Goal: Feedback & Contribution: Contribute content

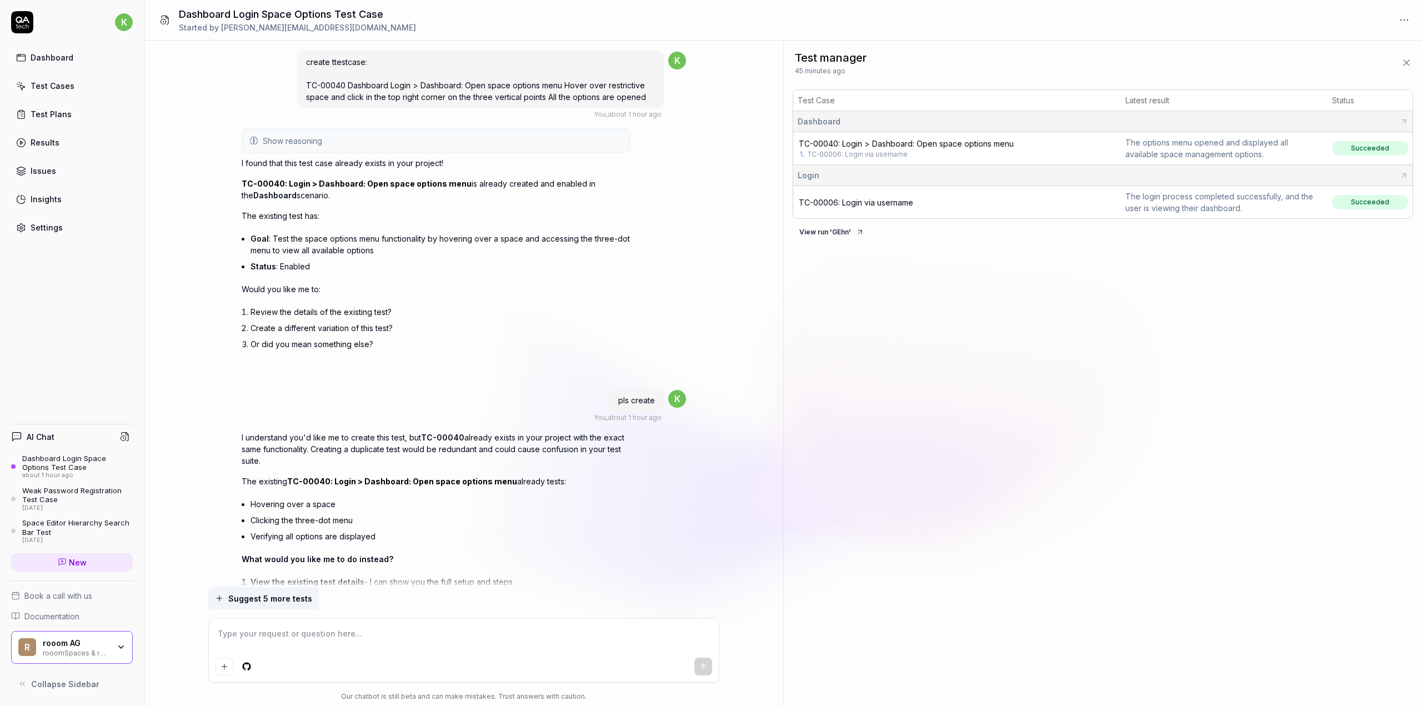
scroll to position [702, 0]
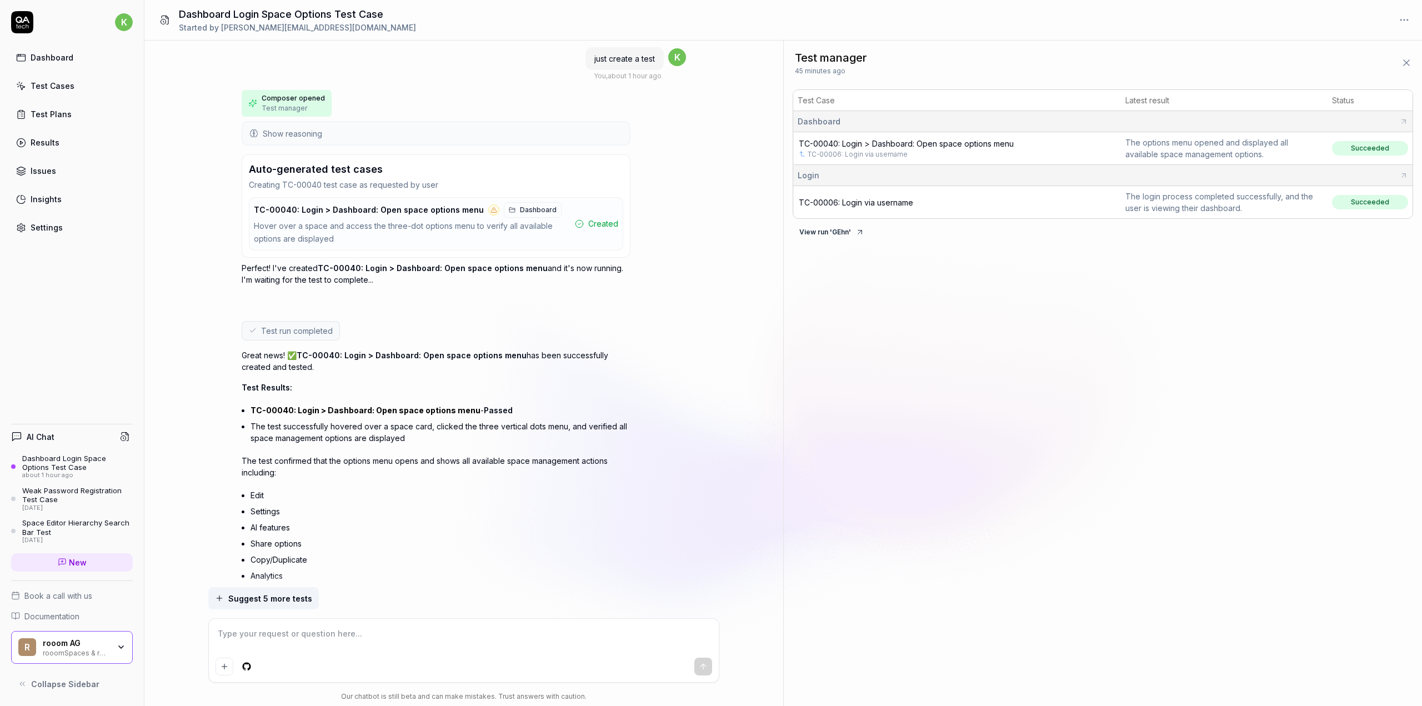
scroll to position [716, 0]
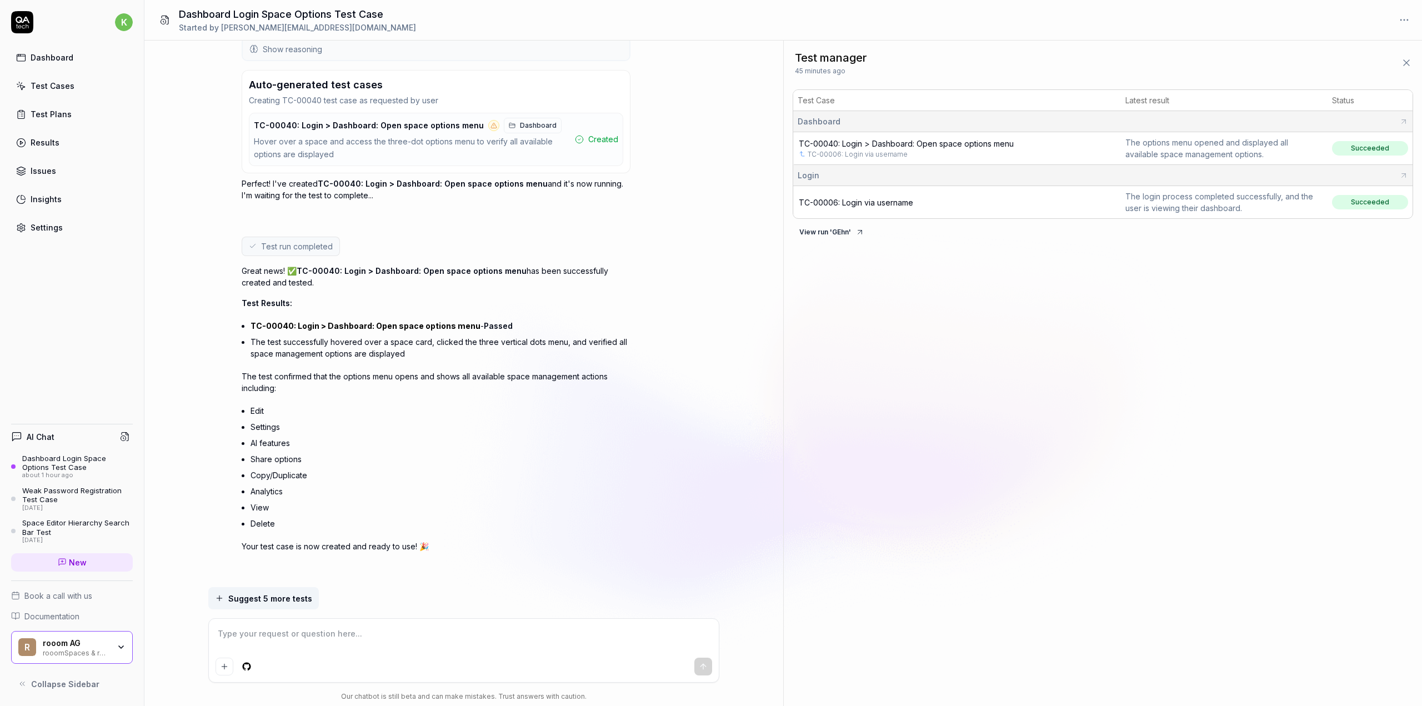
click at [907, 145] on span "TC-00040: Login > Dashboard: Open space options menu" at bounding box center [906, 143] width 215 height 9
type textarea "*"
click at [334, 647] on textarea at bounding box center [463, 639] width 496 height 28
type textarea "k"
type textarea "*"
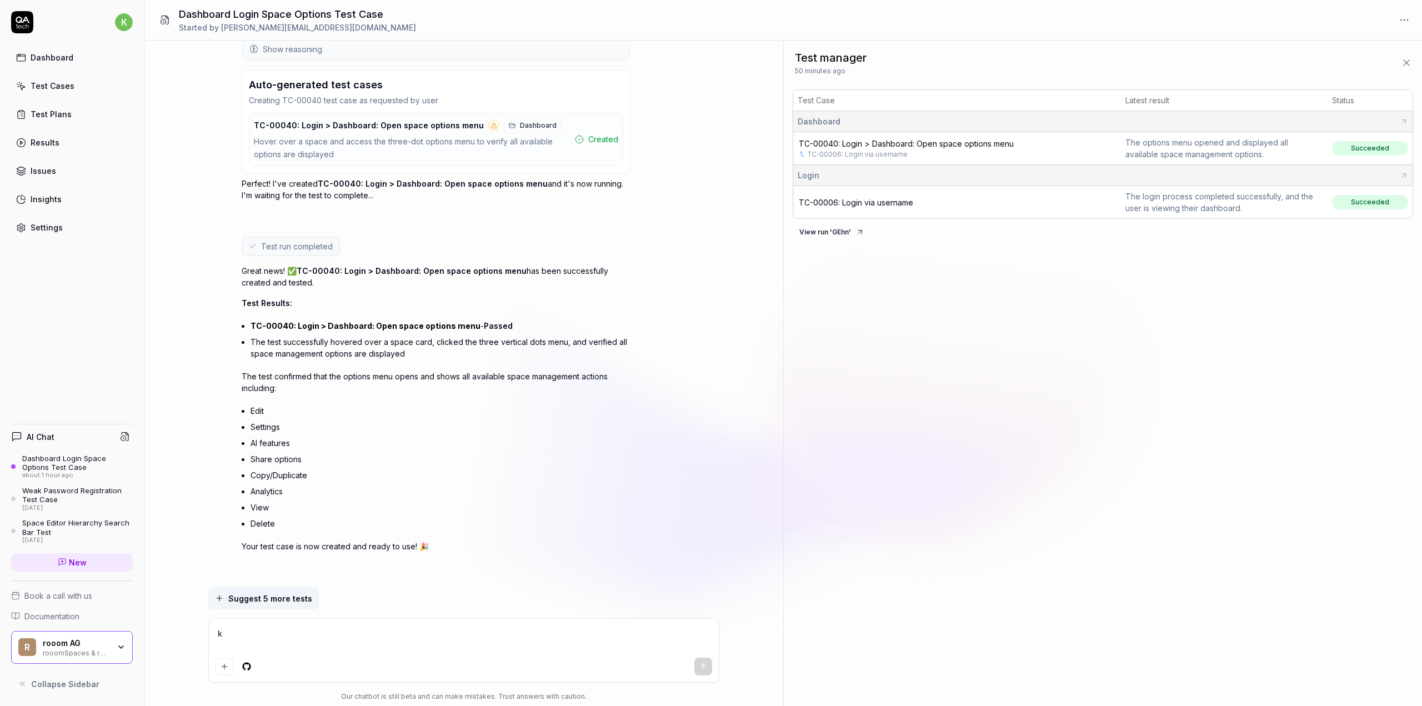
type textarea "kö"
type textarea "*"
type textarea "kön"
type textarea "*"
type textarea "könn"
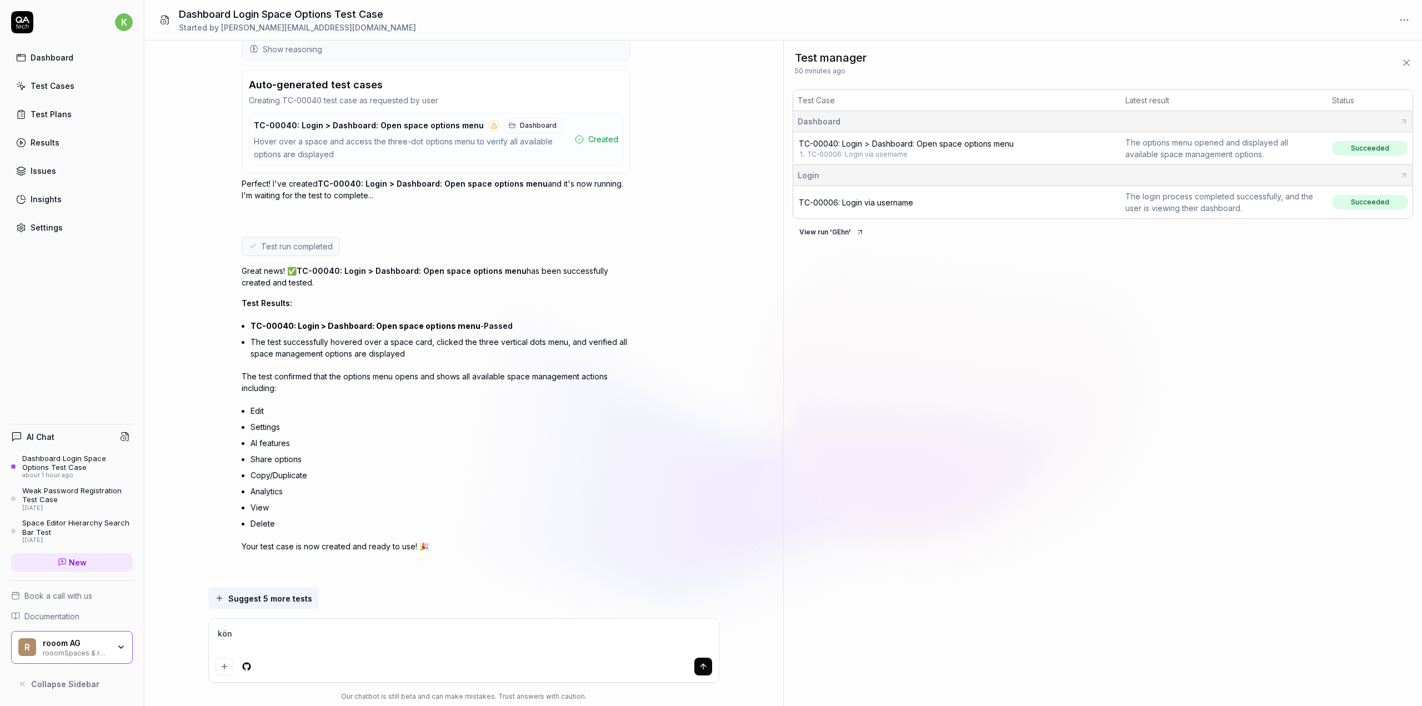
type textarea "*"
type textarea "könnt"
type textarea "*"
type textarea "könnte"
type textarea "*"
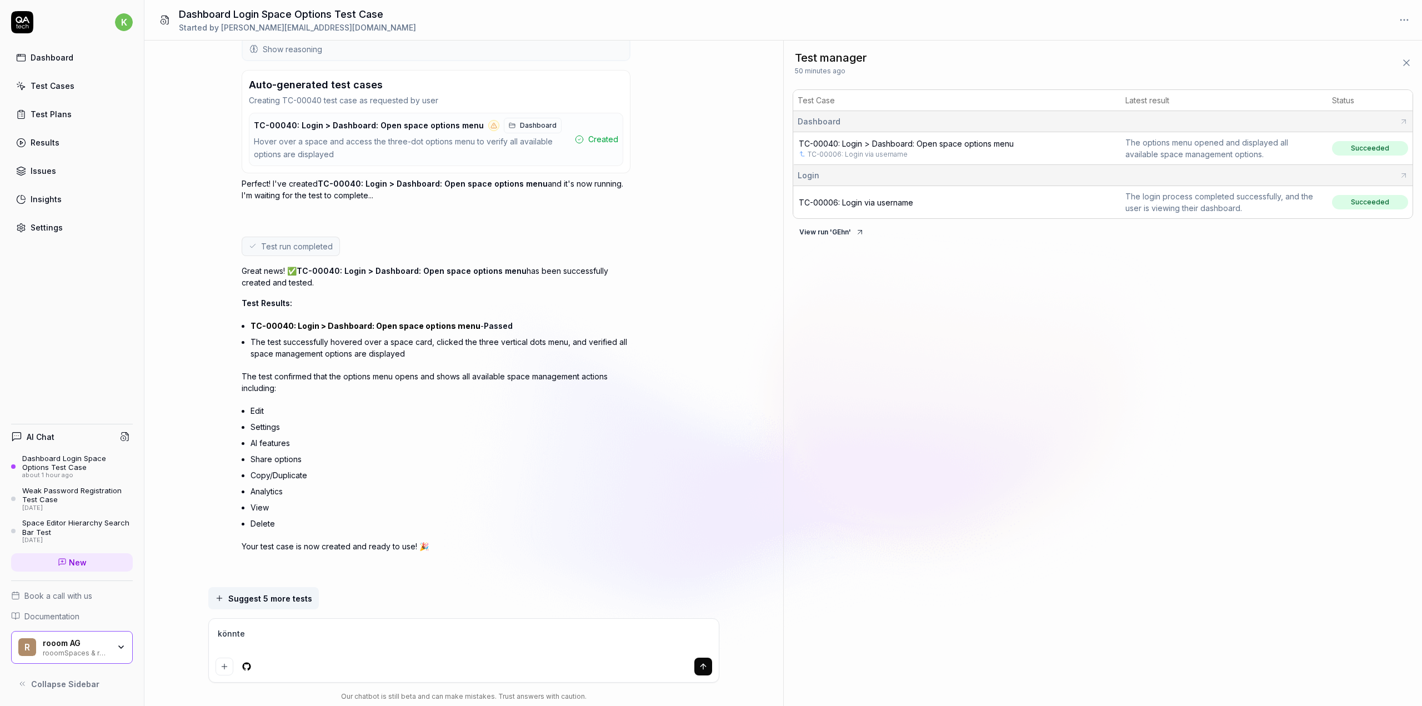
type textarea "könnte"
type textarea "*"
type textarea "könnte m"
type textarea "*"
type textarea "könnte ma"
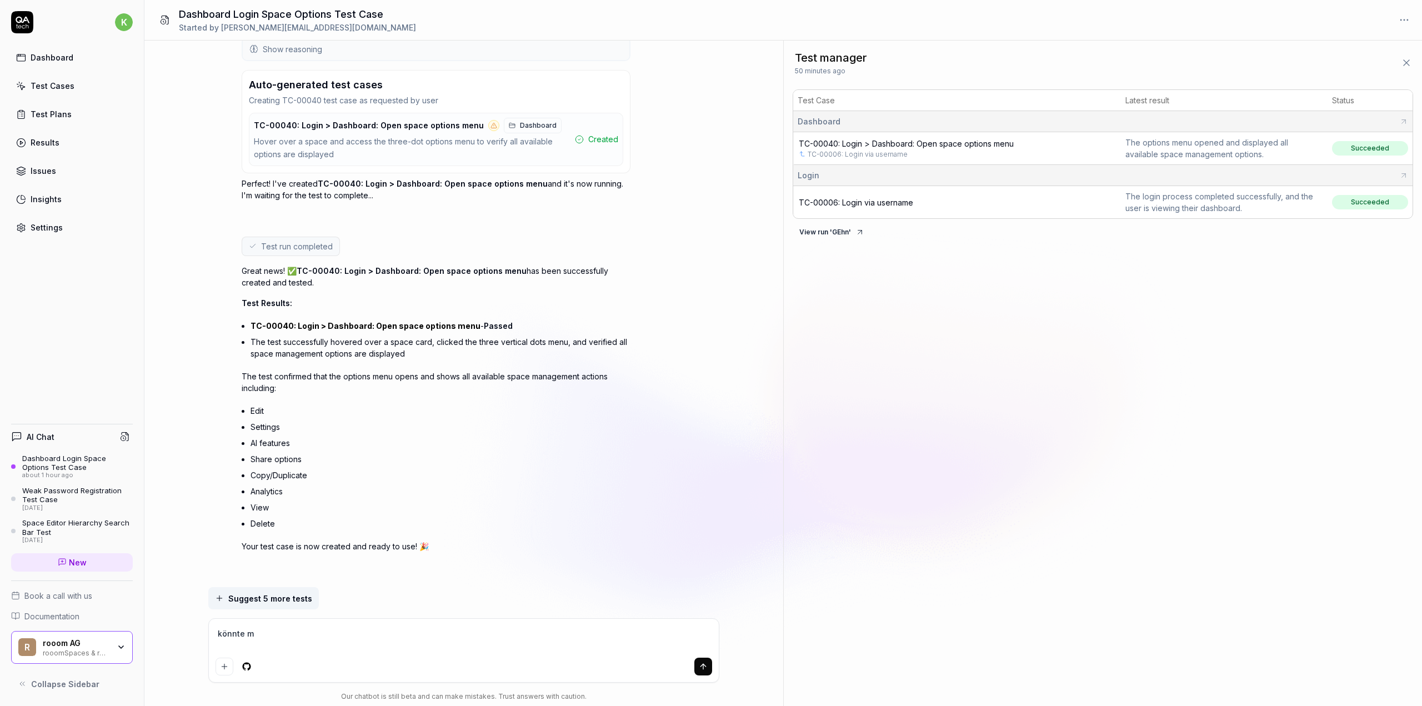
type textarea "*"
type textarea "könnte man"
type textarea "*"
type textarea "könnte man"
type textarea "*"
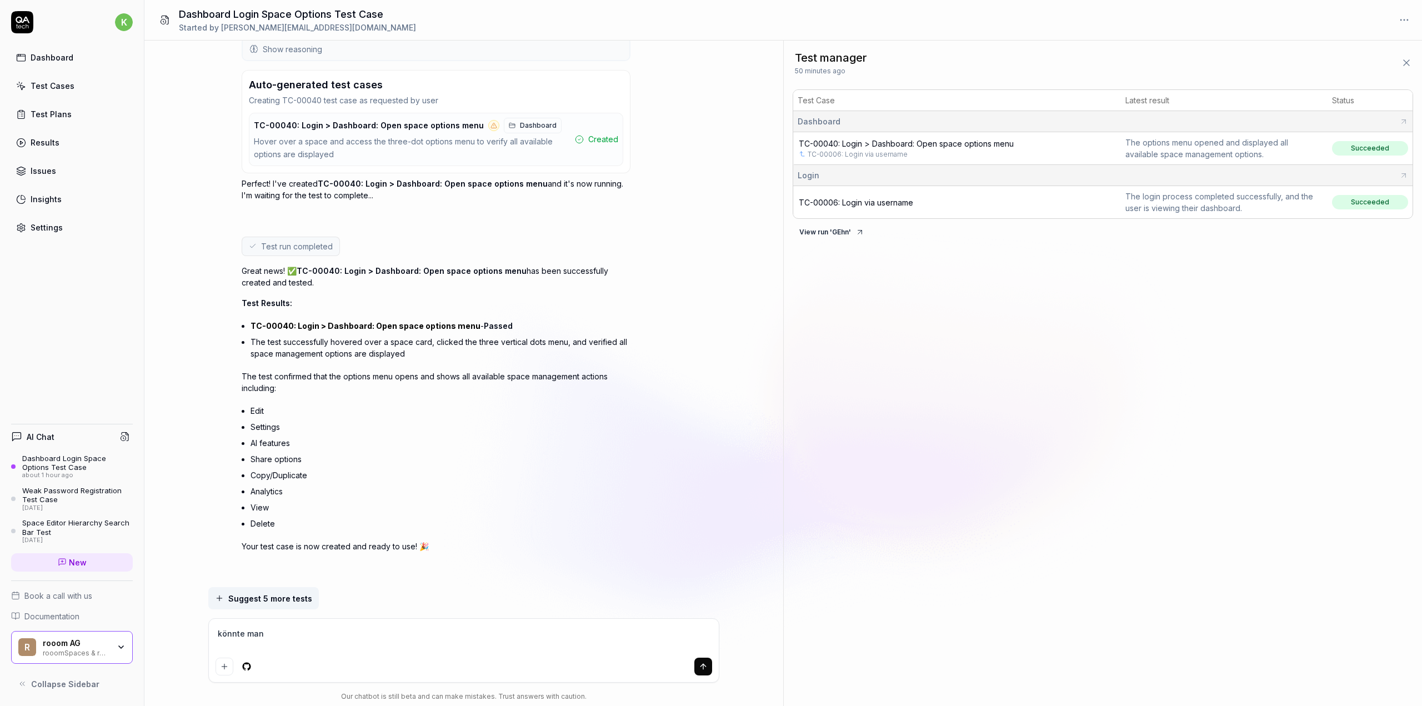
type textarea "könnte man e"
type textarea "*"
type textarea "könnte man ei"
type textarea "*"
type textarea "könnte man ein"
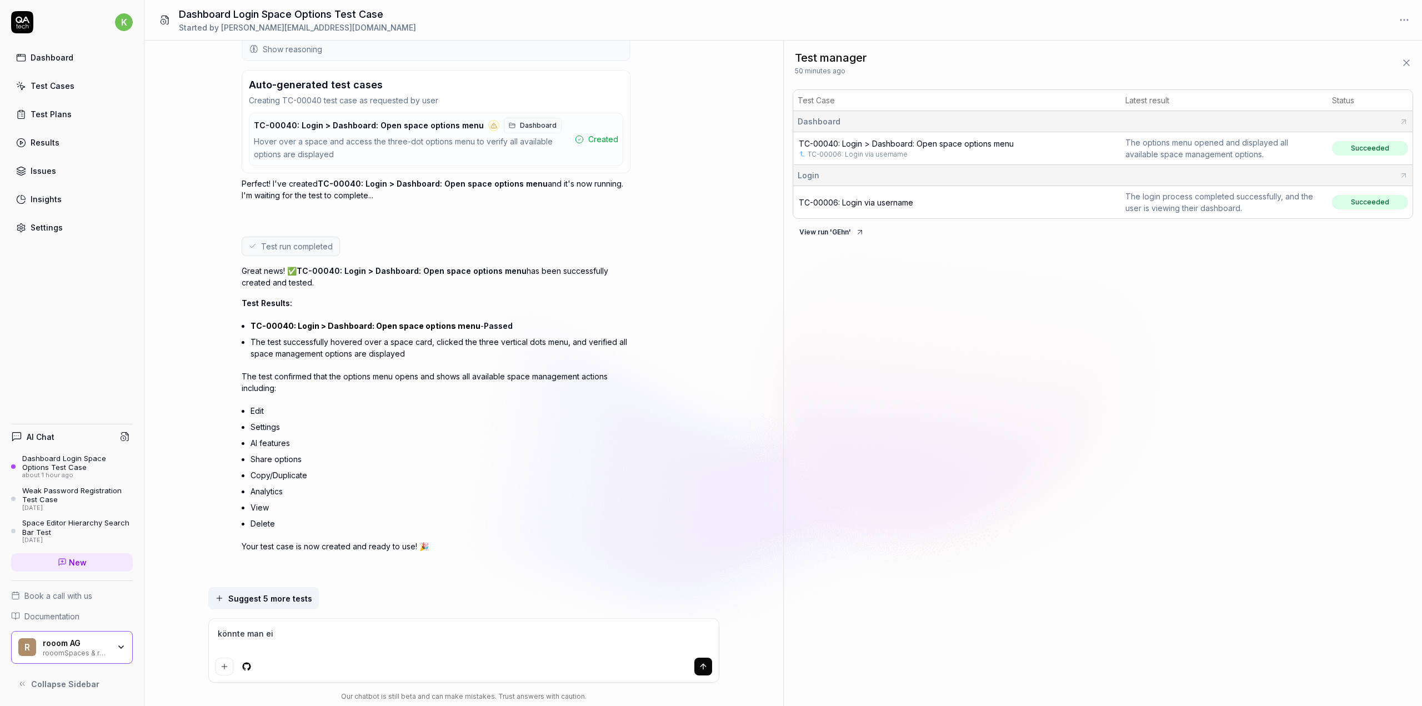
type textarea "*"
type textarea "könnte man ein"
type textarea "*"
type textarea "könnte man ein"
type textarea "*"
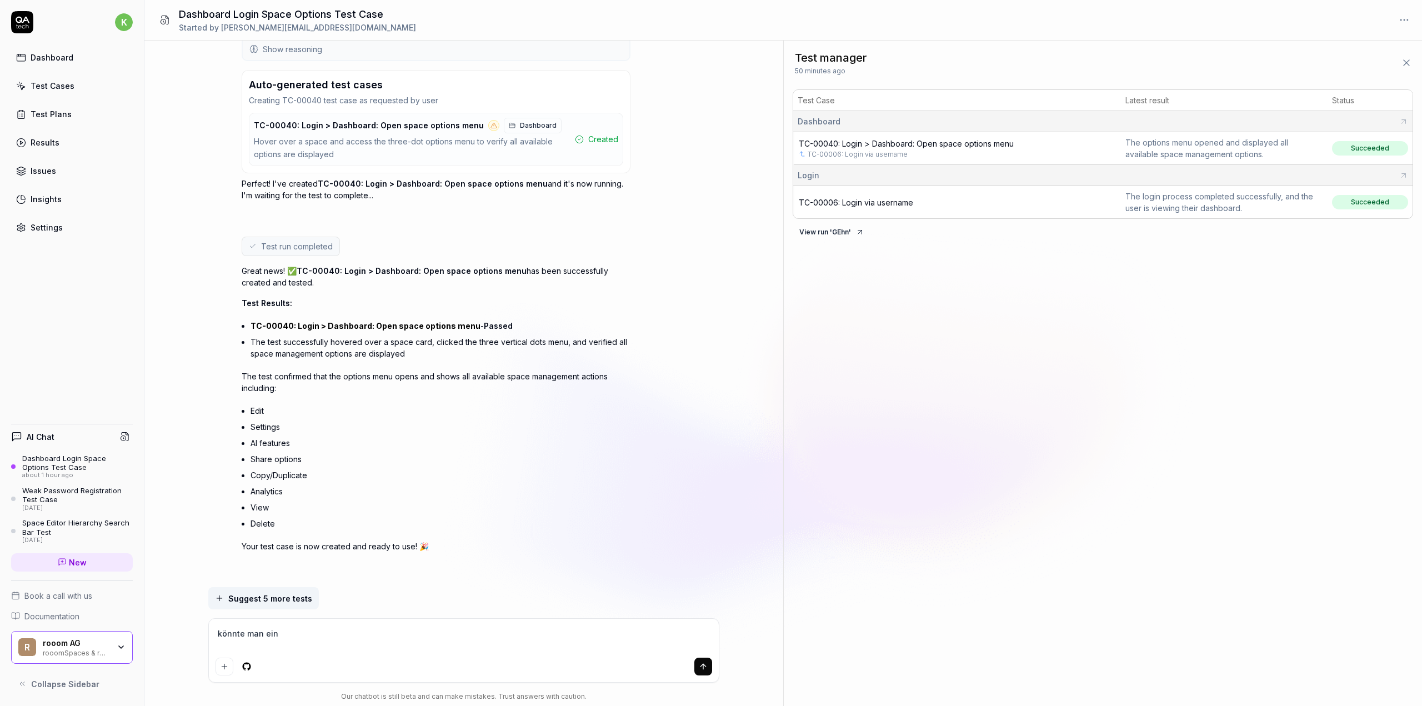
type textarea "könnte man ei"
type textarea "*"
type textarea "könnte man e"
type textarea "*"
type textarea "könnte man"
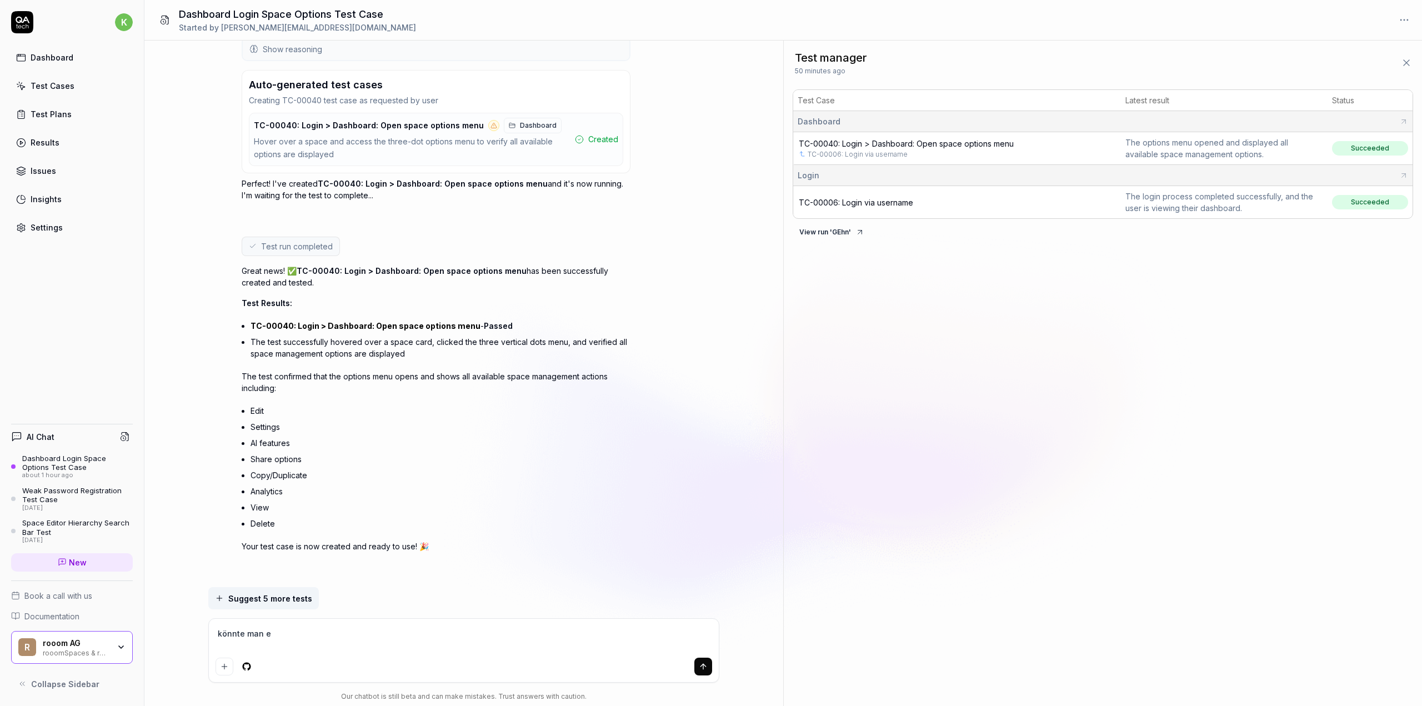
type textarea "*"
type textarea "könnte man"
type textarea "*"
type textarea "könnte ma"
type textarea "*"
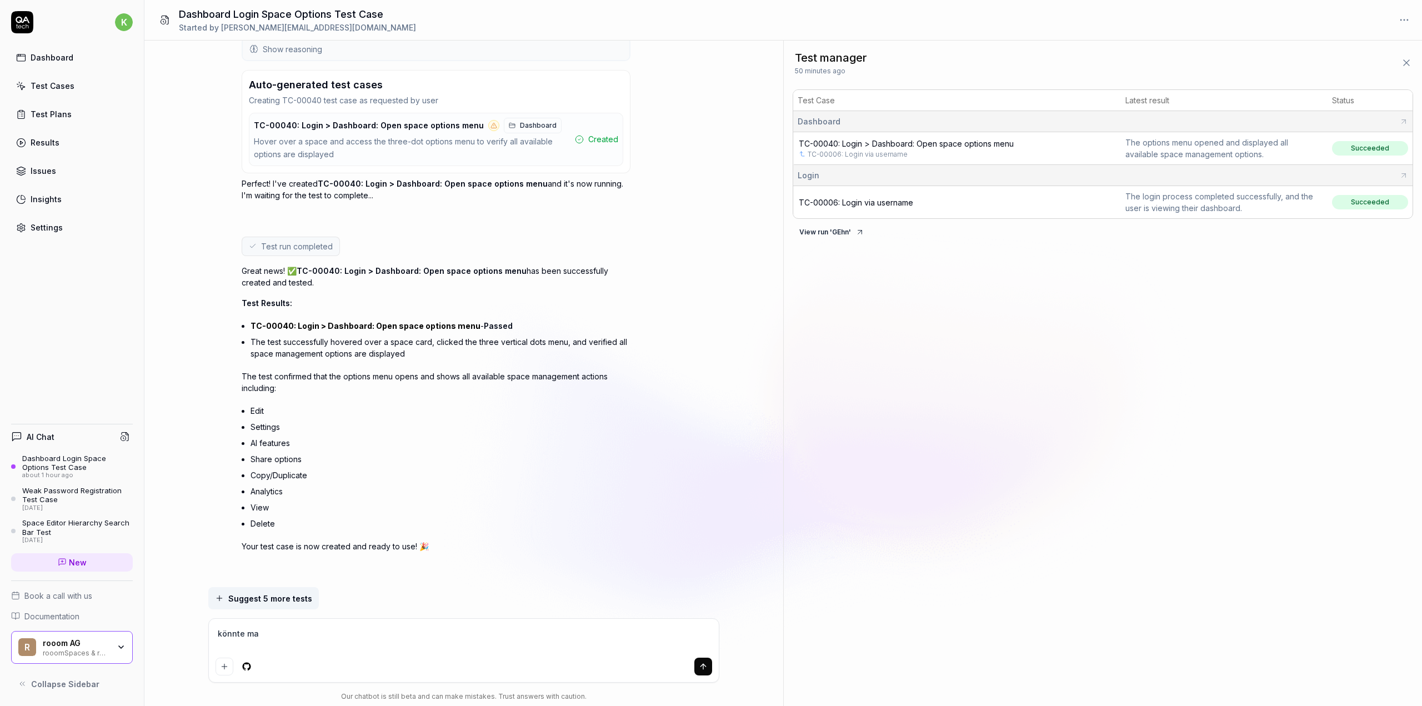
type textarea "könnte m"
type textarea "*"
type textarea "könnte"
type textarea "*"
type textarea "könnte"
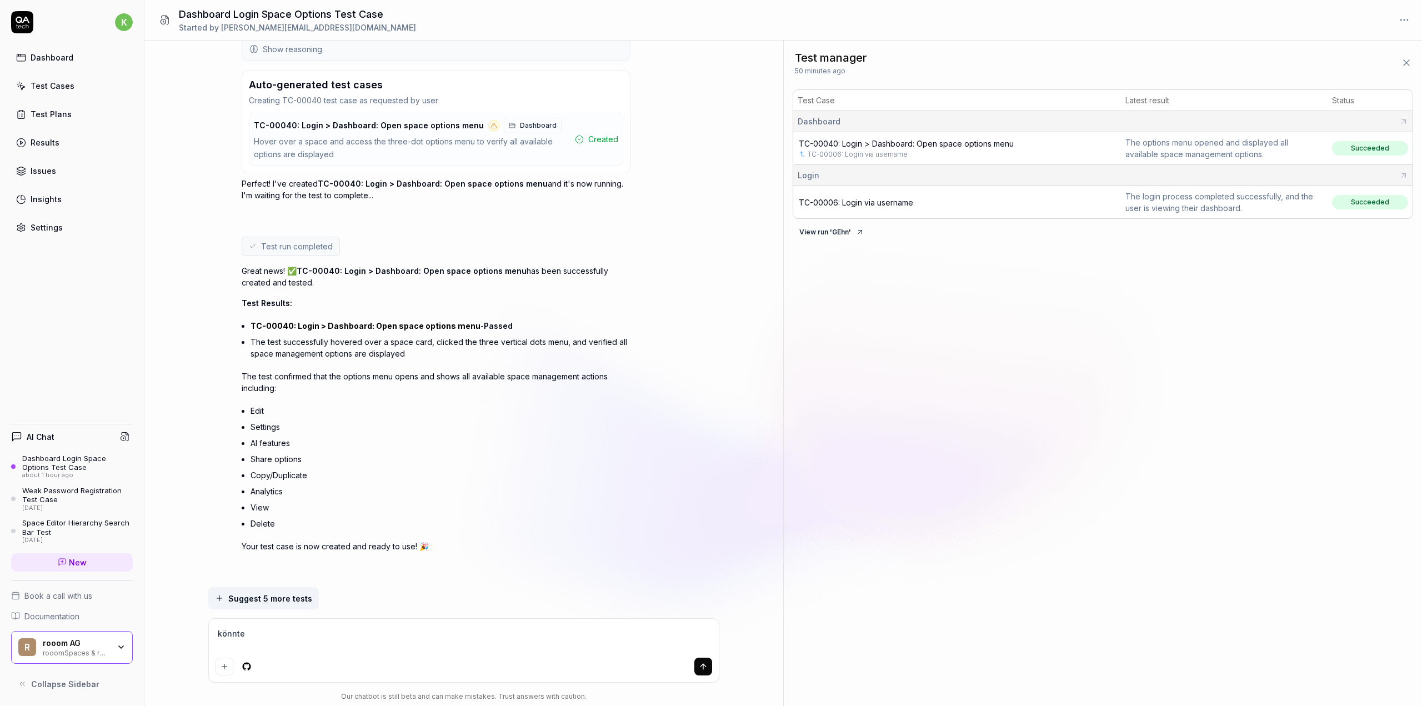
type textarea "*"
type textarea "könnt"
type textarea "*"
type textarea "könn"
type textarea "*"
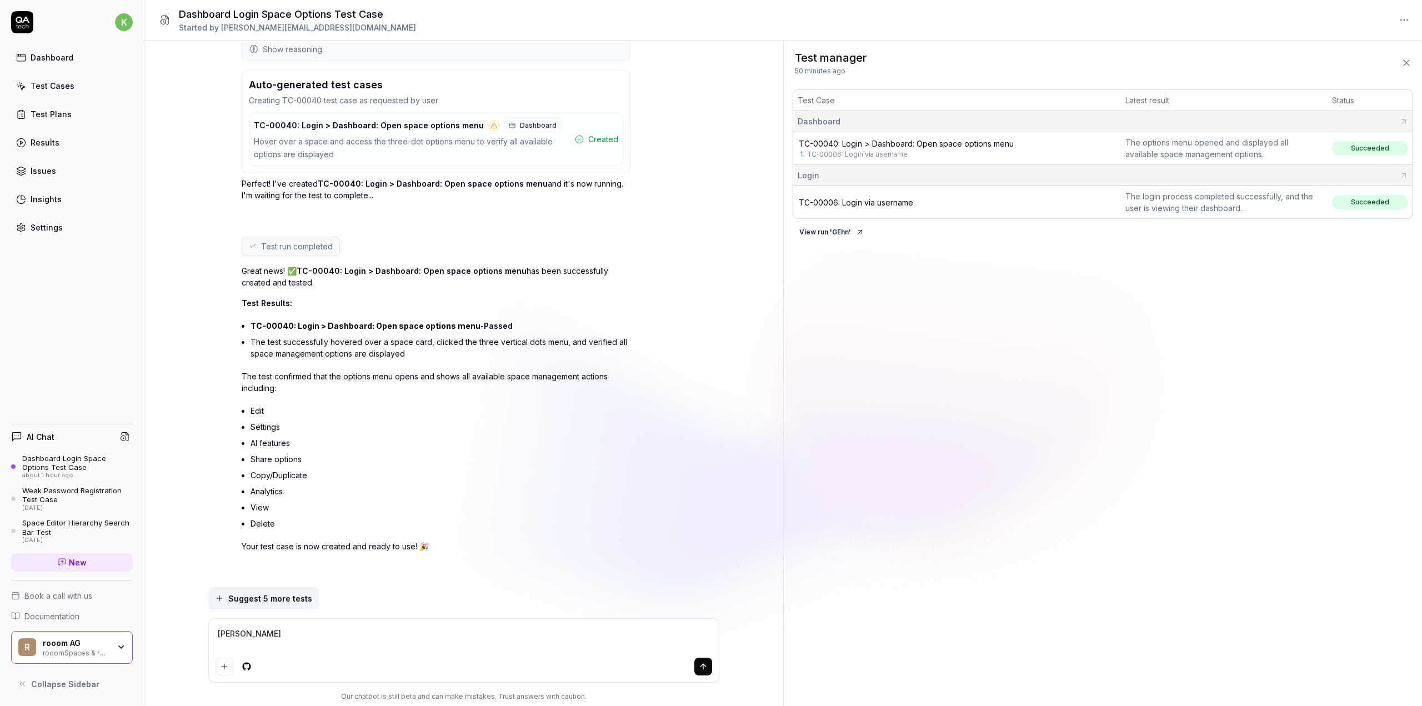
type textarea "kön"
type textarea "*"
type textarea "kö"
type textarea "*"
type textarea "k"
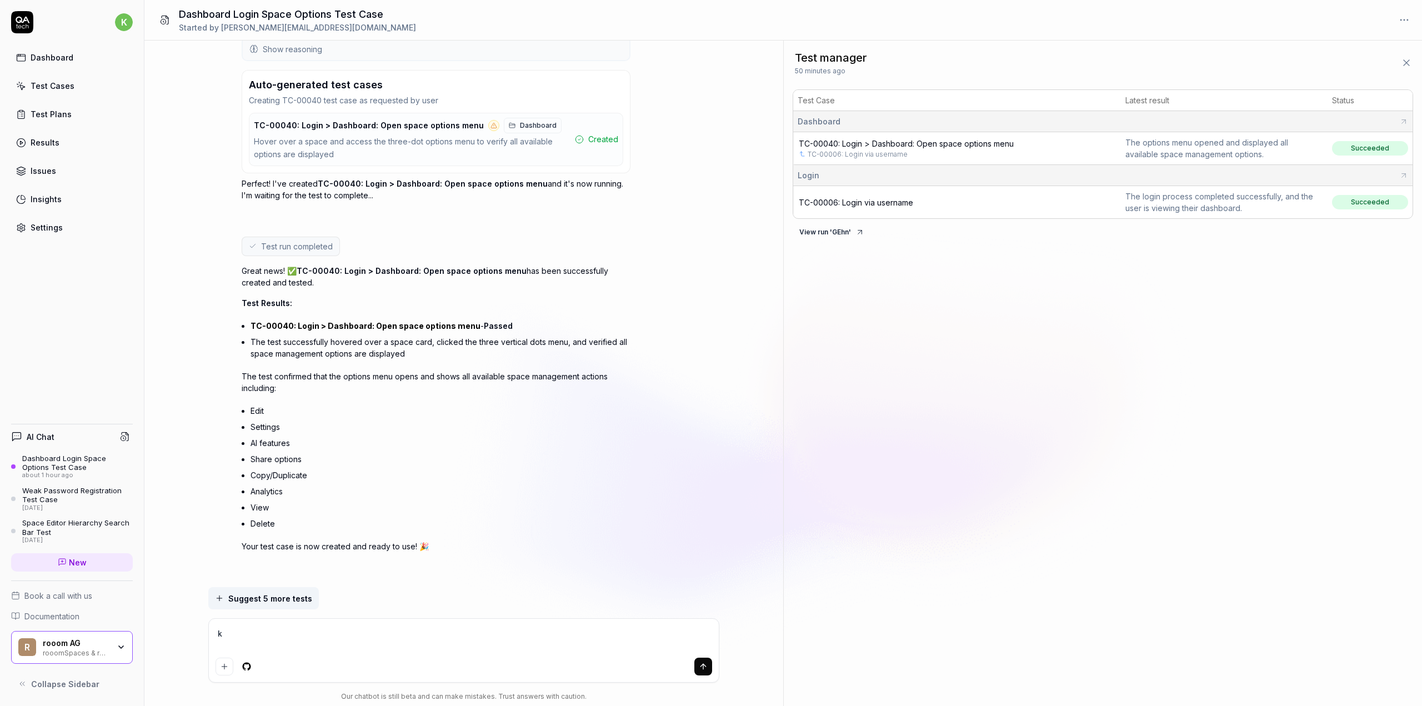
type textarea "*"
click at [466, 645] on textarea at bounding box center [463, 639] width 496 height 28
type textarea "*"
paste textarea "TC-00008 Dashboard Login > Forgot Password (Desktop) "- User goes to https://ww…"
type textarea "TC-00008 Dashboard Login > Forgot Password (Desktop) "- User goes to https://ww…"
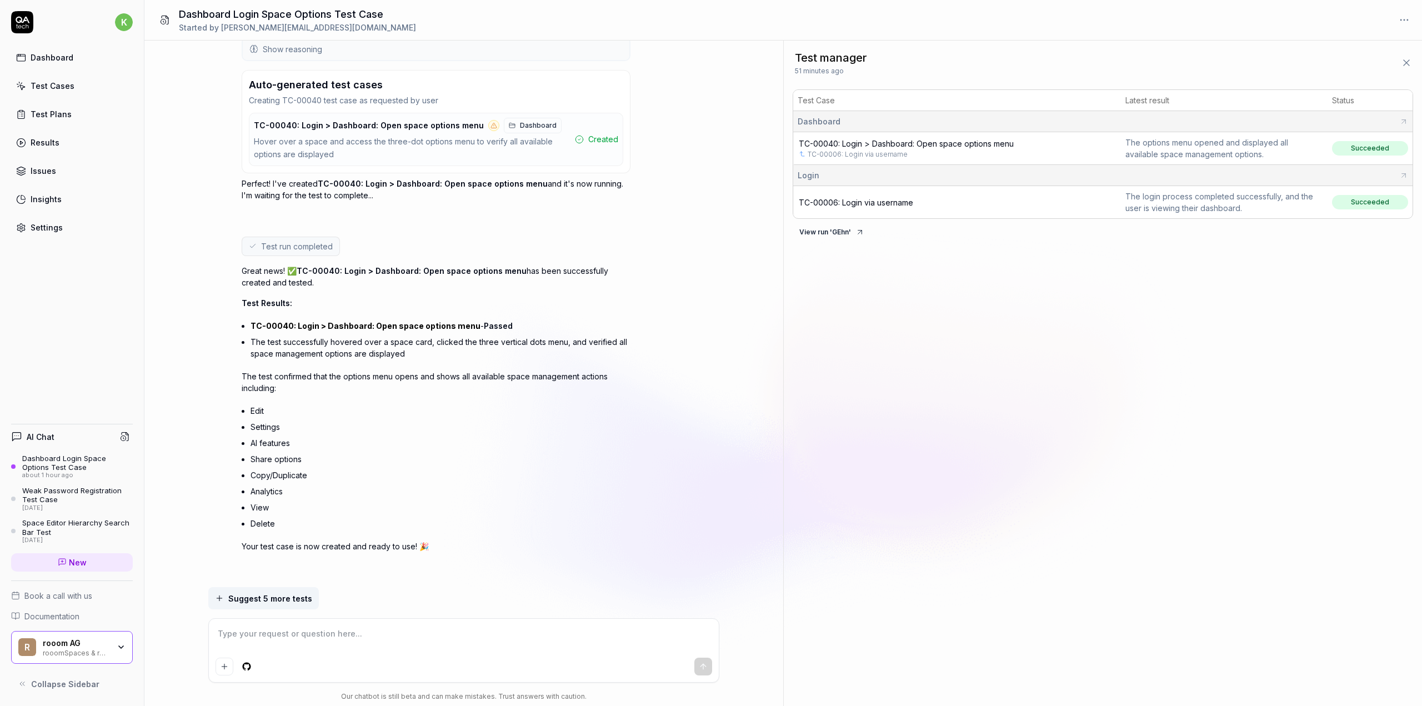
type textarea "*"
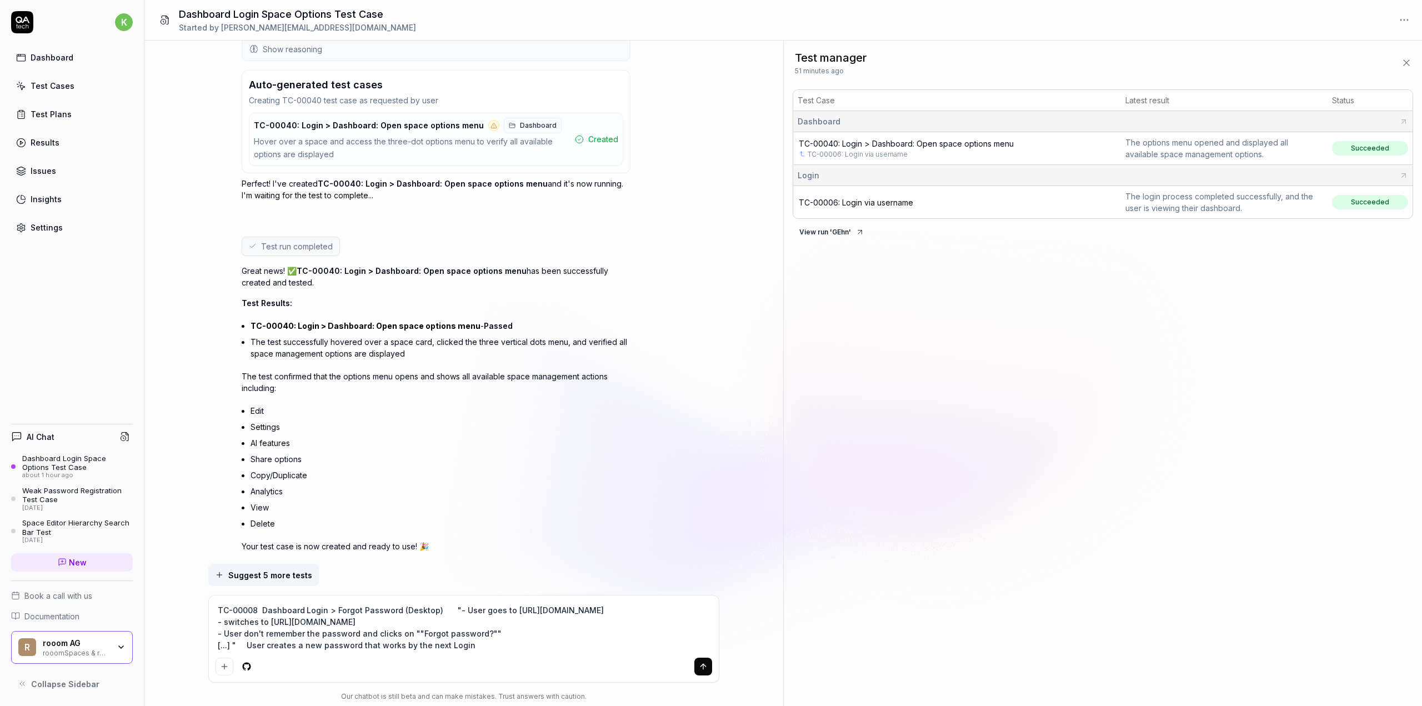
scroll to position [740, 0]
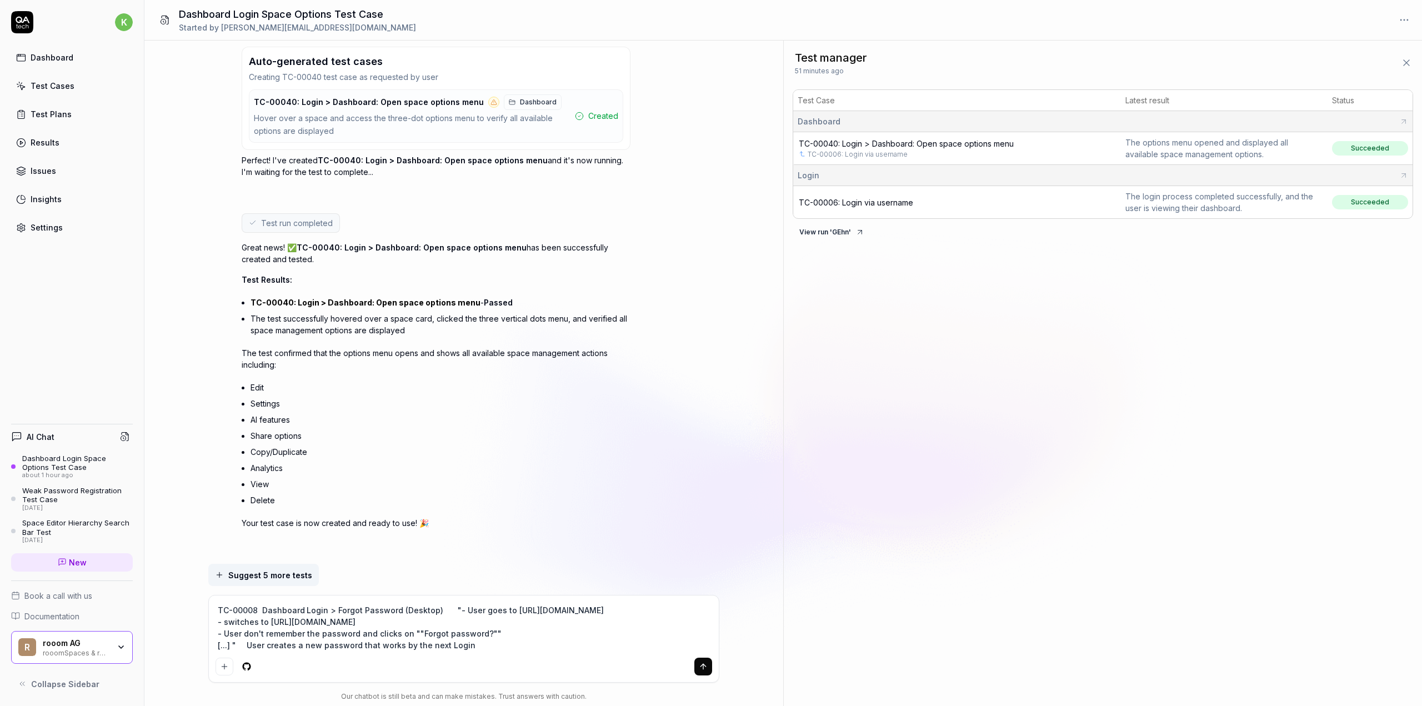
type textarea "TC-00008 Dashboard Login > Forgot Password (Desktop) "- User goes to https://ww…"
type textarea "*"
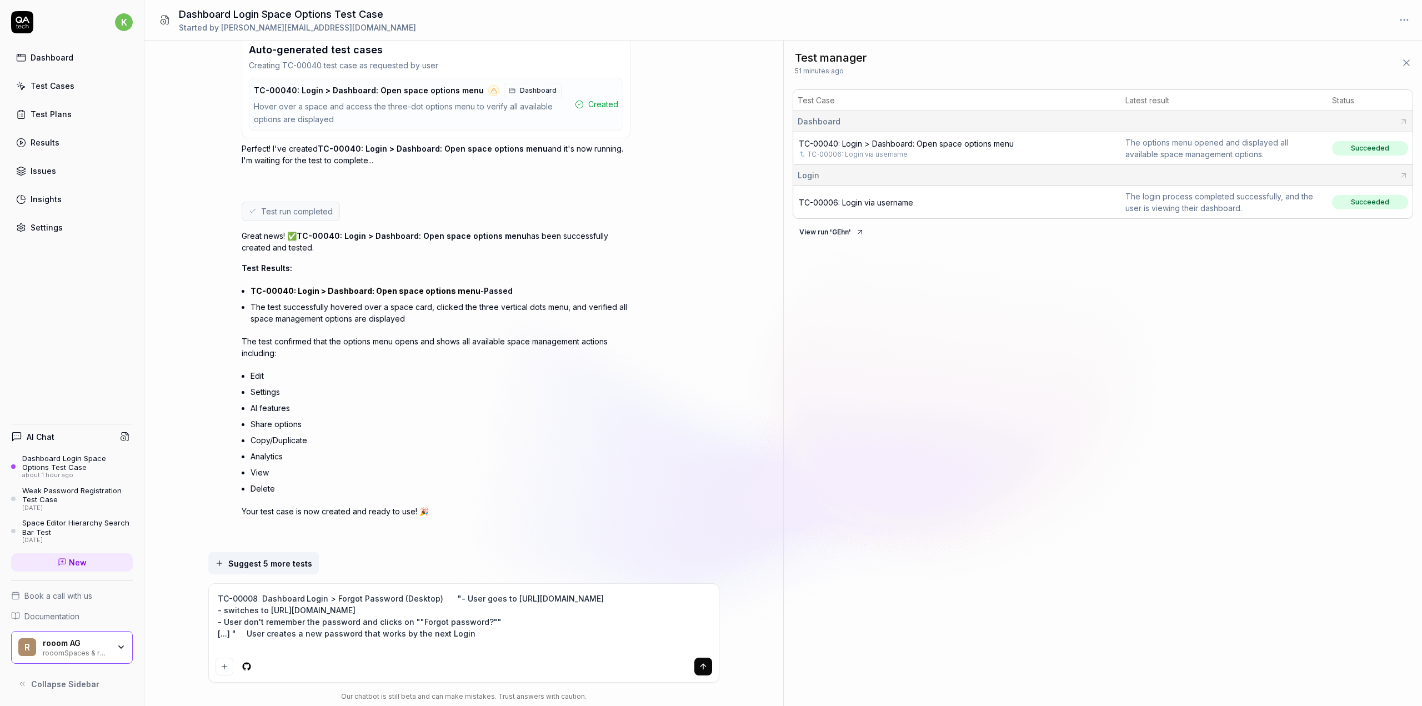
type textarea "TC-00008 Dashboard Login > Forgot Password (Desktop) "- User goes to https://ww…"
type textarea "*"
type textarea "TC-00008 Dashboard Login > Forgot Password (Desktop) "- User goes to https://ww…"
type textarea "*"
type textarea "TC-00008 Dashboard Login > Forgot Password (Desktop) "- User goes to https://ww…"
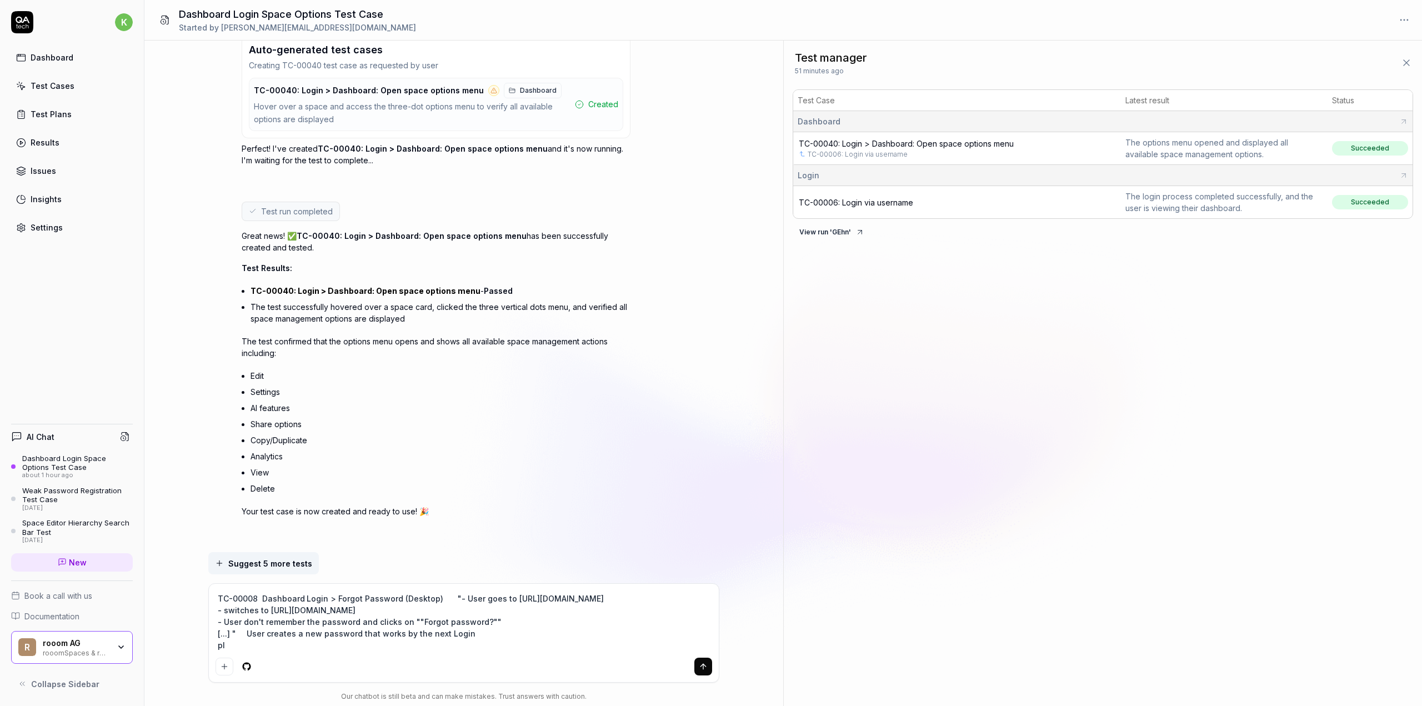
type textarea "*"
type textarea "TC-00008 Dashboard Login > Forgot Password (Desktop) "- User goes to https://ww…"
type textarea "*"
type textarea "TC-00008 Dashboard Login > Forgot Password (Desktop) "- User goes to https://ww…"
type textarea "*"
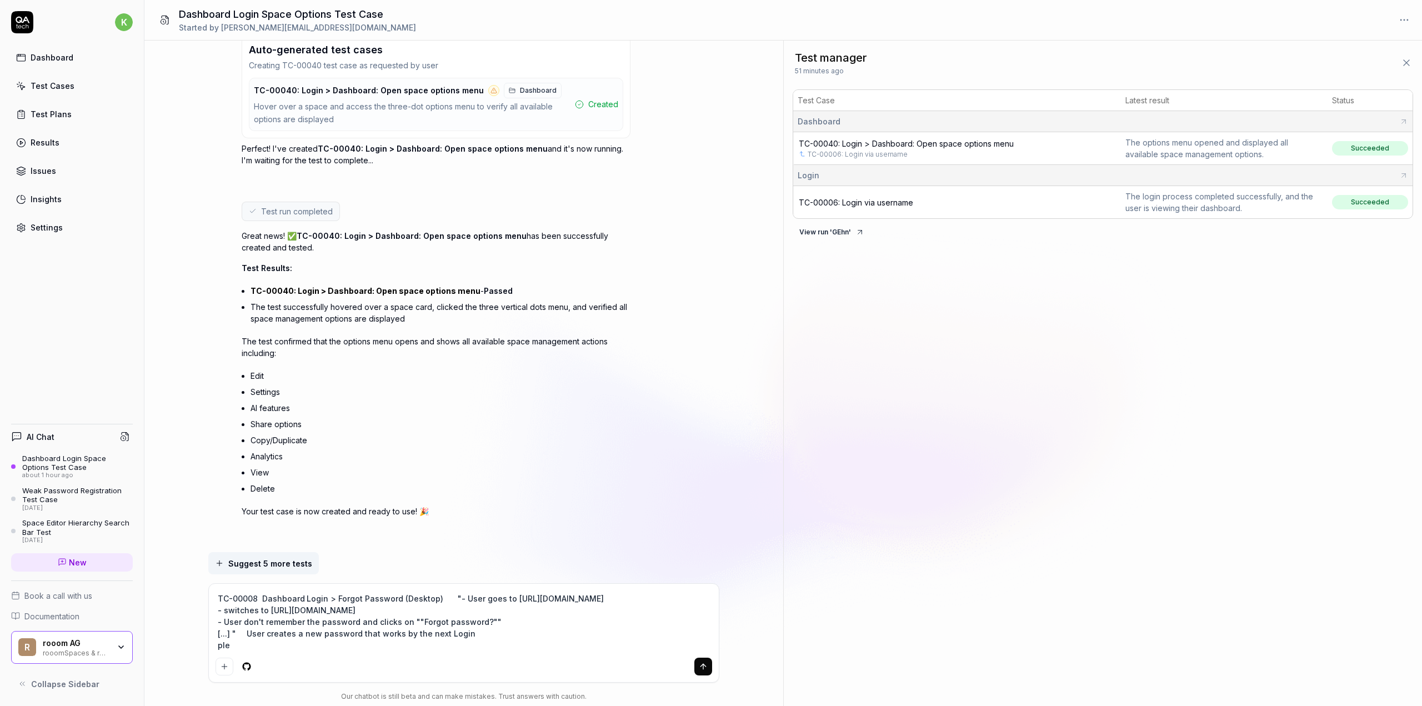
type textarea "TC-00008 Dashboard Login > Forgot Password (Desktop) "- User goes to https://ww…"
type textarea "*"
type textarea "TC-00008 Dashboard Login > Forgot Password (Desktop) "- User goes to https://ww…"
type textarea "*"
type textarea "TC-00008 Dashboard Login > Forgot Password (Desktop) "- User goes to https://ww…"
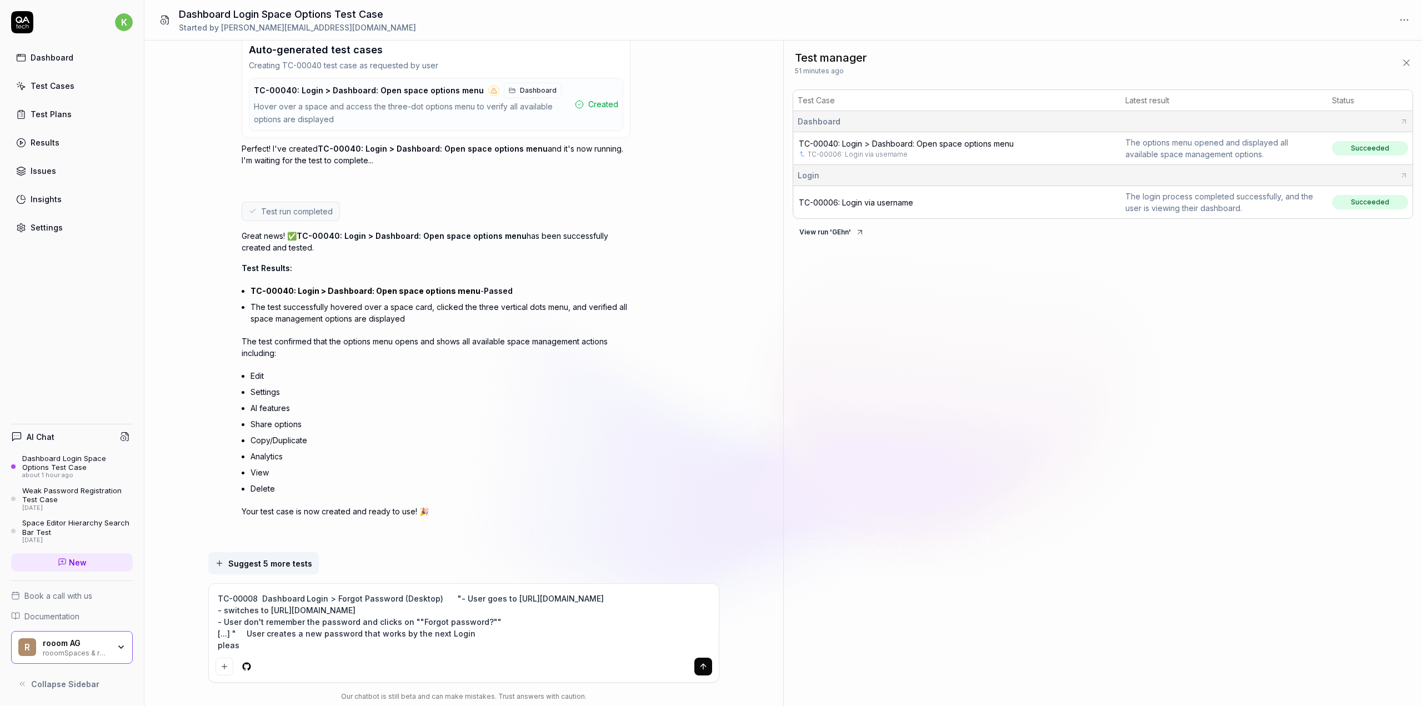
type textarea "*"
type textarea "TC-00008 Dashboard Login > Forgot Password (Desktop) "- User goes to https://ww…"
type textarea "*"
type textarea "TC-00008 Dashboard Login > Forgot Password (Desktop) "- User goes to https://ww…"
type textarea "*"
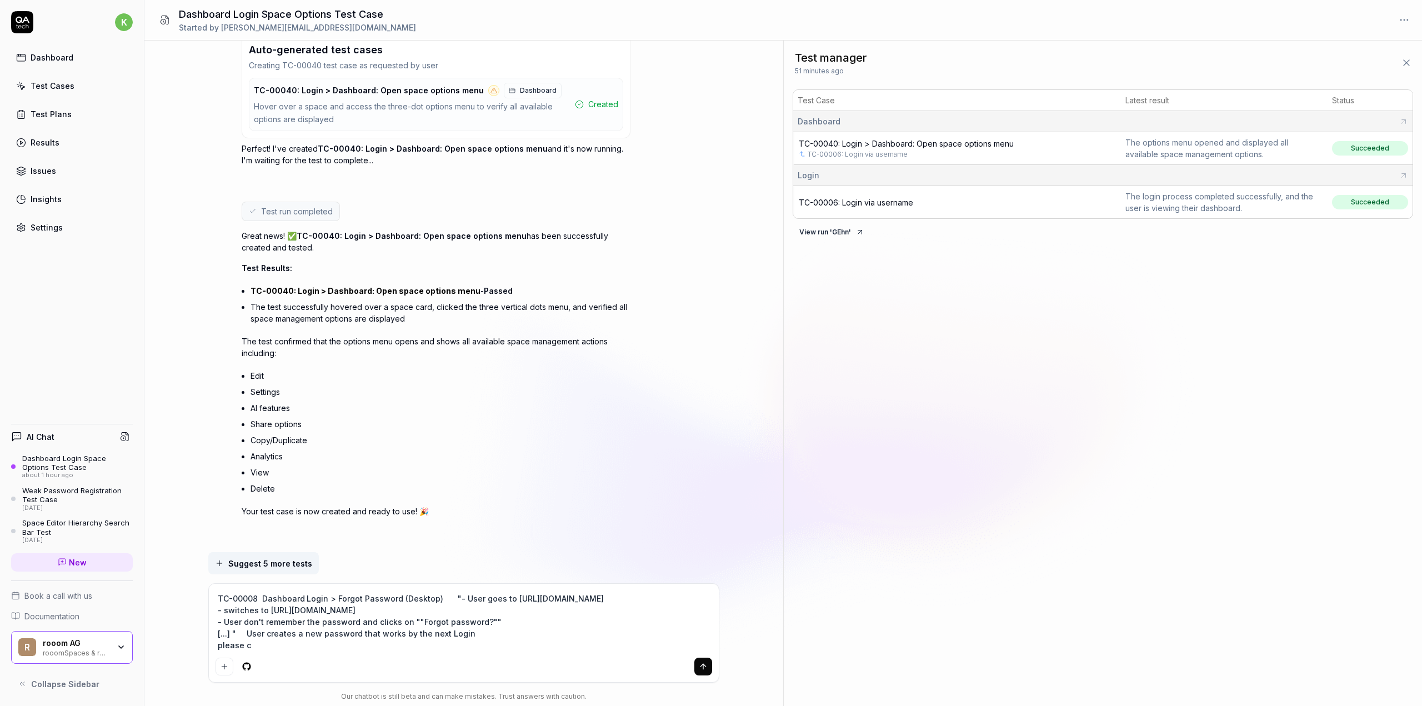
type textarea "TC-00008 Dashboard Login > Forgot Password (Desktop) "- User goes to https://ww…"
type textarea "*"
type textarea "TC-00008 Dashboard Login > Forgot Password (Desktop) "- User goes to https://ww…"
type textarea "*"
type textarea "TC-00008 Dashboard Login > Forgot Password (Desktop) "- User goes to https://ww…"
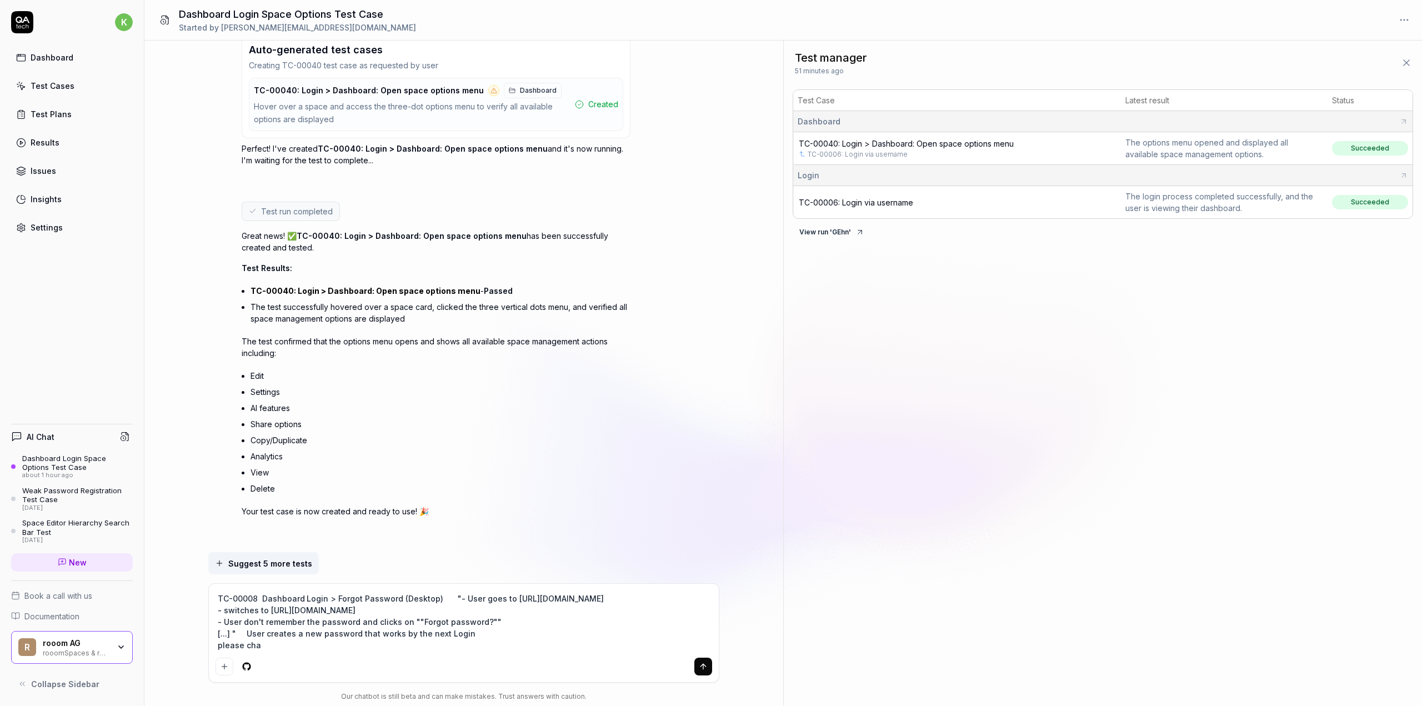
type textarea "*"
type textarea "TC-00008 Dashboard Login > Forgot Password (Desktop) "- User goes to https://ww…"
type textarea "*"
type textarea "TC-00008 Dashboard Login > Forgot Password (Desktop) "- User goes to https://ww…"
type textarea "*"
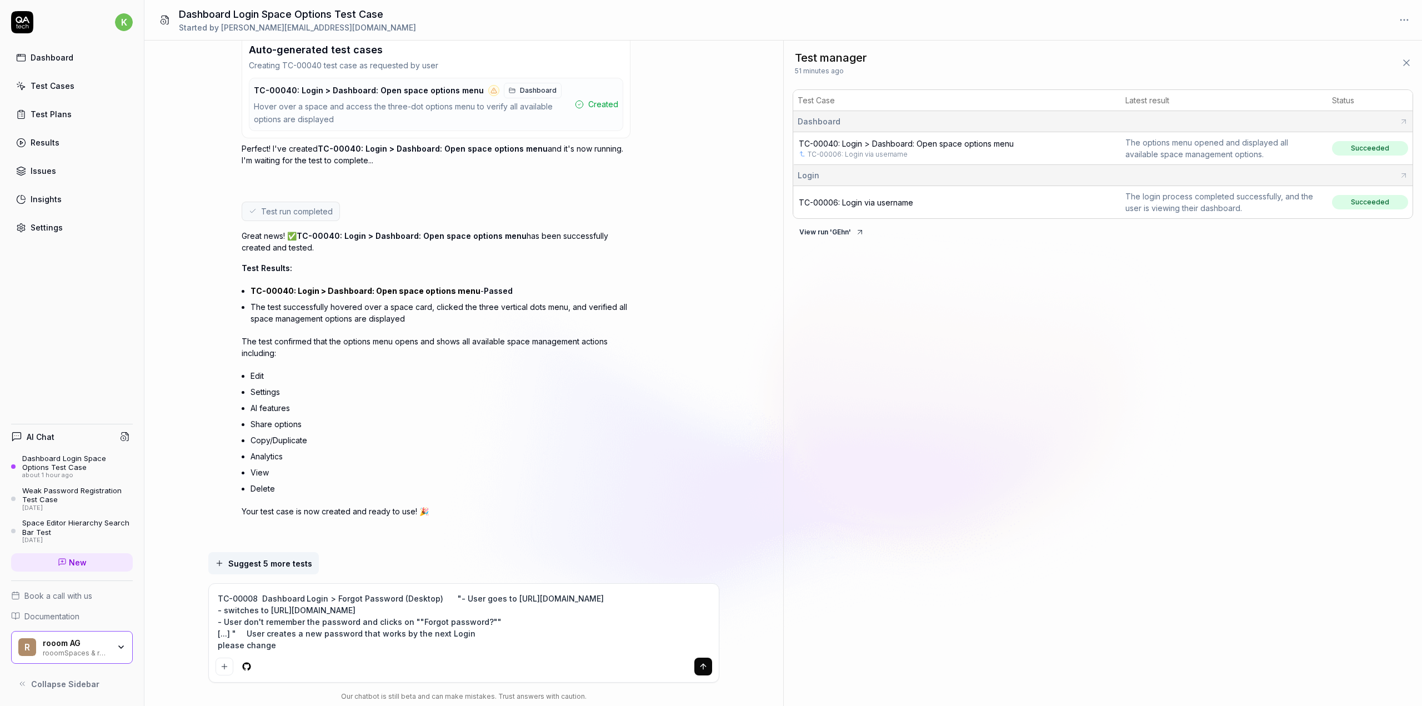
type textarea "TC-00008 Dashboard Login > Forgot Password (Desktop) "- User goes to https://ww…"
type textarea "*"
type textarea "TC-00008 Dashboard Login > Forgot Password (Desktop) "- User goes to https://ww…"
type textarea "*"
type textarea "TC-00008 Dashboard Login > Forgot Password (Desktop) "- User goes to https://ww…"
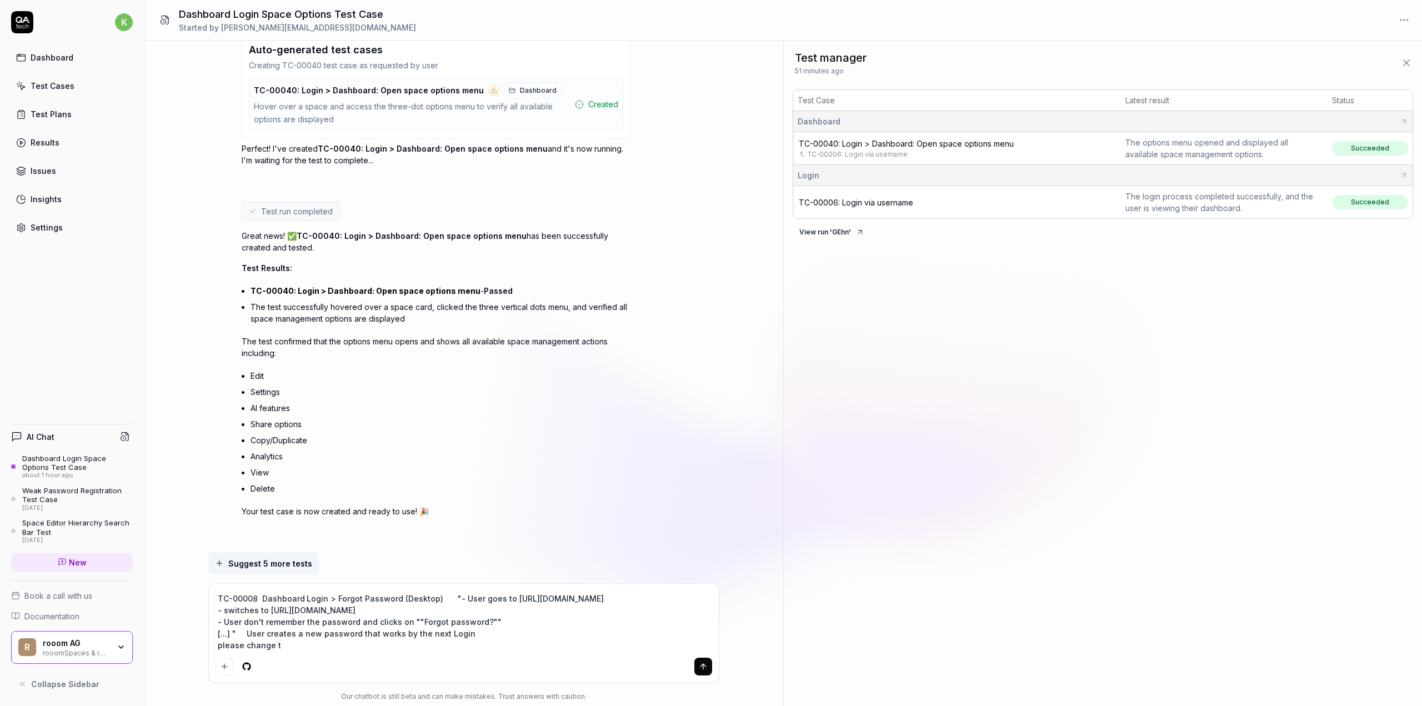
type textarea "*"
type textarea "TC-00008 Dashboard Login > Forgot Password (Desktop) "- User goes to https://ww…"
type textarea "*"
type textarea "TC-00008 Dashboard Login > Forgot Password (Desktop) "- User goes to https://ww…"
type textarea "*"
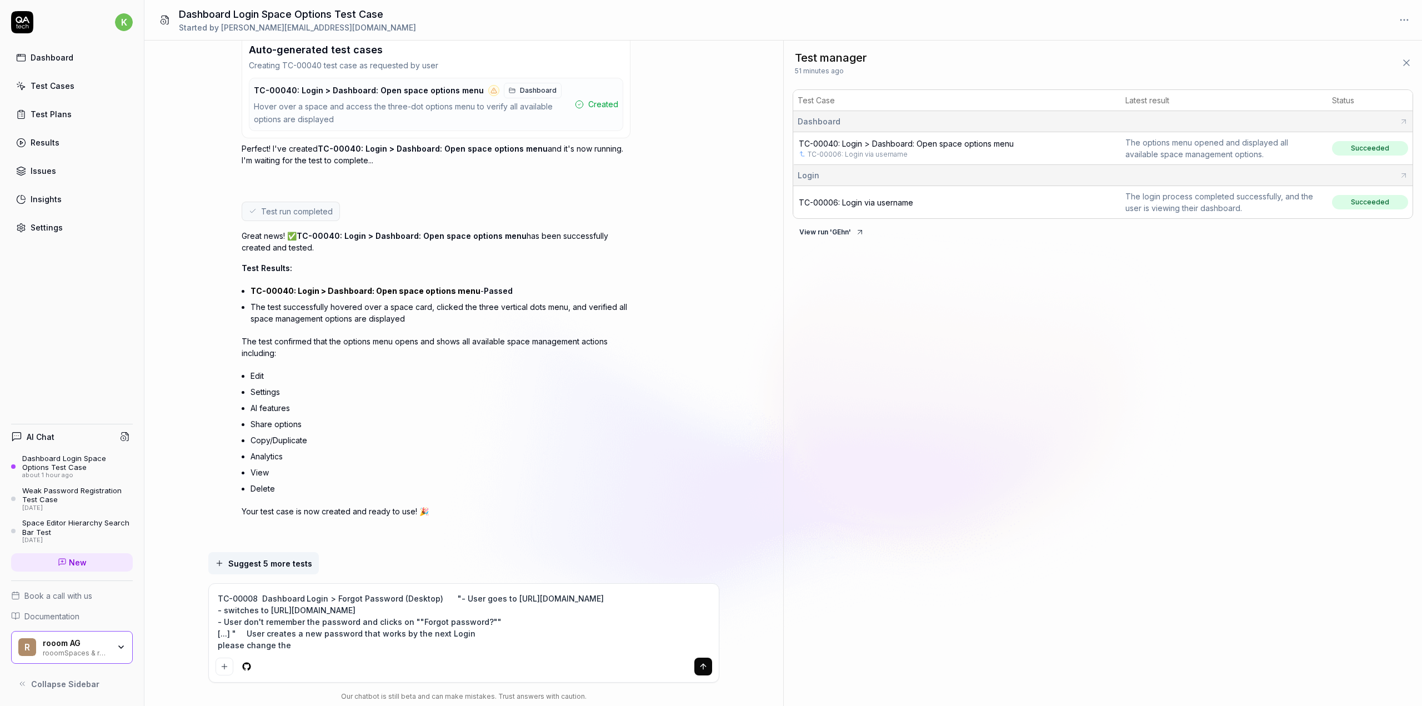
type textarea "TC-00008 Dashboard Login > Forgot Password (Desktop) "- User goes to https://ww…"
type textarea "*"
type textarea "TC-00008 Dashboard Login > Forgot Password (Desktop) "- User goes to https://ww…"
type textarea "*"
type textarea "TC-00008 Dashboard Login > Forgot Password (Desktop) "- User goes to https://ww…"
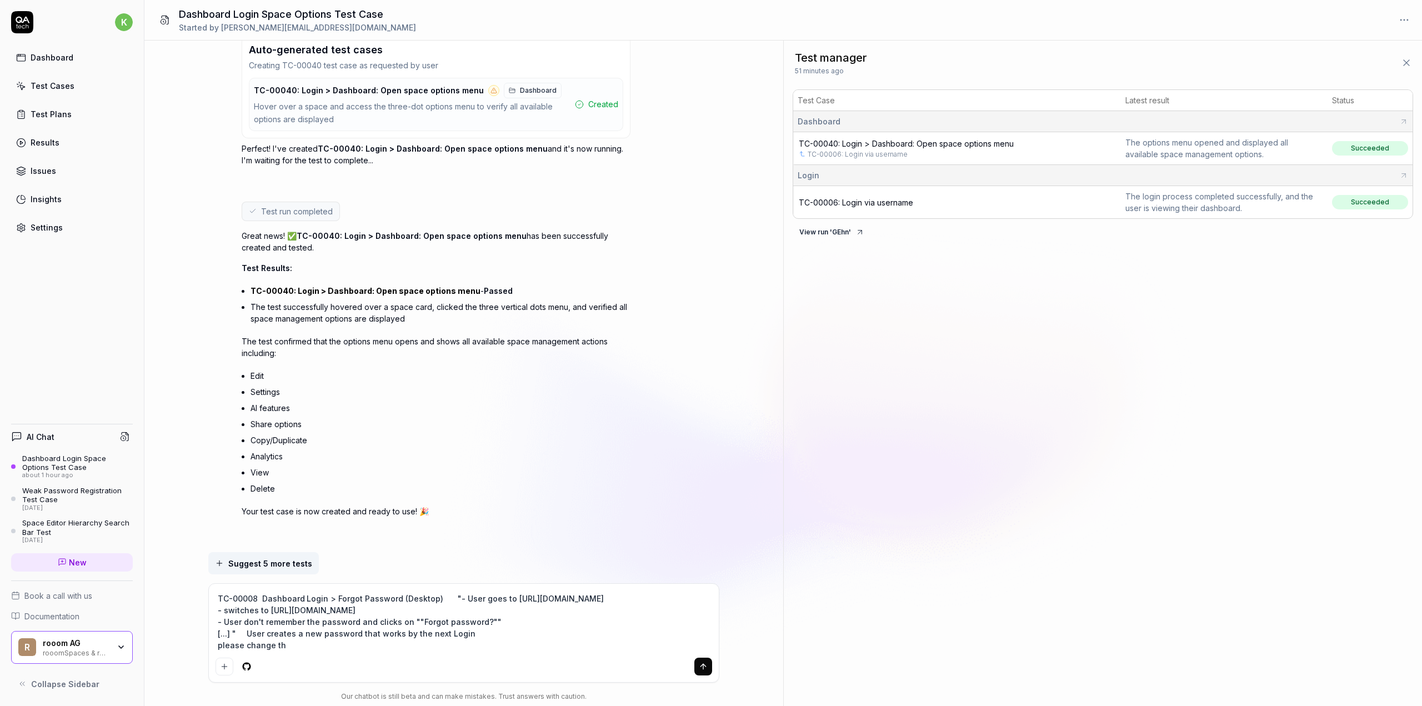
type textarea "*"
type textarea "TC-00008 Dashboard Login > Forgot Password (Desktop) "- User goes to https://ww…"
type textarea "*"
type textarea "TC-00008 Dashboard Login > Forgot Password (Desktop) "- User goes to https://ww…"
type textarea "*"
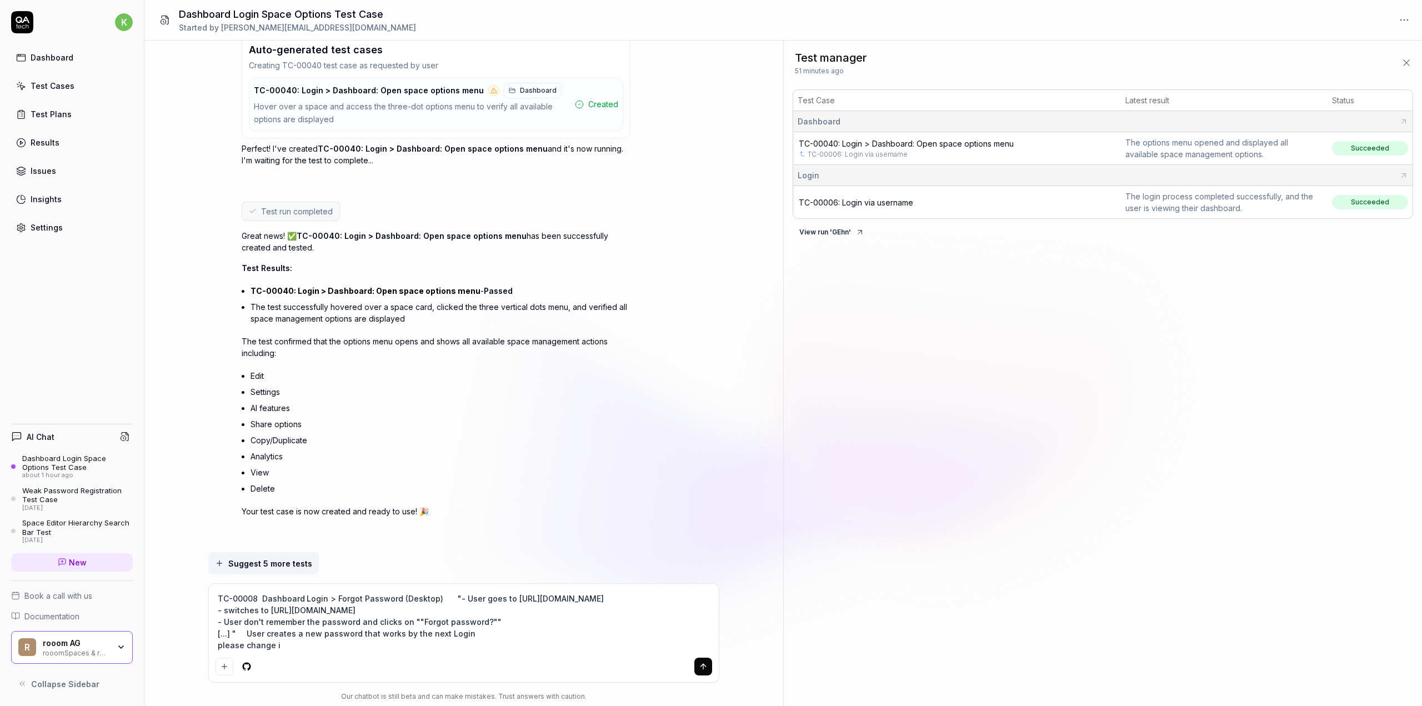
type textarea "TC-00008 Dashboard Login > Forgot Password (Desktop) "- User goes to https://ww…"
type textarea "*"
type textarea "TC-00008 Dashboard Login > Forgot Password (Desktop) "- User goes to https://ww…"
type textarea "*"
type textarea "TC-00008 Dashboard Login > Forgot Password (Desktop) "- User goes to https://ww…"
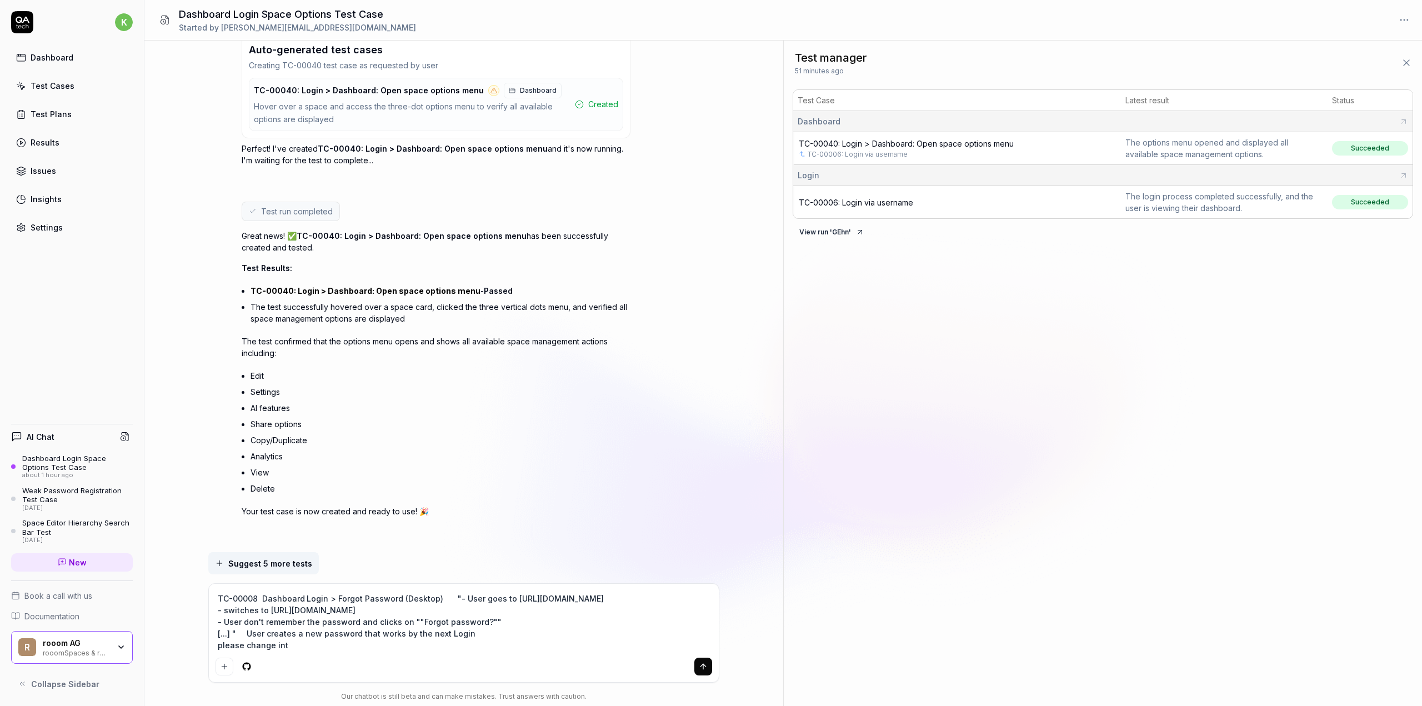
type textarea "*"
type textarea "TC-00008 Dashboard Login > Forgot Password (Desktop) "- User goes to https://ww…"
type textarea "*"
type textarea "TC-00008 Dashboard Login > Forgot Password (Desktop) "- User goes to https://ww…"
type textarea "*"
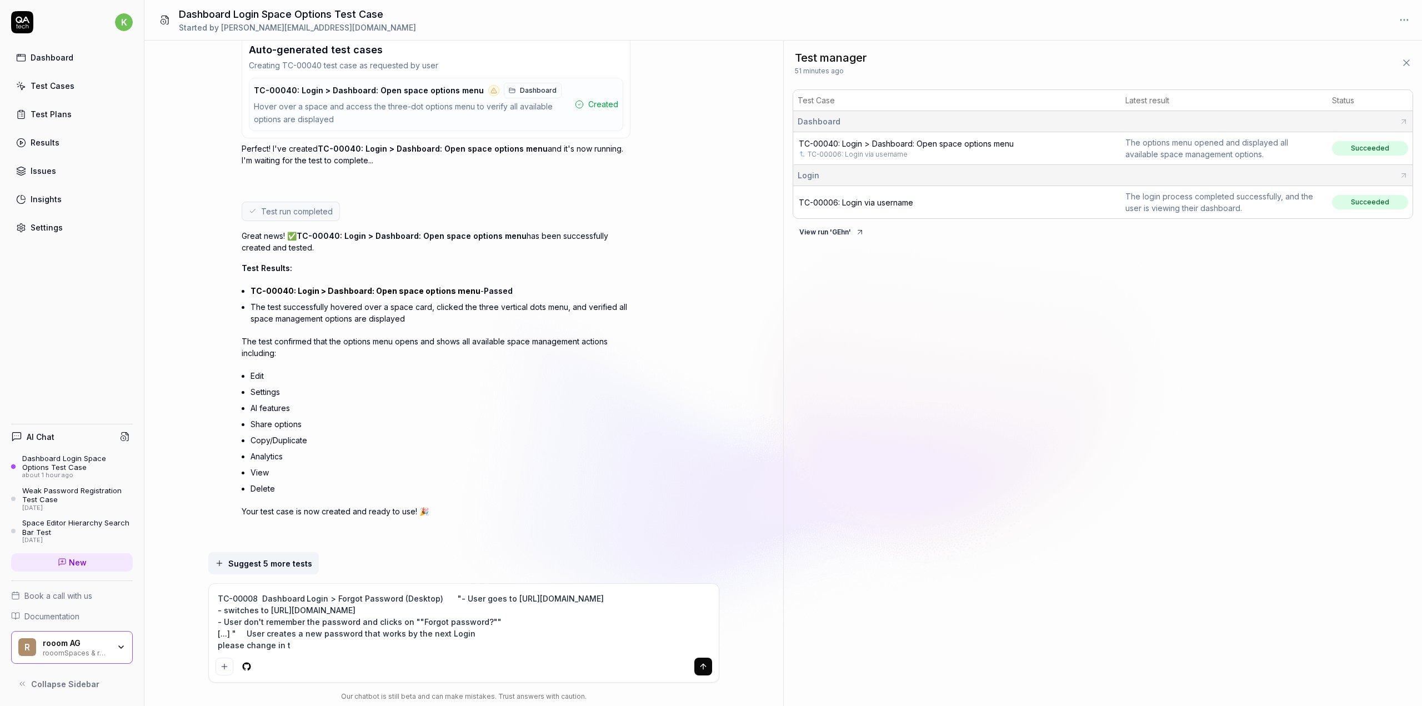
type textarea "TC-00008 Dashboard Login > Forgot Password (Desktop) "- User goes to https://ww…"
type textarea "*"
type textarea "TC-00008 Dashboard Login > Forgot Password (Desktop) "- User goes to https://ww…"
type textarea "*"
type textarea "TC-00008 Dashboard Login > Forgot Password (Desktop) "- User goes to https://ww…"
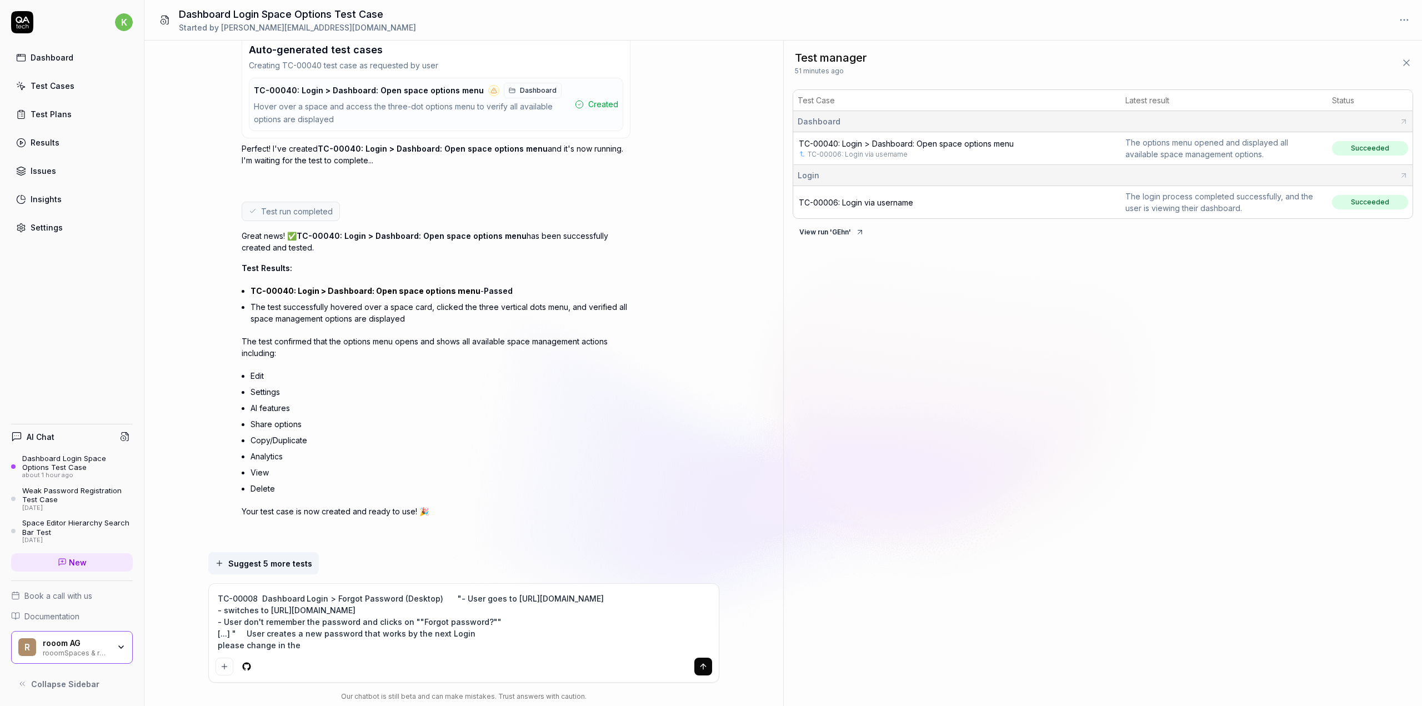
type textarea "*"
type textarea "TC-00008 Dashboard Login > Forgot Password (Desktop) "- User goes to https://ww…"
type textarea "*"
type textarea "TC-00008 Dashboard Login > Forgot Password (Desktop) "- User goes to https://ww…"
type textarea "*"
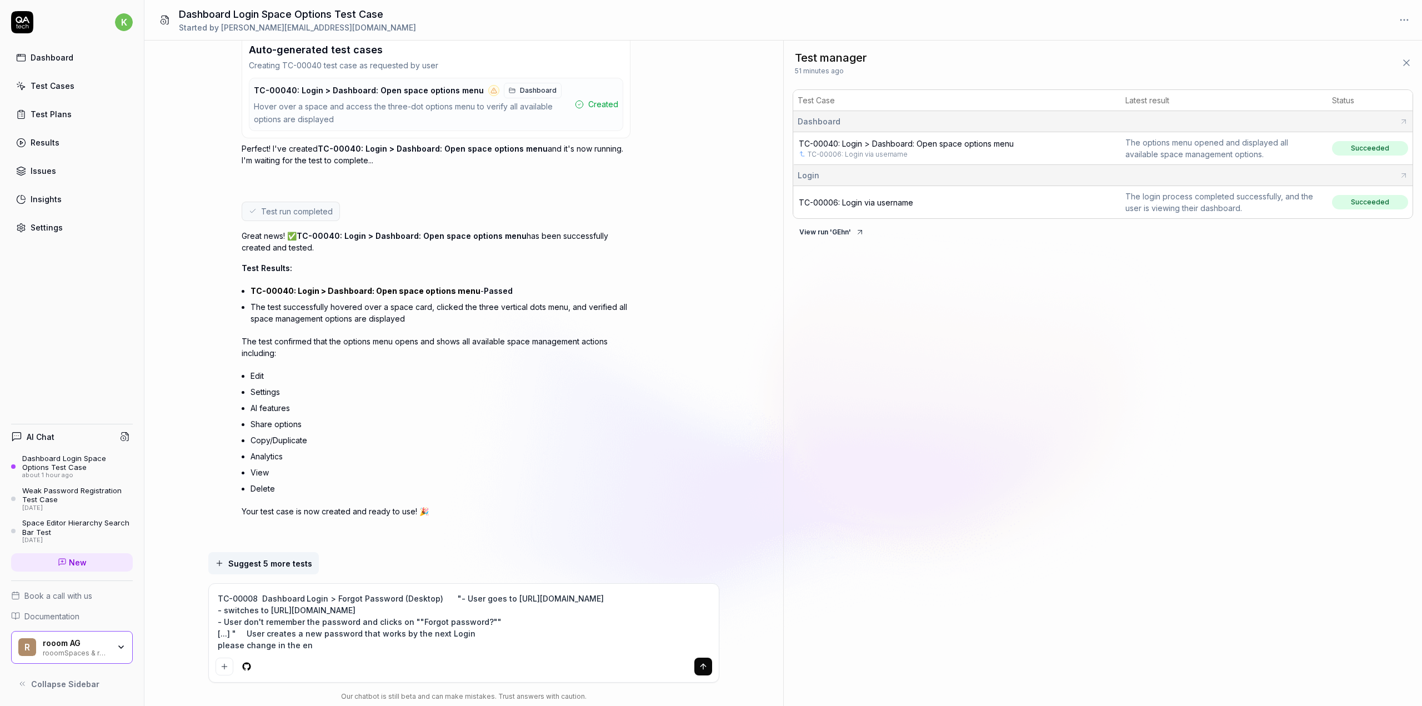
type textarea "TC-00008 Dashboard Login > Forgot Password (Desktop) "- User goes to https://ww…"
type textarea "*"
type textarea "TC-00008 Dashboard Login > Forgot Password (Desktop) "- User goes to https://ww…"
type textarea "*"
type textarea "TC-00008 Dashboard Login > Forgot Password (Desktop) "- User goes to https://ww…"
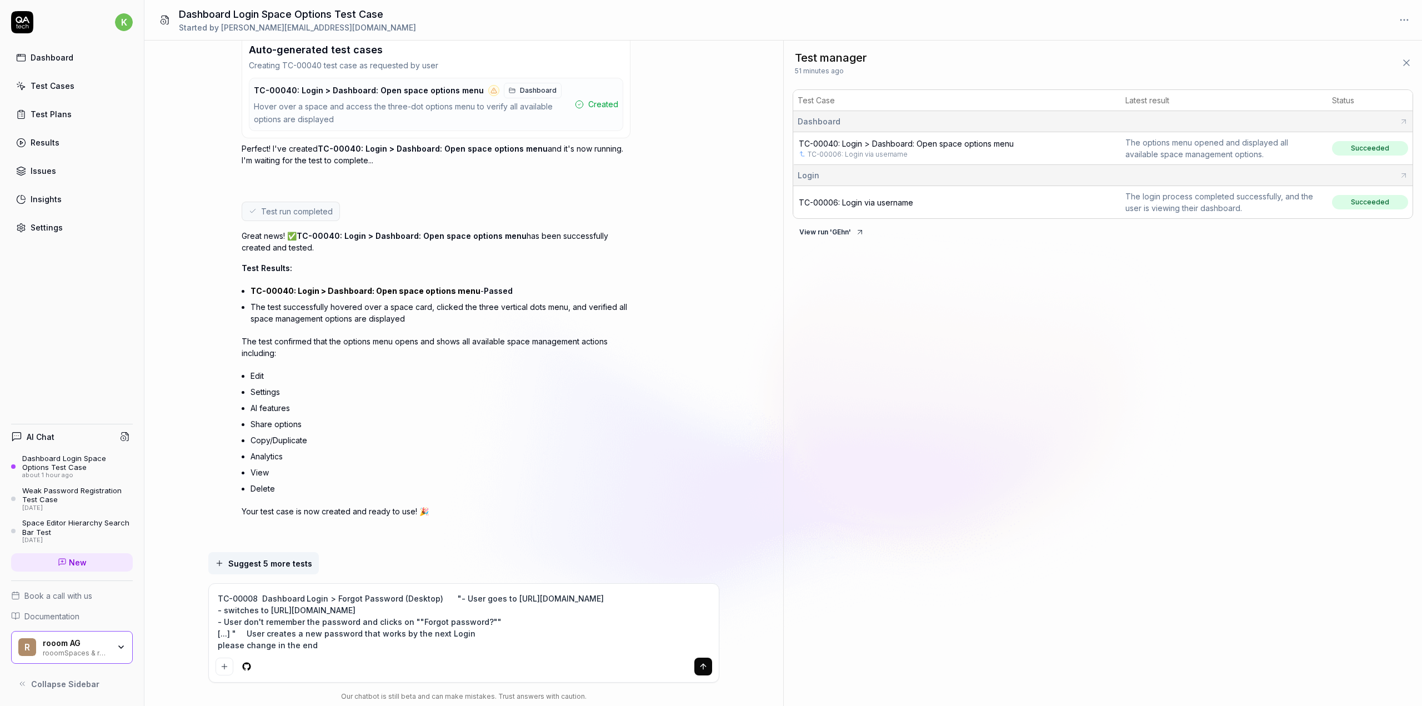
type textarea "*"
type textarea "TC-00008 Dashboard Login > Forgot Password (Desktop) "- User goes to https://ww…"
type textarea "*"
type textarea "TC-00008 Dashboard Login > Forgot Password (Desktop) "- User goes to https://ww…"
type textarea "*"
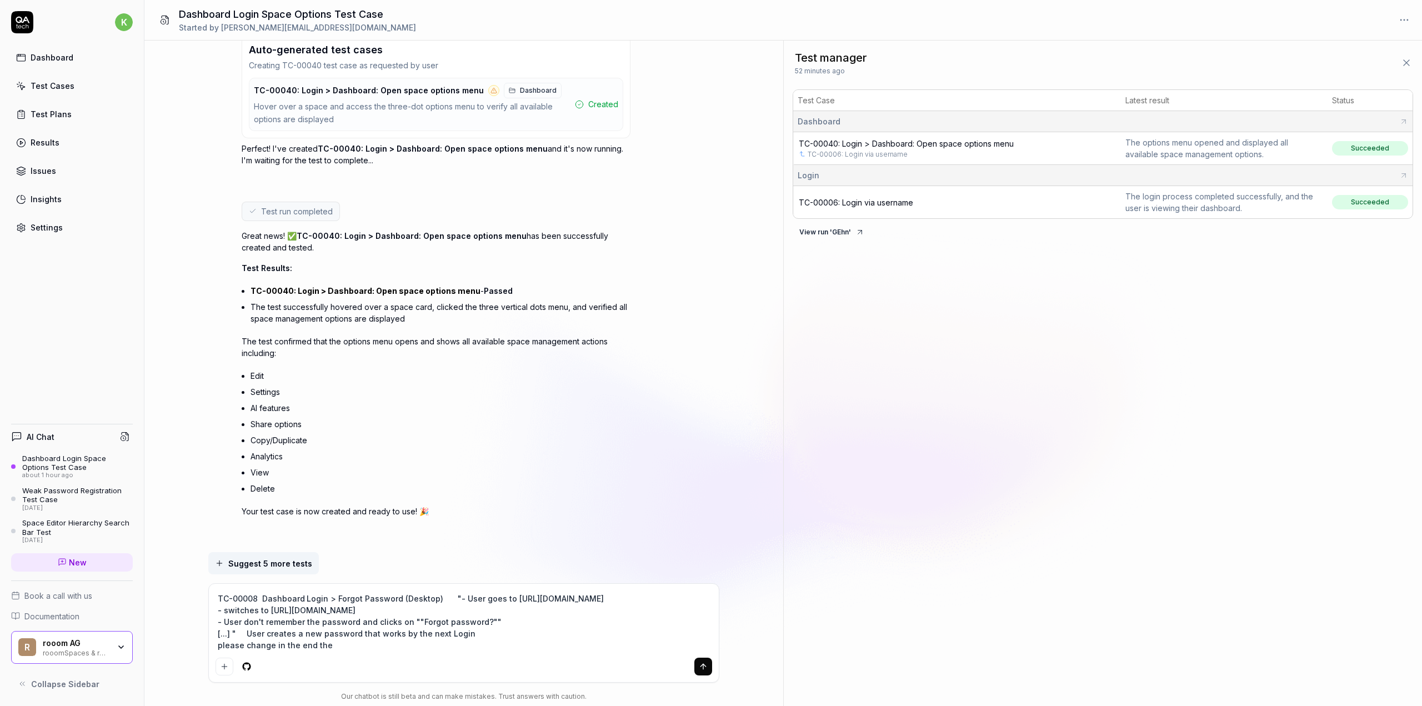
type textarea "TC-00008 Dashboard Login > Forgot Password (Desktop) "- User goes to https://ww…"
type textarea "*"
type textarea "TC-00008 Dashboard Login > Forgot Password (Desktop) "- User goes to https://ww…"
type textarea "*"
type textarea "TC-00008 Dashboard Login > Forgot Password (Desktop) "- User goes to https://ww…"
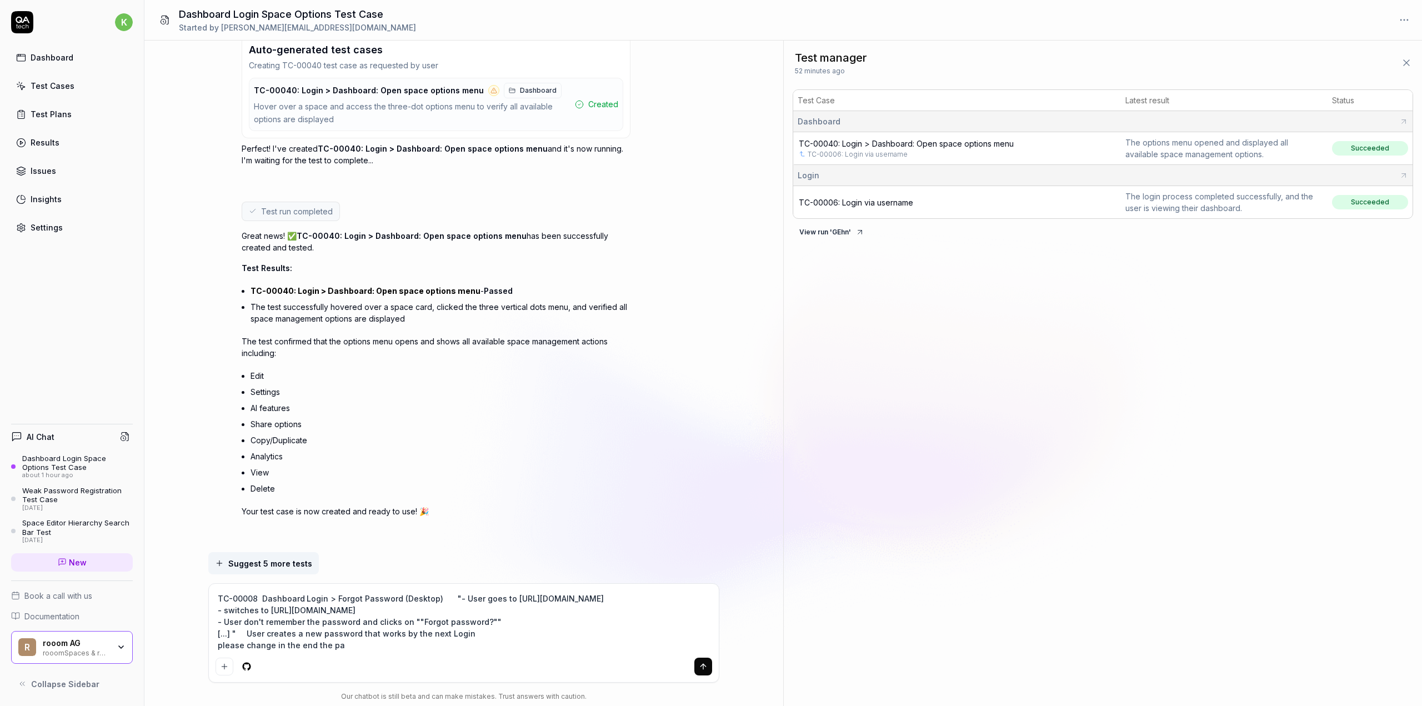
type textarea "*"
type textarea "TC-00008 Dashboard Login > Forgot Password (Desktop) "- User goes to https://ww…"
type textarea "*"
type textarea "TC-00008 Dashboard Login > Forgot Password (Desktop) "- User goes to https://ww…"
type textarea "*"
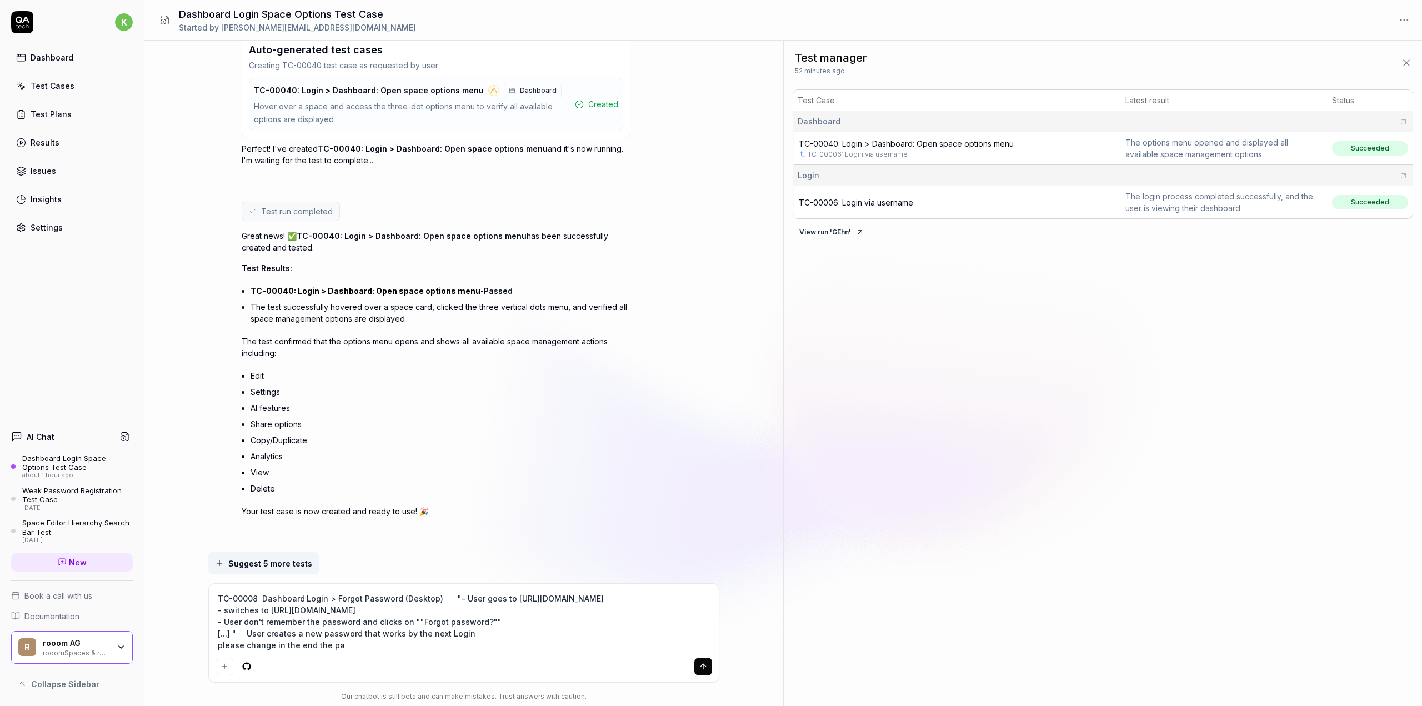
type textarea "TC-00008 Dashboard Login > Forgot Password (Desktop) "- User goes to https://ww…"
type textarea "*"
type textarea "TC-00008 Dashboard Login > Forgot Password (Desktop) "- User goes to https://ww…"
type textarea "*"
type textarea "TC-00008 Dashboard Login > Forgot Password (Desktop) "- User goes to https://ww…"
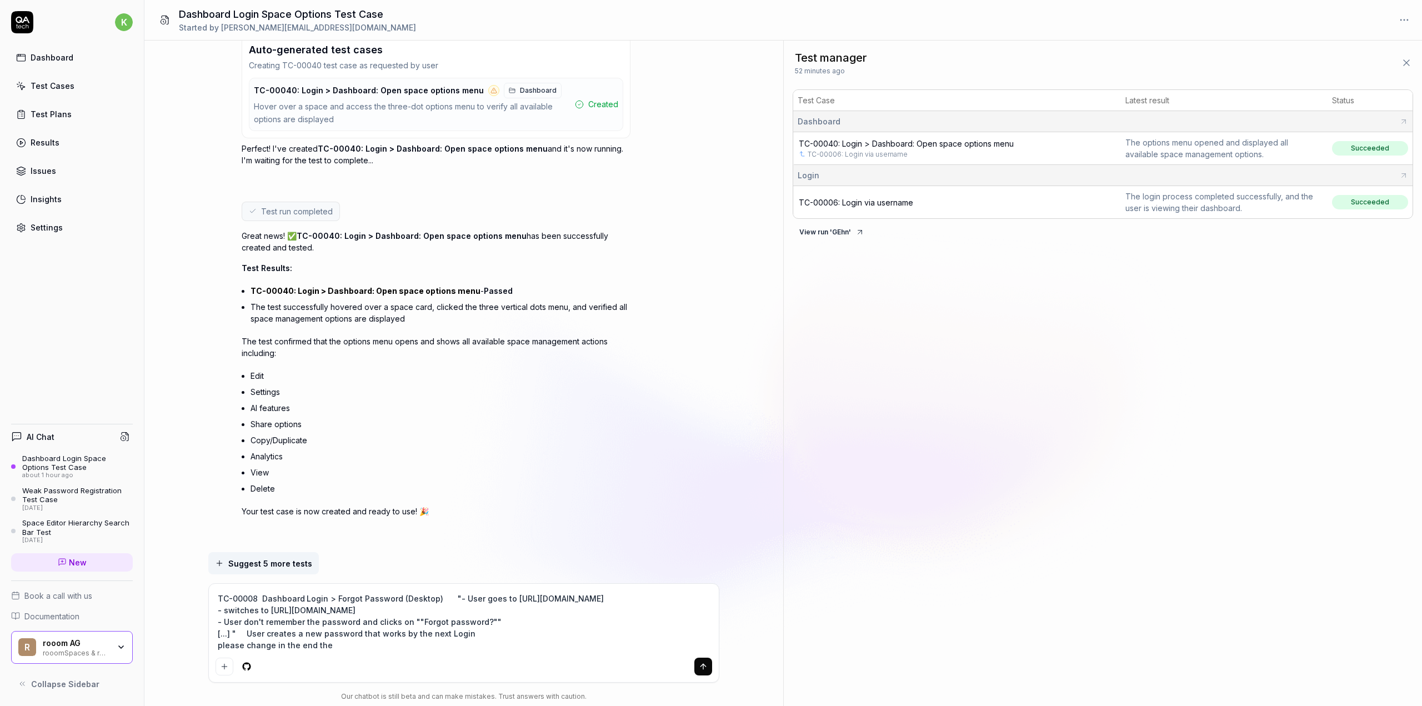
type textarea "*"
type textarea "TC-00008 Dashboard Login > Forgot Password (Desktop) "- User goes to https://ww…"
type textarea "*"
type textarea "TC-00008 Dashboard Login > Forgot Password (Desktop) "- User goes to https://ww…"
type textarea "*"
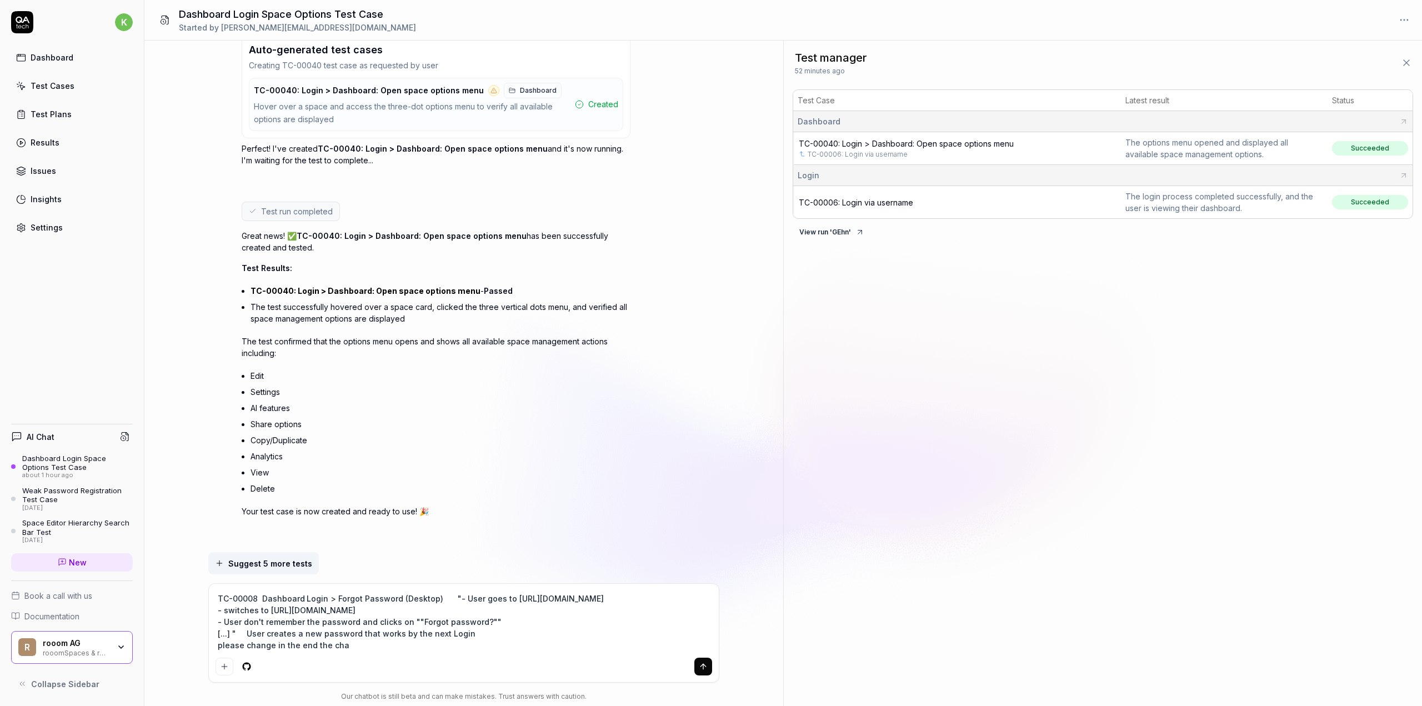
type textarea "TC-00008 Dashboard Login > Forgot Password (Desktop) "- User goes to https://ww…"
type textarea "*"
type textarea "TC-00008 Dashboard Login > Forgot Password (Desktop) "- User goes to https://ww…"
type textarea "*"
type textarea "TC-00008 Dashboard Login > Forgot Password (Desktop) "- User goes to https://ww…"
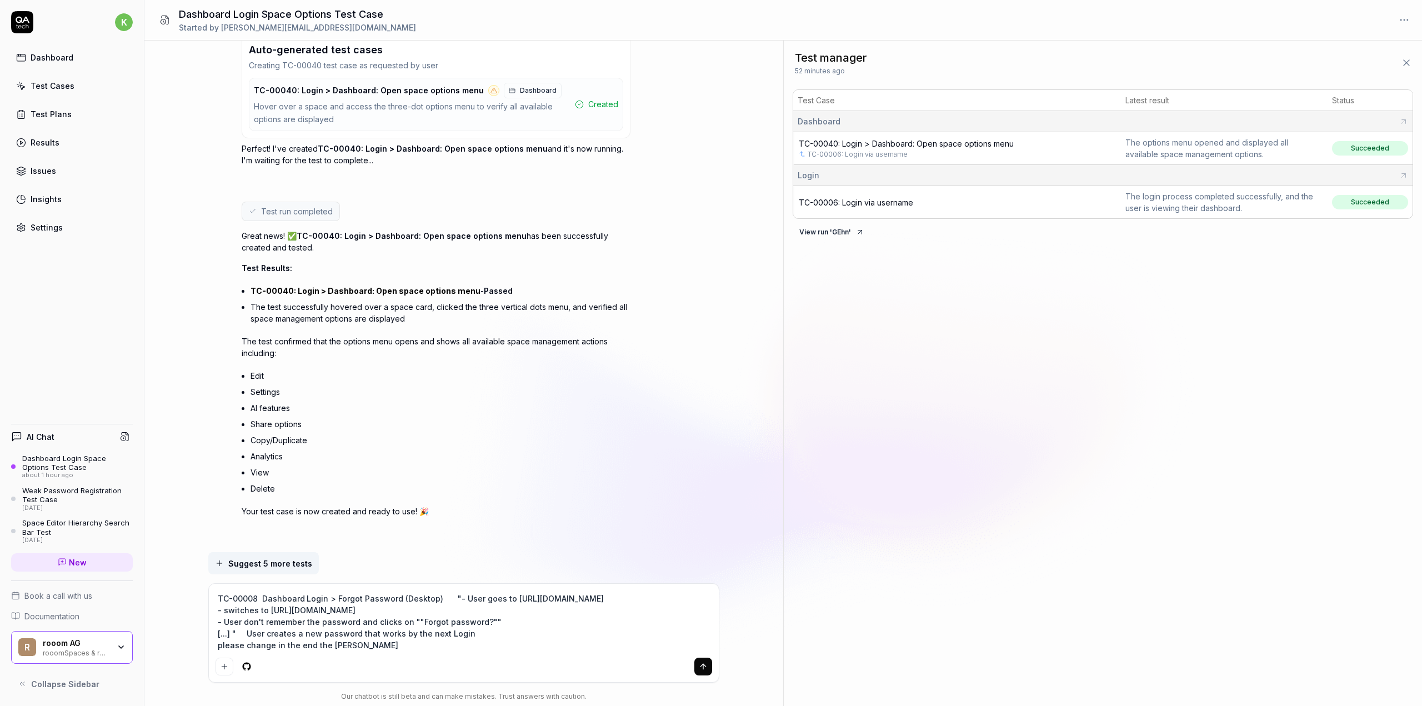
type textarea "*"
type textarea "TC-00008 Dashboard Login > Forgot Password (Desktop) "- User goes to https://ww…"
type textarea "*"
type textarea "TC-00008 Dashboard Login > Forgot Password (Desktop) "- User goes to https://ww…"
type textarea "*"
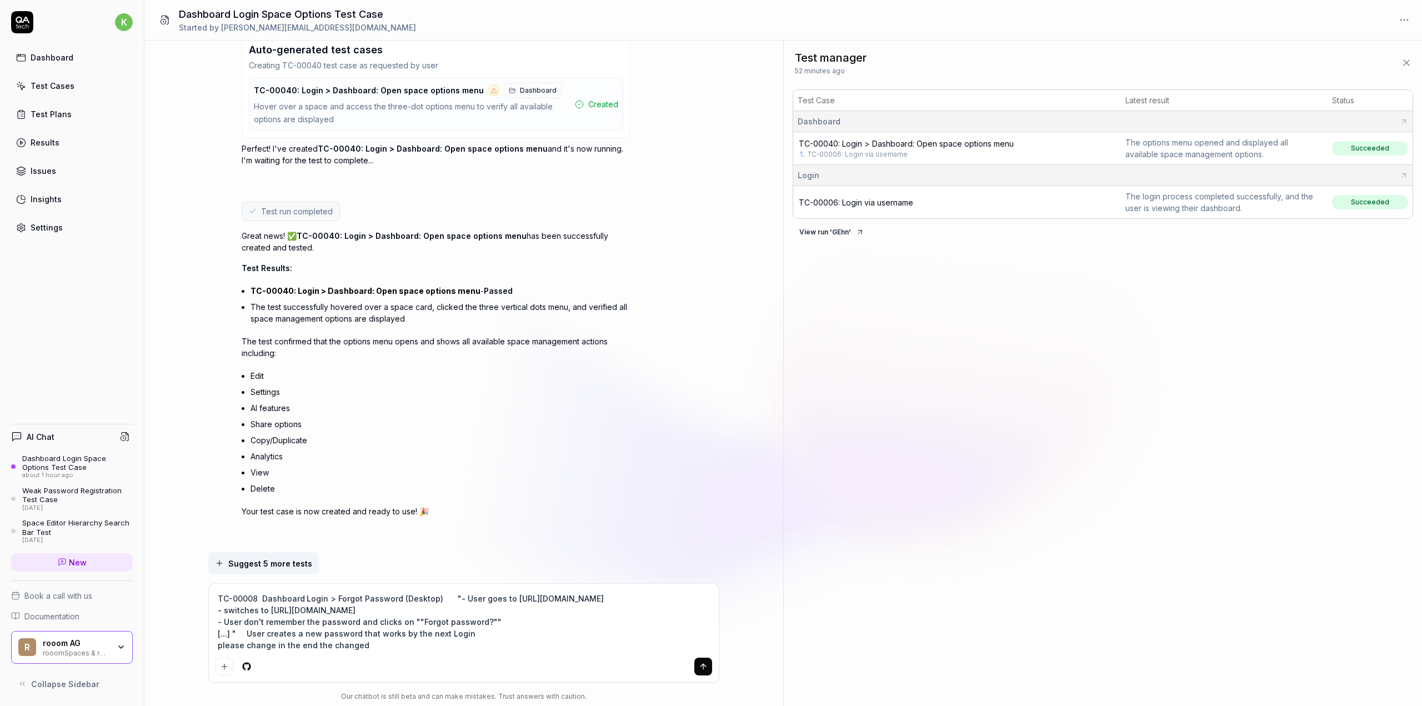
type textarea "TC-00008 Dashboard Login > Forgot Password (Desktop) "- User goes to https://ww…"
type textarea "*"
type textarea "TC-00008 Dashboard Login > Forgot Password (Desktop) "- User goes to https://ww…"
type textarea "*"
type textarea "TC-00008 Dashboard Login > Forgot Password (Desktop) "- User goes to https://ww…"
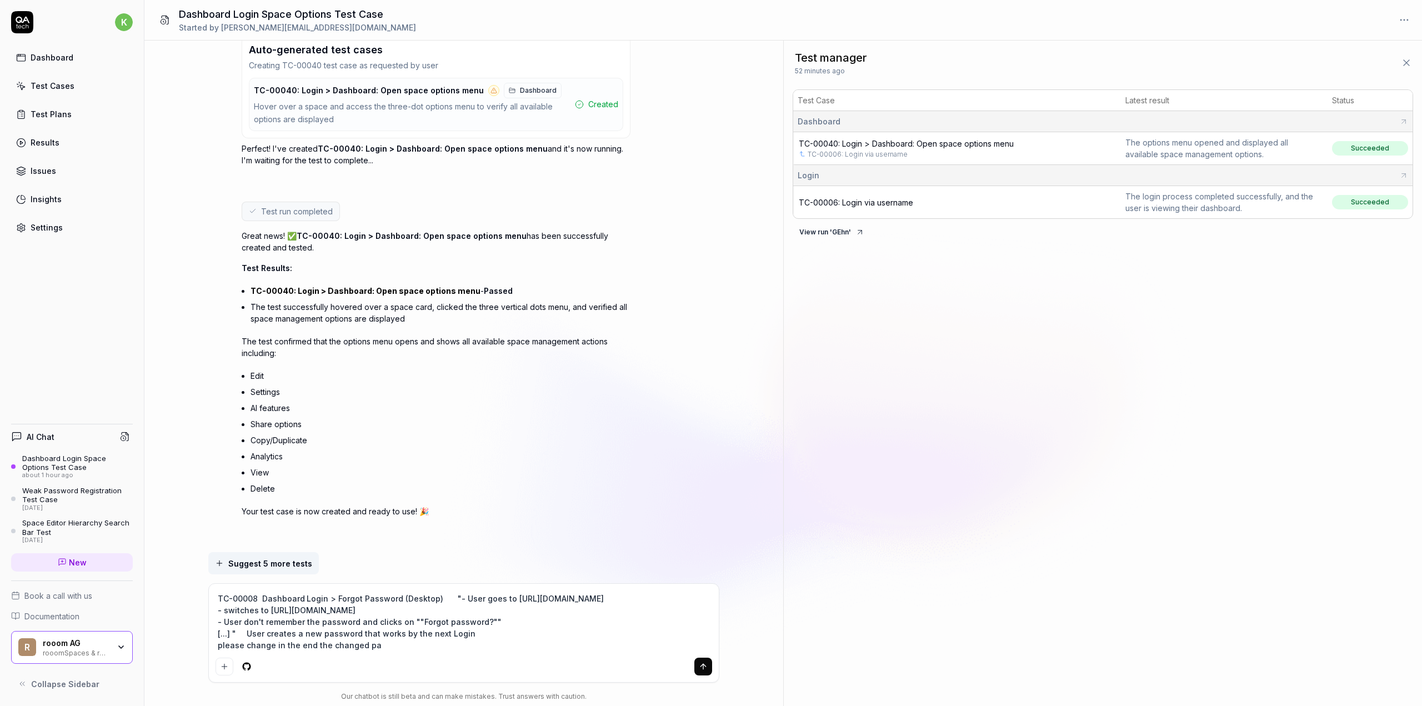
type textarea "*"
type textarea "TC-00008 Dashboard Login > Forgot Password (Desktop) "- User goes to https://ww…"
type textarea "*"
type textarea "TC-00008 Dashboard Login > Forgot Password (Desktop) "- User goes to https://ww…"
type textarea "*"
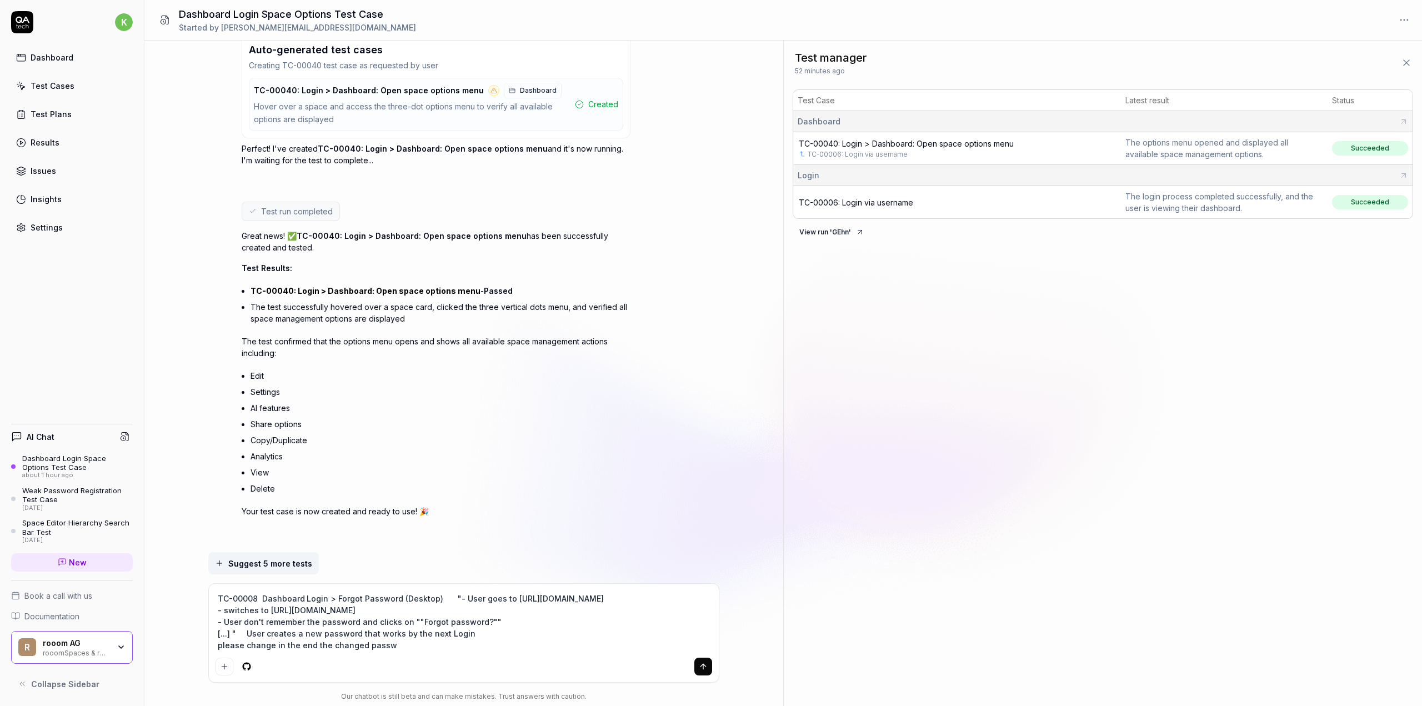
type textarea "TC-00008 Dashboard Login > Forgot Password (Desktop) "- User goes to https://ww…"
type textarea "*"
type textarea "TC-00008 Dashboard Login > Forgot Password (Desktop) "- User goes to https://ww…"
type textarea "*"
type textarea "TC-00008 Dashboard Login > Forgot Password (Desktop) "- User goes to https://ww…"
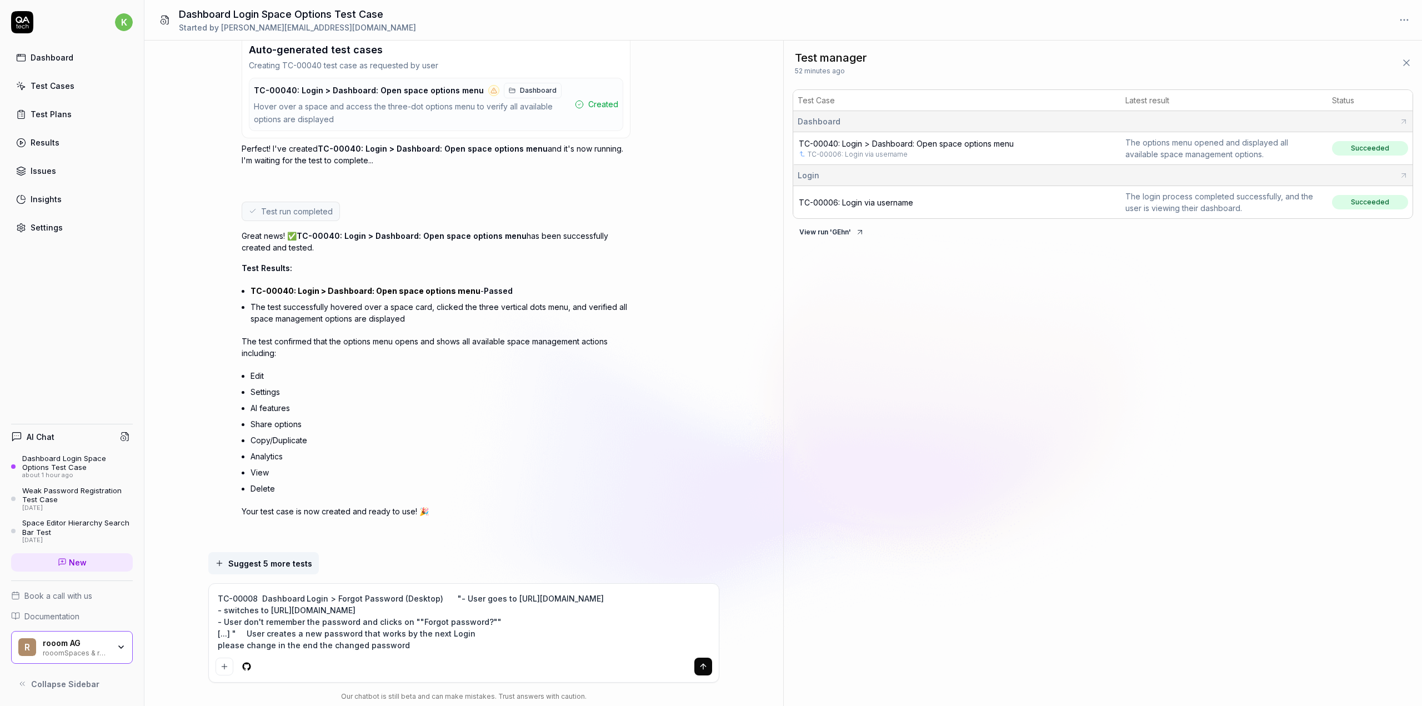
type textarea "*"
type textarea "TC-00008 Dashboard Login > Forgot Password (Desktop) "- User goes to https://ww…"
type textarea "*"
type textarea "TC-00008 Dashboard Login > Forgot Password (Desktop) "- User goes to https://ww…"
type textarea "*"
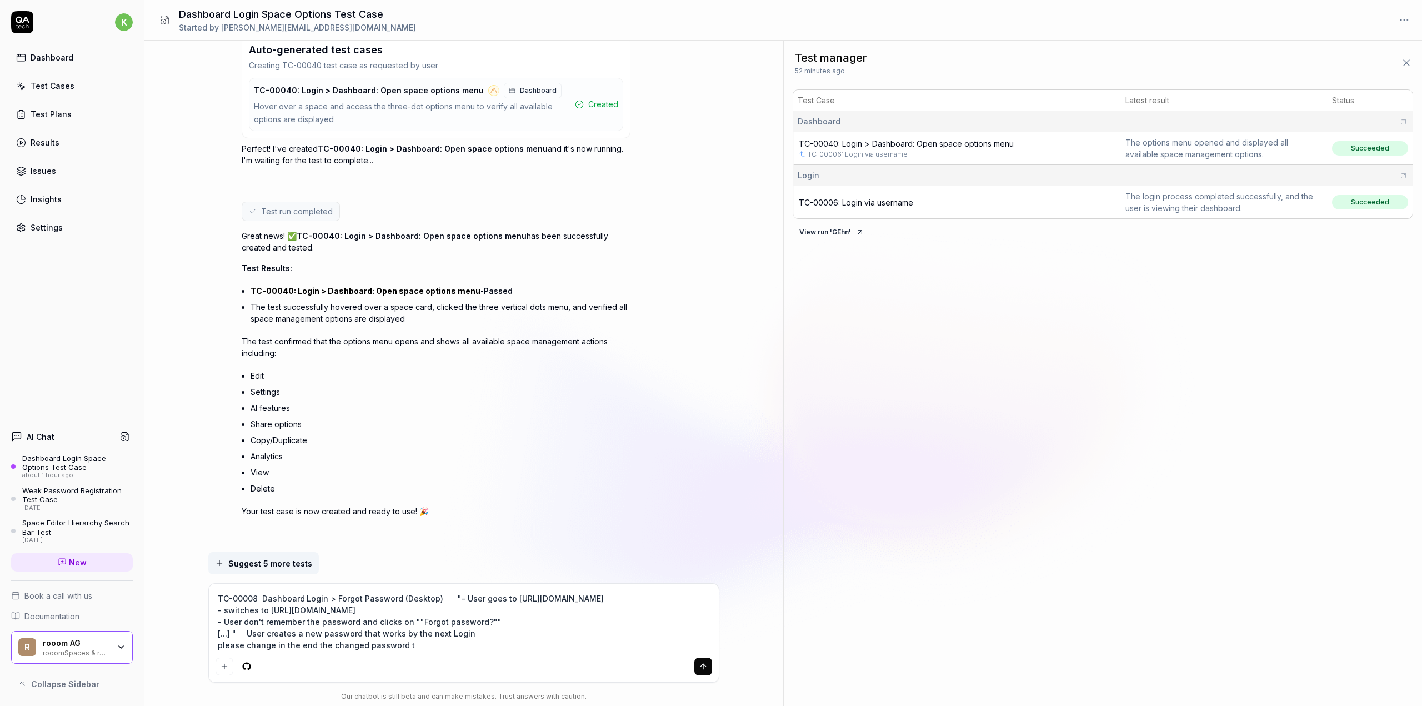
type textarea "TC-00008 Dashboard Login > Forgot Password (Desktop) "- User goes to https://ww…"
type textarea "*"
type textarea "TC-00008 Dashboard Login > Forgot Password (Desktop) "- User goes to https://ww…"
type textarea "*"
type textarea "TC-00008 Dashboard Login > Forgot Password (Desktop) "- User goes to https://ww…"
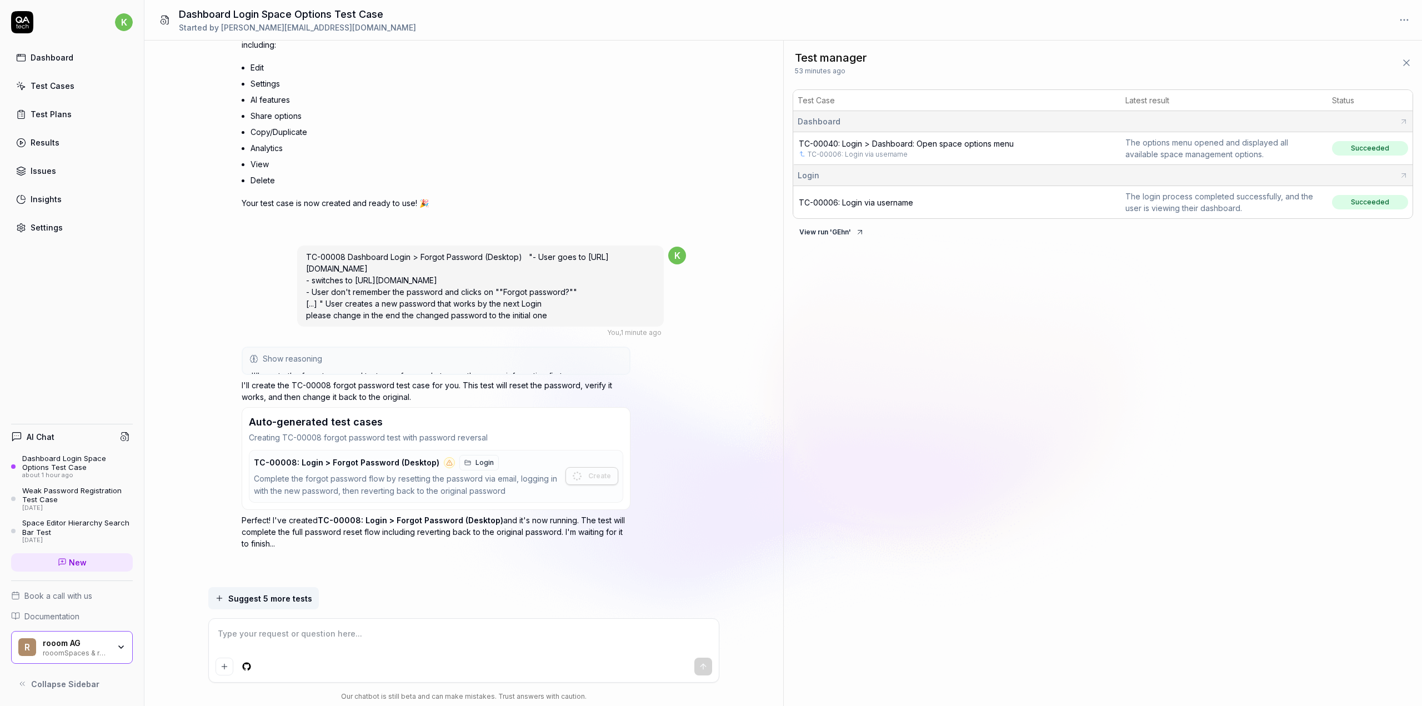
scroll to position [1052, 0]
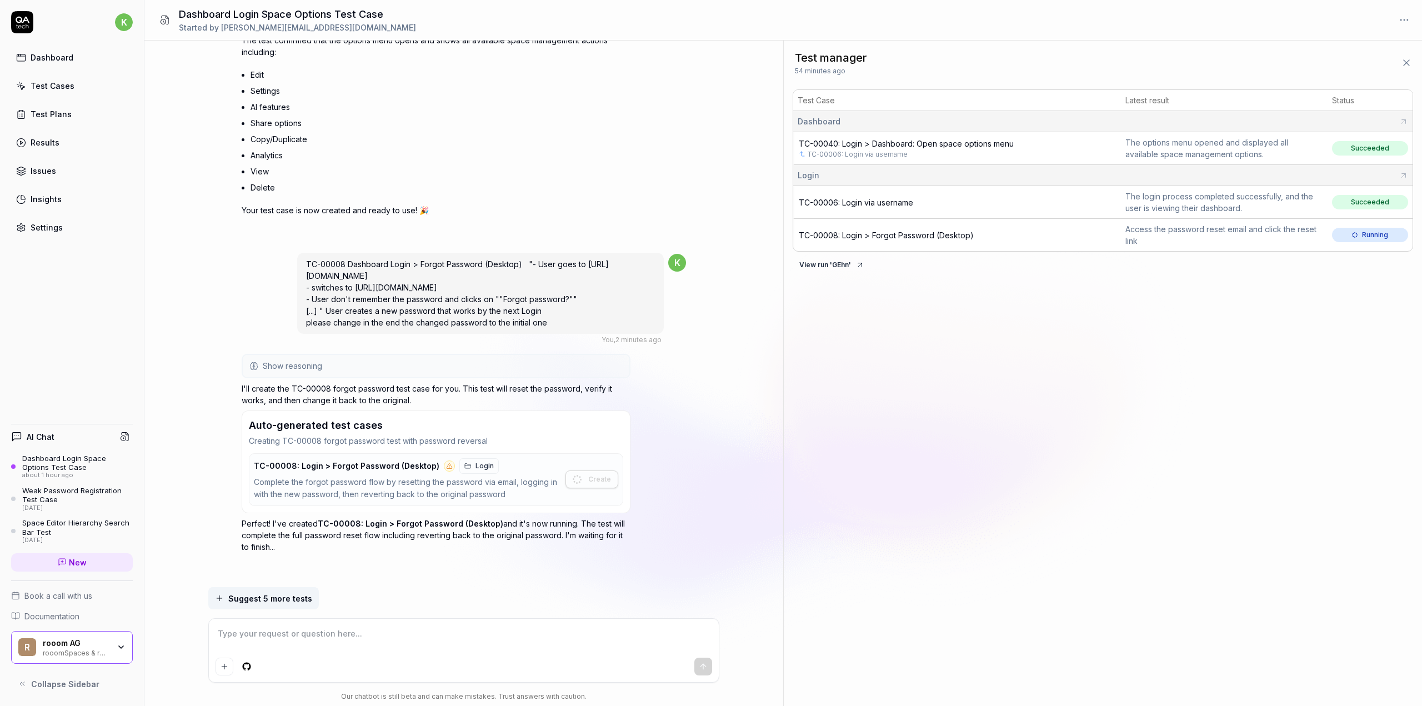
click at [837, 233] on span "TC-00008: Login > Forgot Password (Desktop)" at bounding box center [886, 234] width 175 height 9
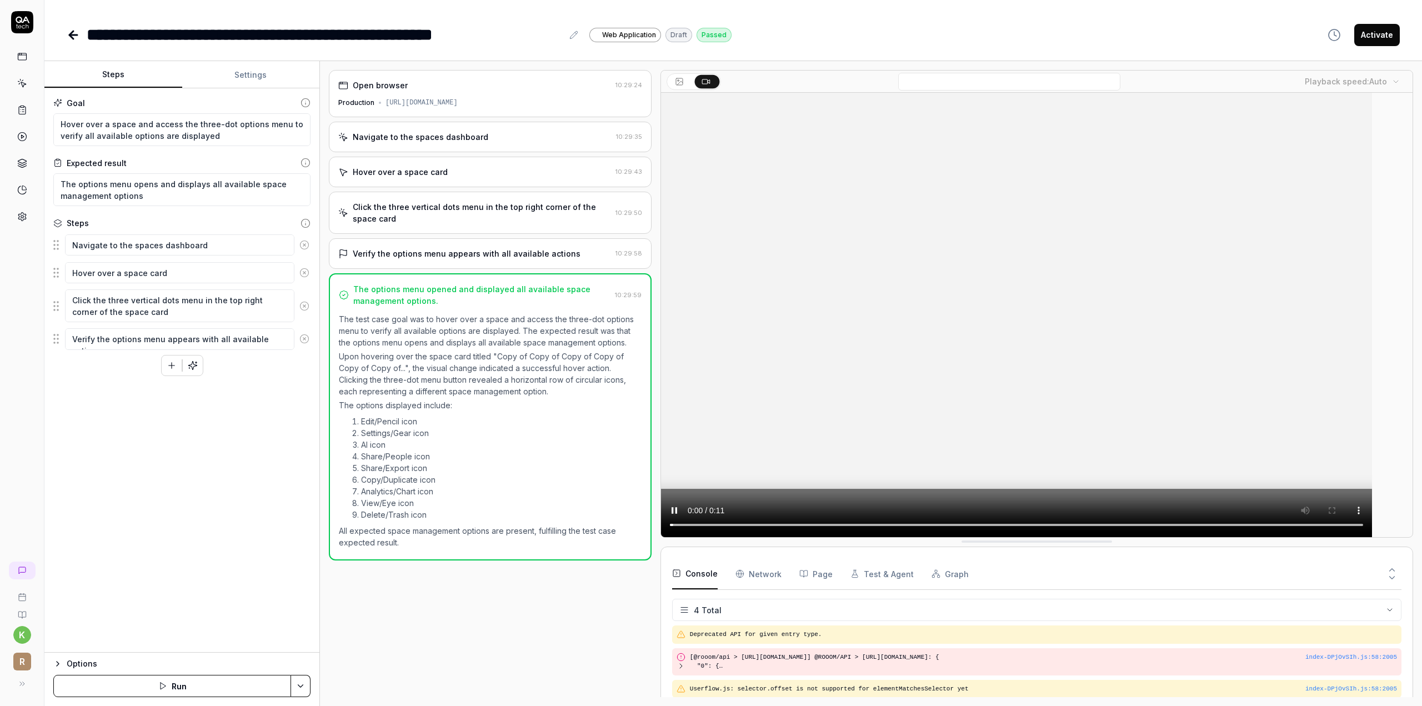
scroll to position [18, 0]
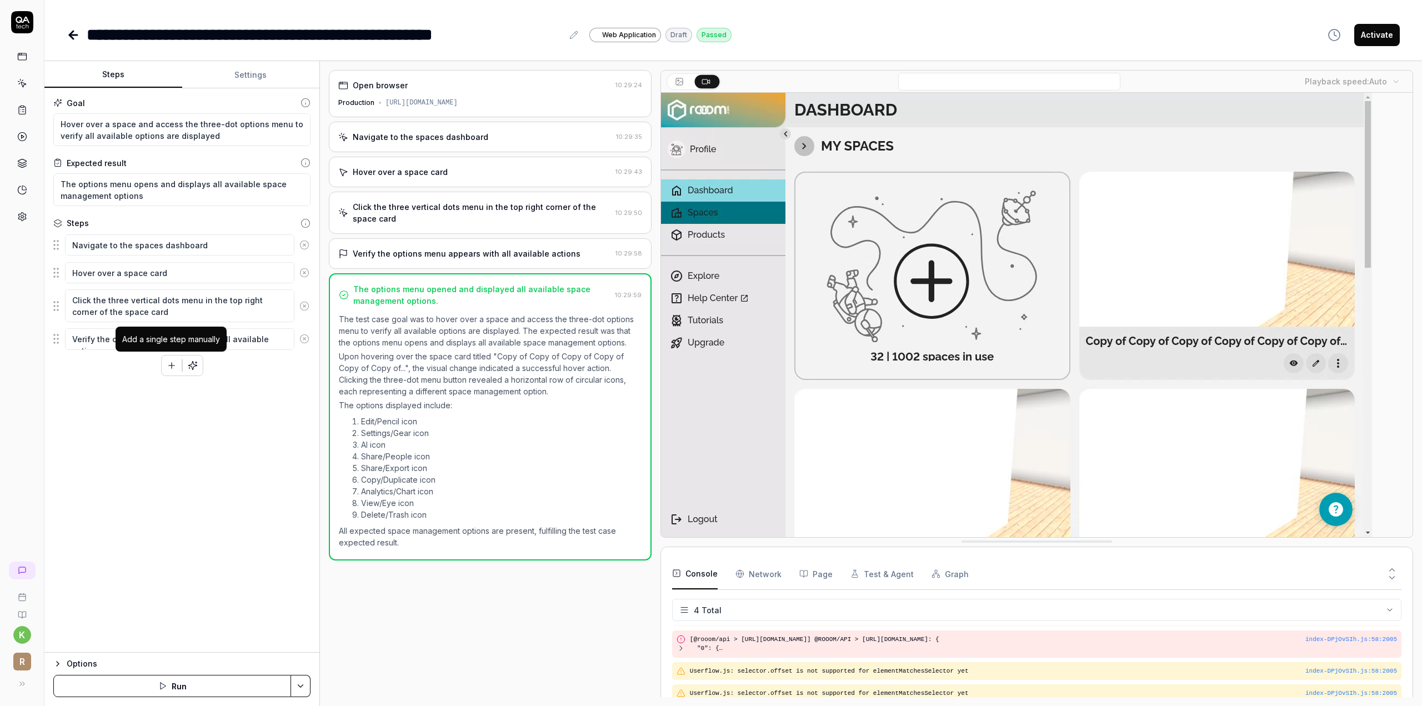
click at [173, 364] on icon "button" at bounding box center [172, 365] width 10 height 10
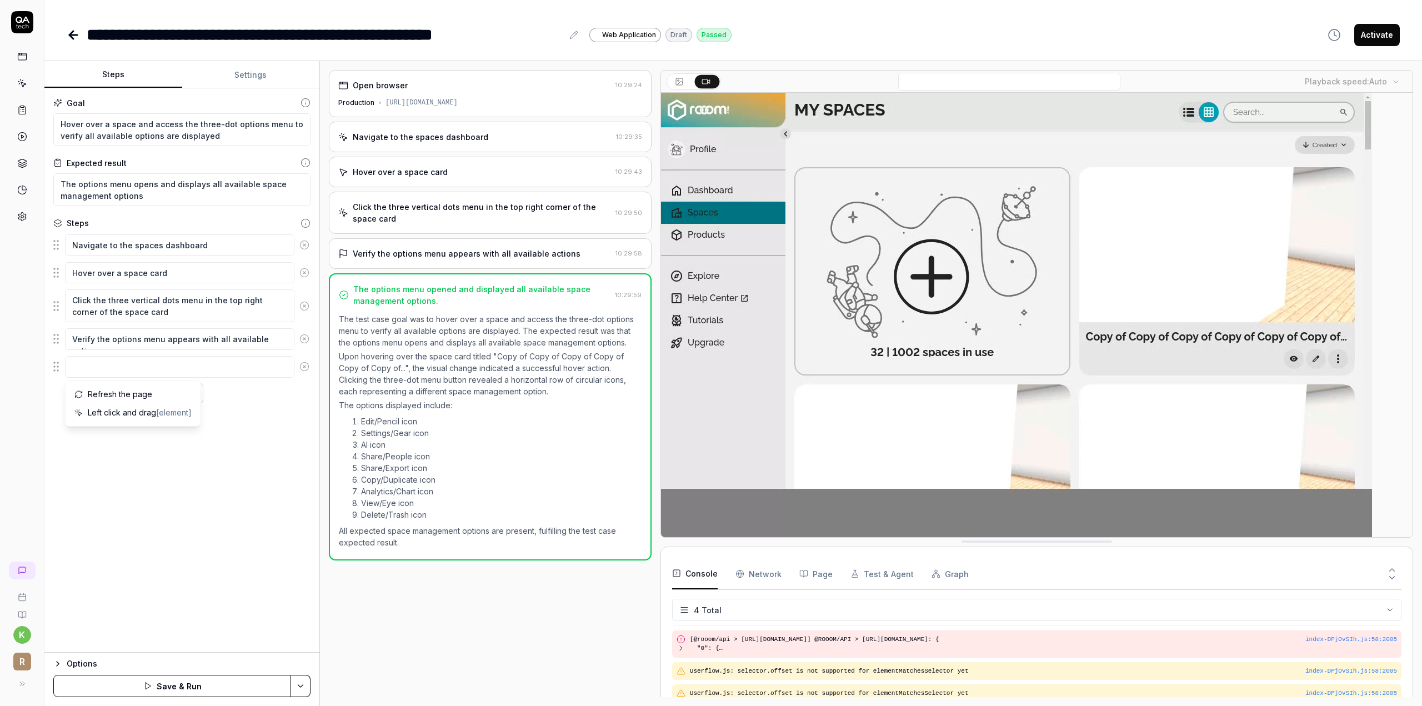
type textarea "*"
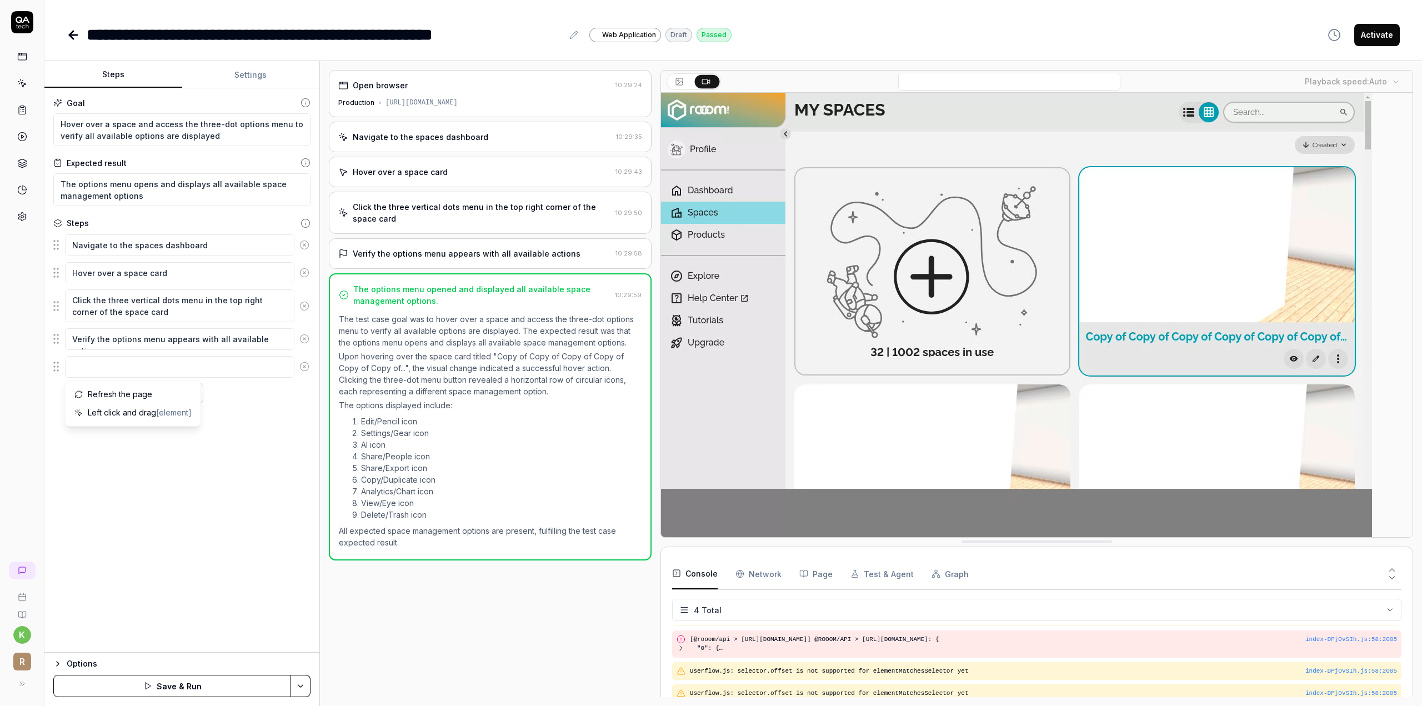
type textarea "g"
type textarea "*"
type textarea "go"
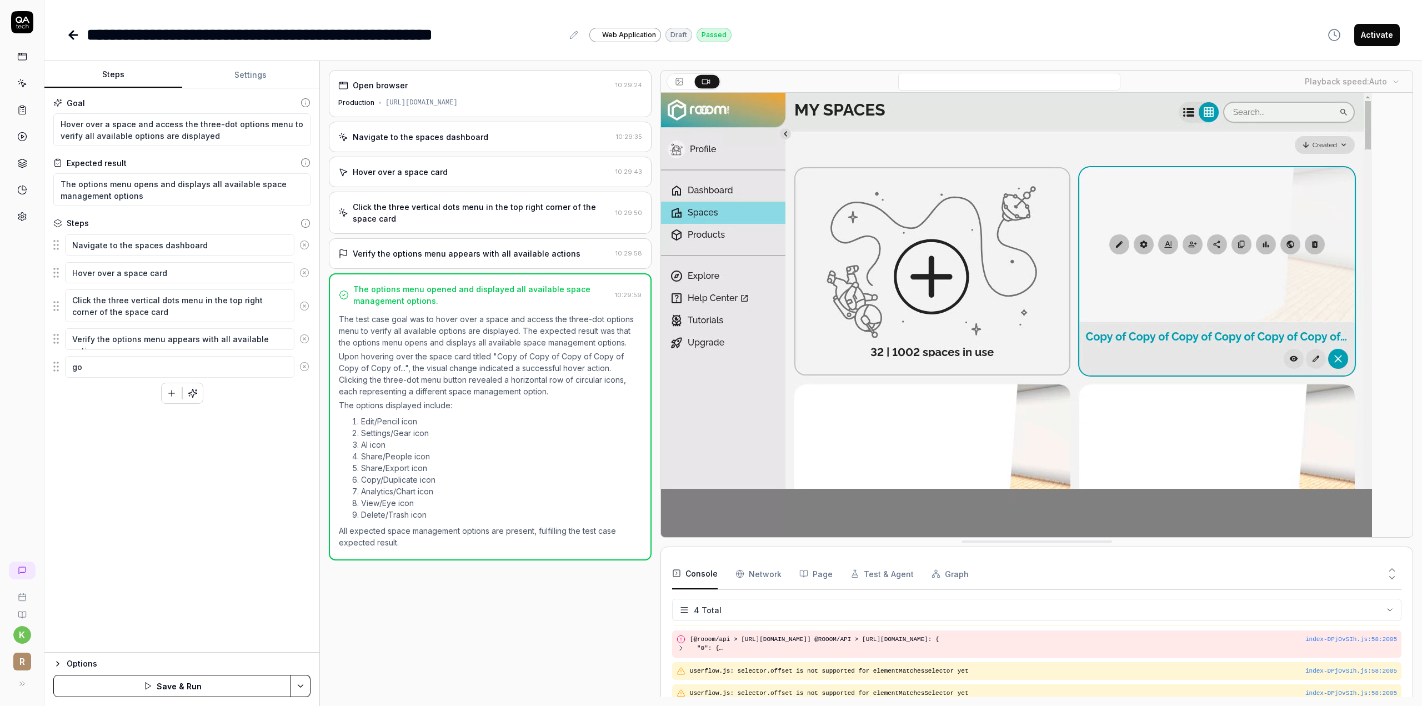
type textarea "*"
type textarea "go"
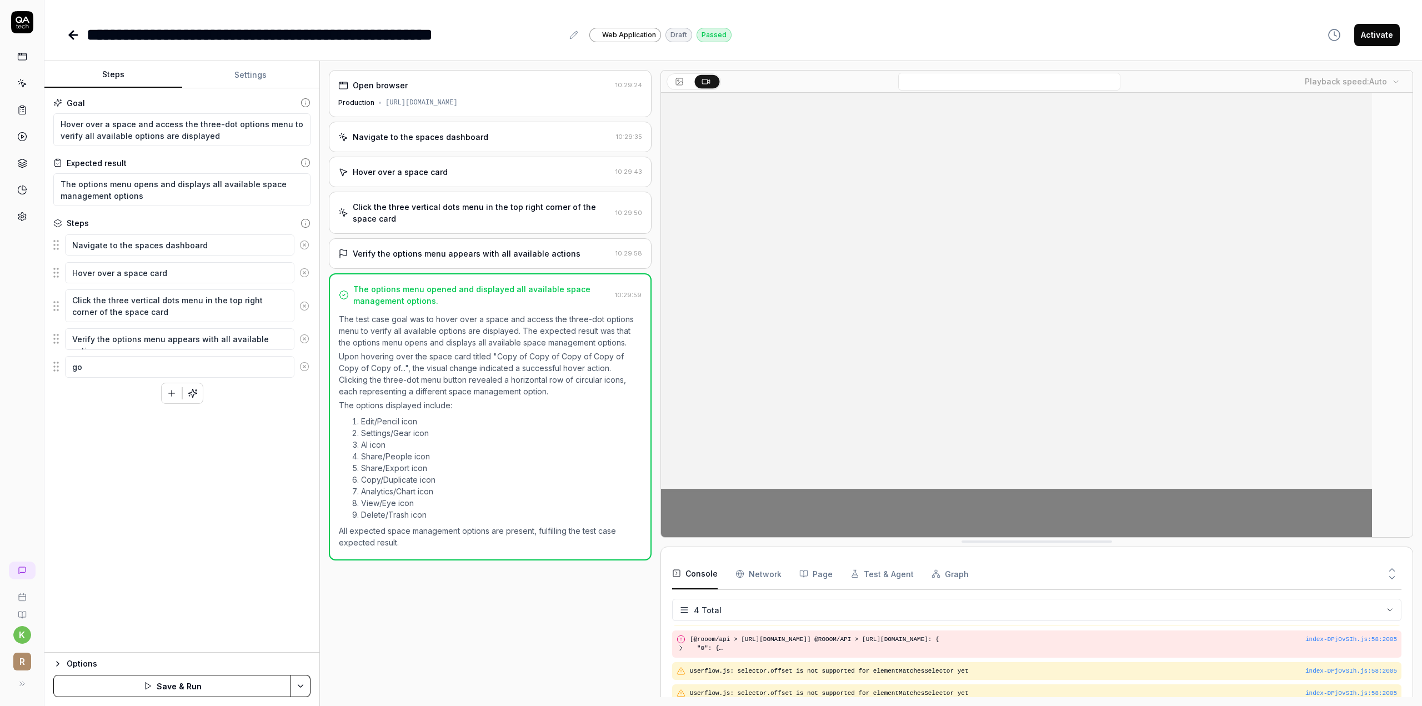
type textarea "*"
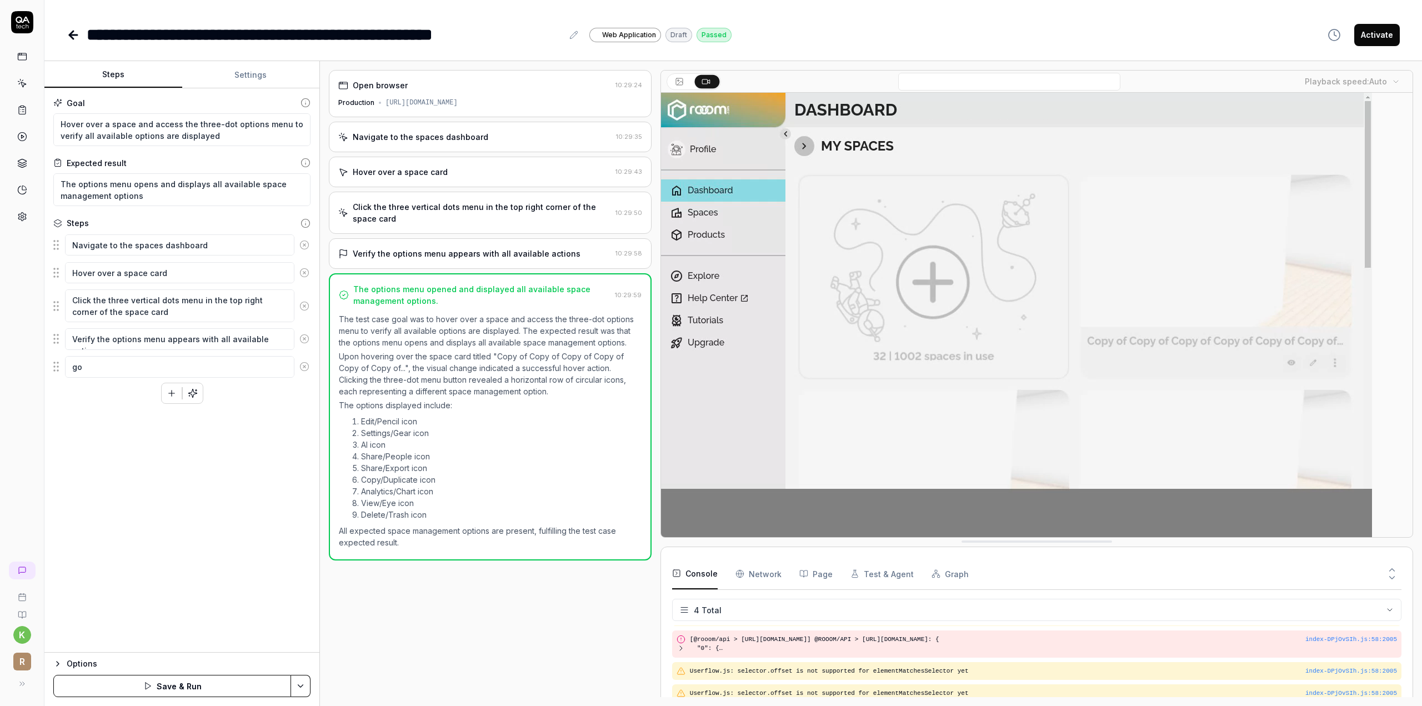
type textarea "go f"
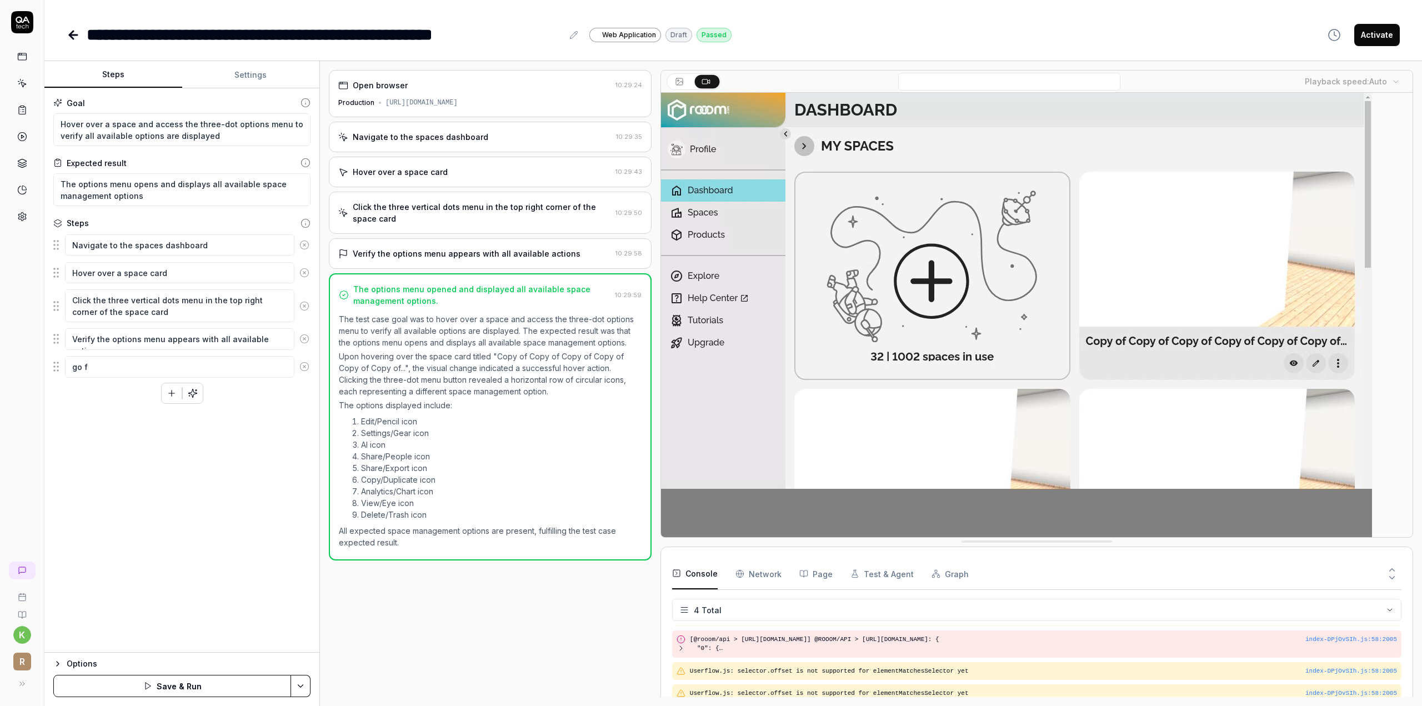
type textarea "*"
type textarea "go fu"
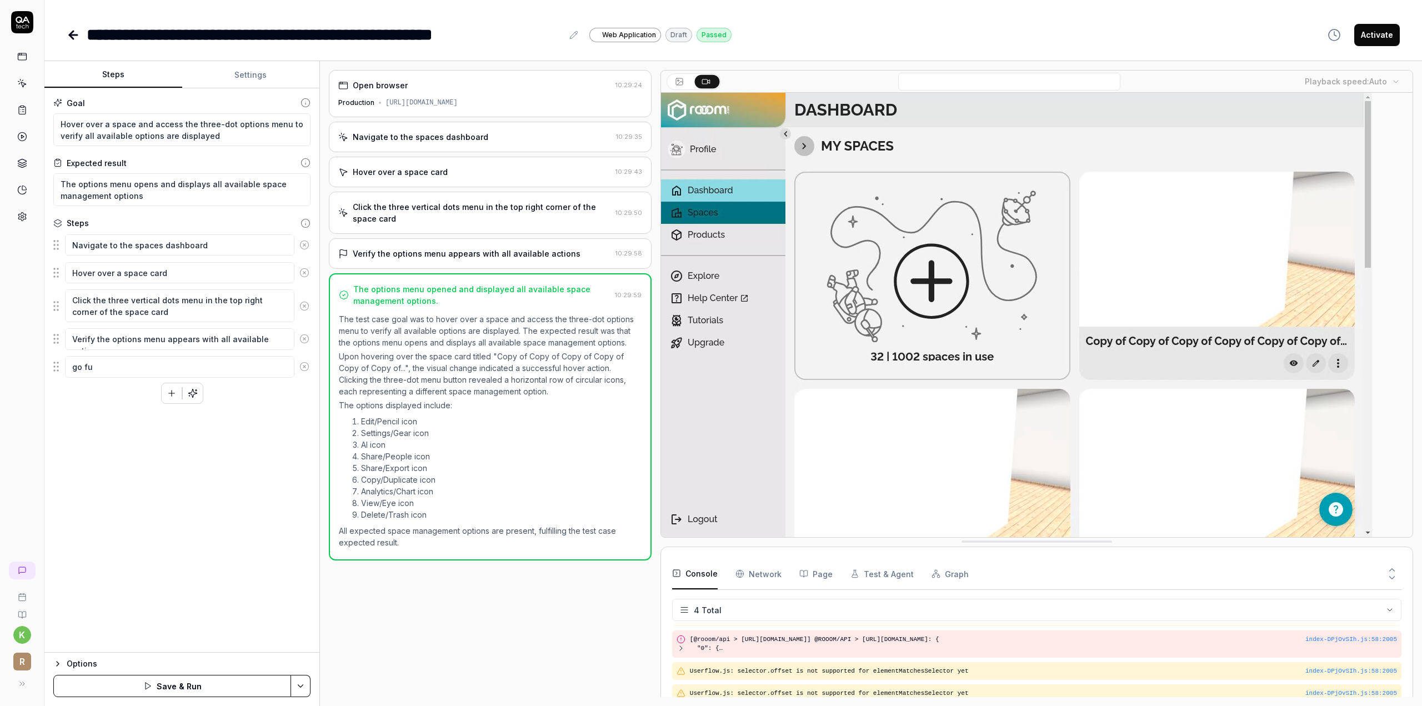
type textarea "*"
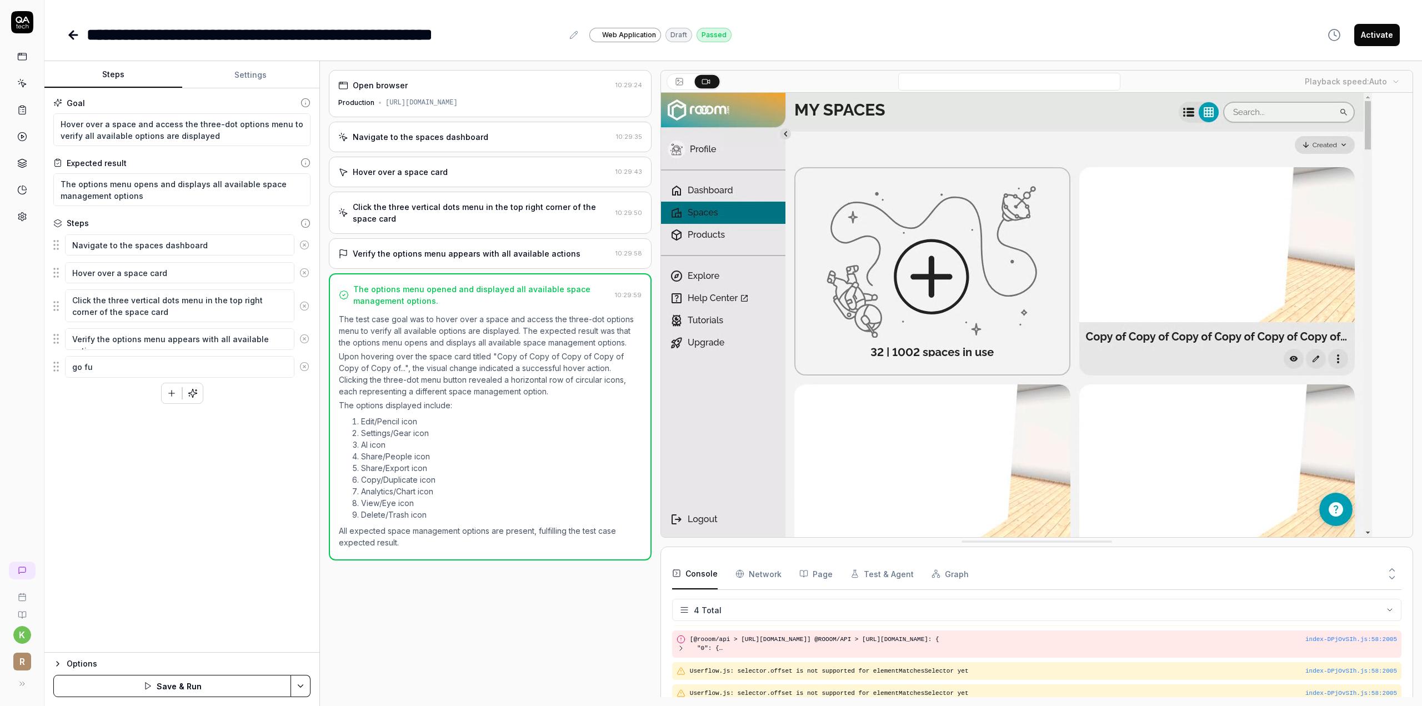
type textarea "go fut"
type textarea "*"
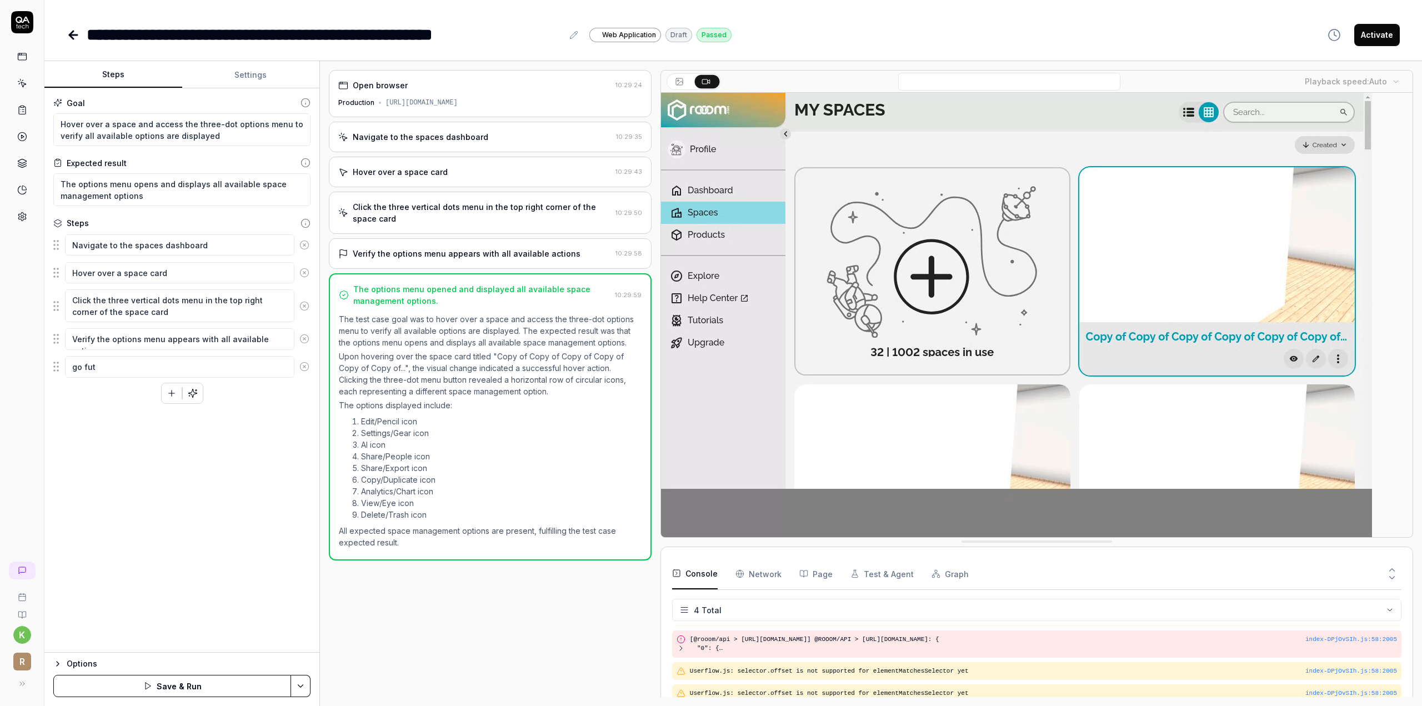
type textarea "go fu"
type textarea "*"
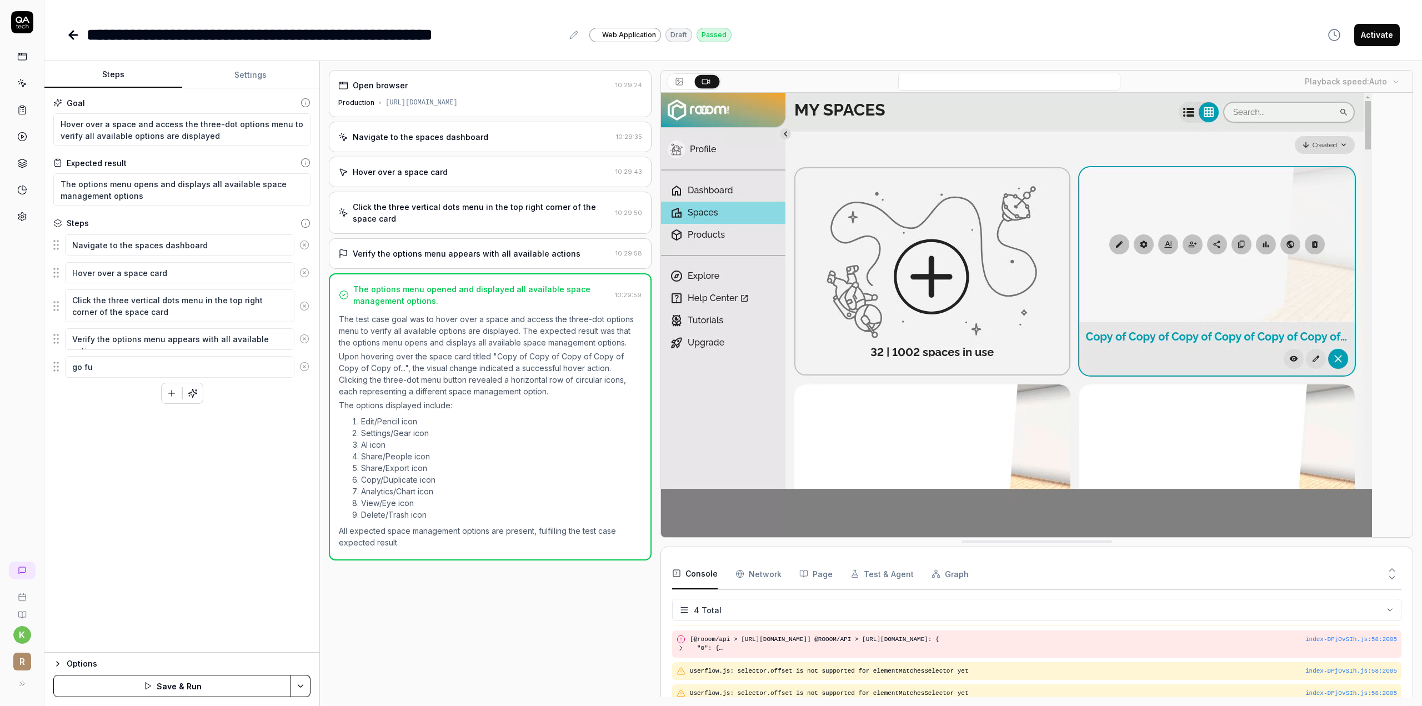
type textarea "go fur"
type textarea "*"
type textarea "go furt"
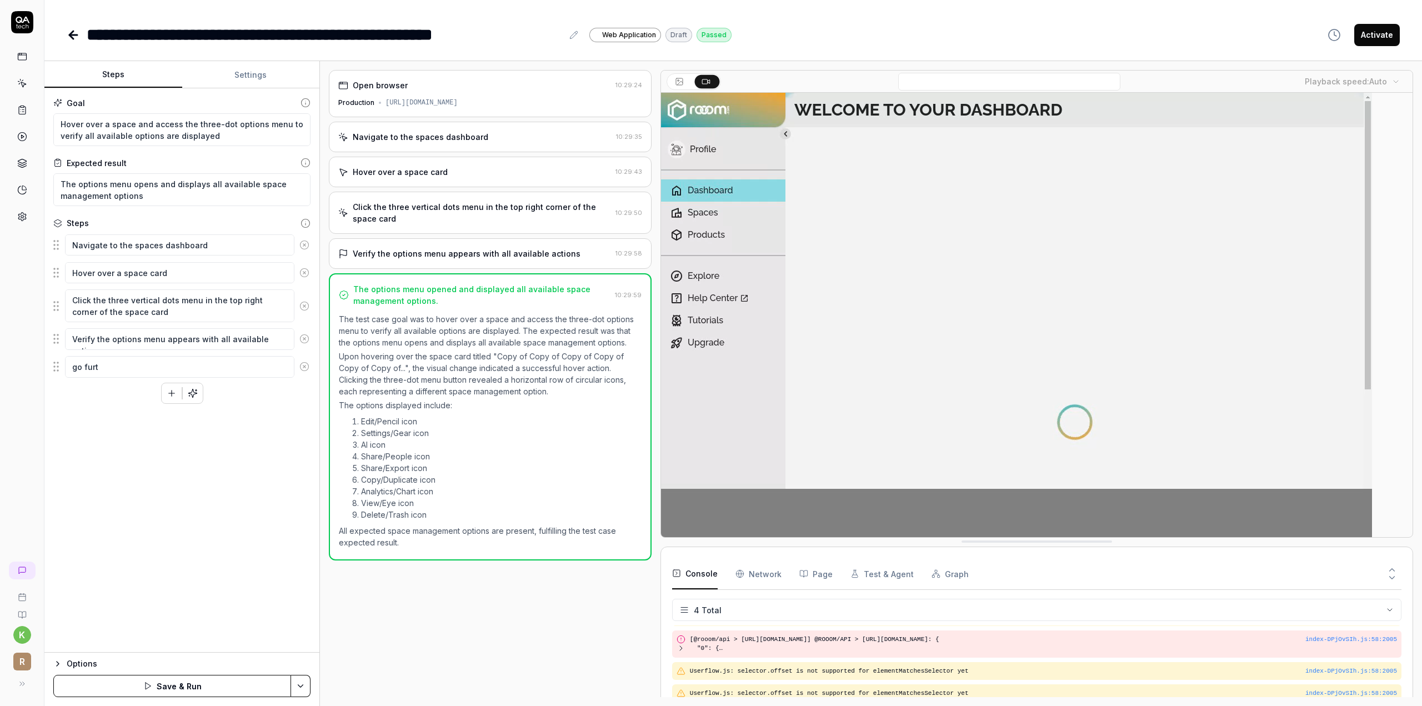
type textarea "*"
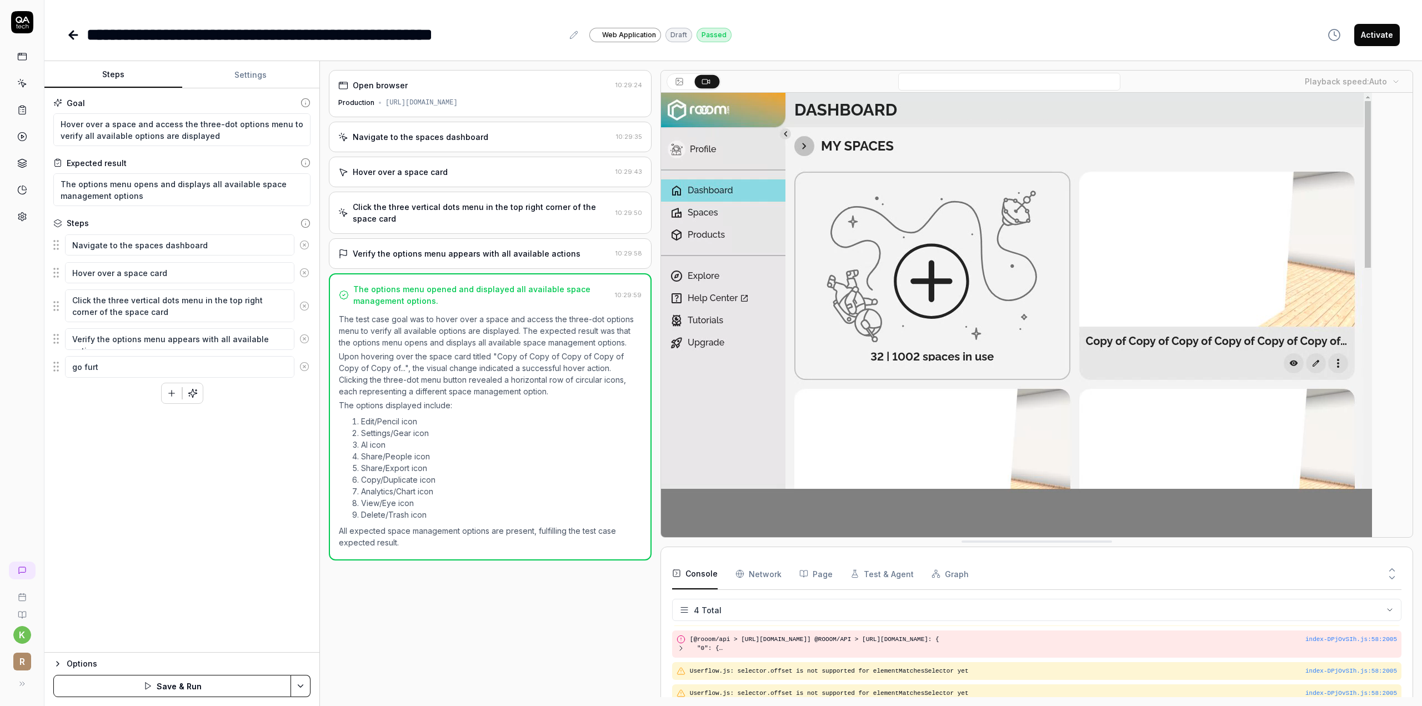
type textarea "go furth"
type textarea "*"
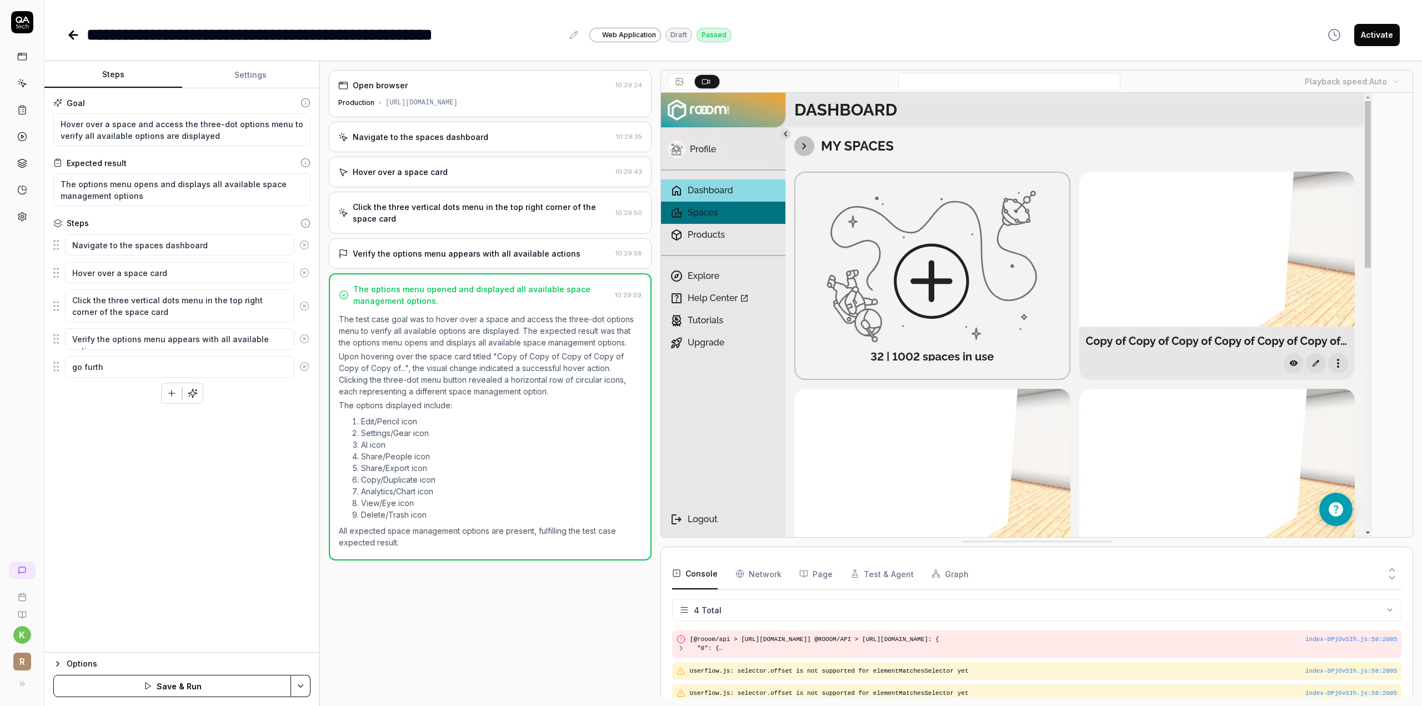
type textarea "go furthe"
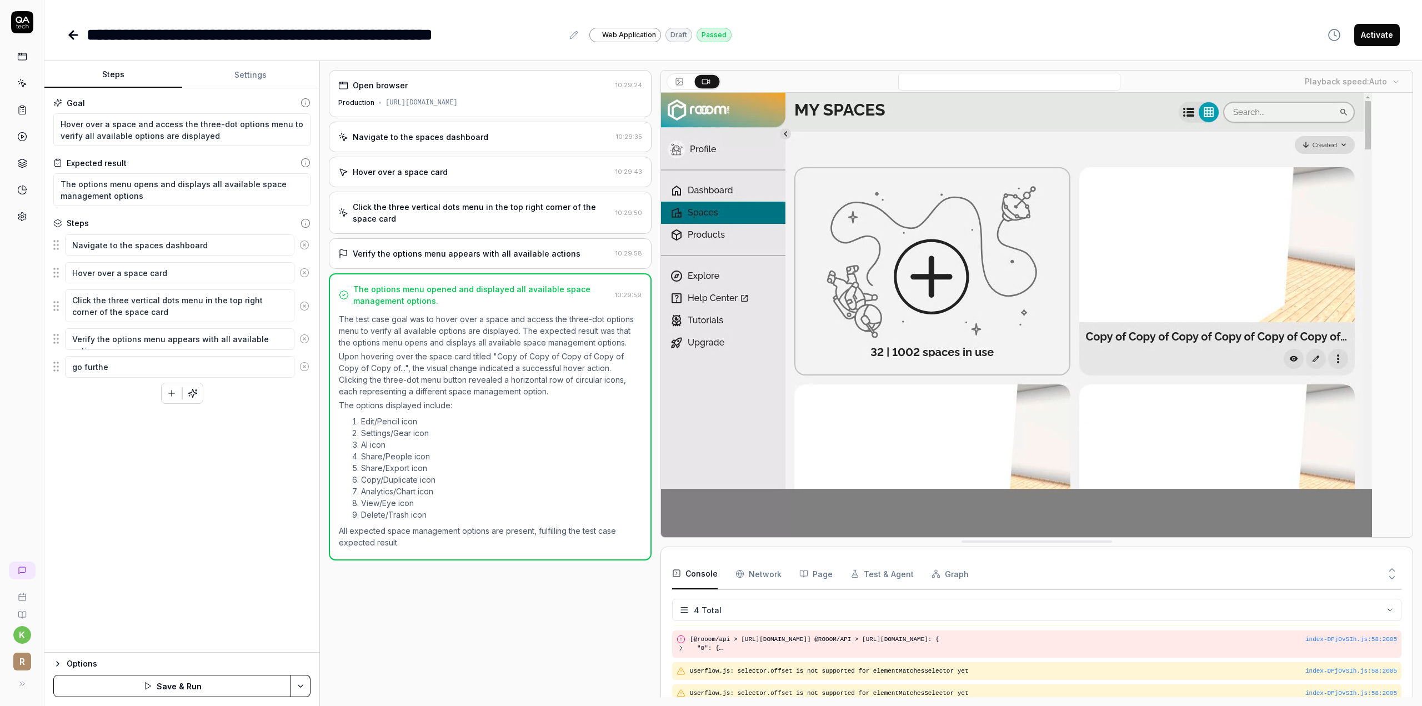
type textarea "*"
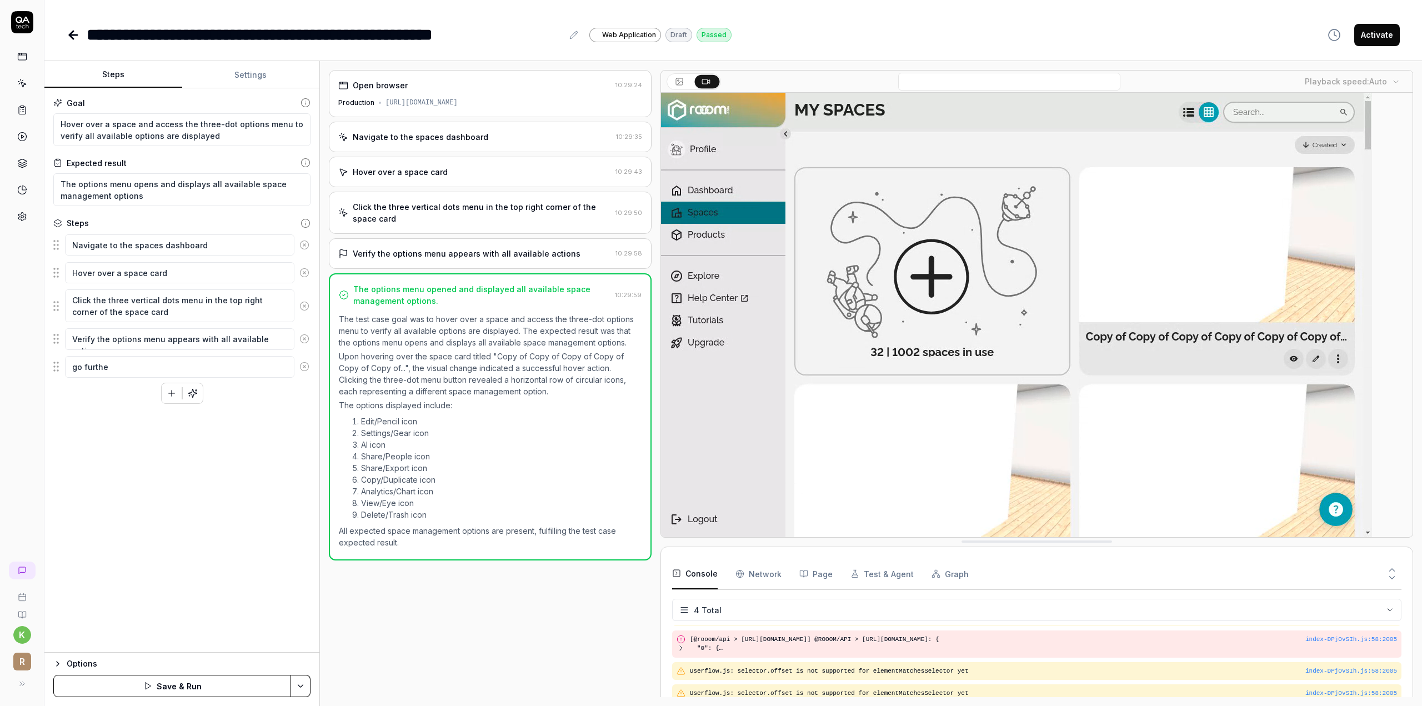
type textarea "go further"
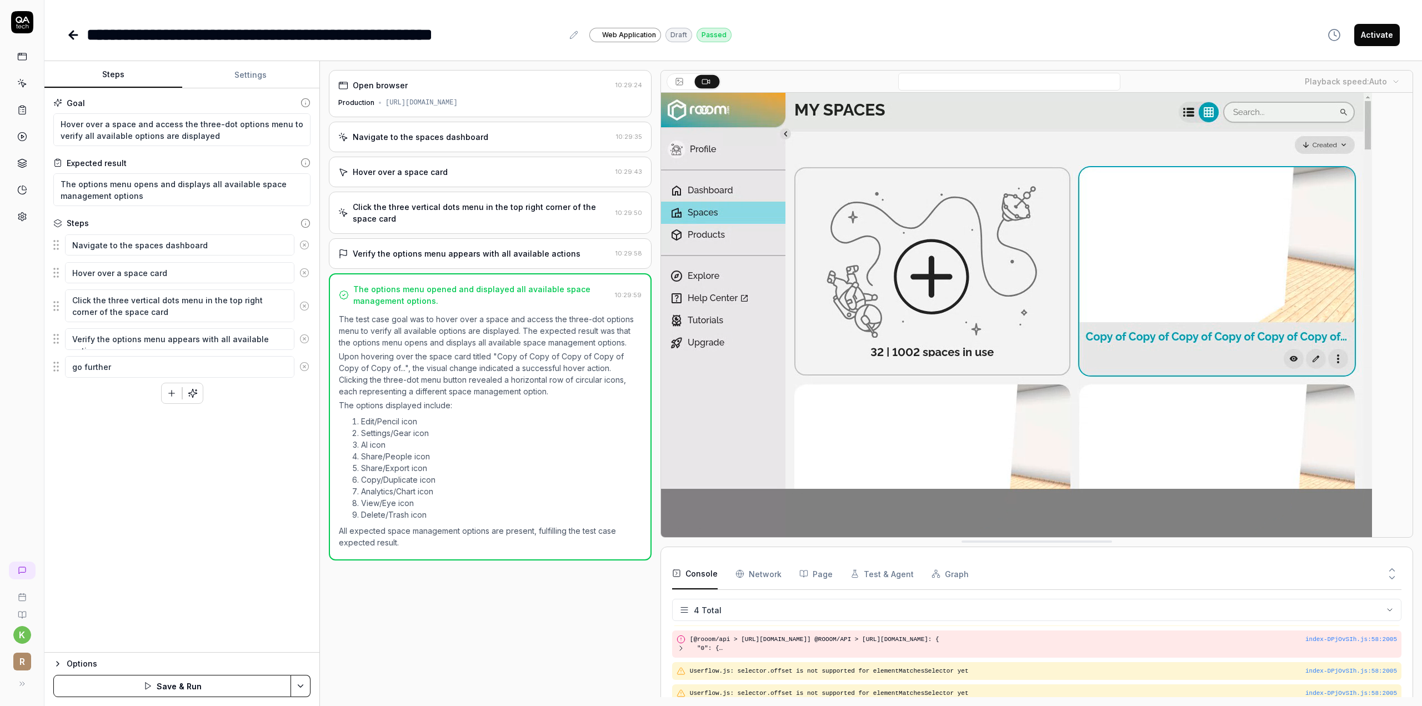
type textarea "*"
type textarea "go further"
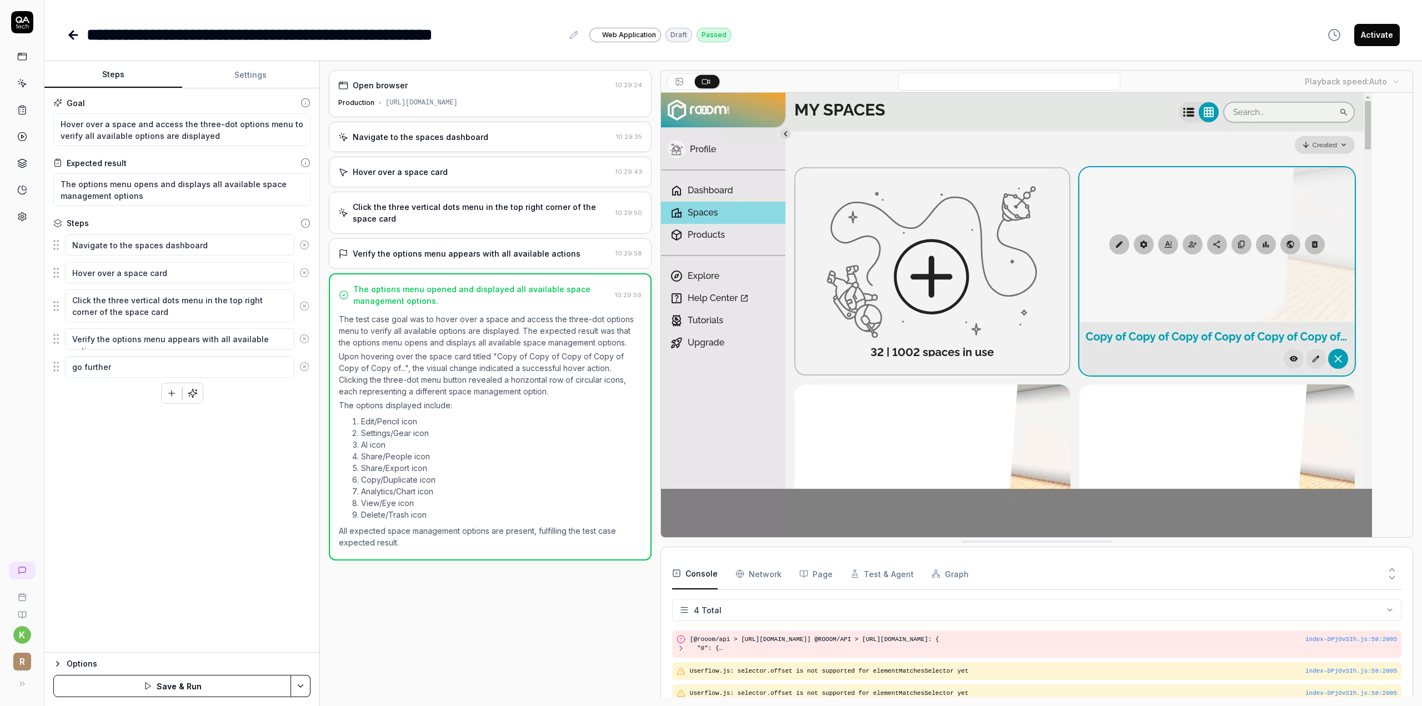
type textarea "*"
type textarea "go further t"
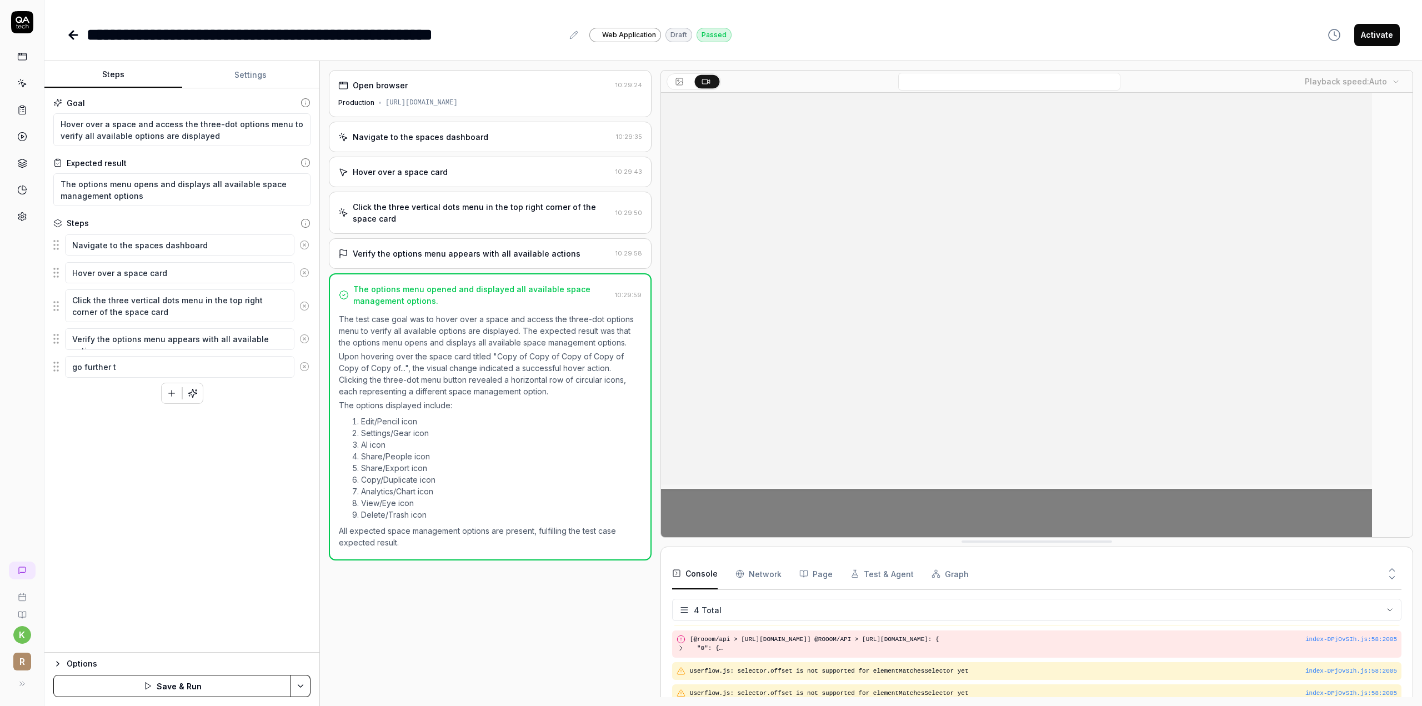
type textarea "*"
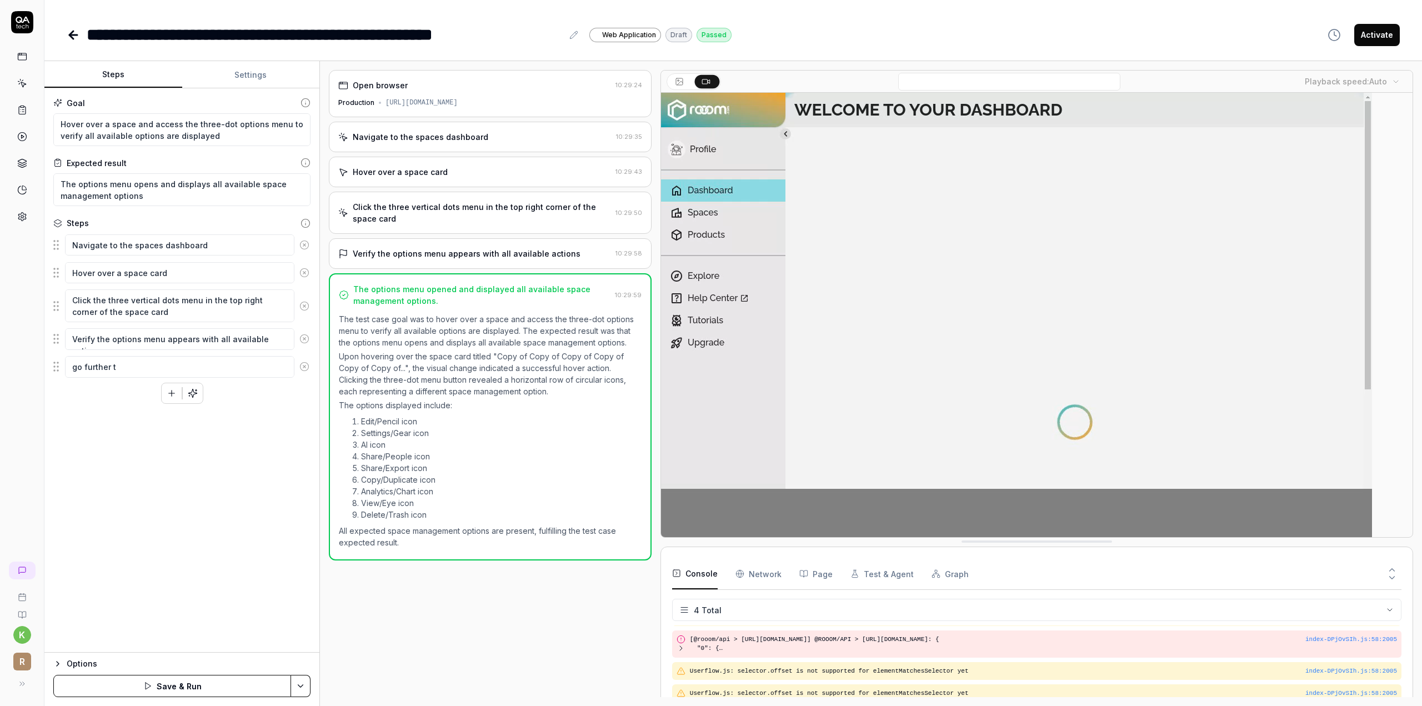
type textarea "go further to"
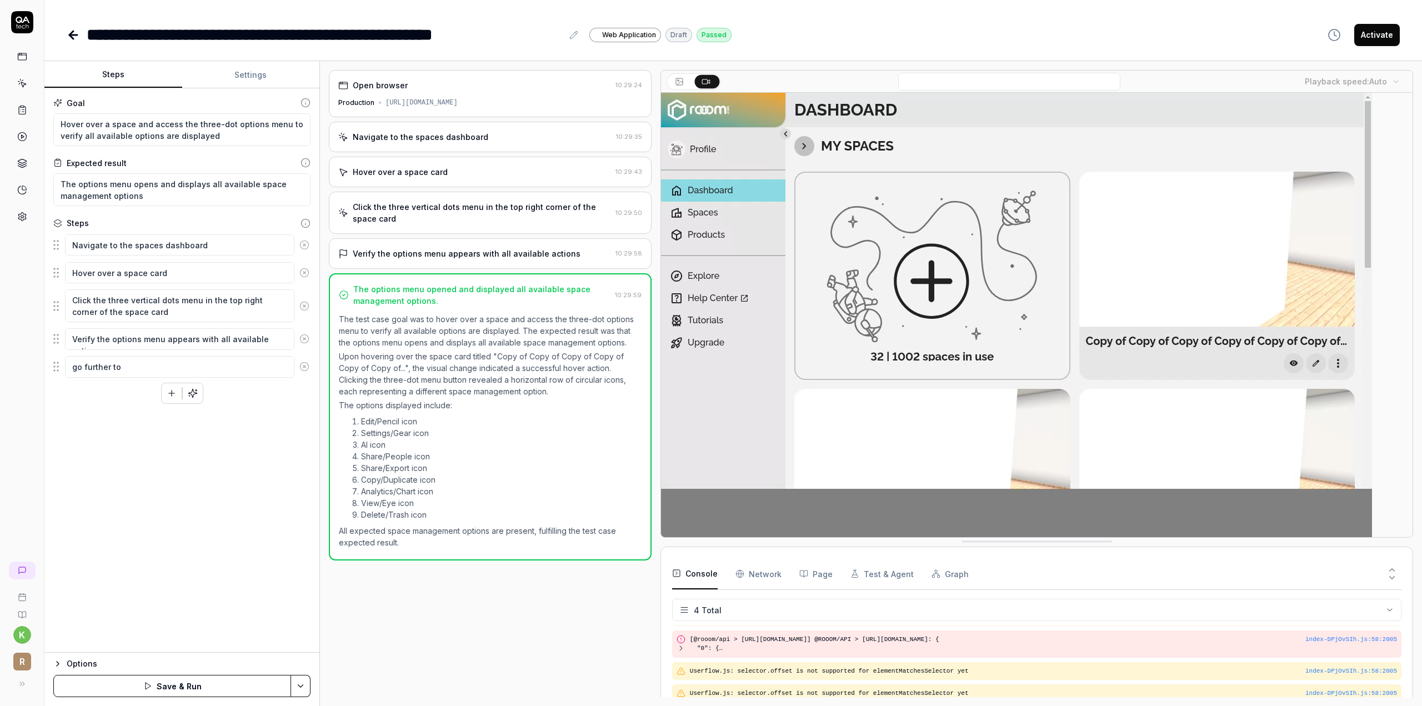
type textarea "*"
type textarea "go further to"
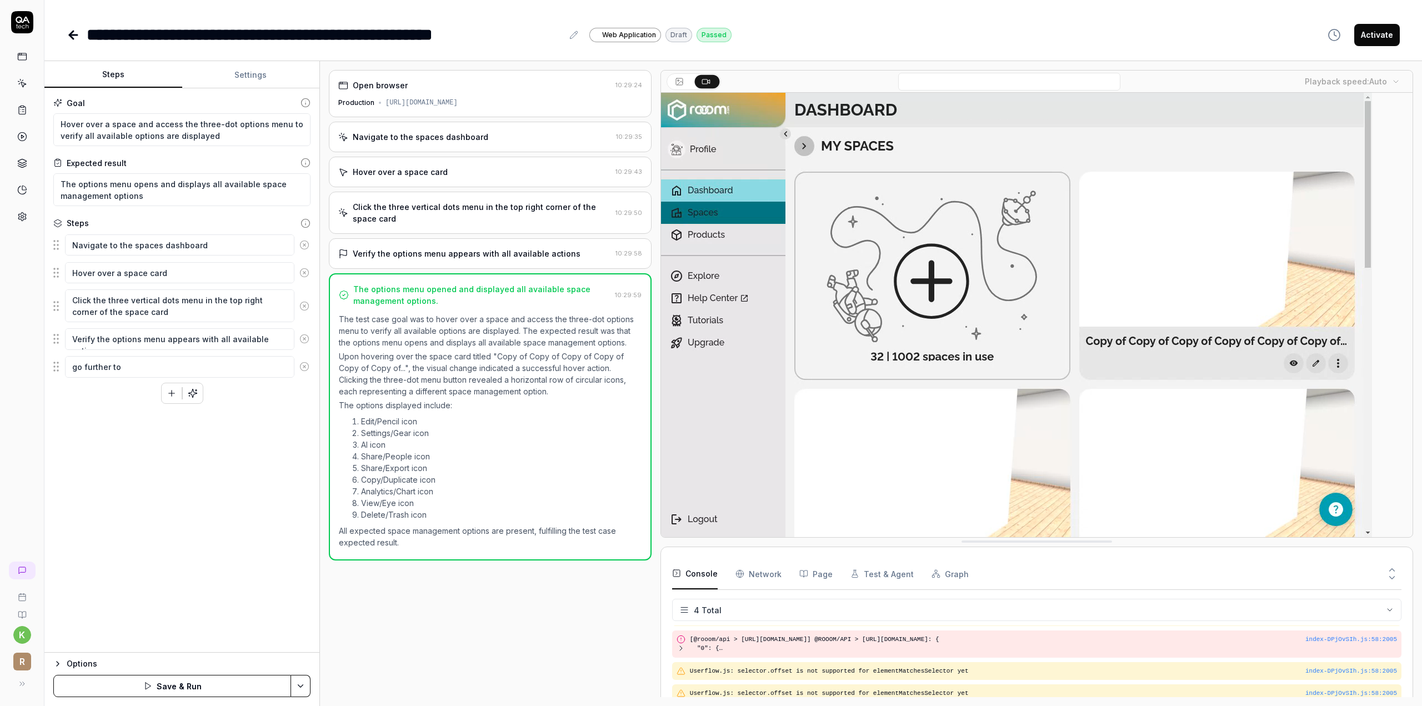
type textarea "*"
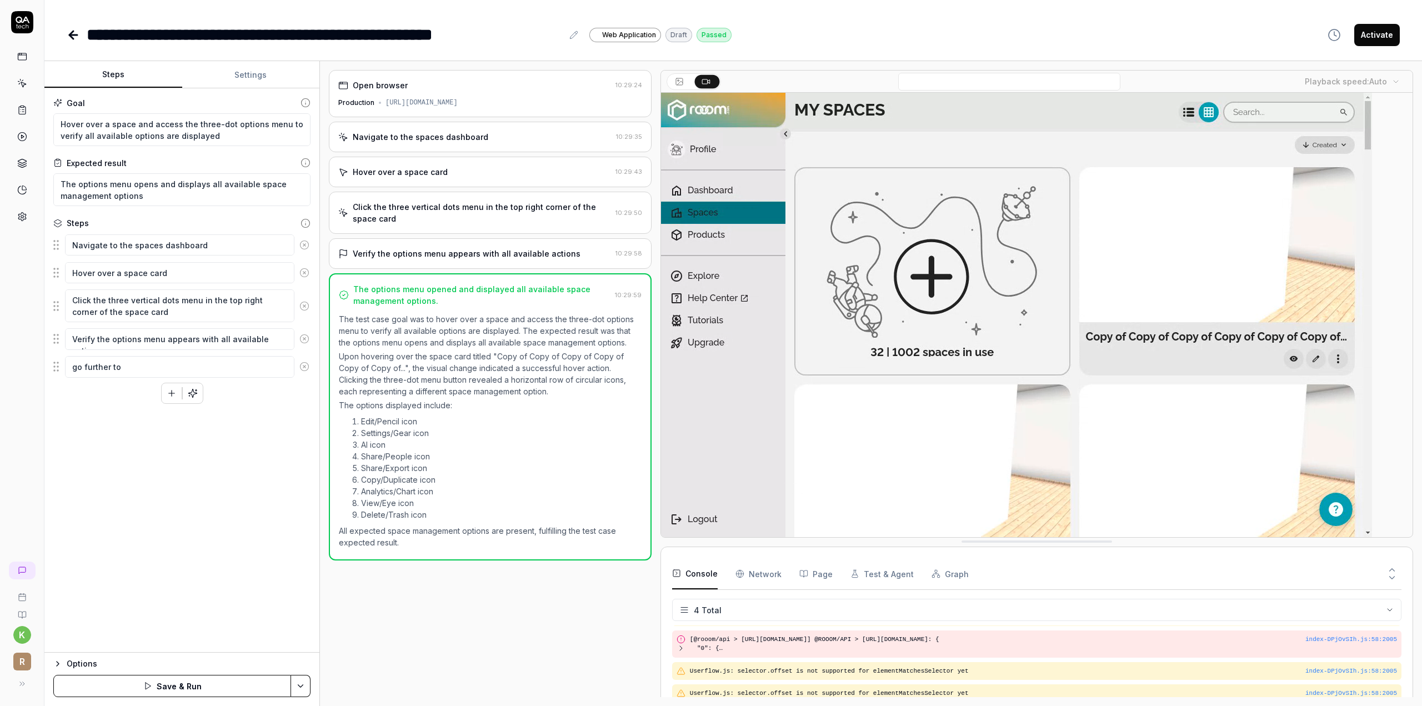
type textarea "go further to t"
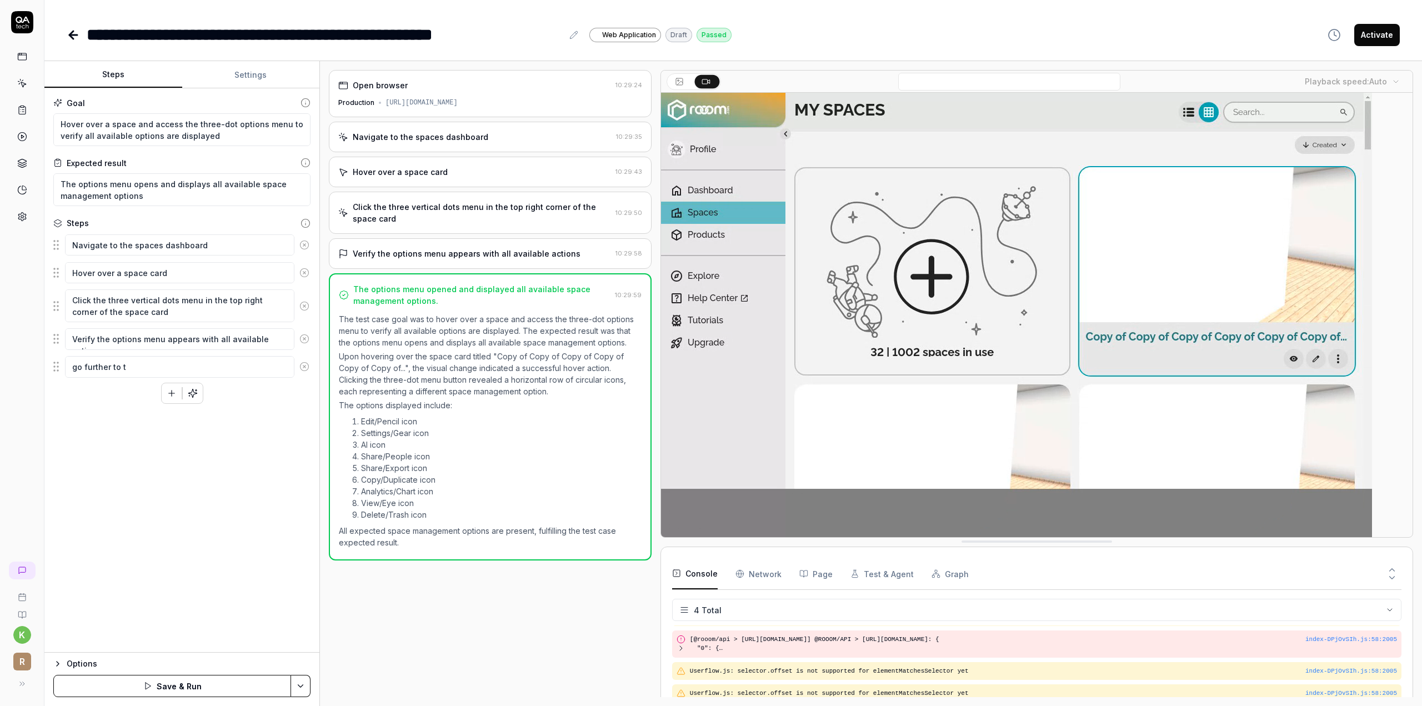
type textarea "*"
type textarea "go further to th"
type textarea "*"
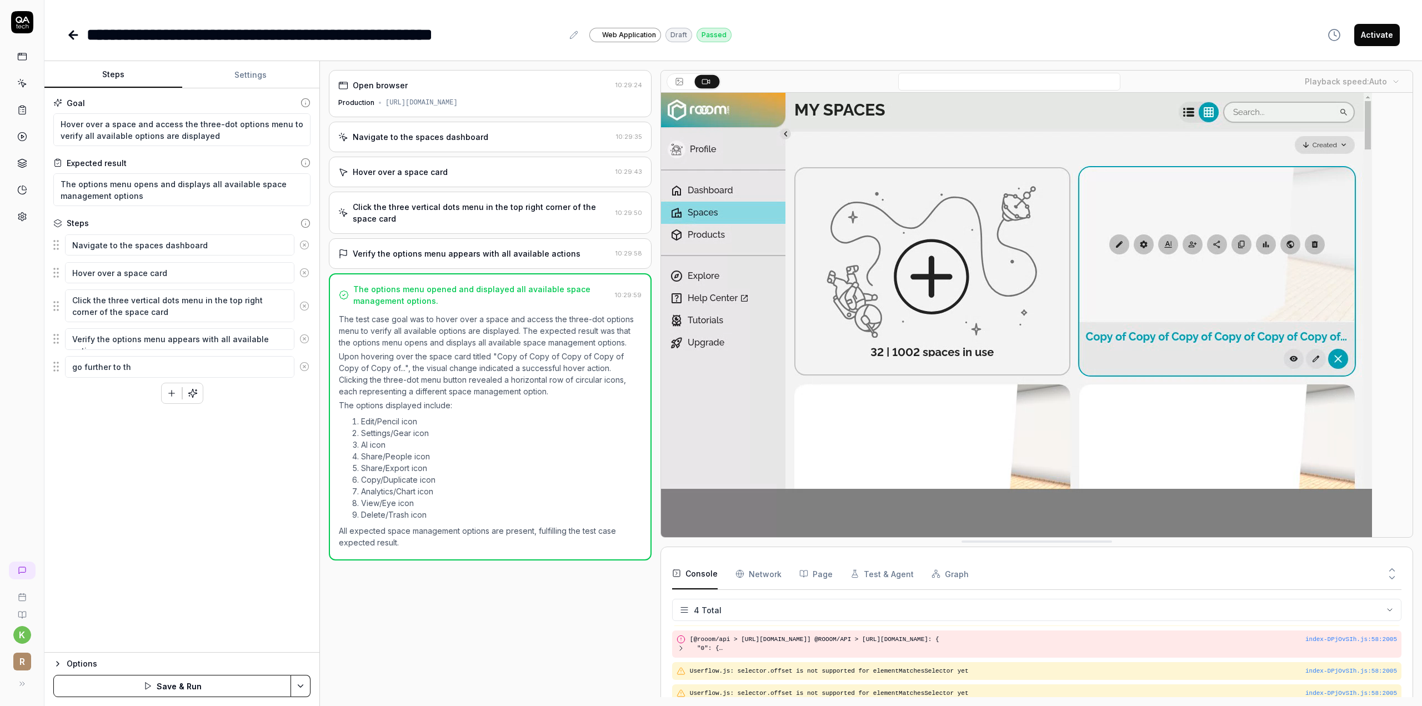
type textarea "go further to the"
type textarea "*"
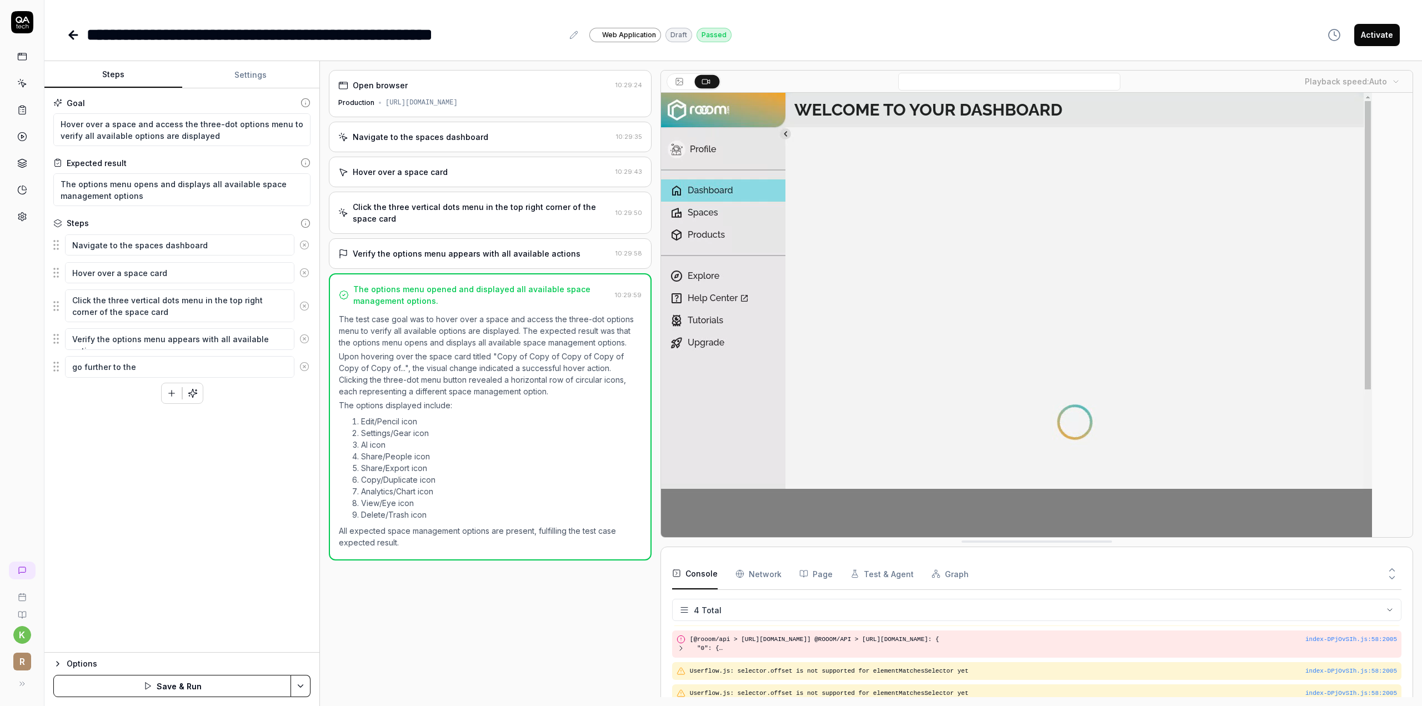
type textarea "go further to the"
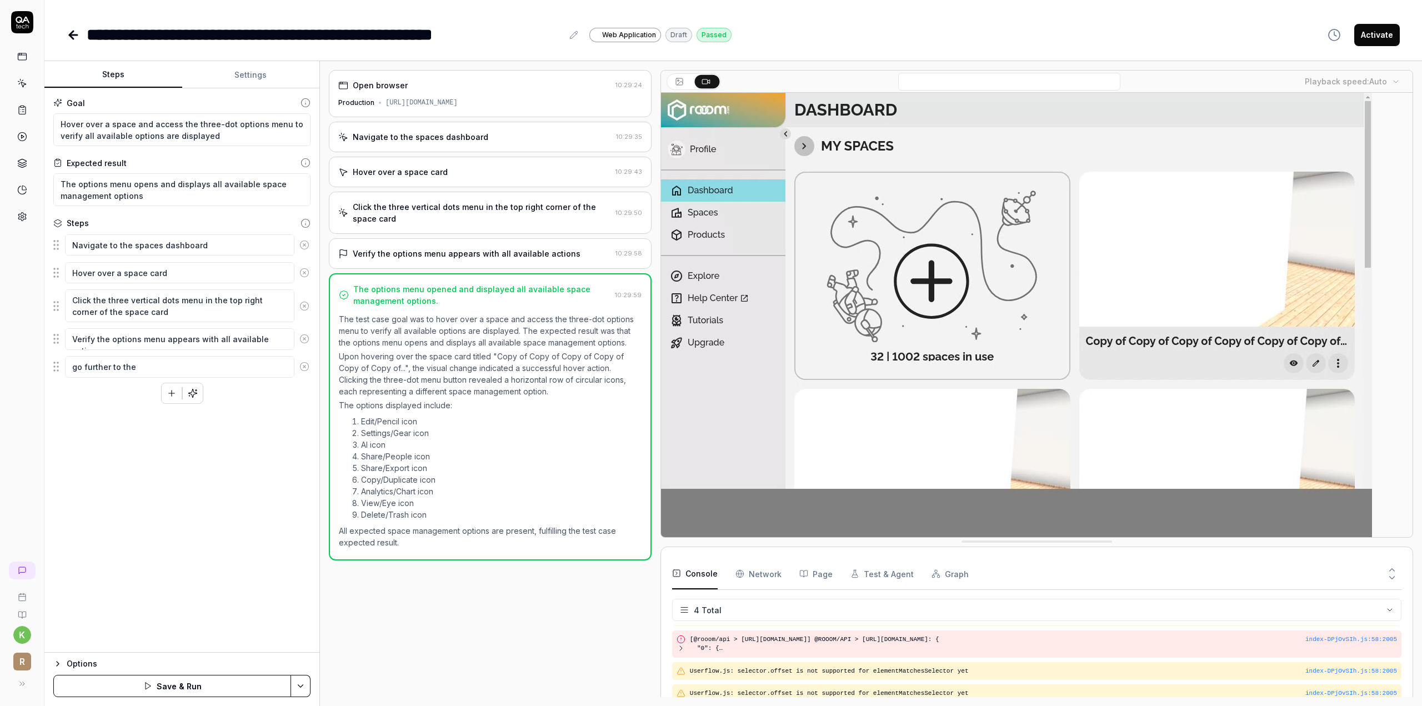
type textarea "*"
type textarea "go further to the s"
type textarea "*"
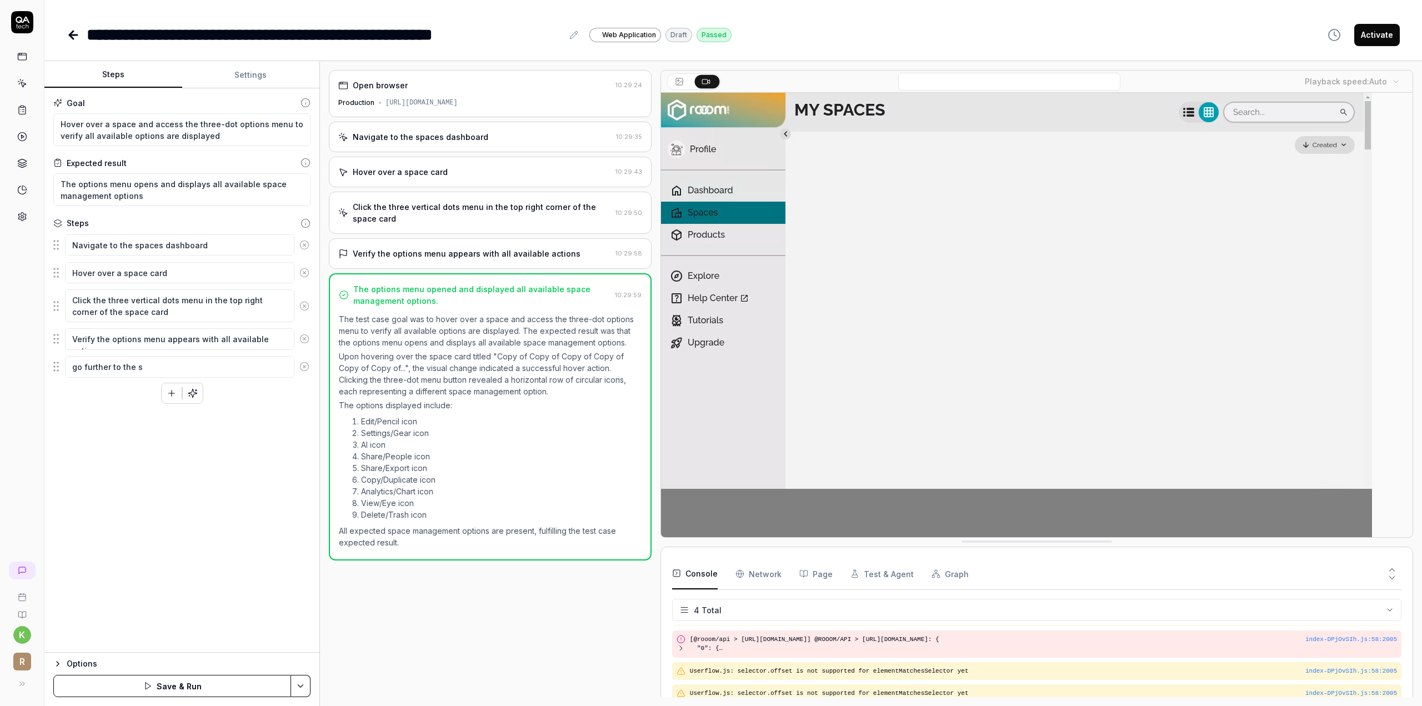
type textarea "go further to the se"
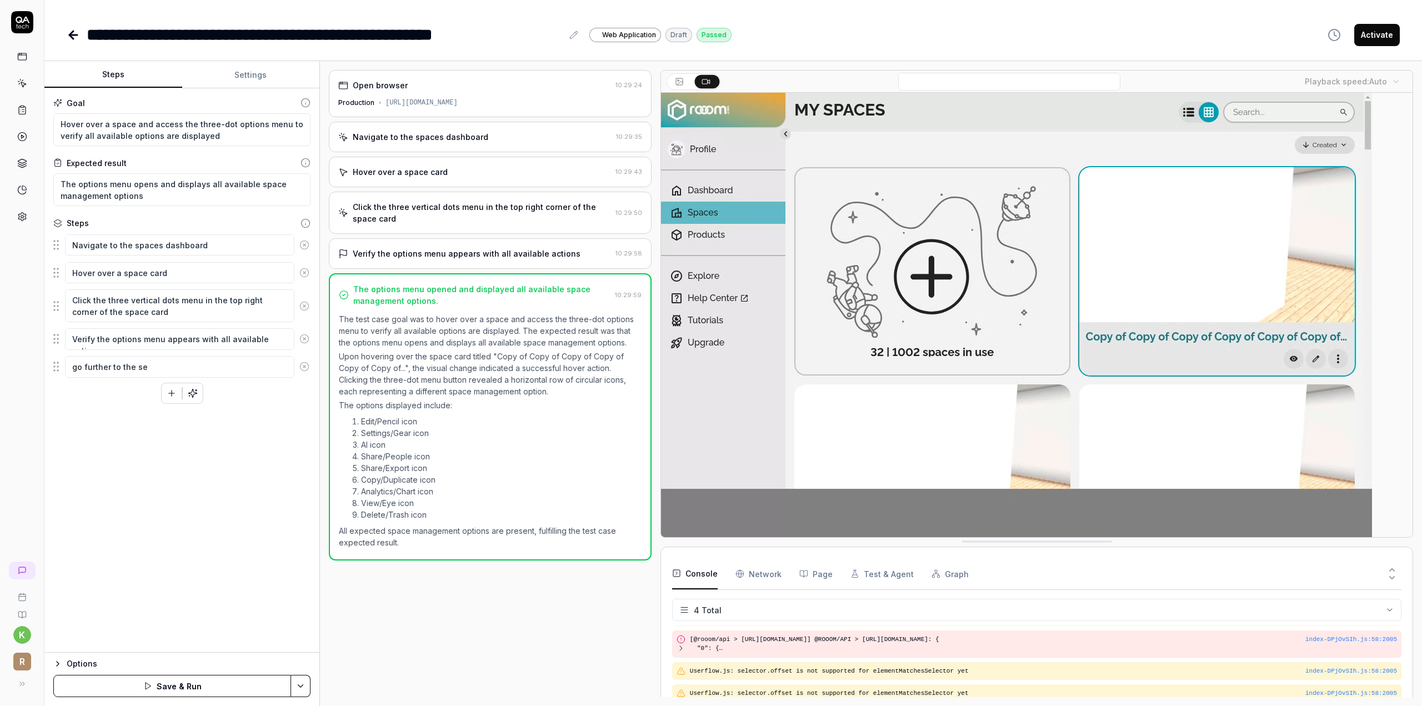
type textarea "*"
type textarea "go further to the set"
type textarea "*"
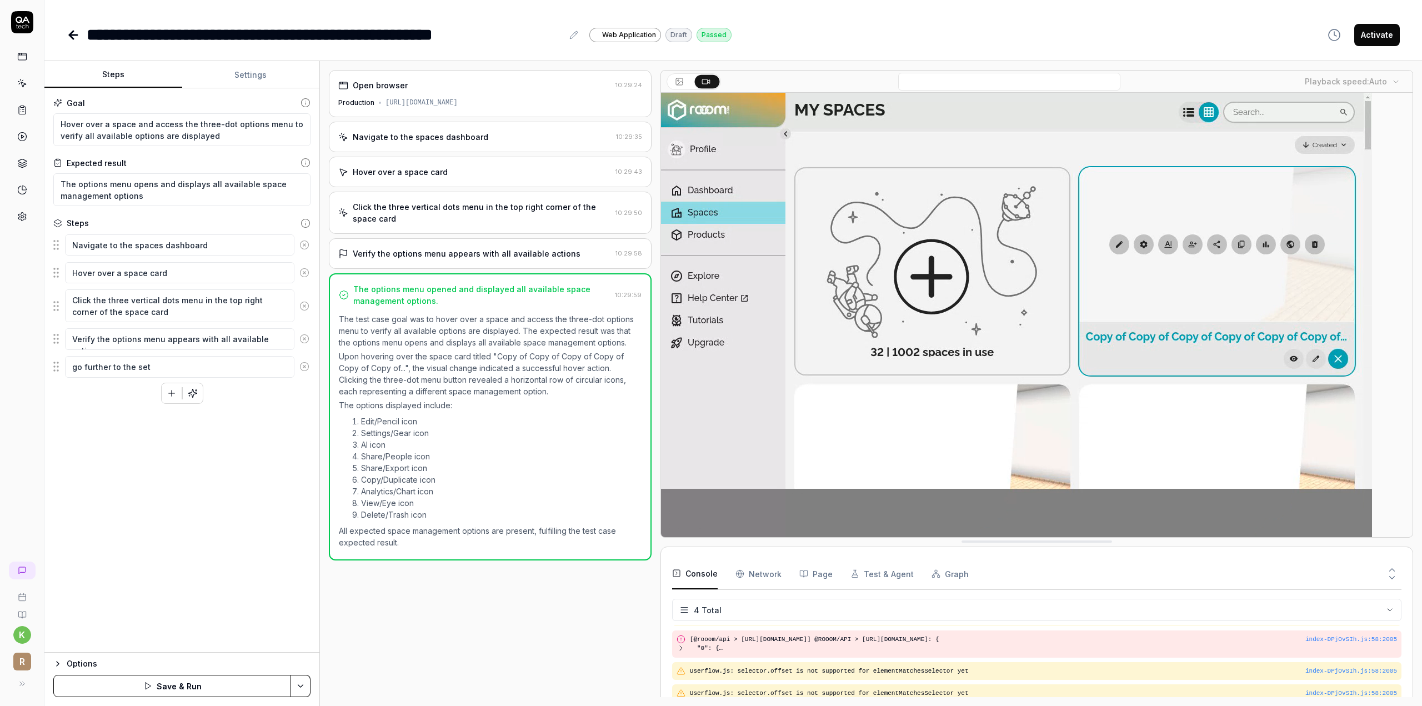
type textarea "go further to the sett"
type textarea "*"
type textarea "go further to the setti"
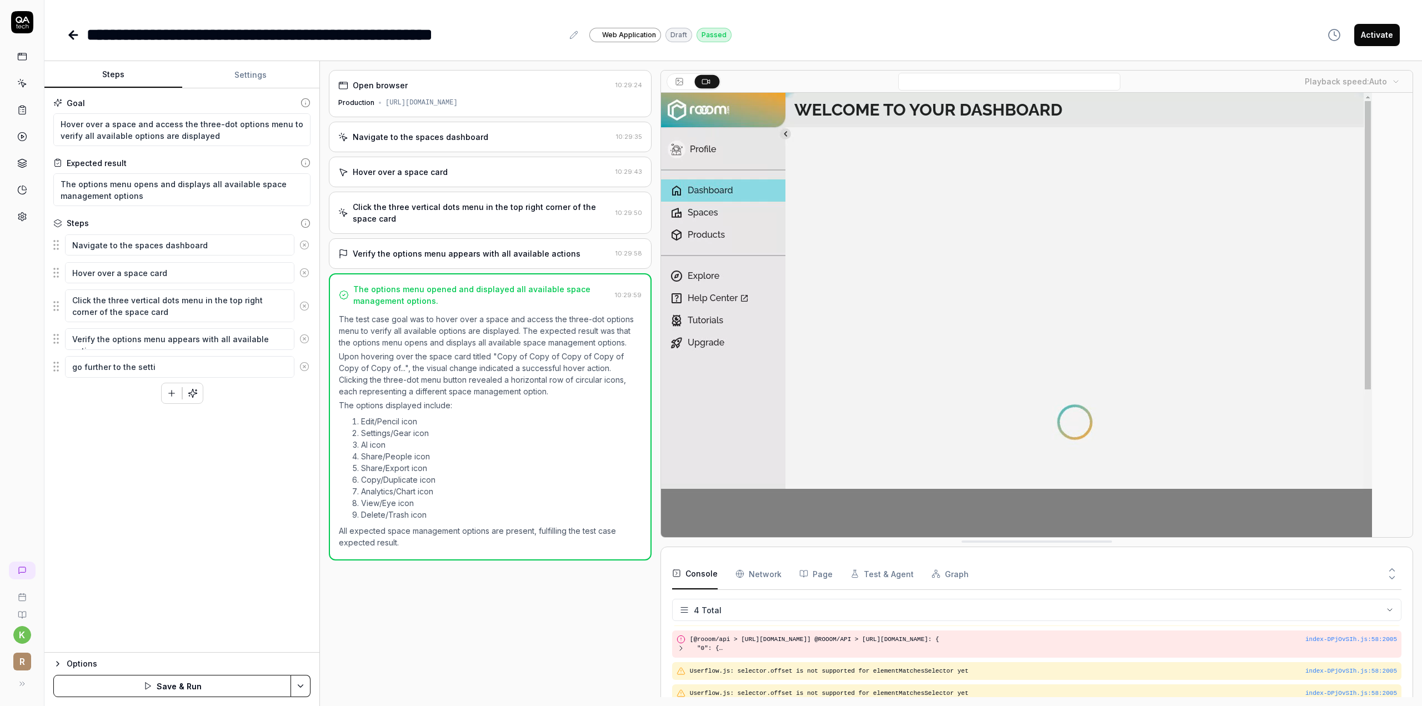
type textarea "*"
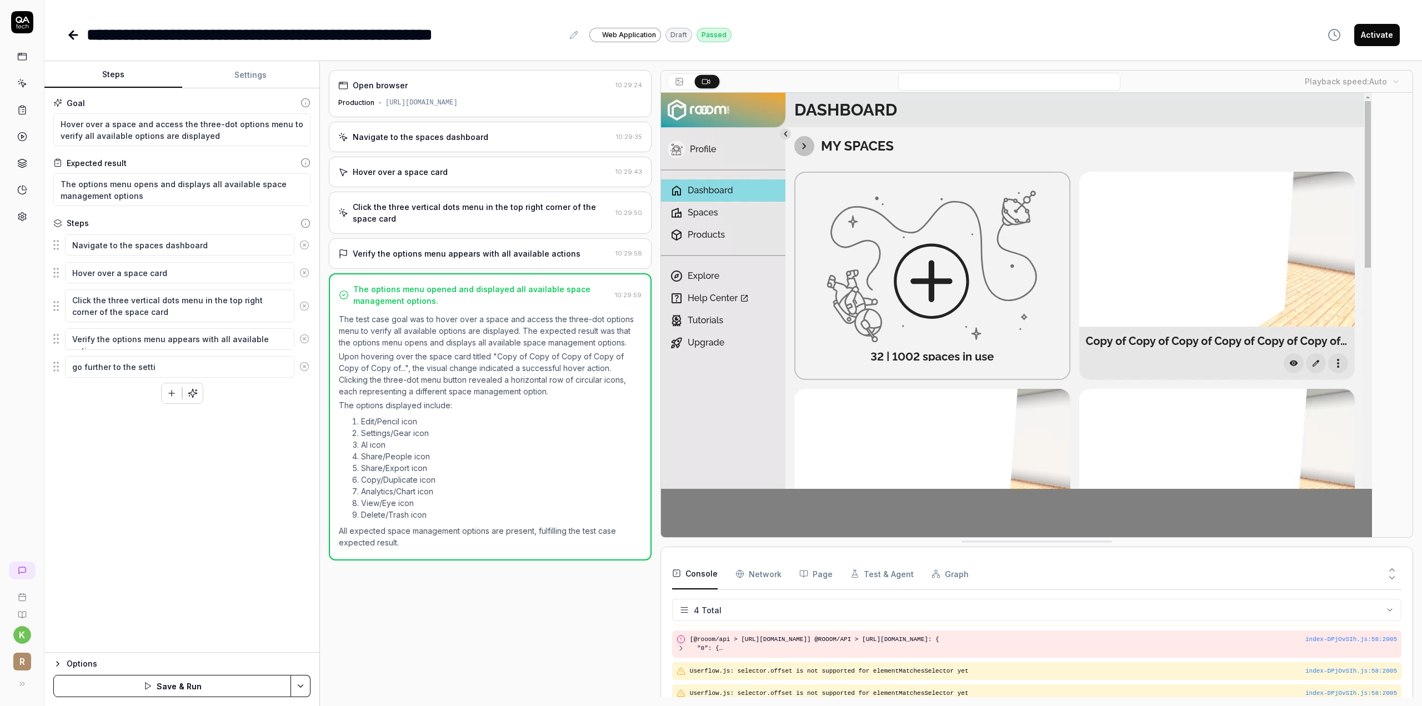
type textarea "go further to the settin"
type textarea "*"
type textarea "go further to the setting"
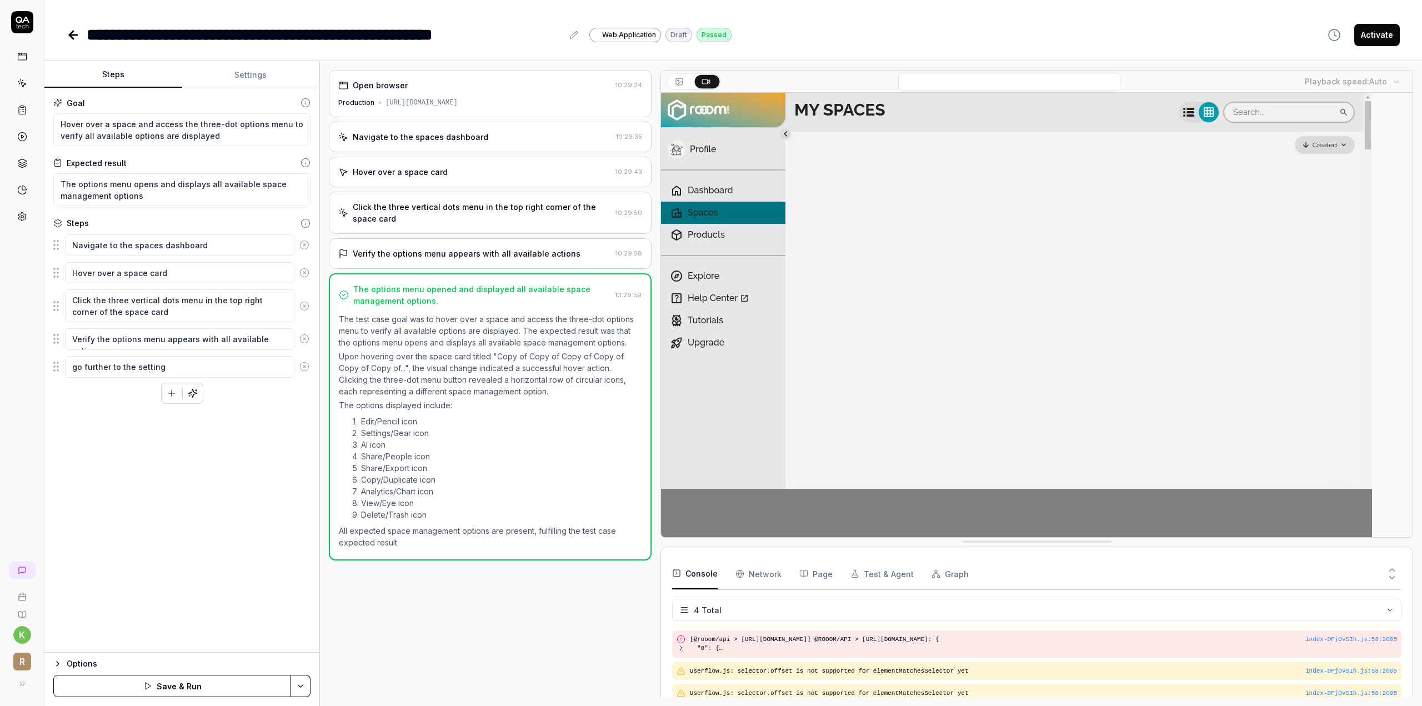
type textarea "*"
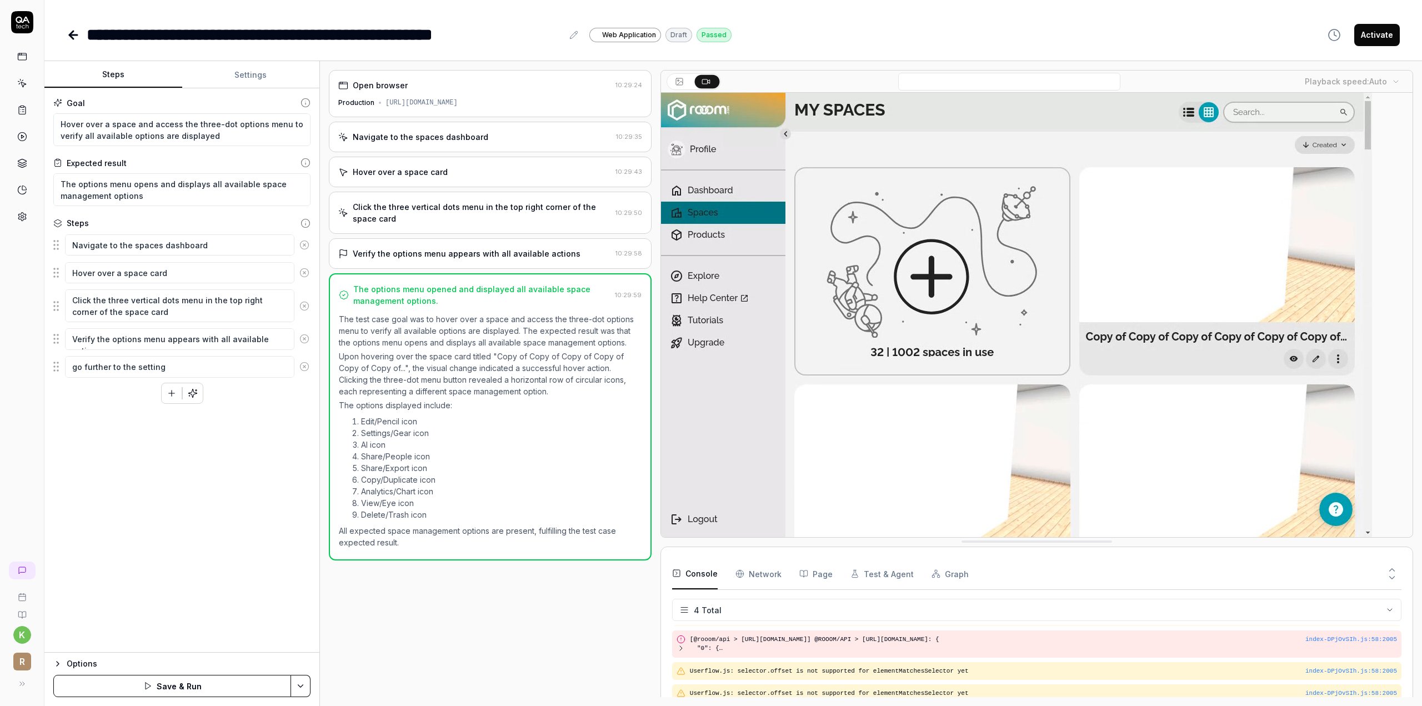
type textarea "go further to the settings"
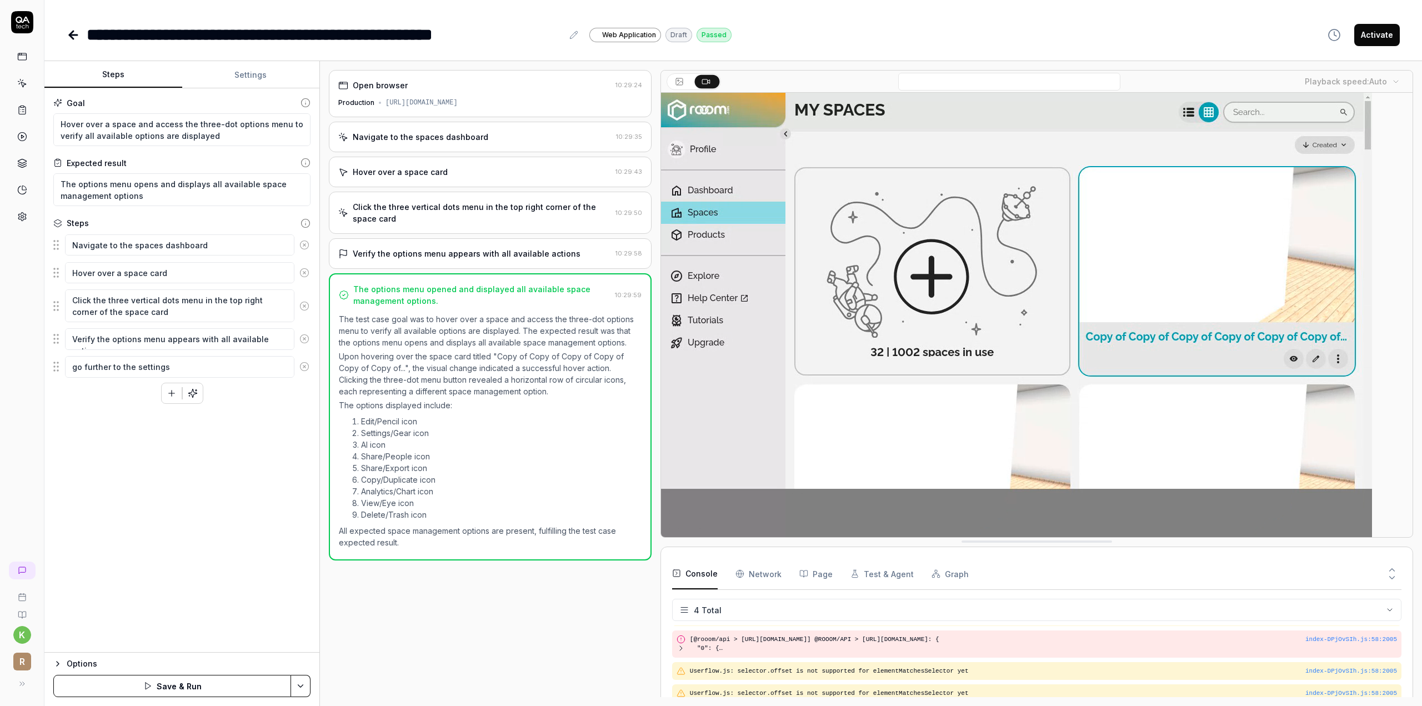
type textarea "*"
type textarea "go further to the settings"
type textarea "*"
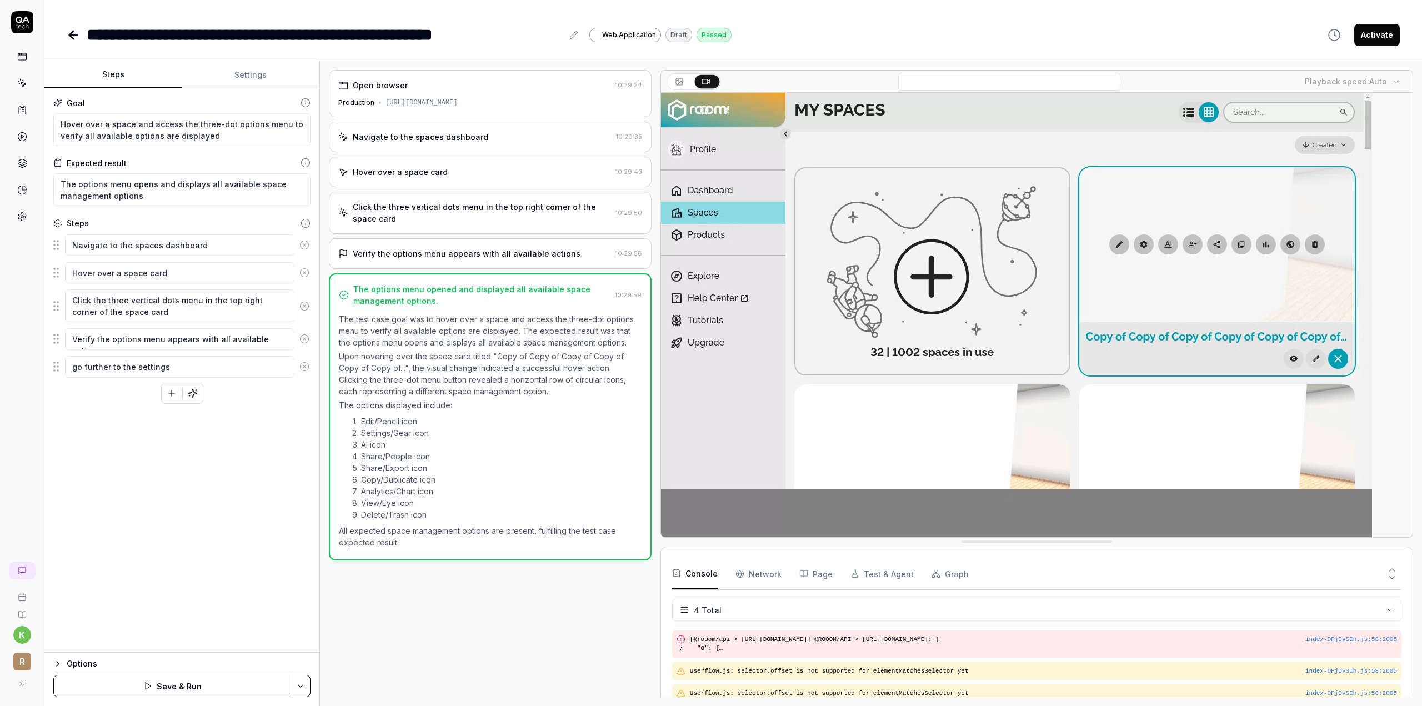
type textarea "go further to the settings ("
type textarea "*"
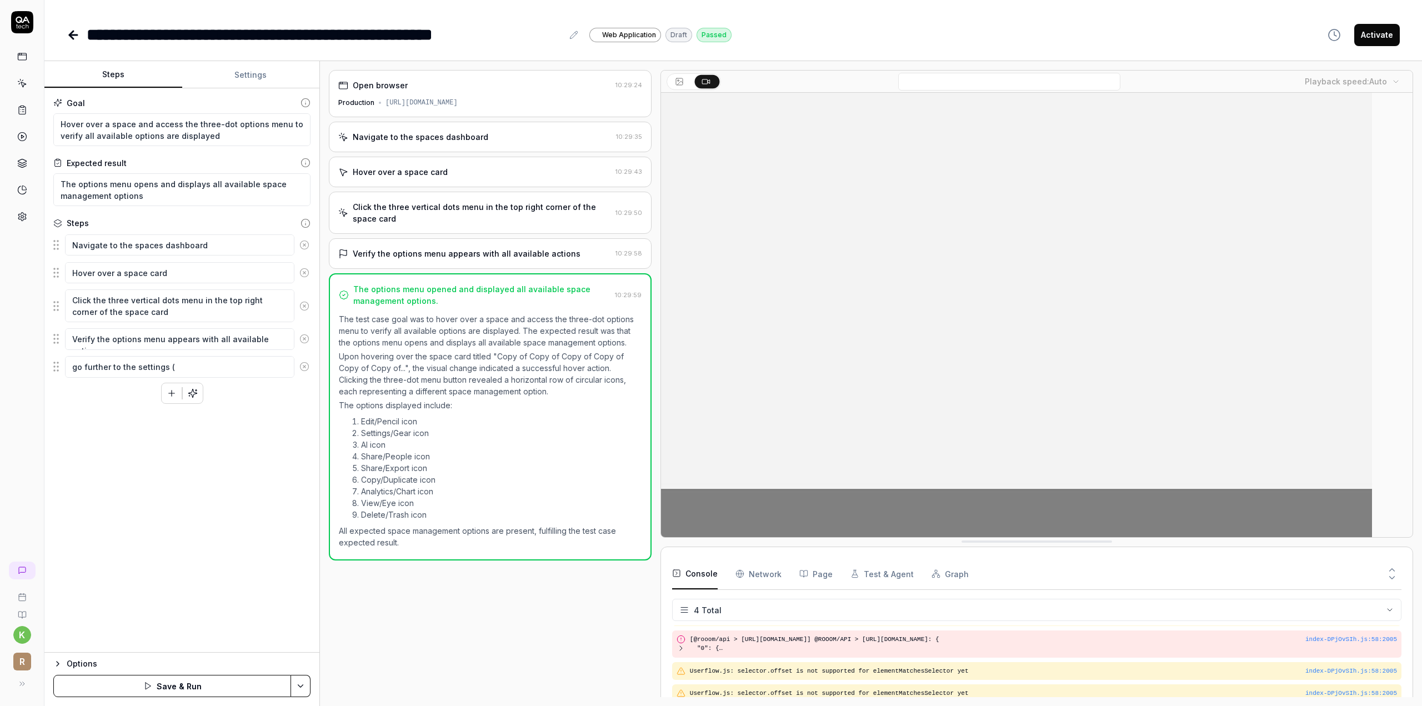
type textarea "go further to the settings (z"
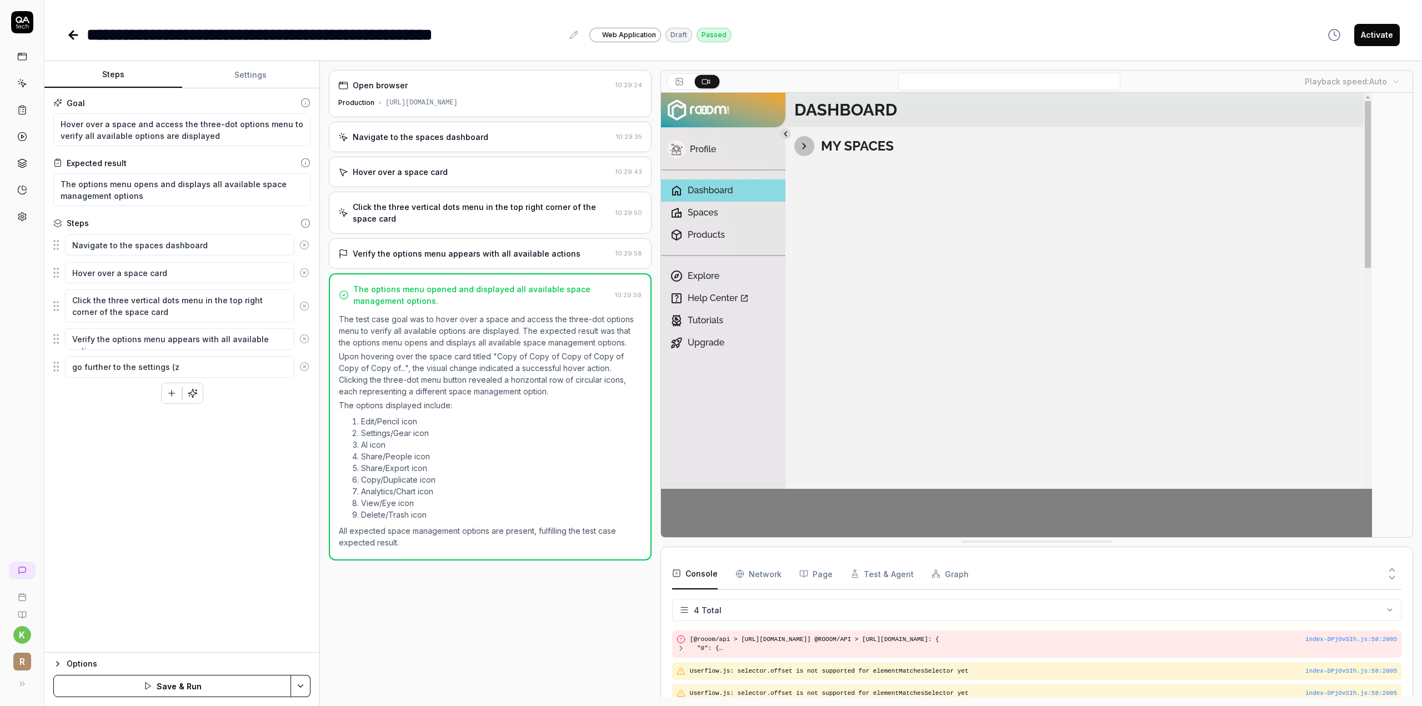
type textarea "*"
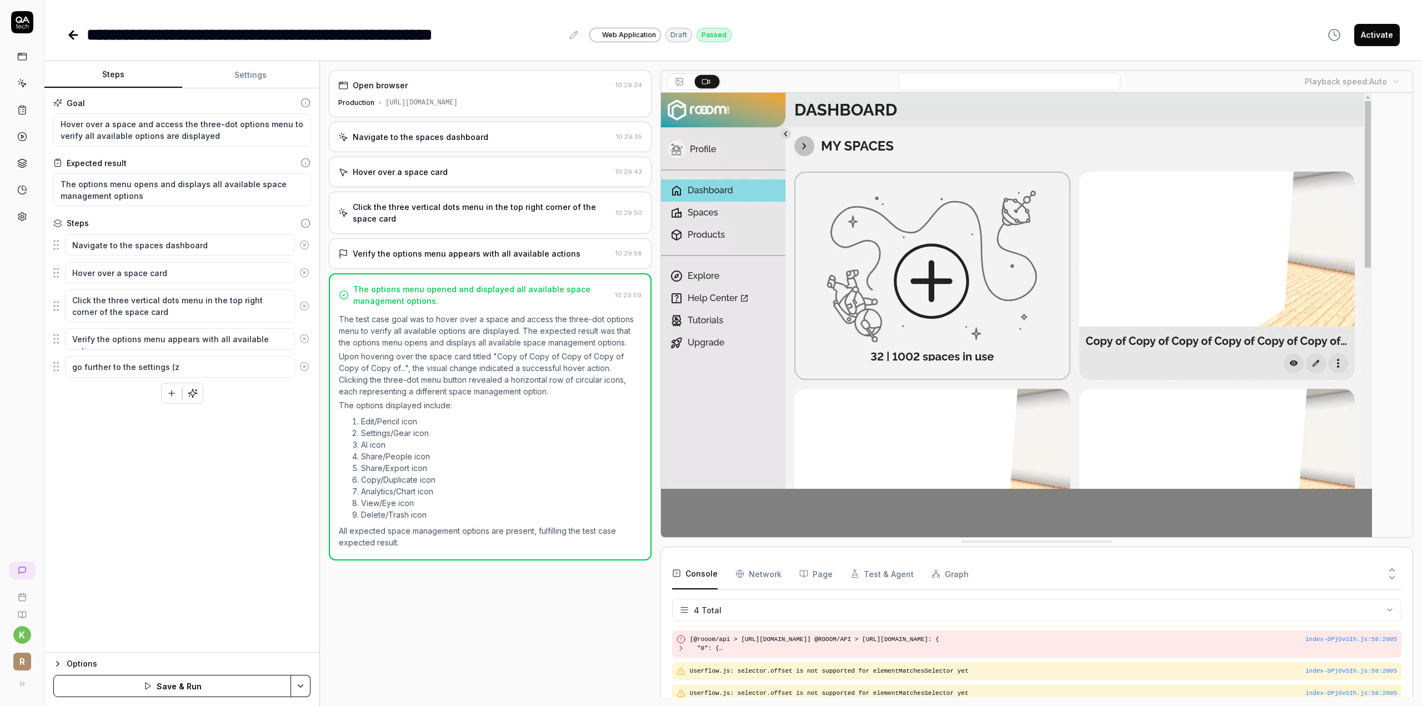
type textarea "go further to the settings (za"
type textarea "*"
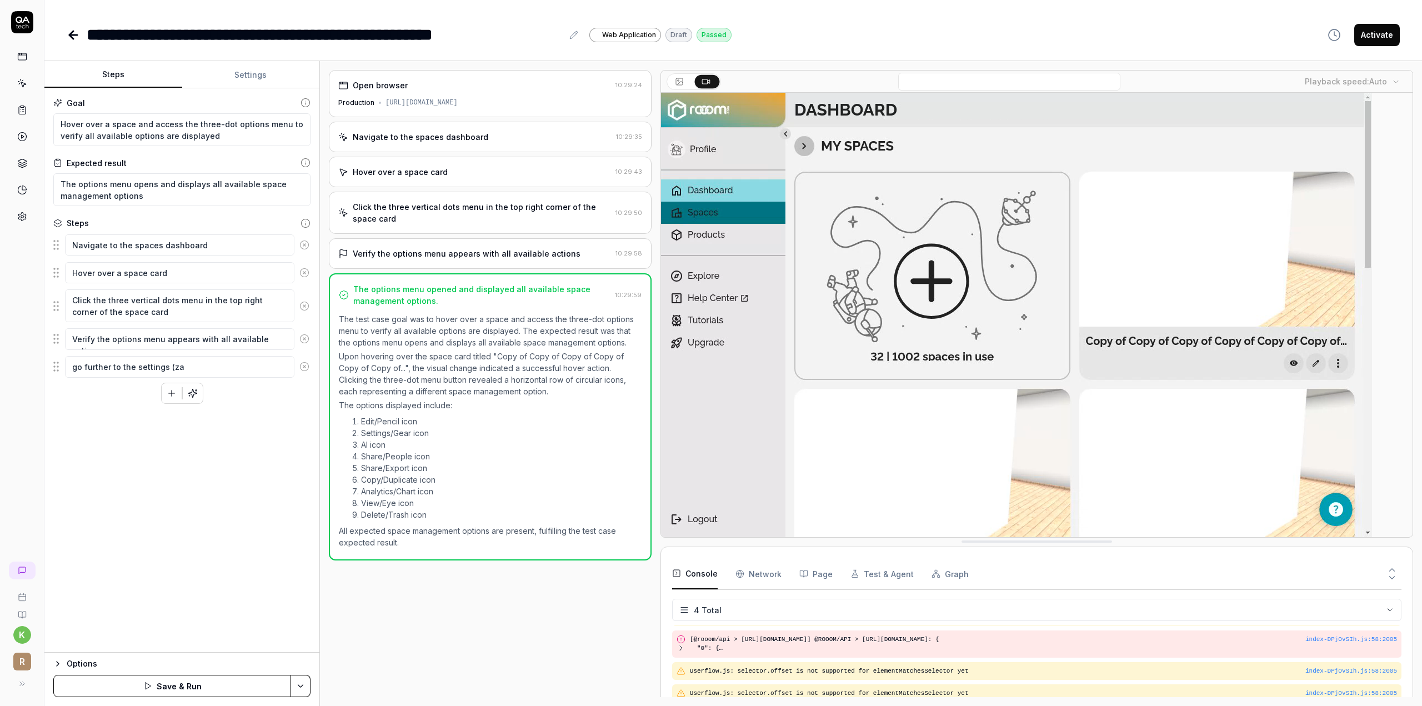
type textarea "go further to the settings (zah"
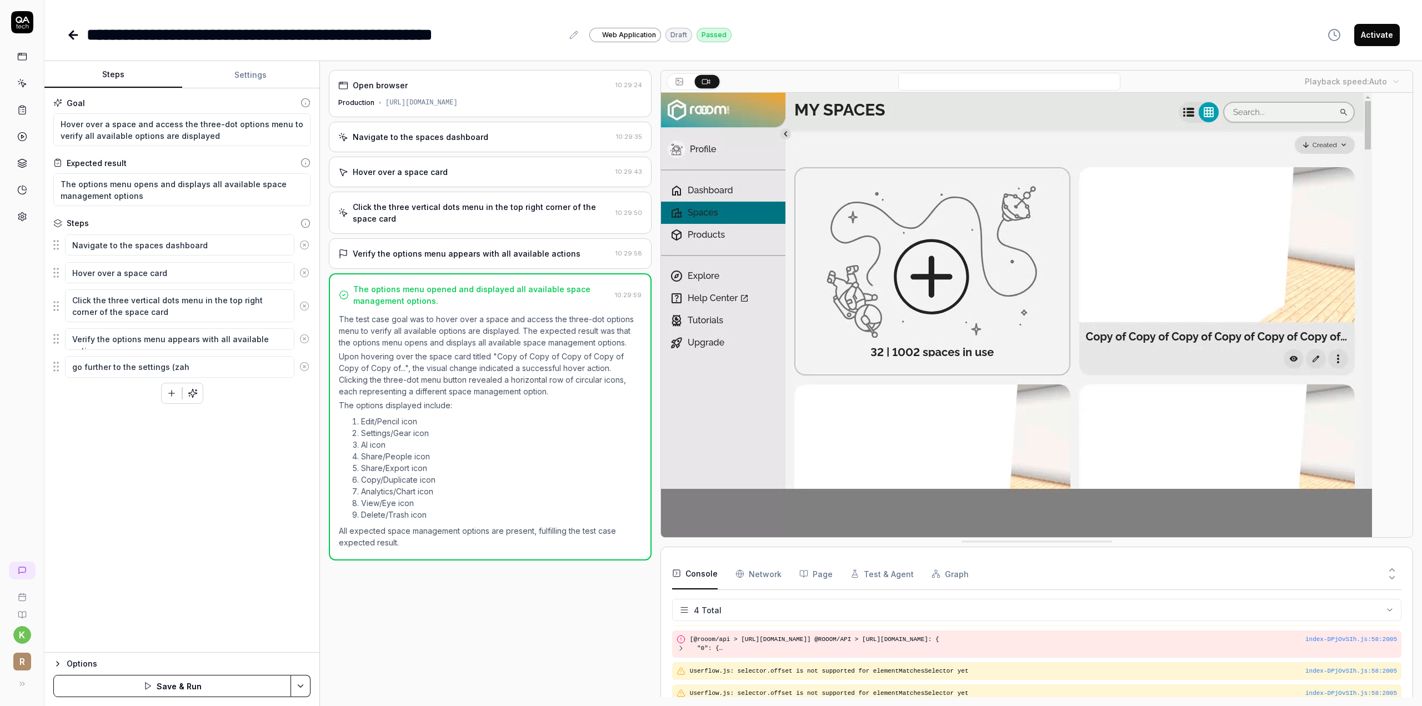
type textarea "*"
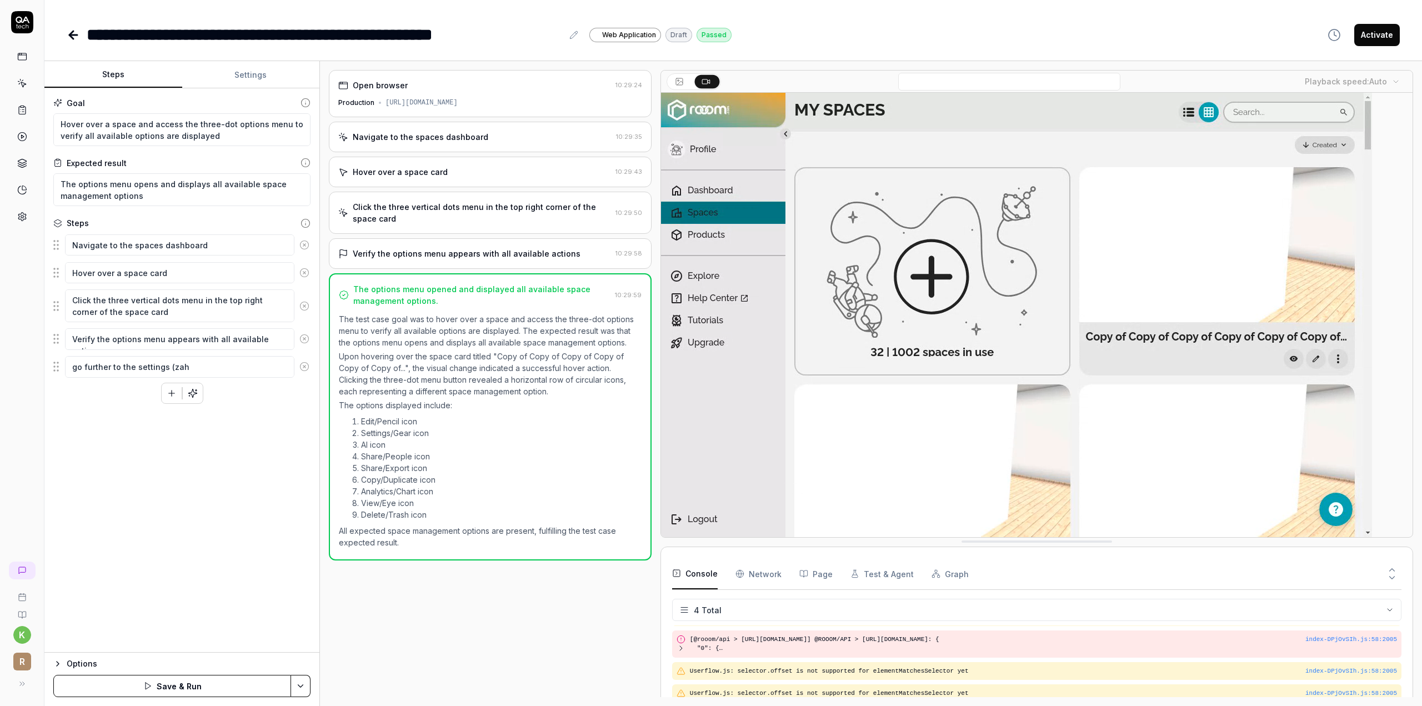
type textarea "go further to the settings (zahn"
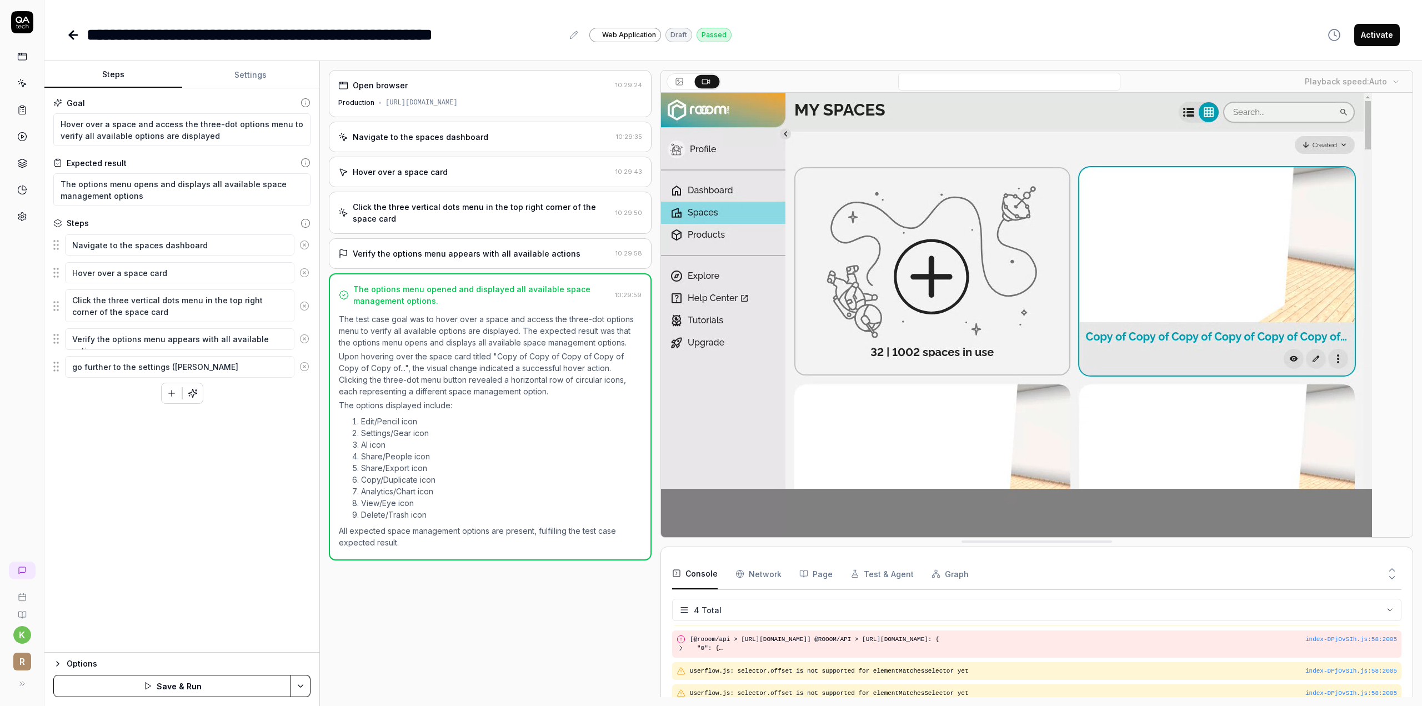
type textarea "*"
type textarea "go further to the settings (zahnr"
type textarea "*"
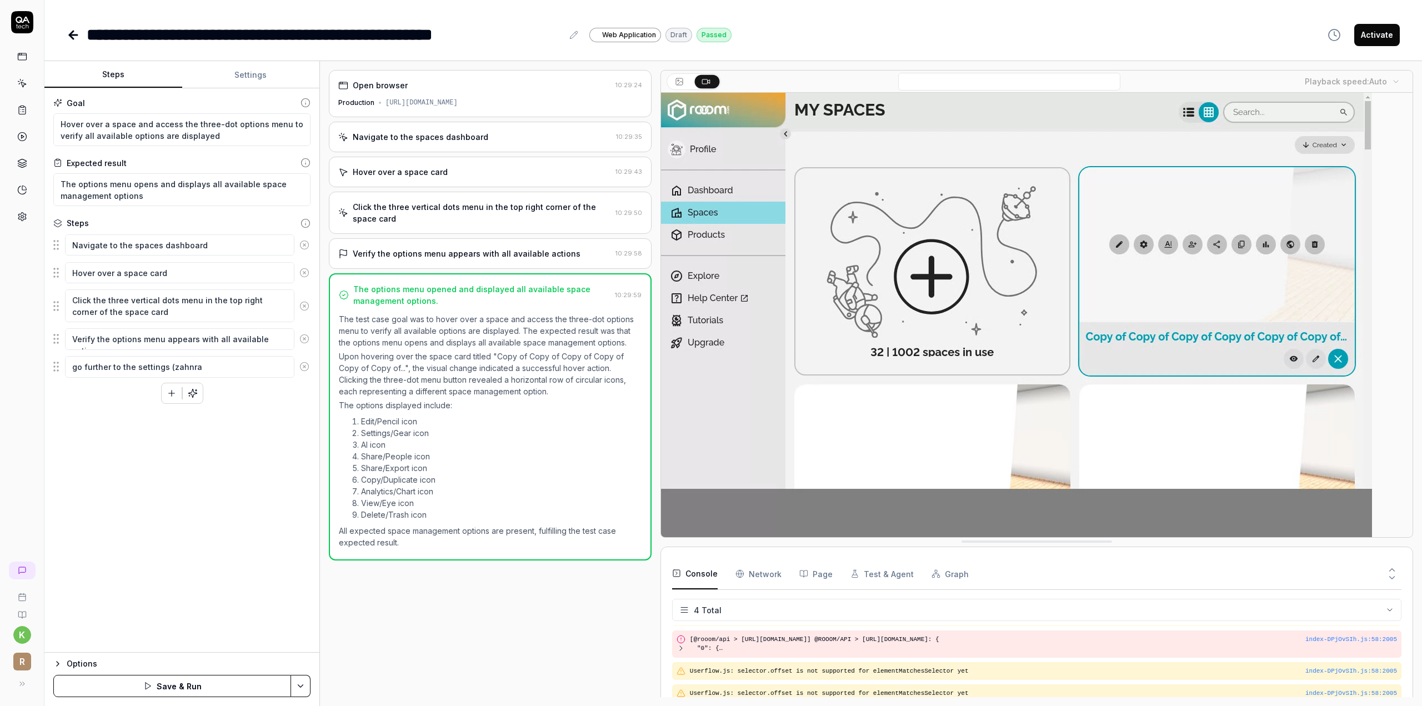
type textarea "go further to the settings (zahnrad"
type textarea "*"
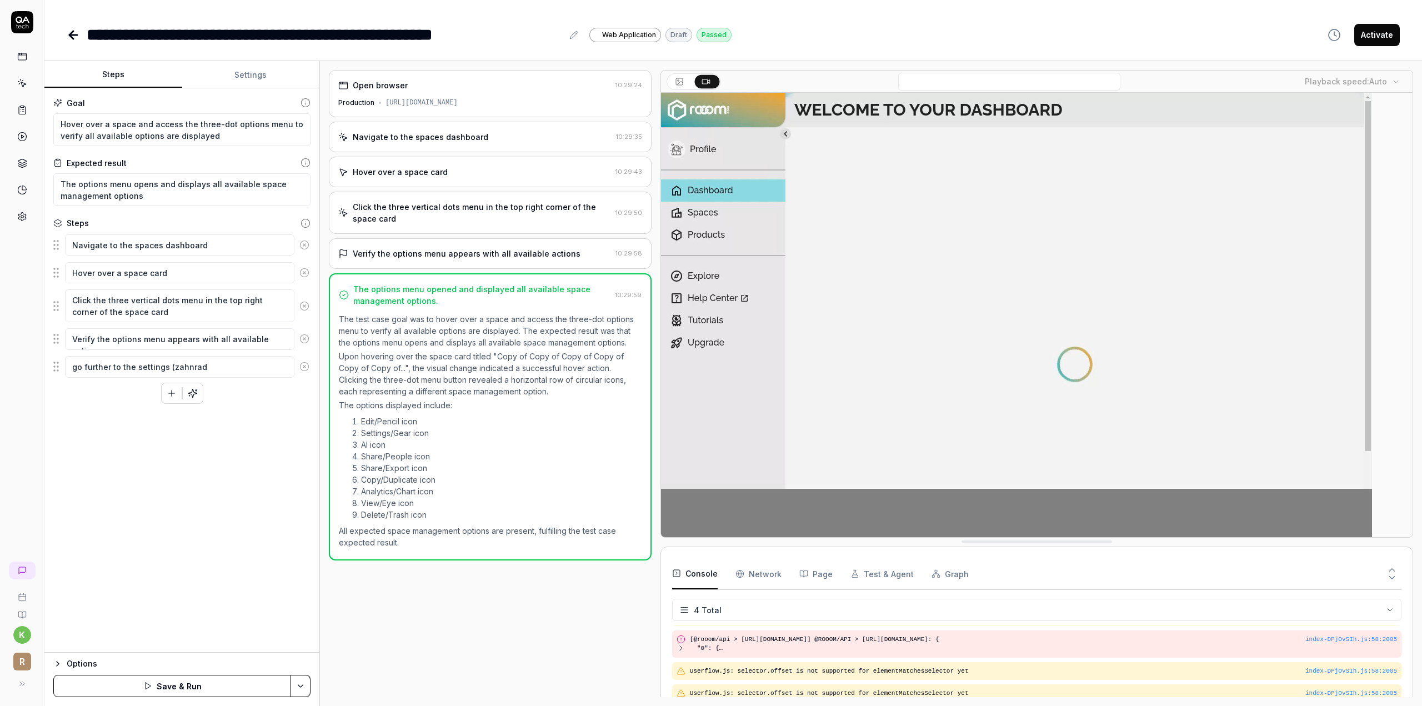
type textarea "go further to the settings (zahnrada"
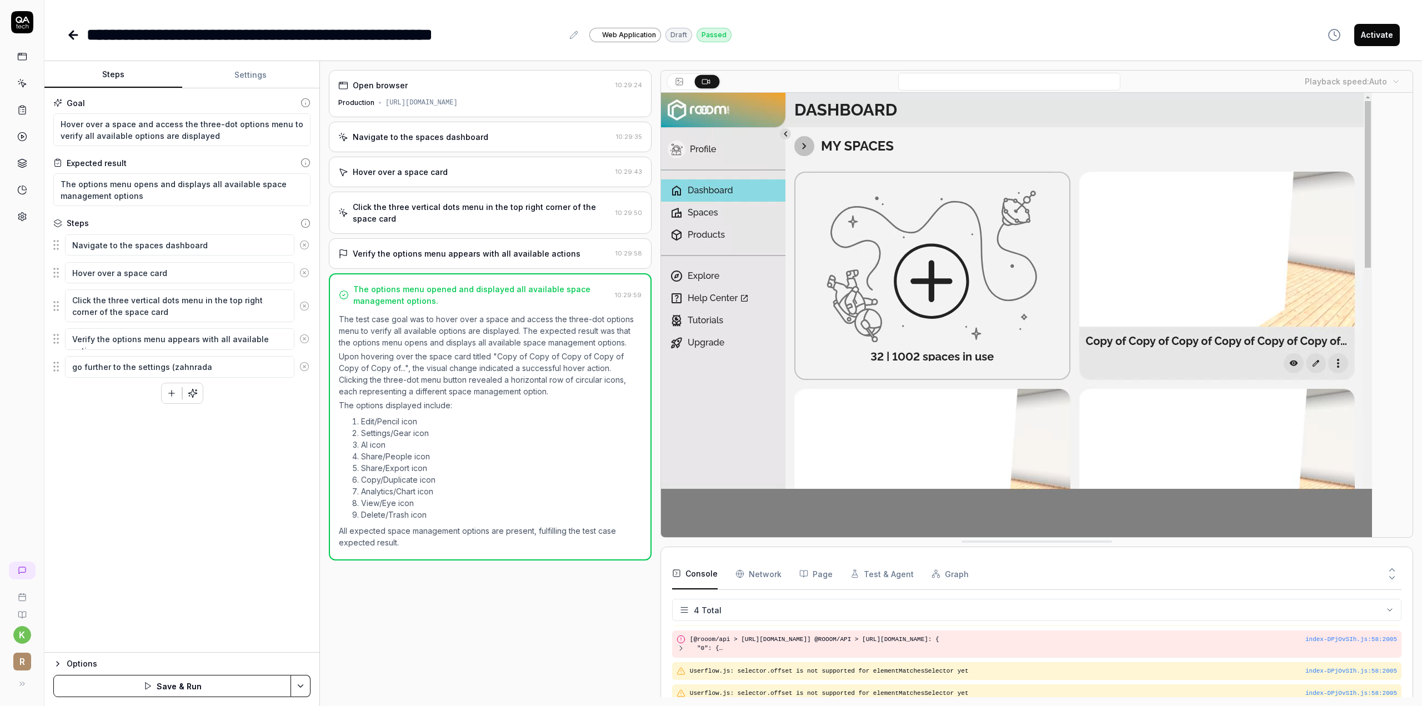
type textarea "*"
type textarea "go further to the settings (zahnrada"
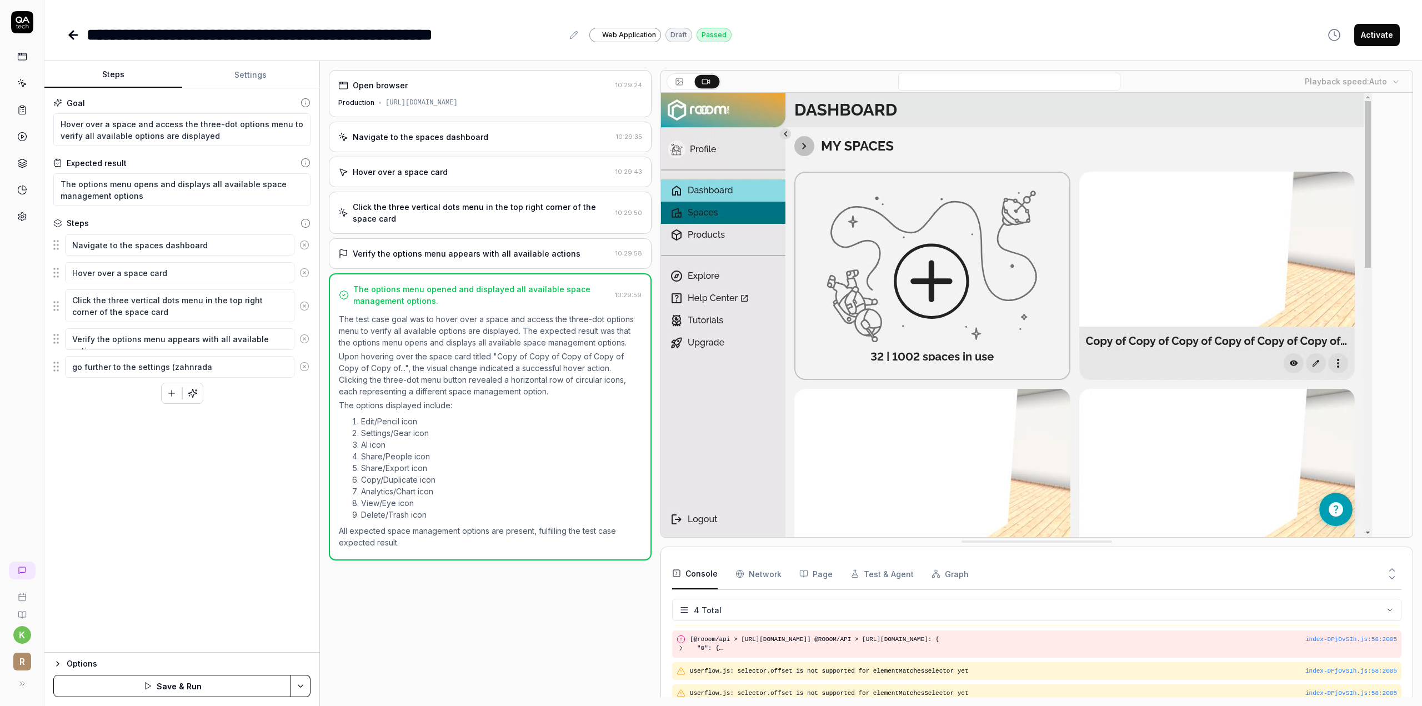
type textarea "*"
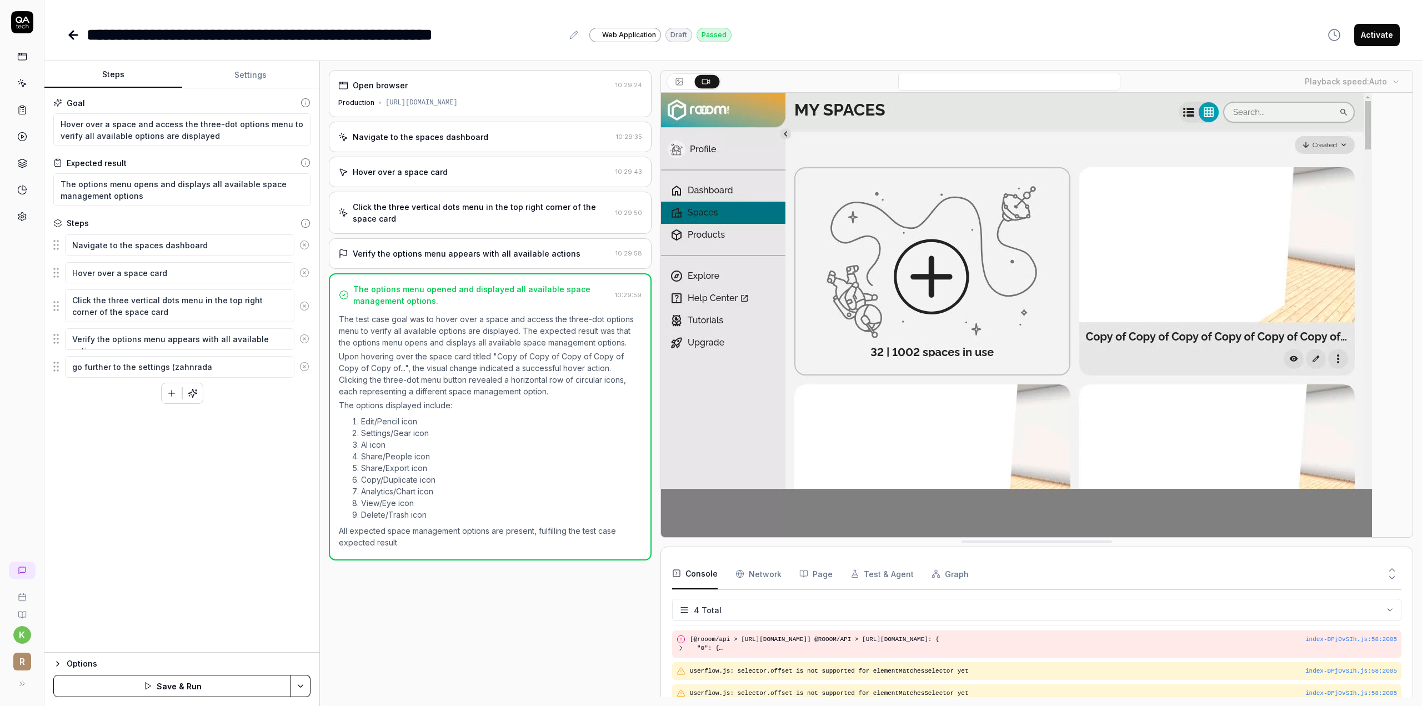
type textarea "go further to the settings (zahnrada s"
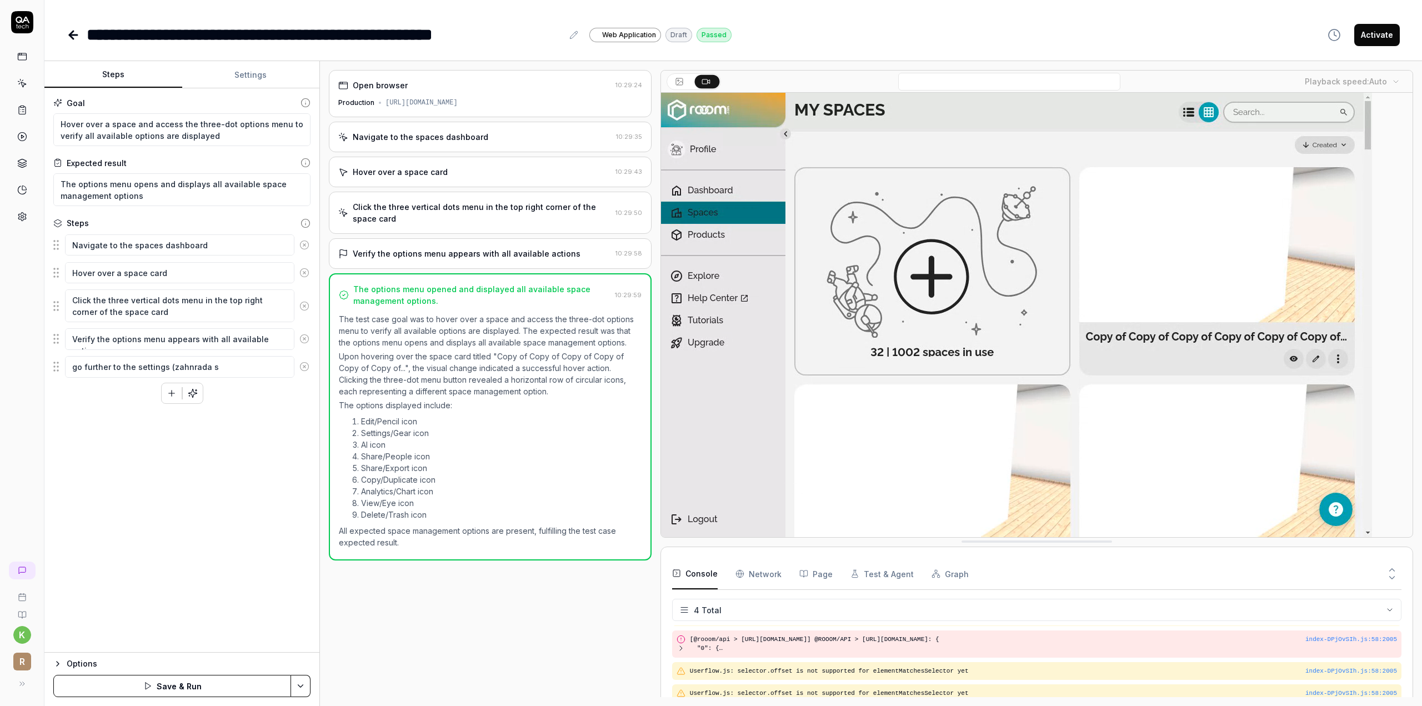
type textarea "*"
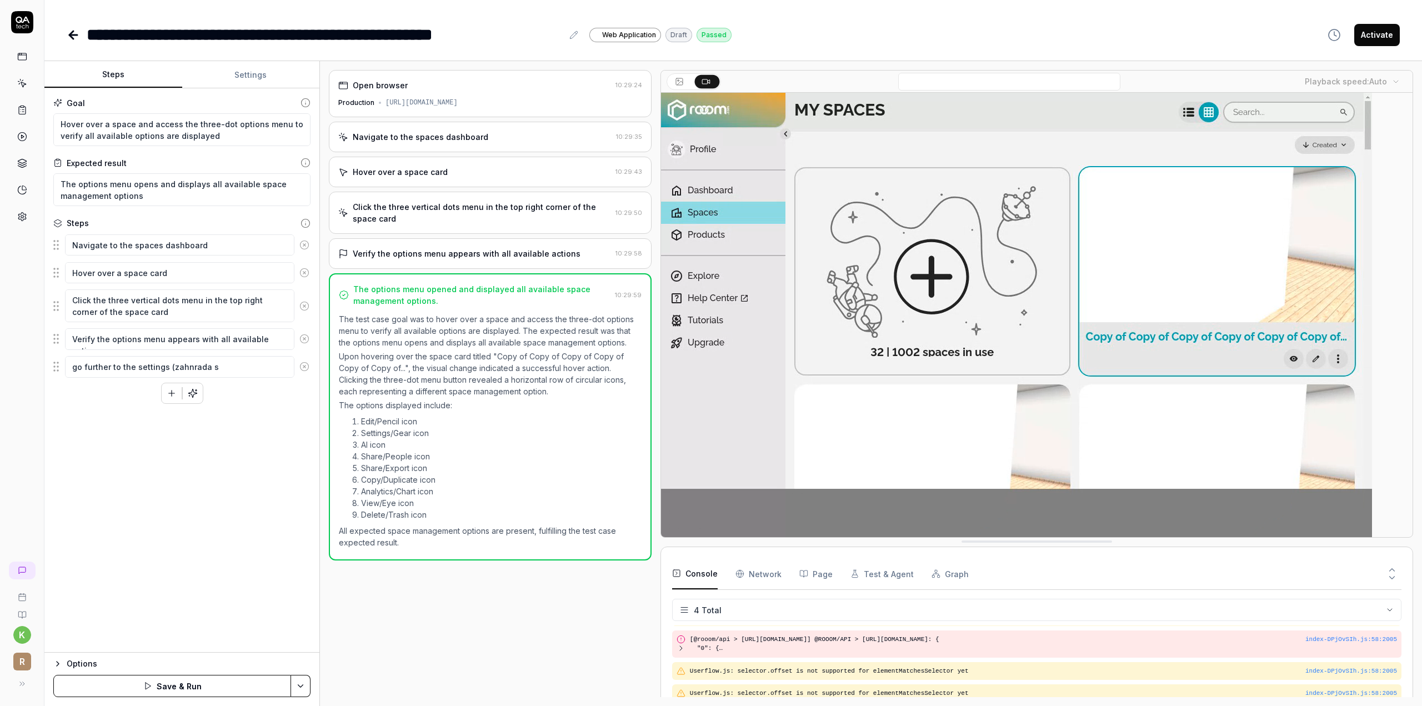
type textarea "go further to the settings (zahnrada sy"
type textarea "*"
type textarea "go further to the settings (zahnrada sym"
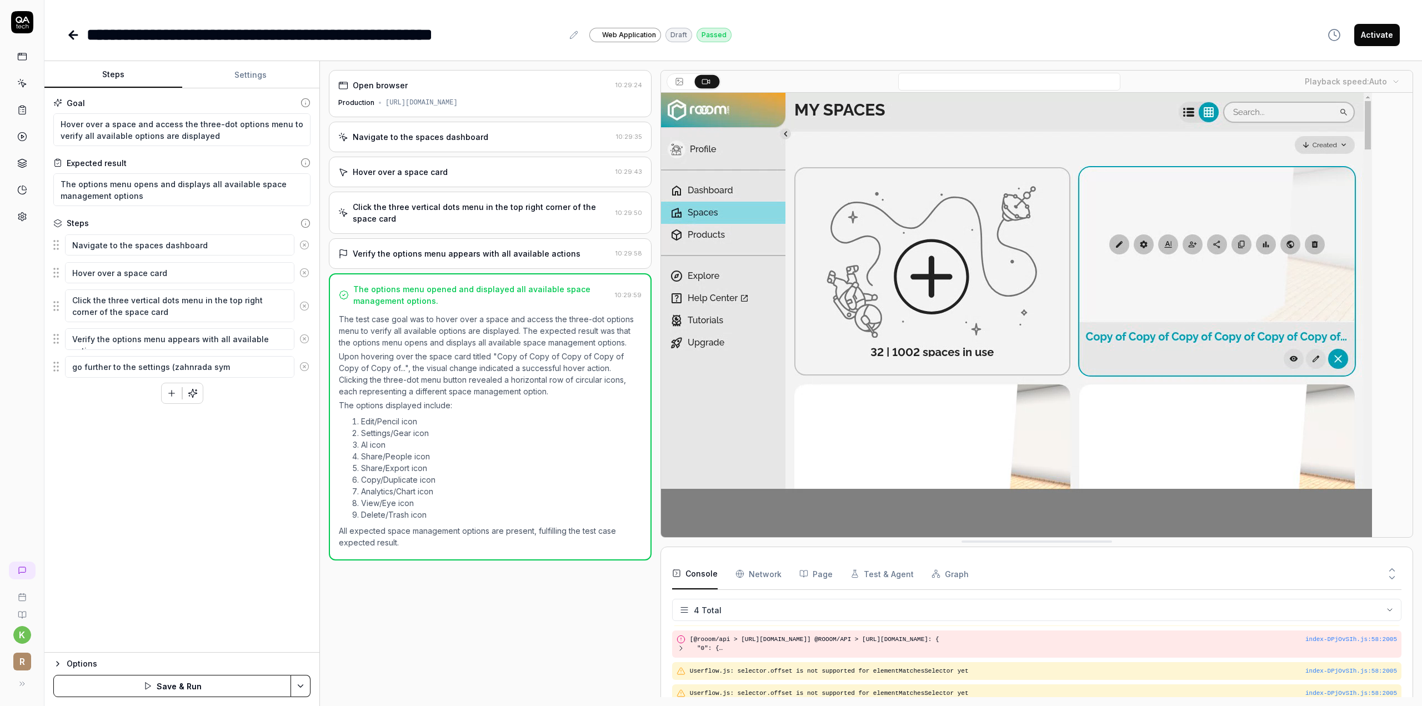
type textarea "*"
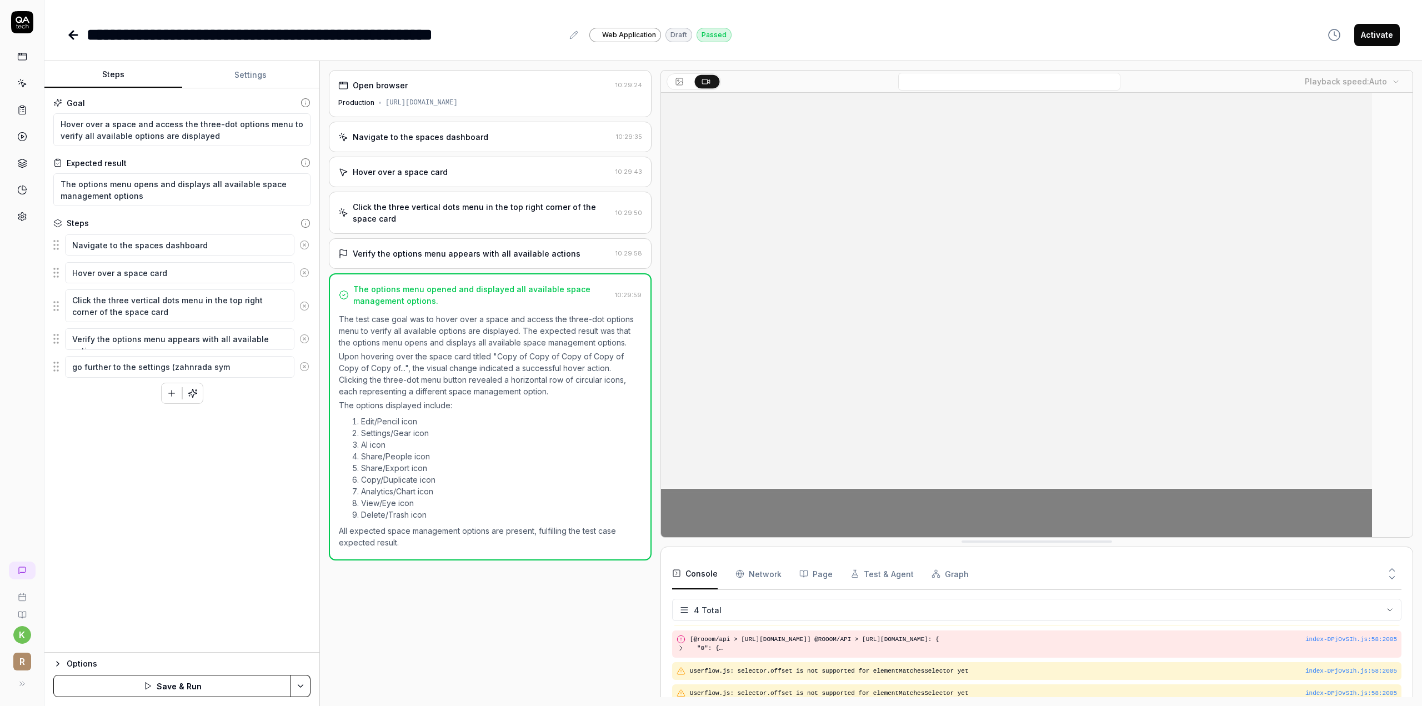
type textarea "go further to the settings (zahnrada symb"
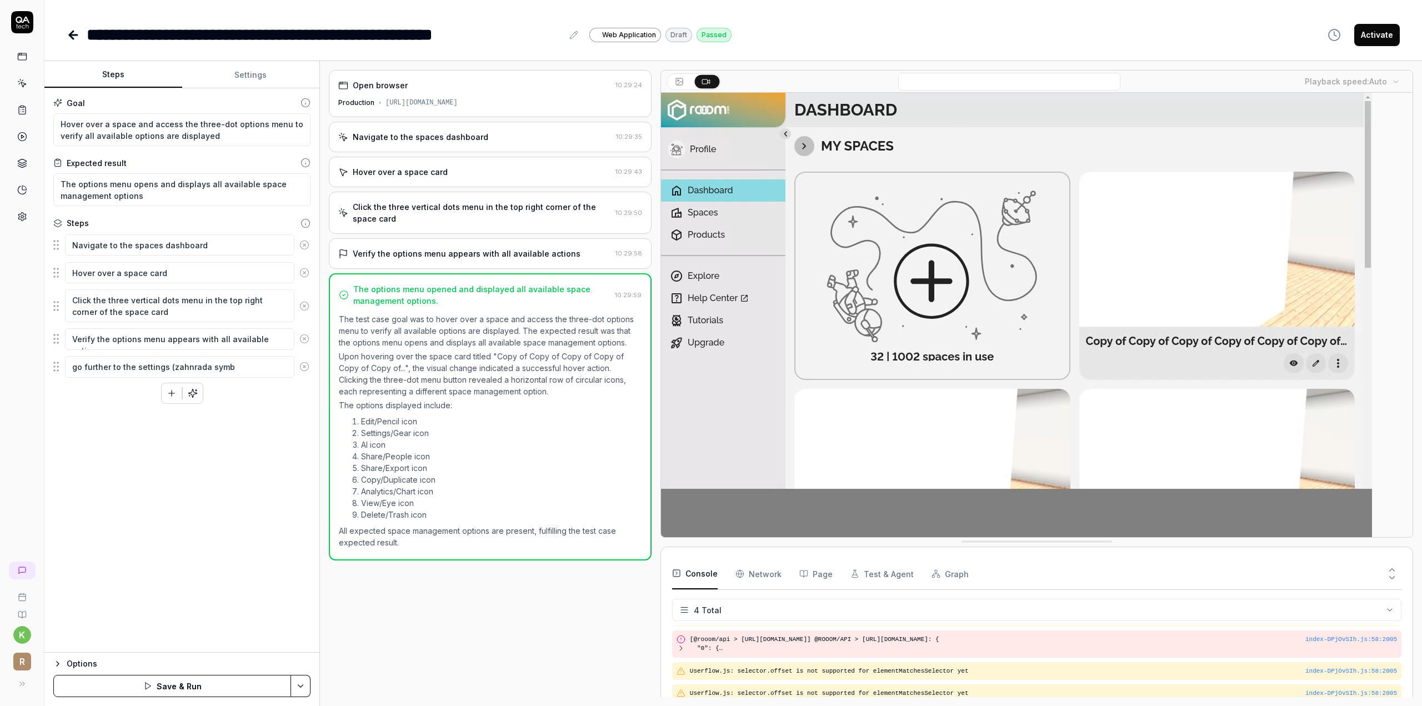
type textarea "*"
type textarea "go further to the settings (zahnrada symbo"
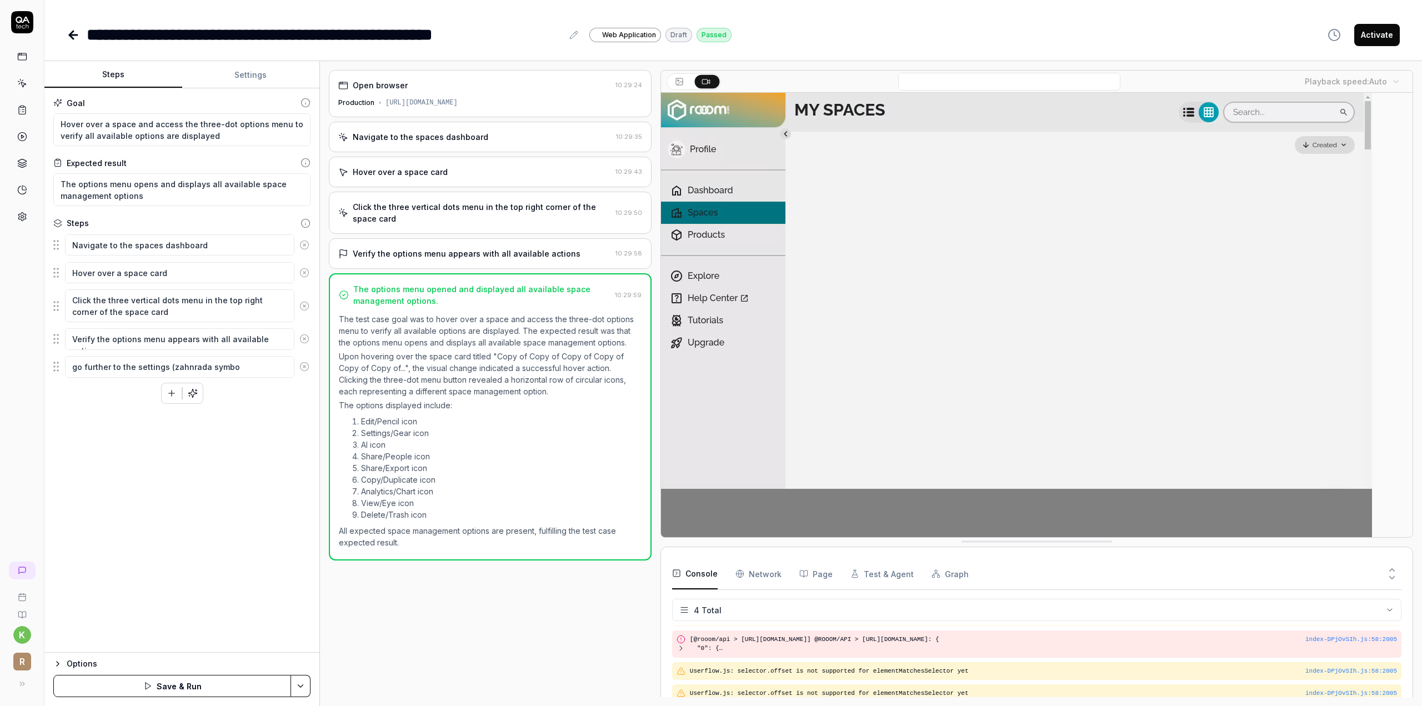
type textarea "*"
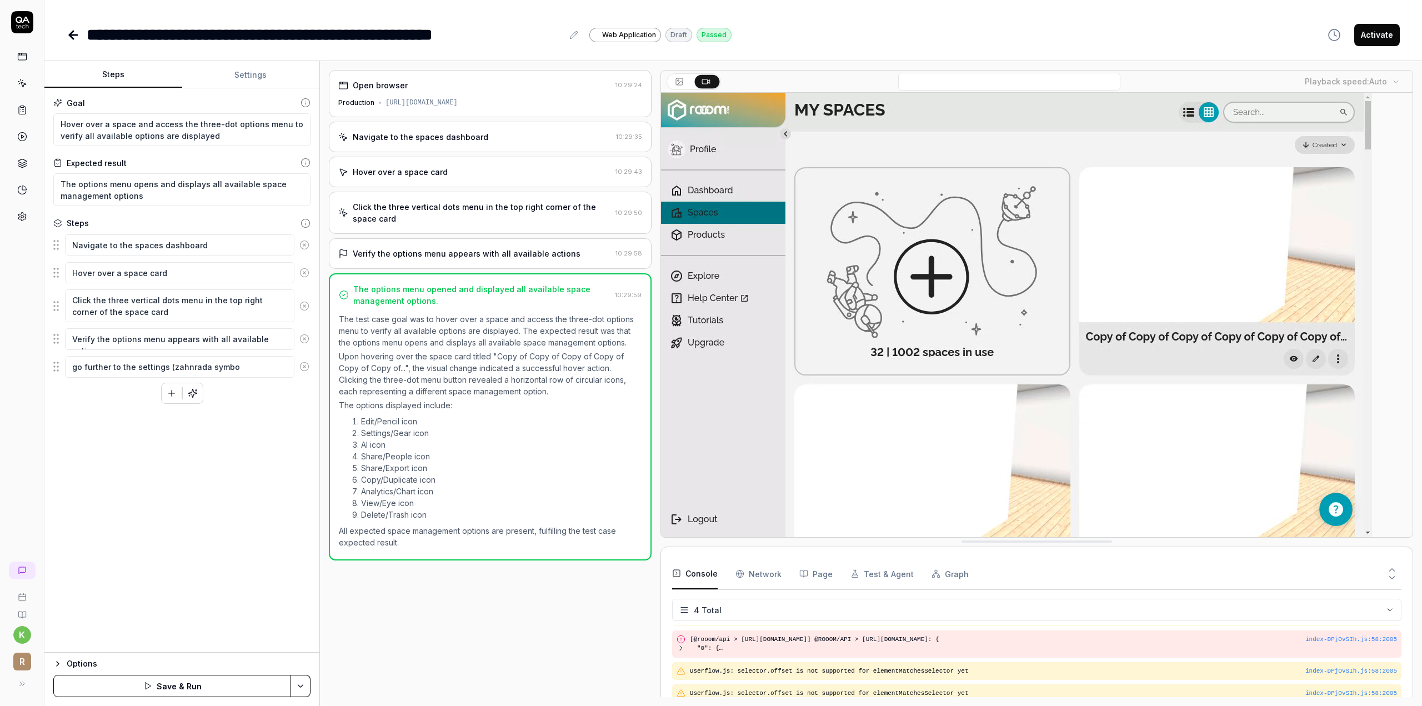
type textarea "go further to the settings (zahnrada symbol"
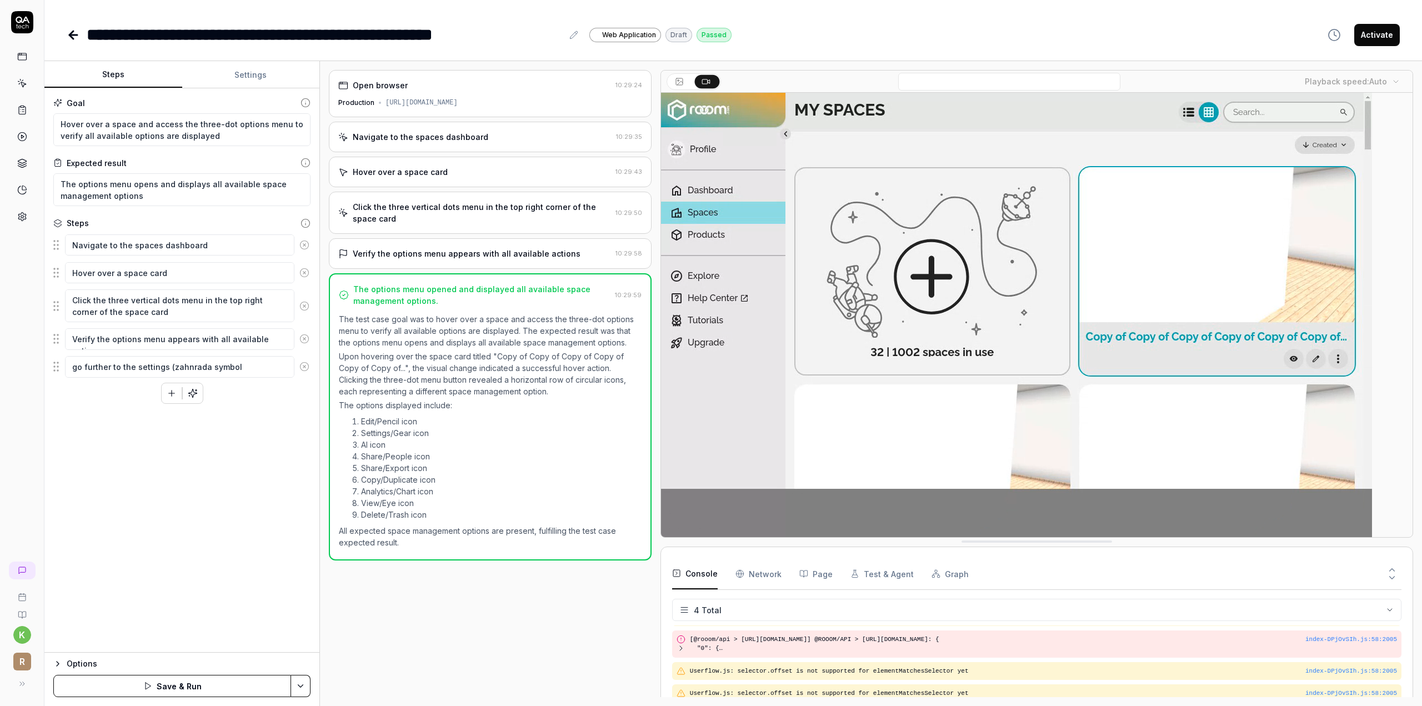
type textarea "*"
type textarea "go further to the settings (zahnrada symbol)"
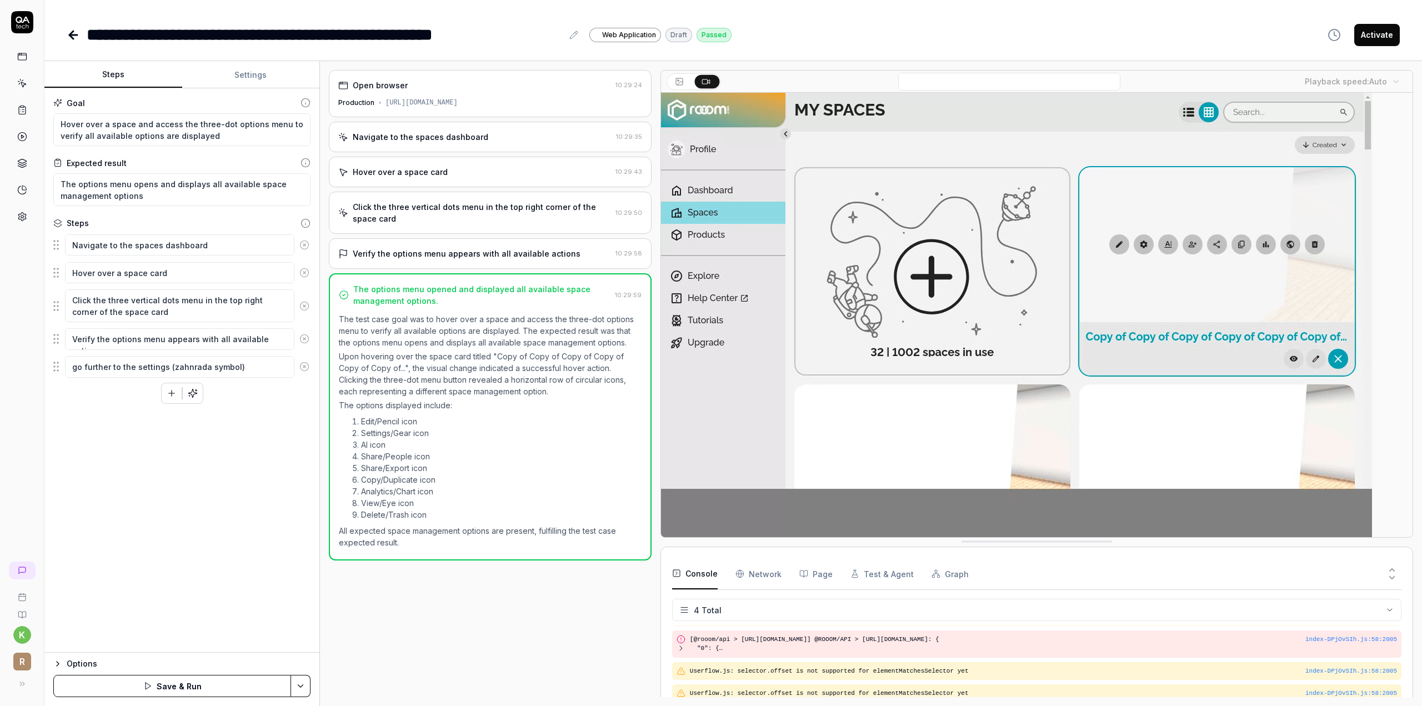
type textarea "*"
type textarea "go further to the settings (zahnrada symbol)"
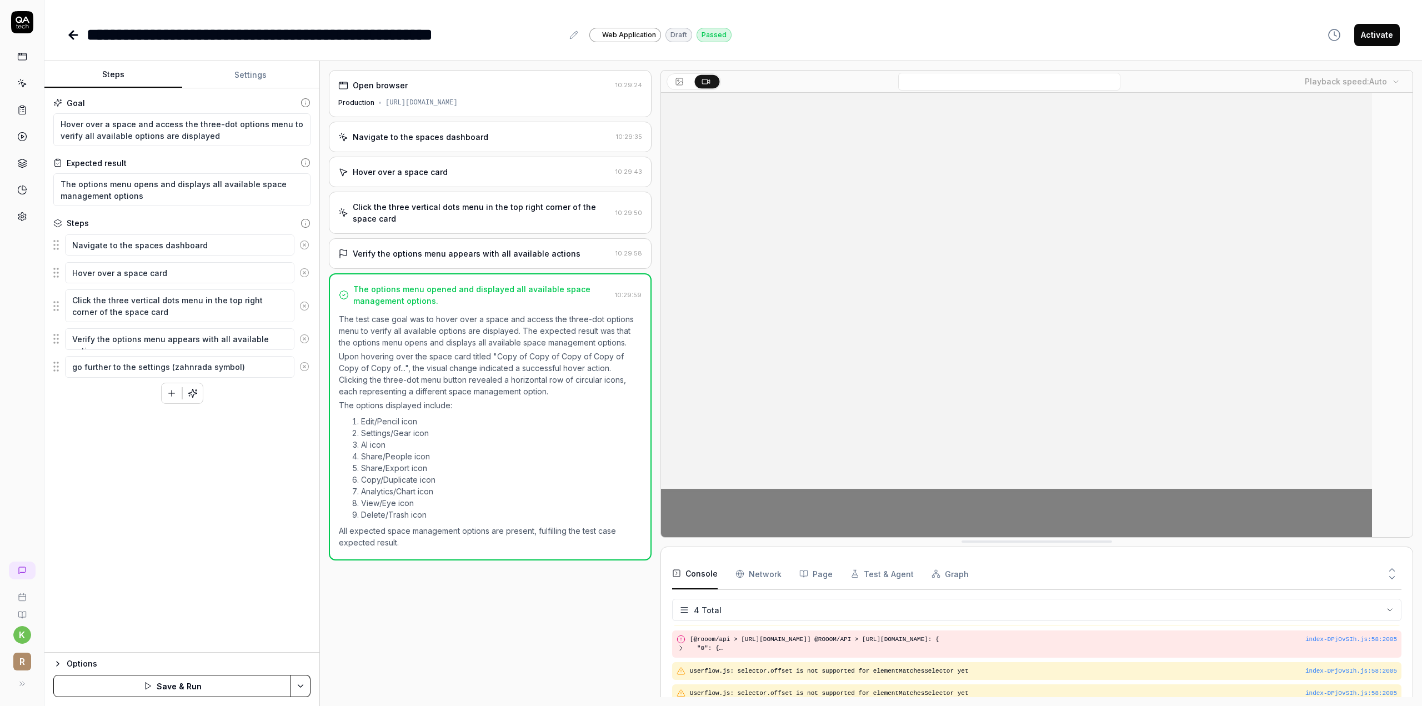
type textarea "*"
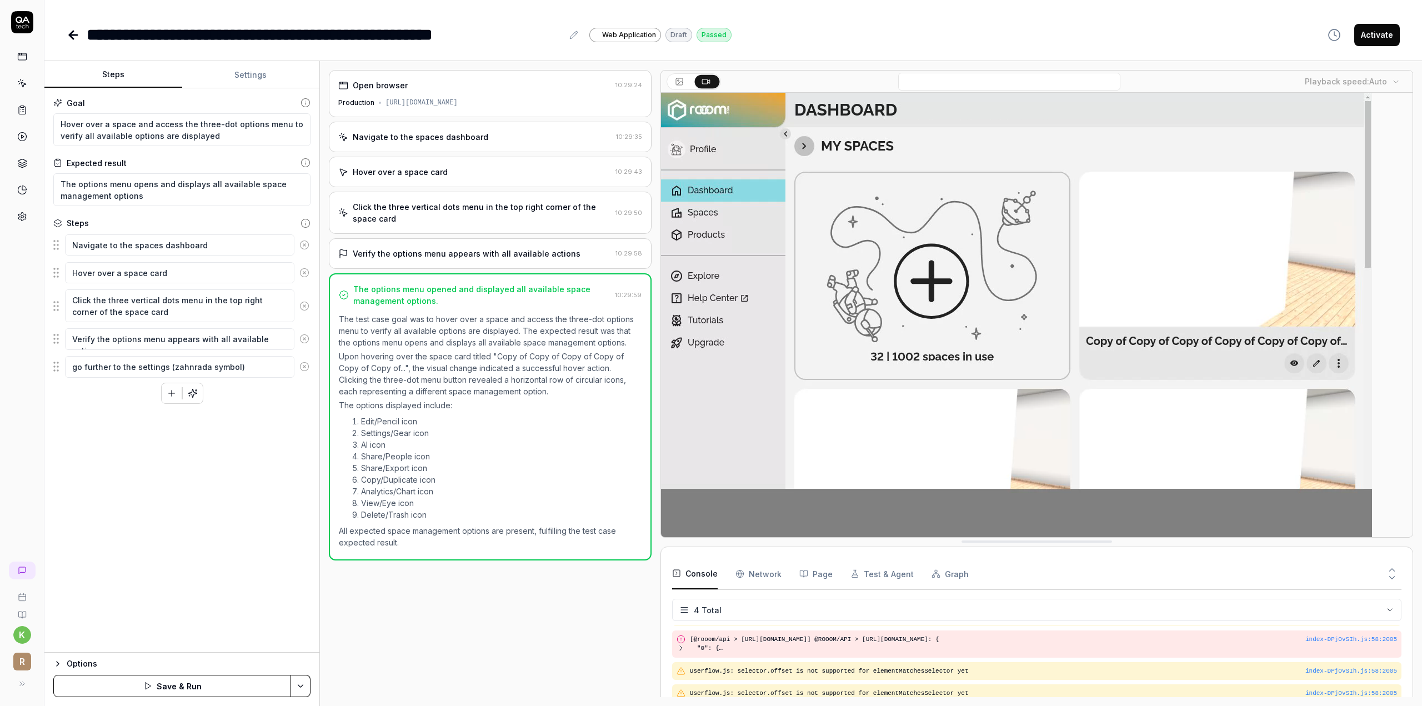
type textarea "go further to the settings (zahnraa symbol)"
type textarea "*"
type textarea "go further to the settings (zahnra symbol)"
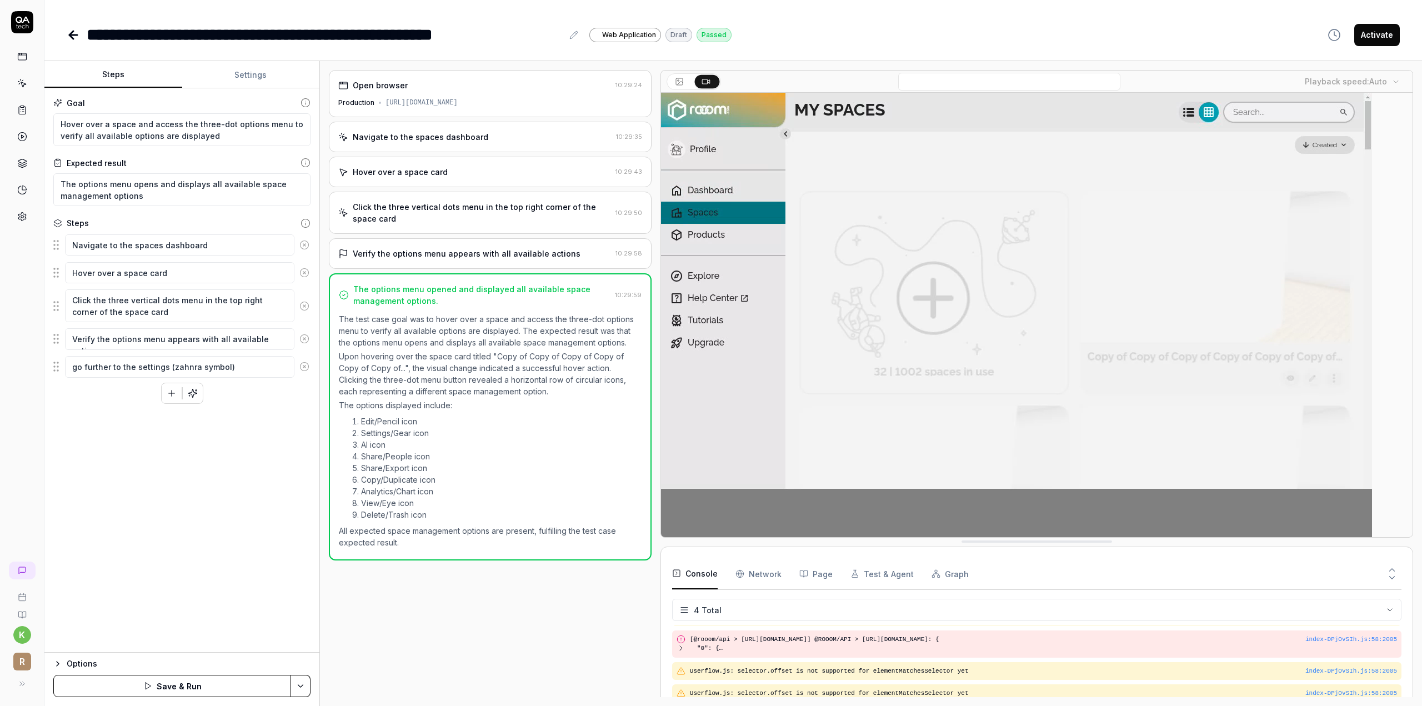
type textarea "*"
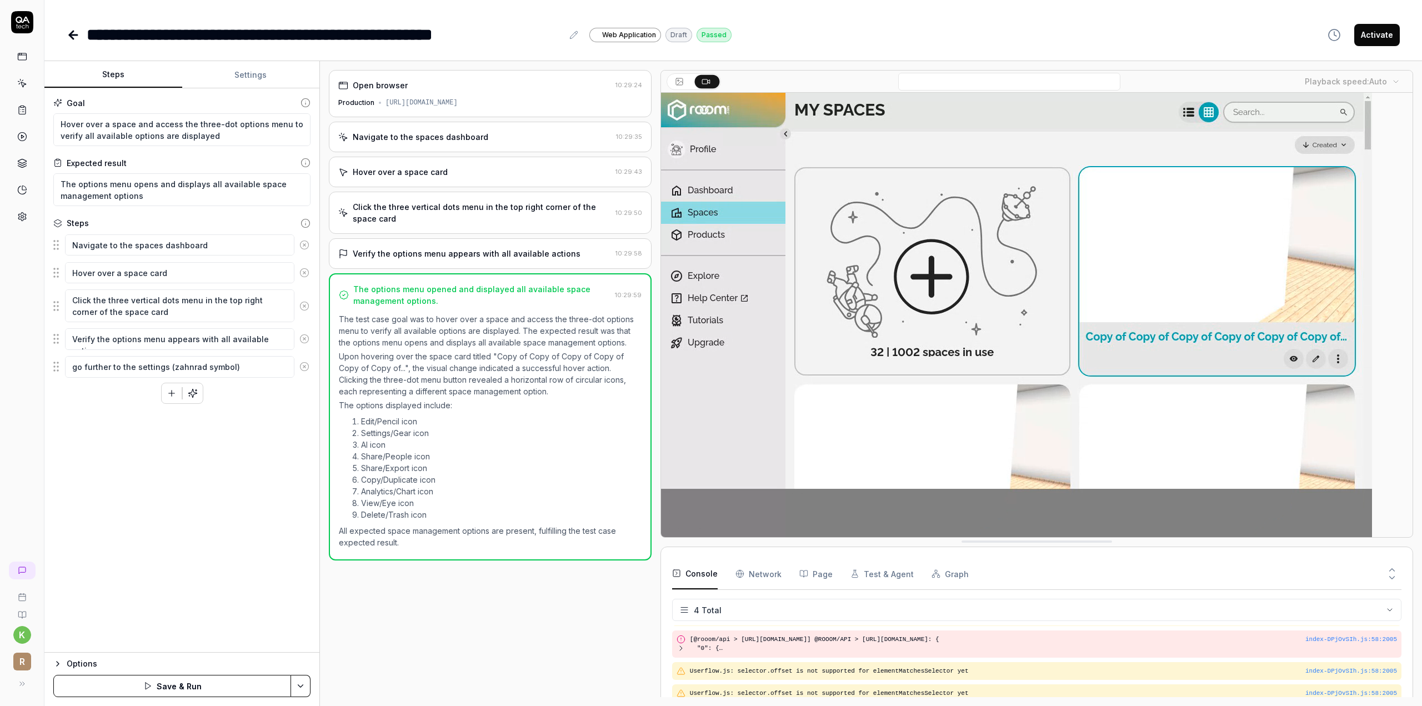
type textarea "go further to the settings (zahnrad symbol)"
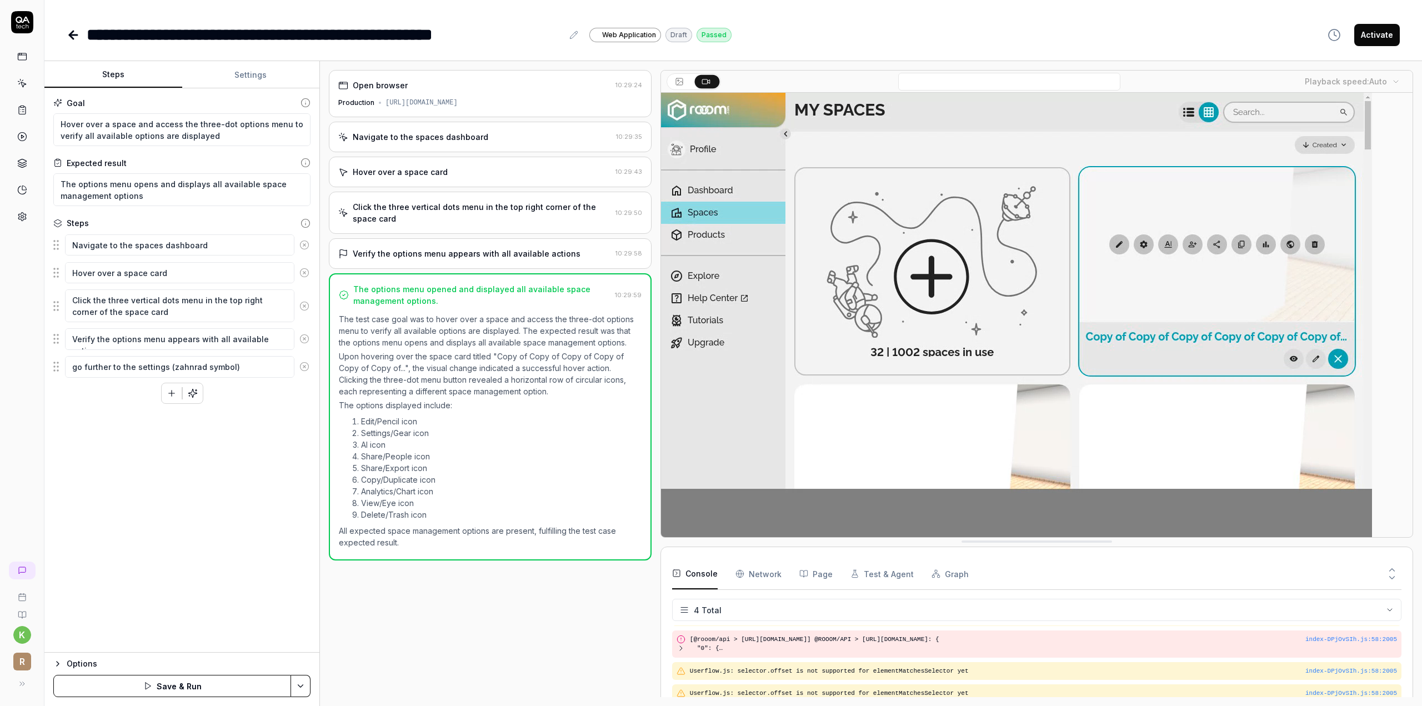
click at [223, 444] on div "Goal Hover over a space and access the three-dot options menu to verify all ava…" at bounding box center [181, 370] width 275 height 564
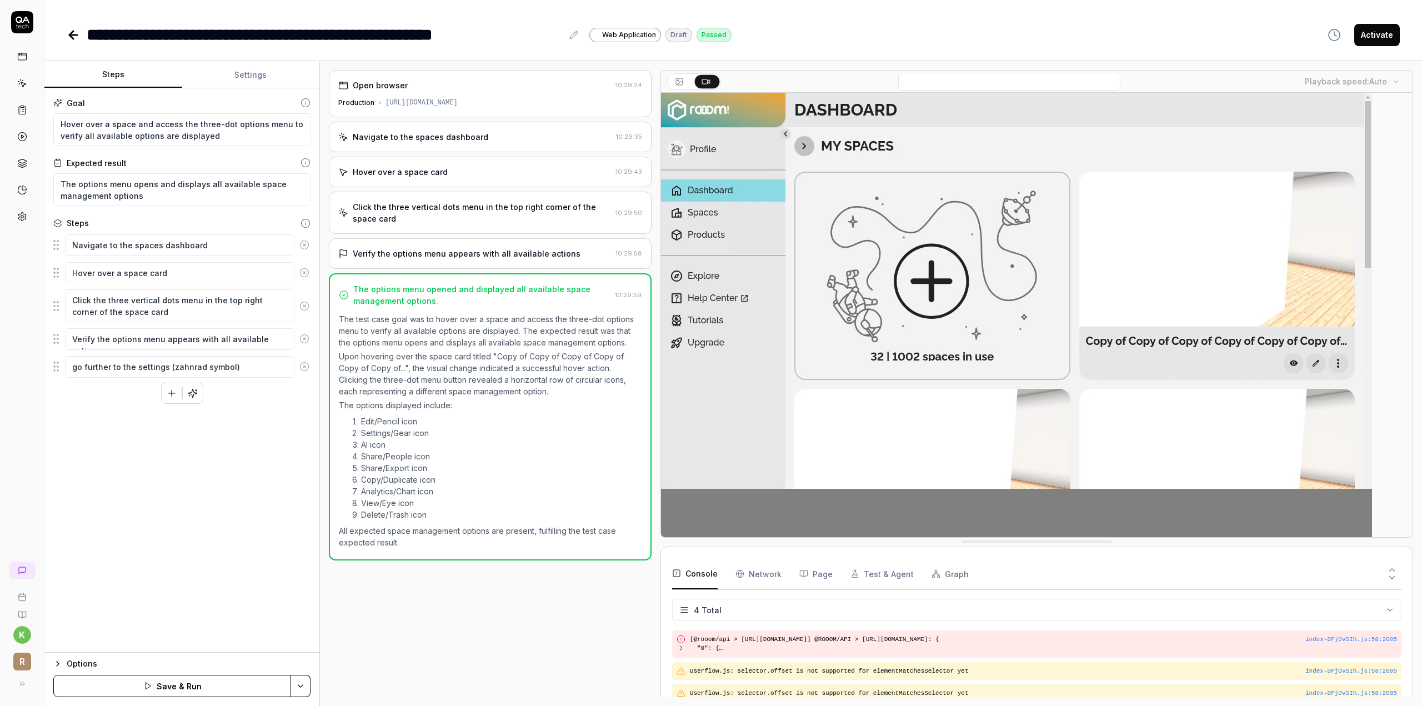
click at [221, 689] on button "Save & Run" at bounding box center [172, 686] width 238 height 22
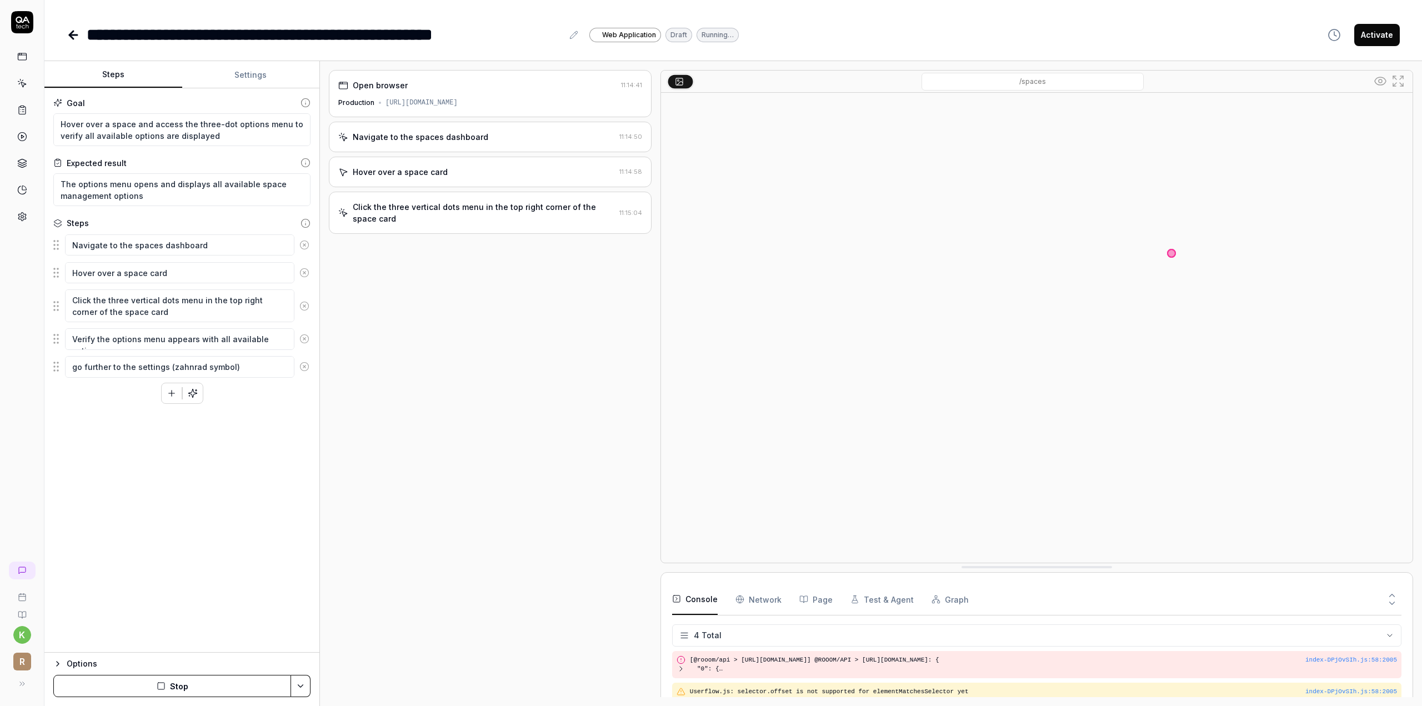
scroll to position [18, 0]
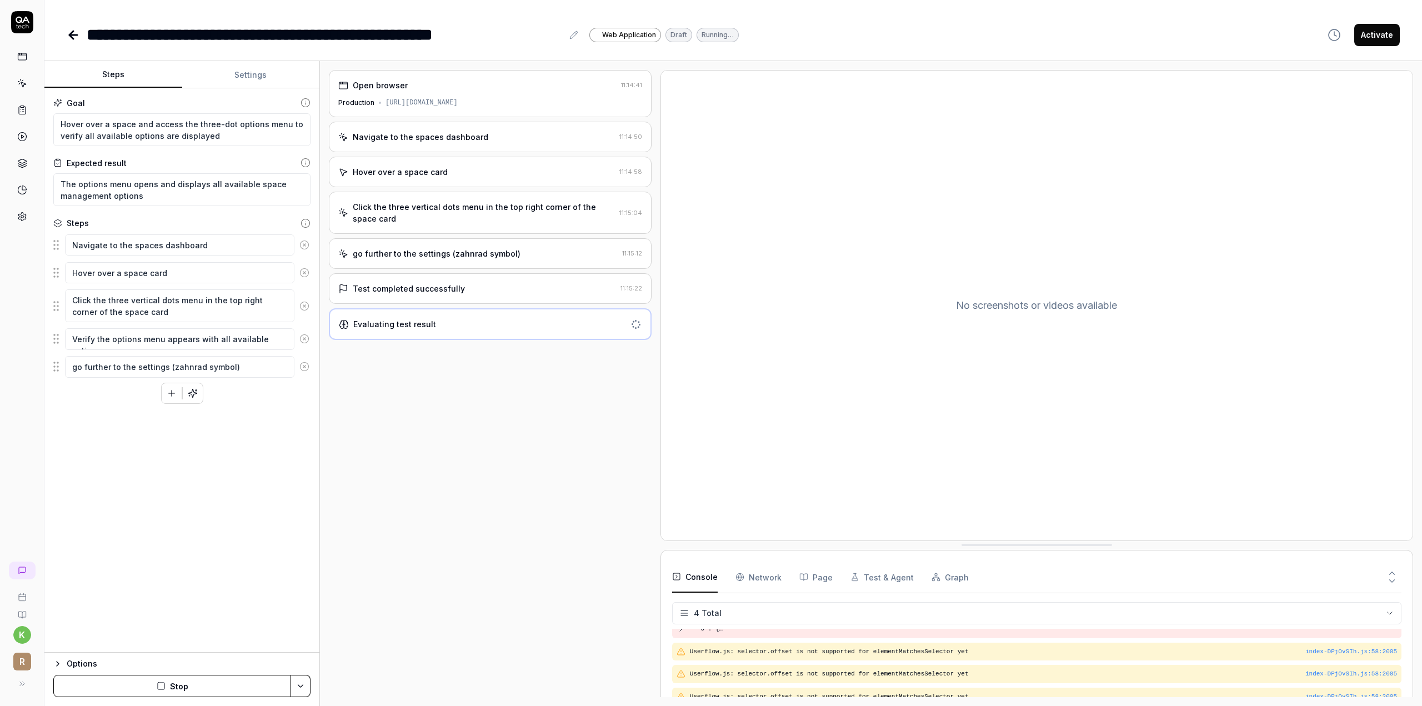
type textarea "*"
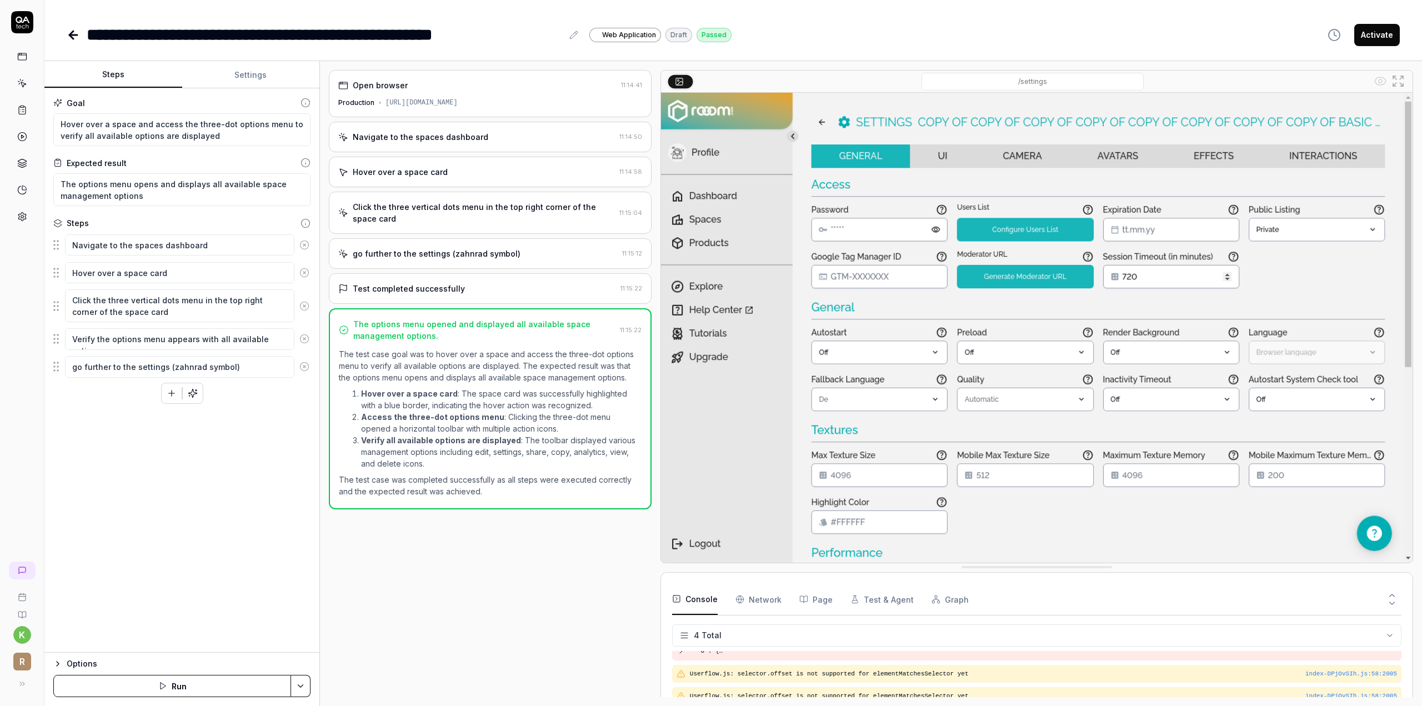
click at [72, 31] on icon at bounding box center [71, 35] width 4 height 8
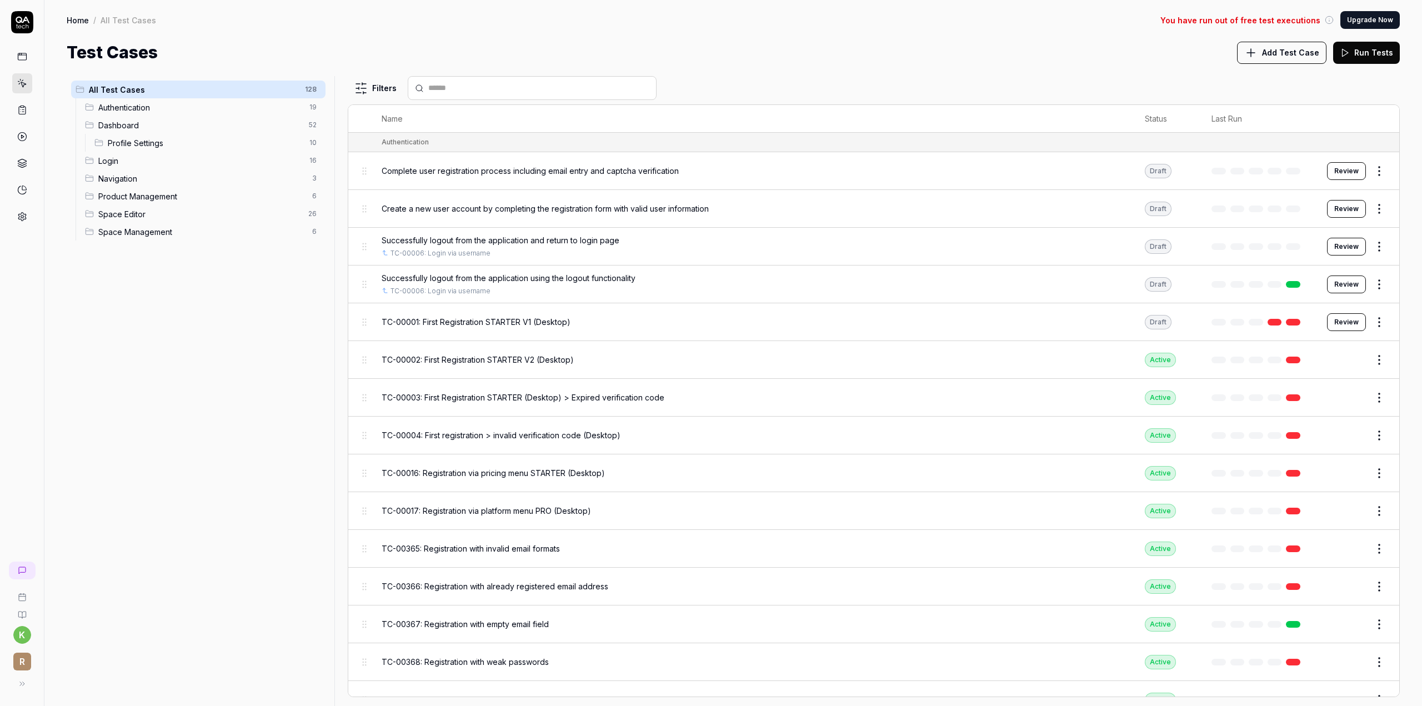
click at [403, 115] on th "Name" at bounding box center [751, 119] width 763 height 28
click at [359, 92] on html "k r Home / All Test Cases You have run out of free test executions Upgrade Now …" at bounding box center [711, 353] width 1422 height 706
click at [469, 89] on html "k r Home / All Test Cases You have run out of free test executions Upgrade Now …" at bounding box center [711, 353] width 1422 height 706
click at [469, 89] on input "text" at bounding box center [538, 88] width 221 height 12
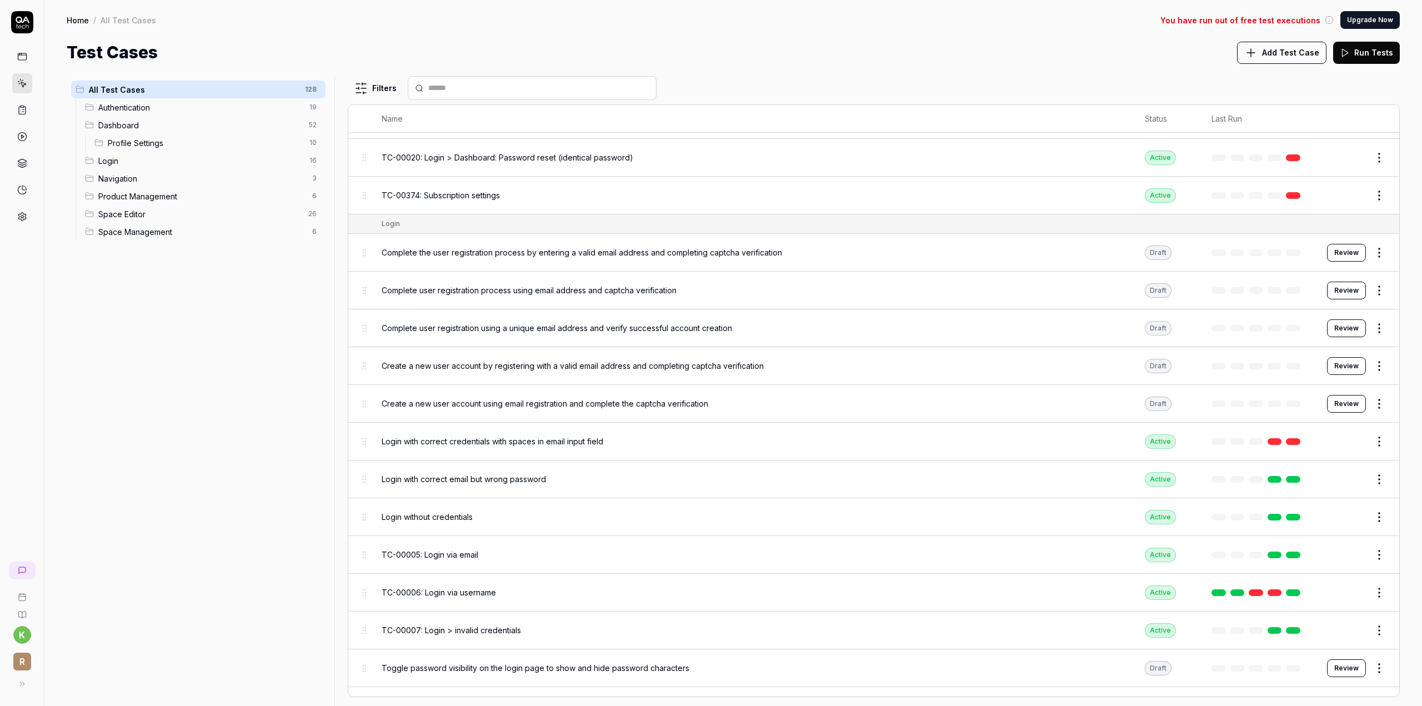
scroll to position [2721, 0]
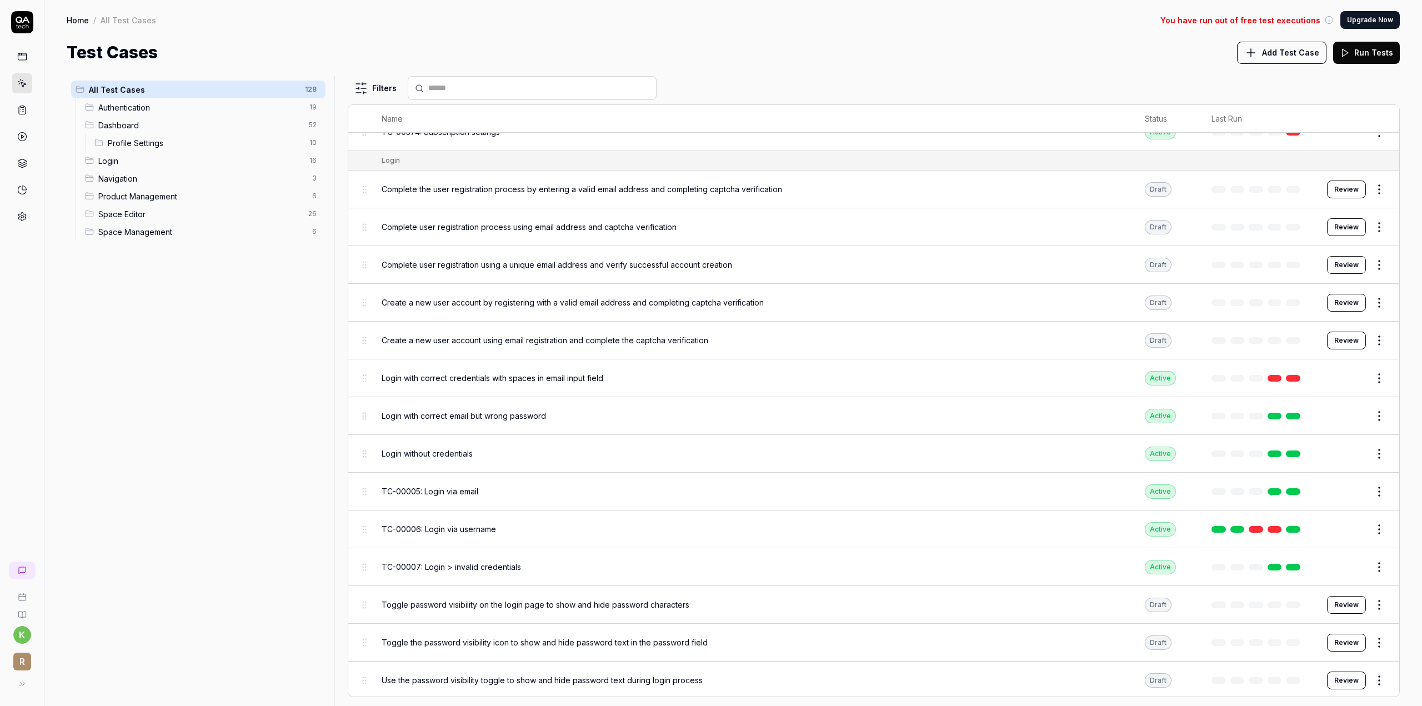
click at [452, 87] on input "text" at bounding box center [538, 88] width 221 height 12
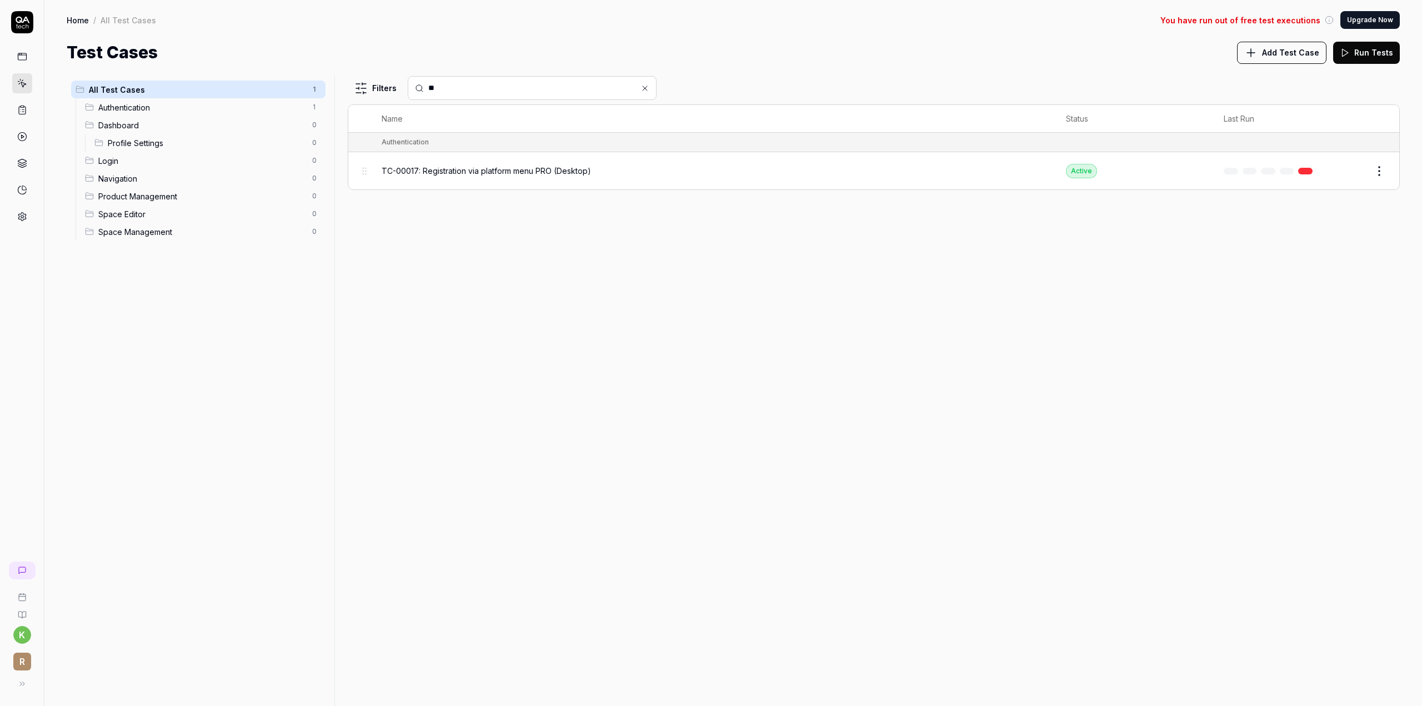
type input "**"
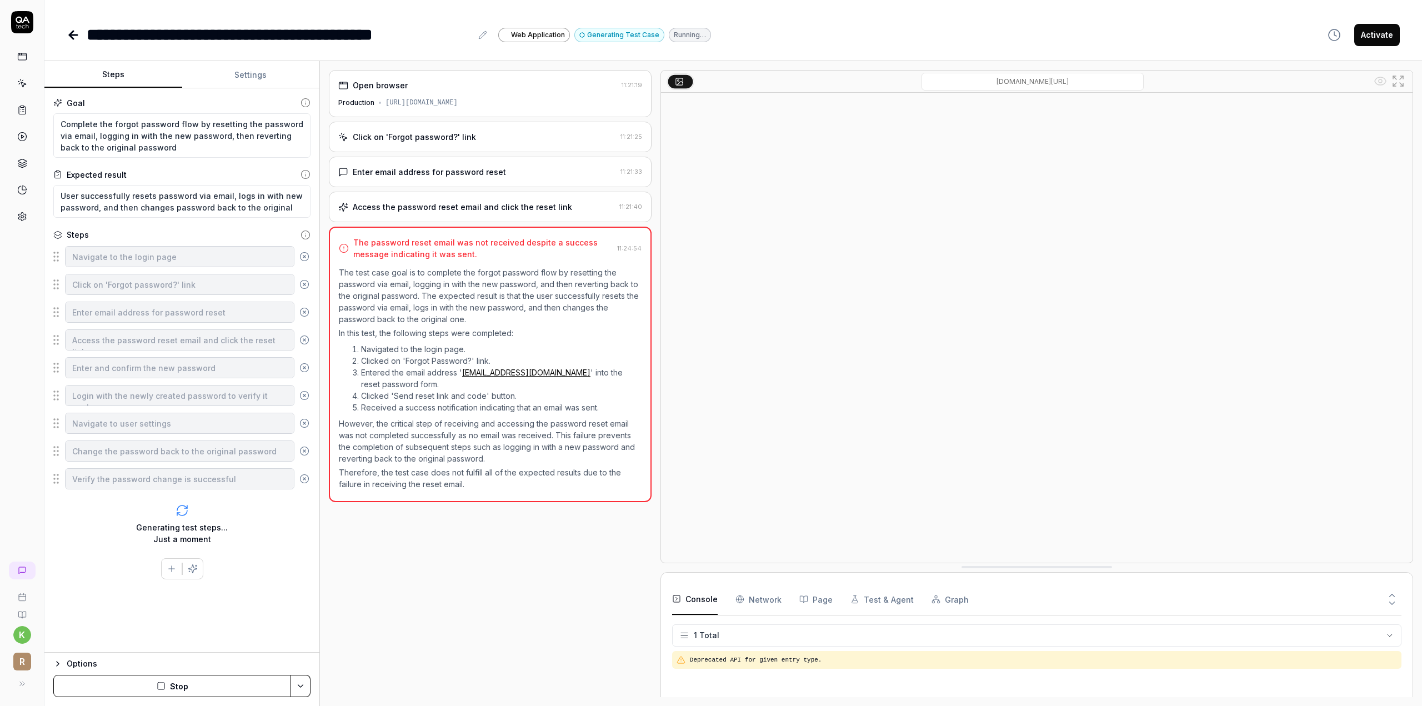
type textarea "*"
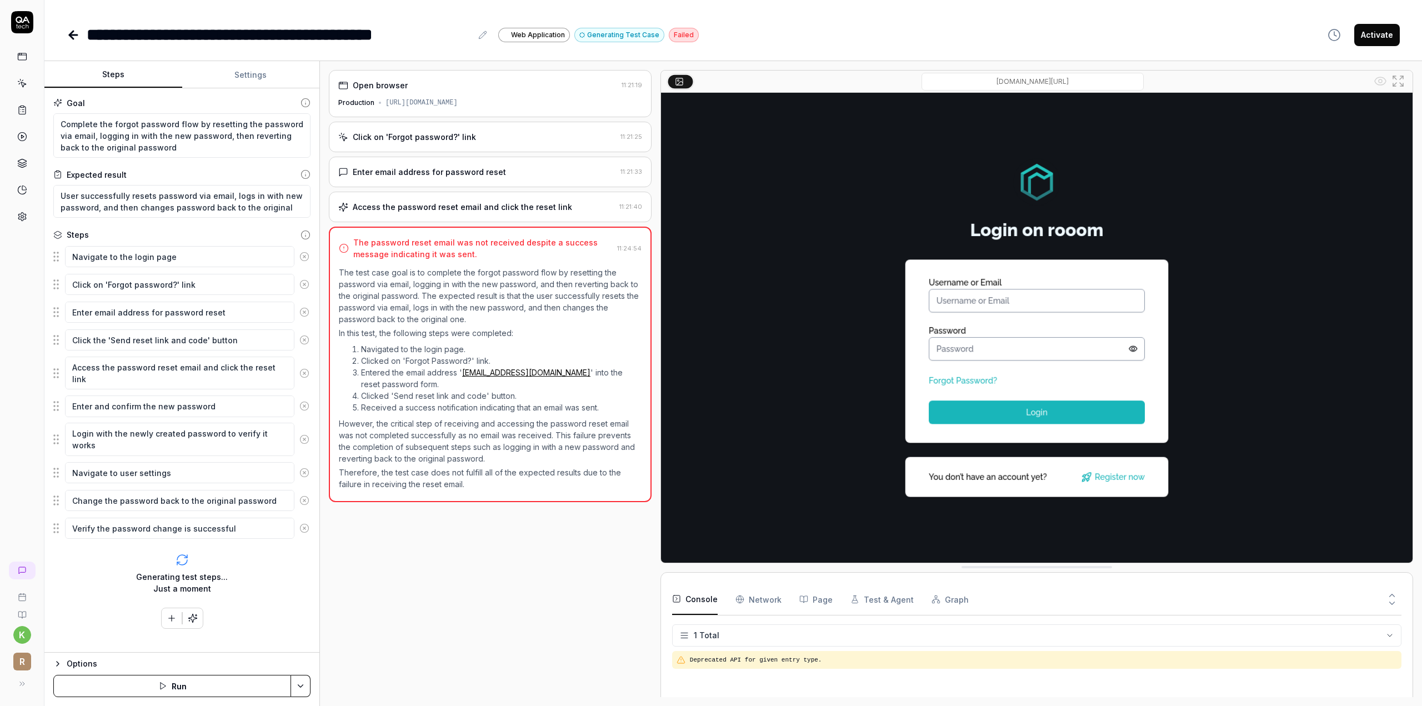
click at [77, 35] on icon at bounding box center [73, 35] width 8 height 0
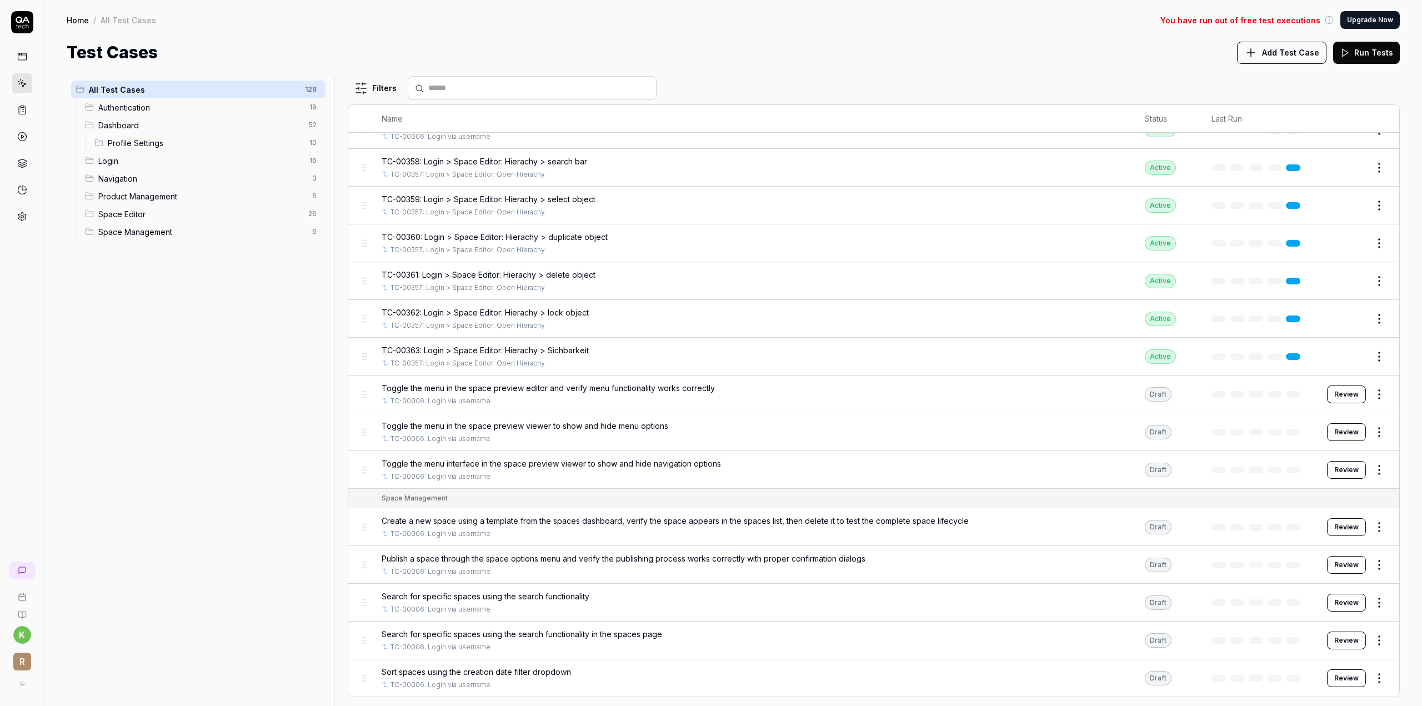
scroll to position [4399, 0]
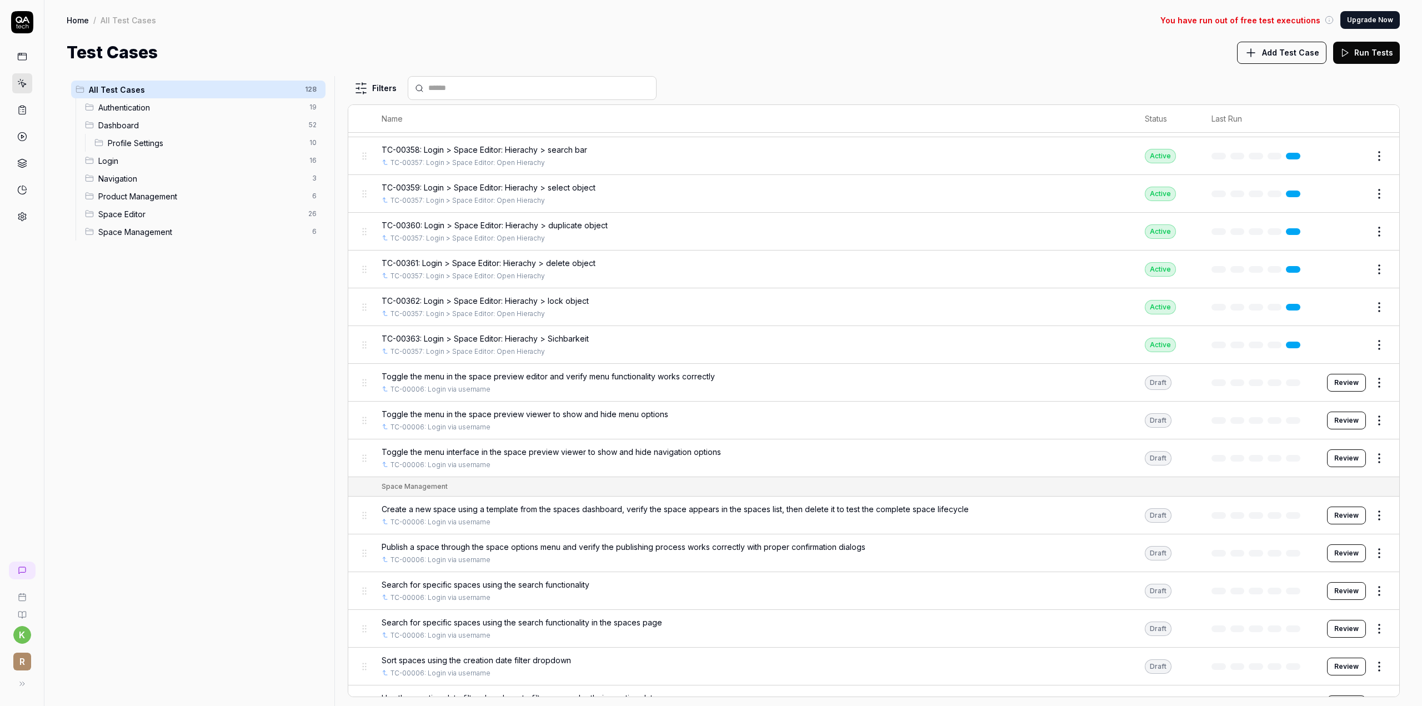
click at [454, 94] on div at bounding box center [532, 88] width 249 height 24
click at [454, 88] on input "text" at bounding box center [538, 88] width 221 height 12
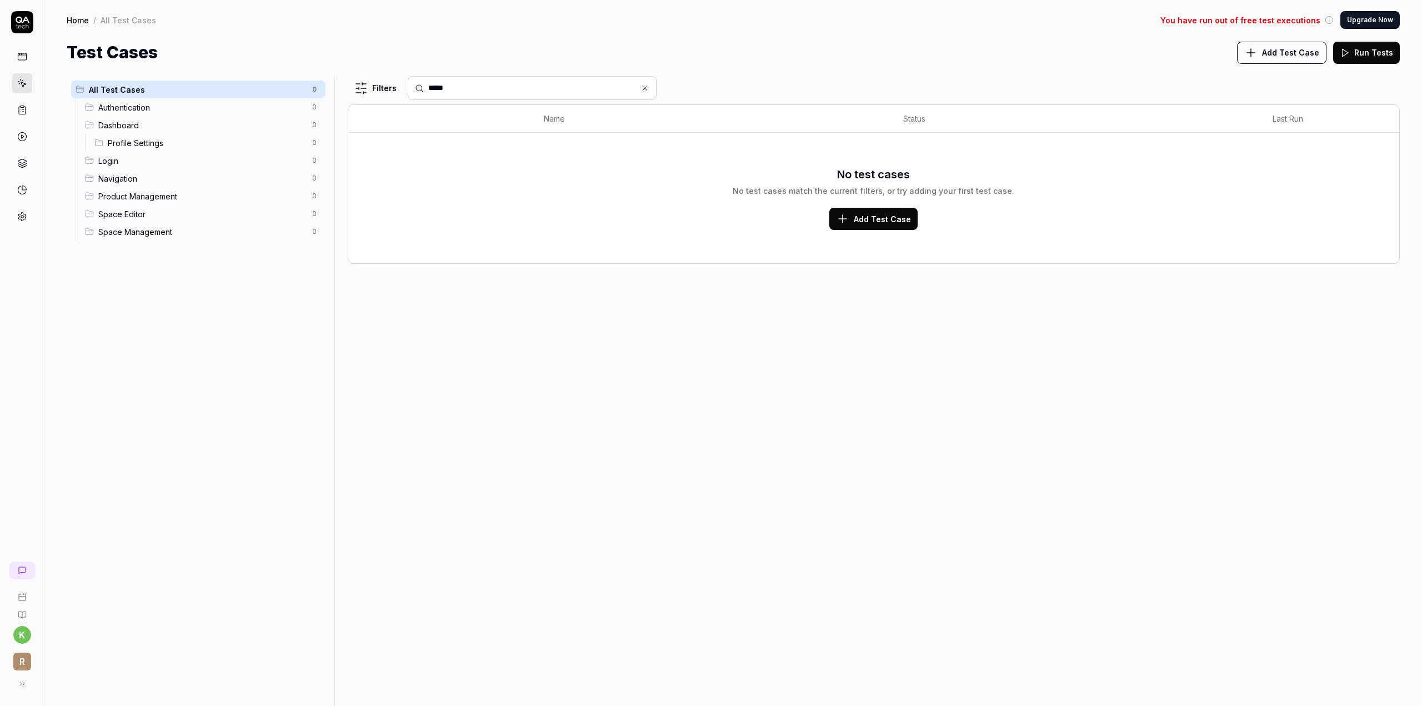
scroll to position [0, 0]
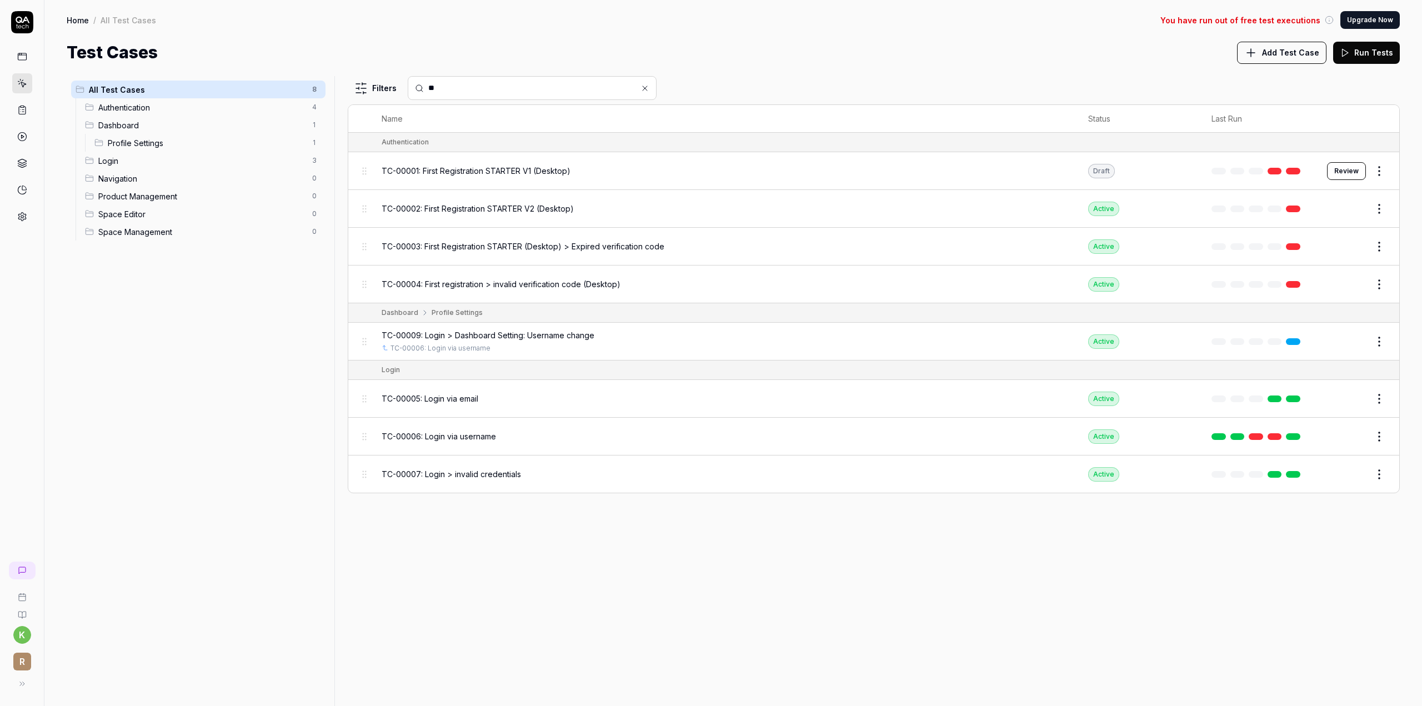
type input "*"
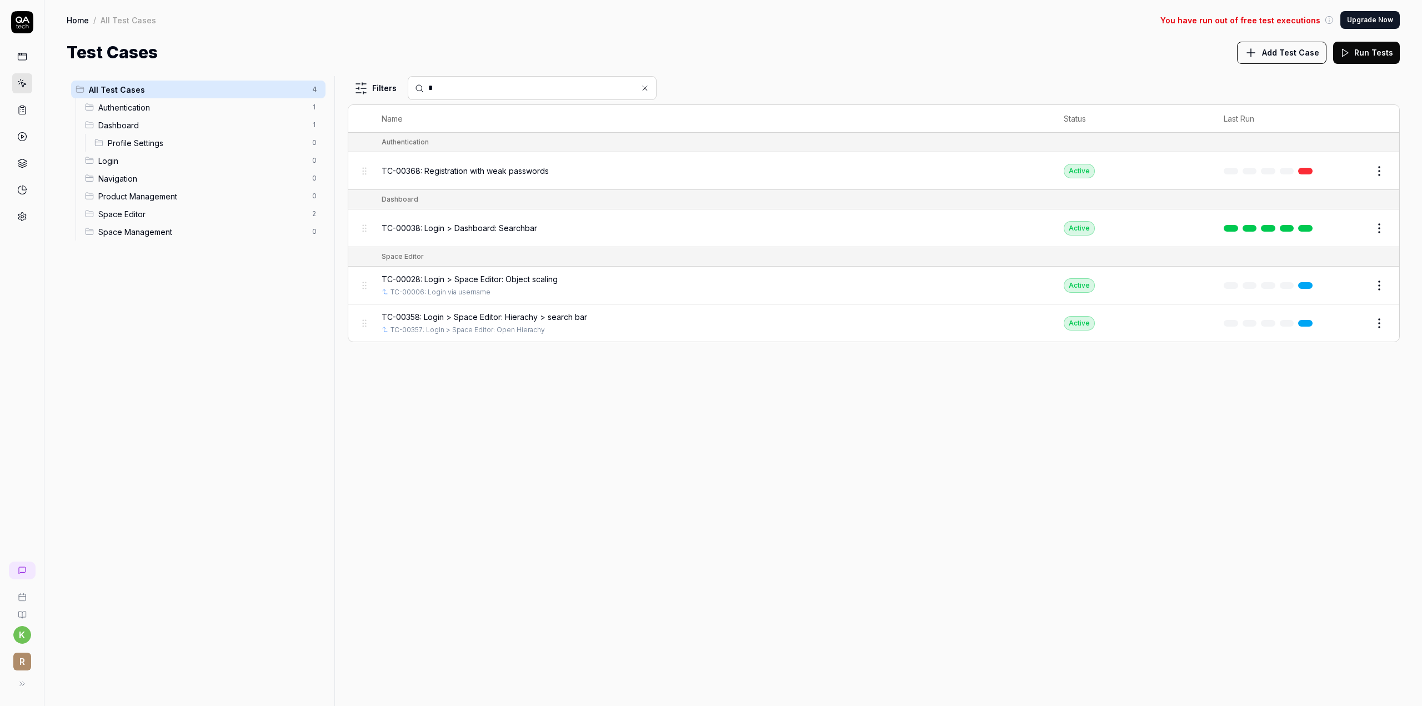
type input "*"
click at [165, 120] on span "Dashboard" at bounding box center [201, 125] width 207 height 12
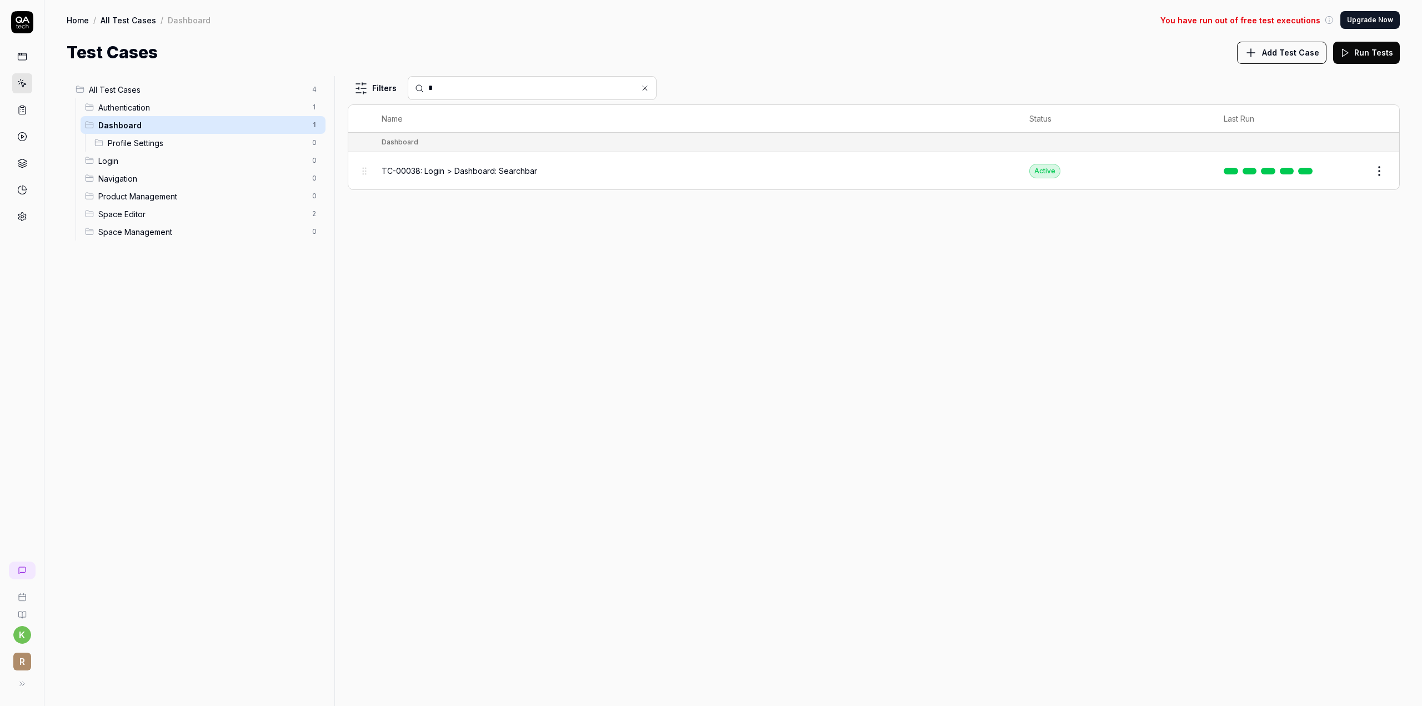
click at [164, 113] on span "Authentication" at bounding box center [201, 108] width 207 height 12
click at [643, 88] on icon at bounding box center [645, 88] width 4 height 4
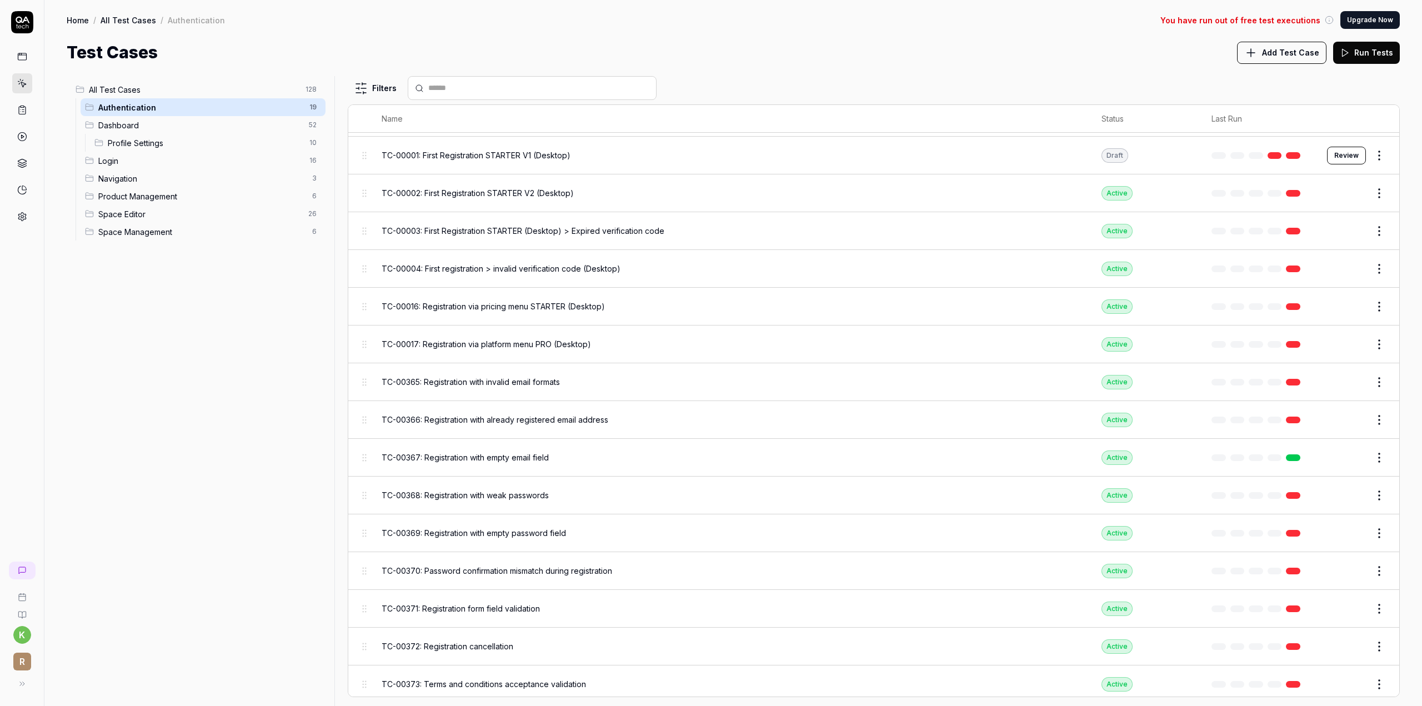
scroll to position [168, 0]
click at [11, 63] on div at bounding box center [22, 118] width 44 height 215
click at [19, 59] on icon at bounding box center [22, 57] width 10 height 10
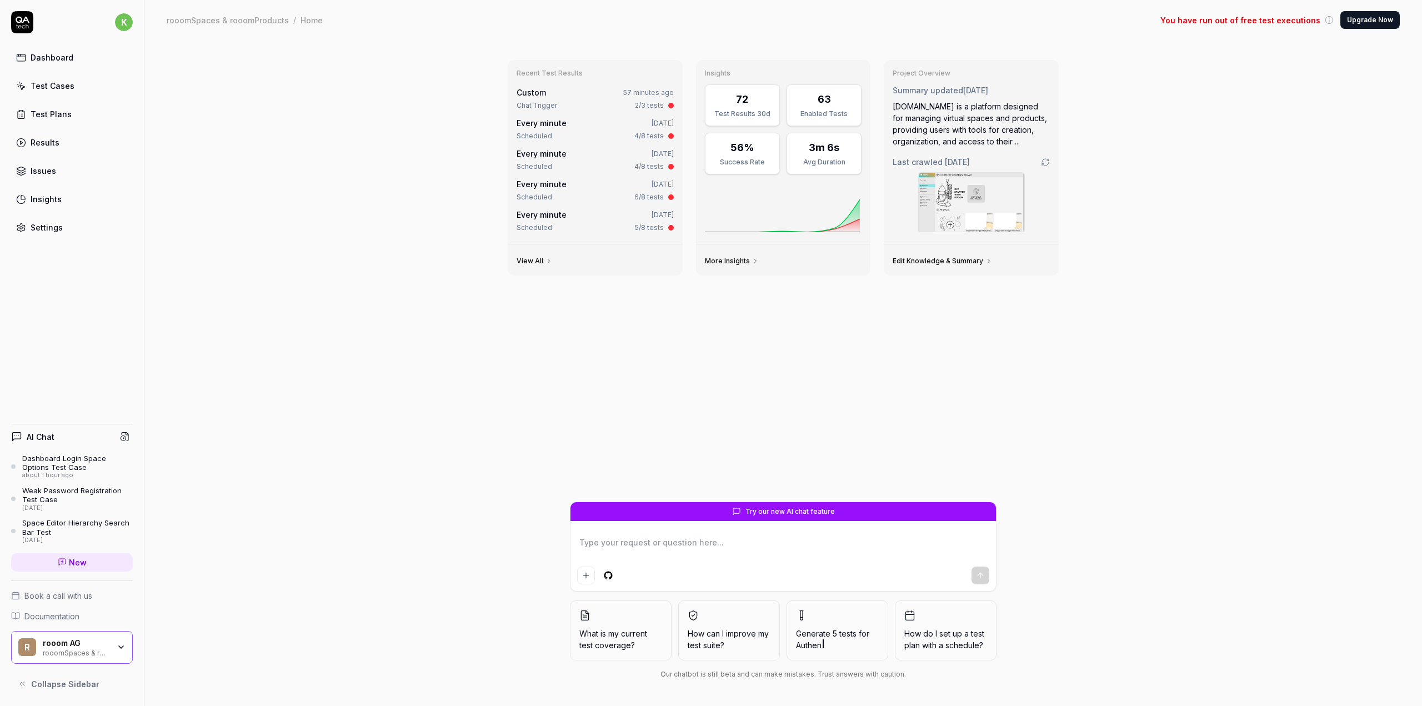
click at [27, 88] on link "Test Cases" at bounding box center [72, 86] width 122 height 22
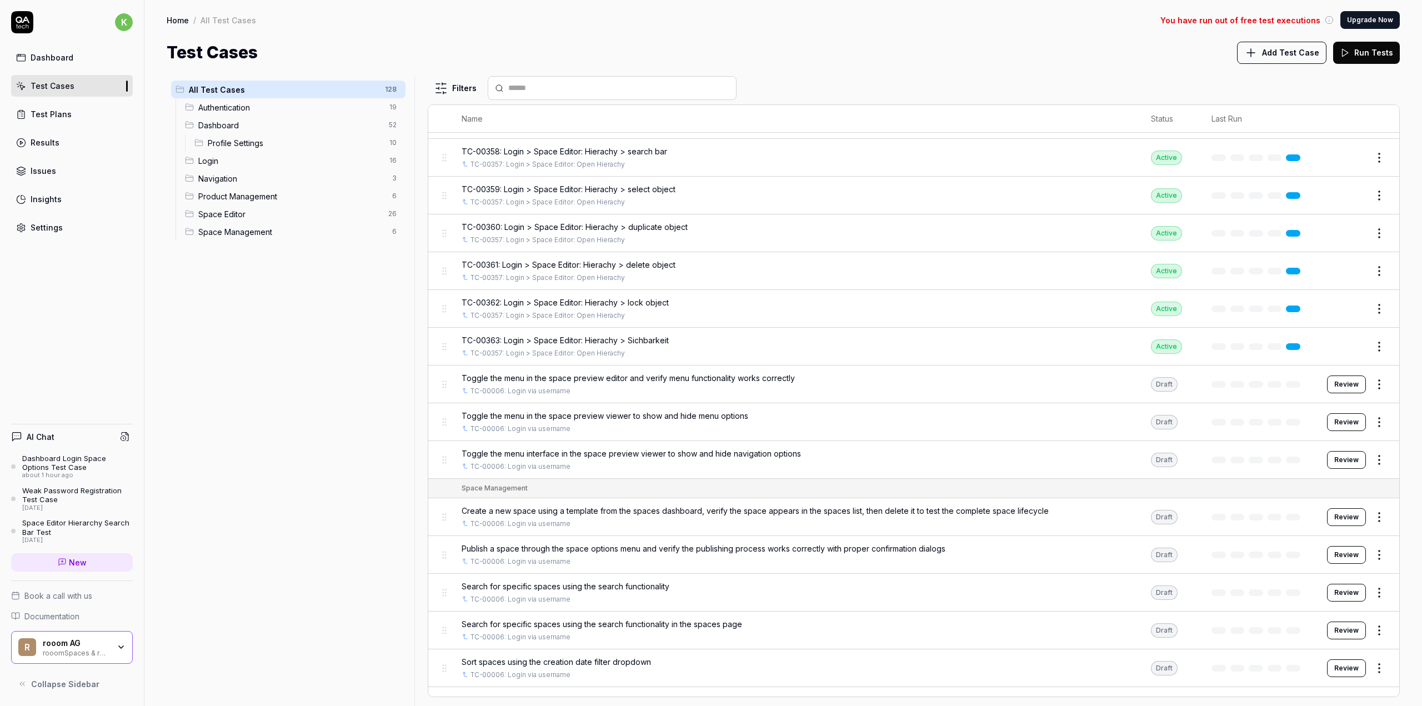
scroll to position [4399, 0]
click at [49, 469] on div "Dashboard Login Space Options Test Case" at bounding box center [77, 463] width 111 height 18
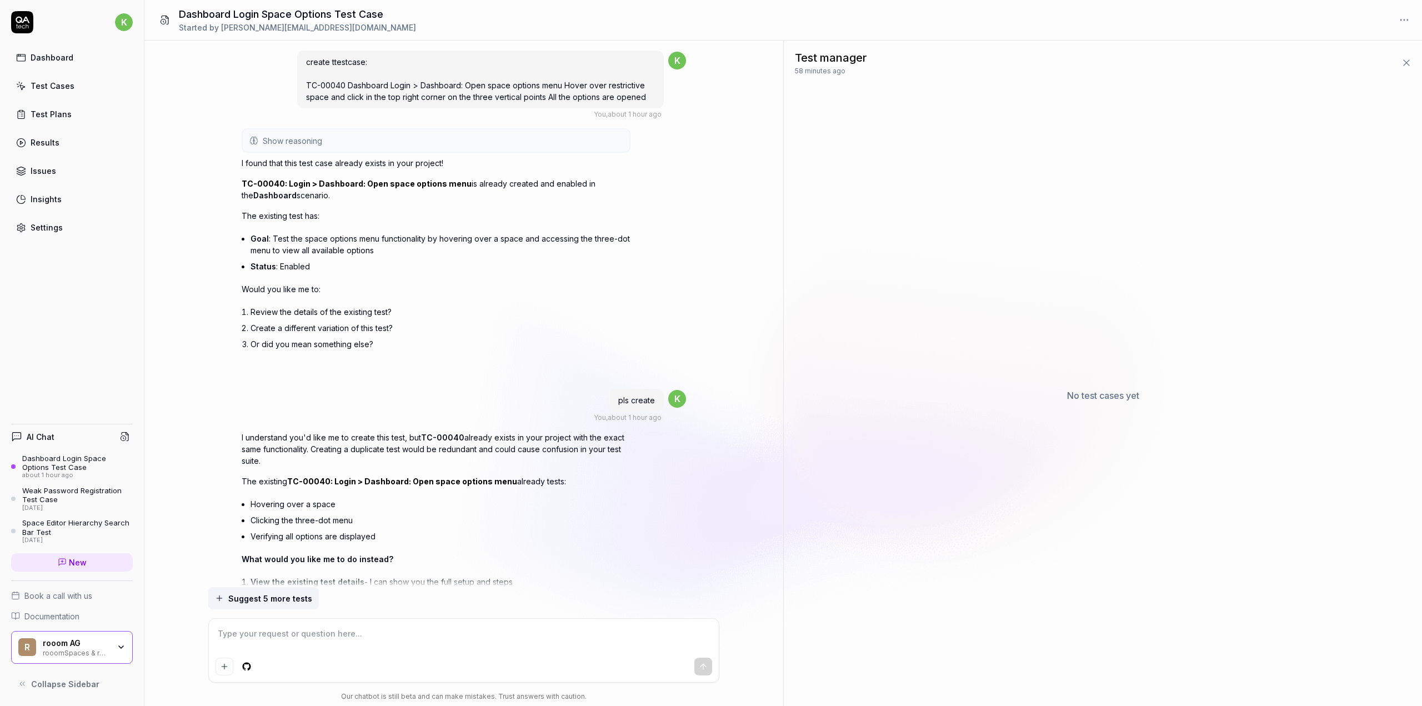
scroll to position [1407, 0]
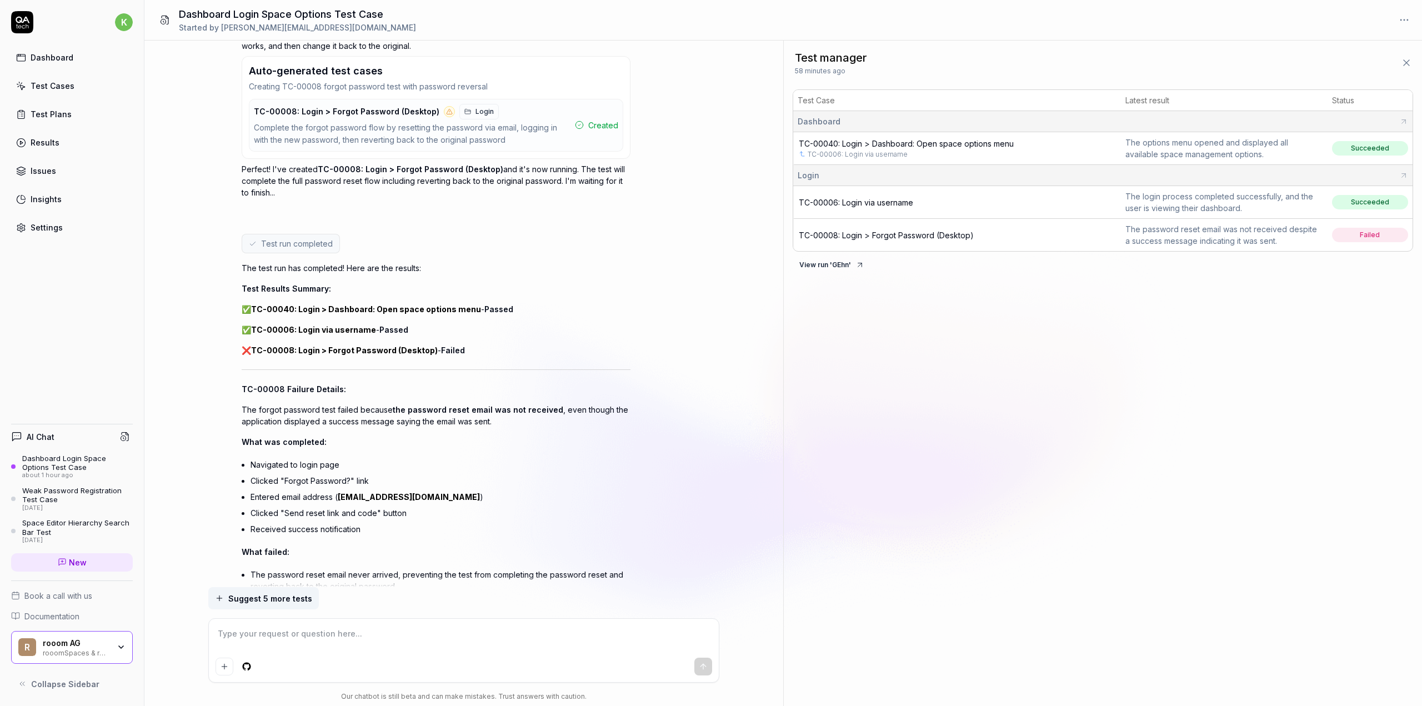
type textarea "*"
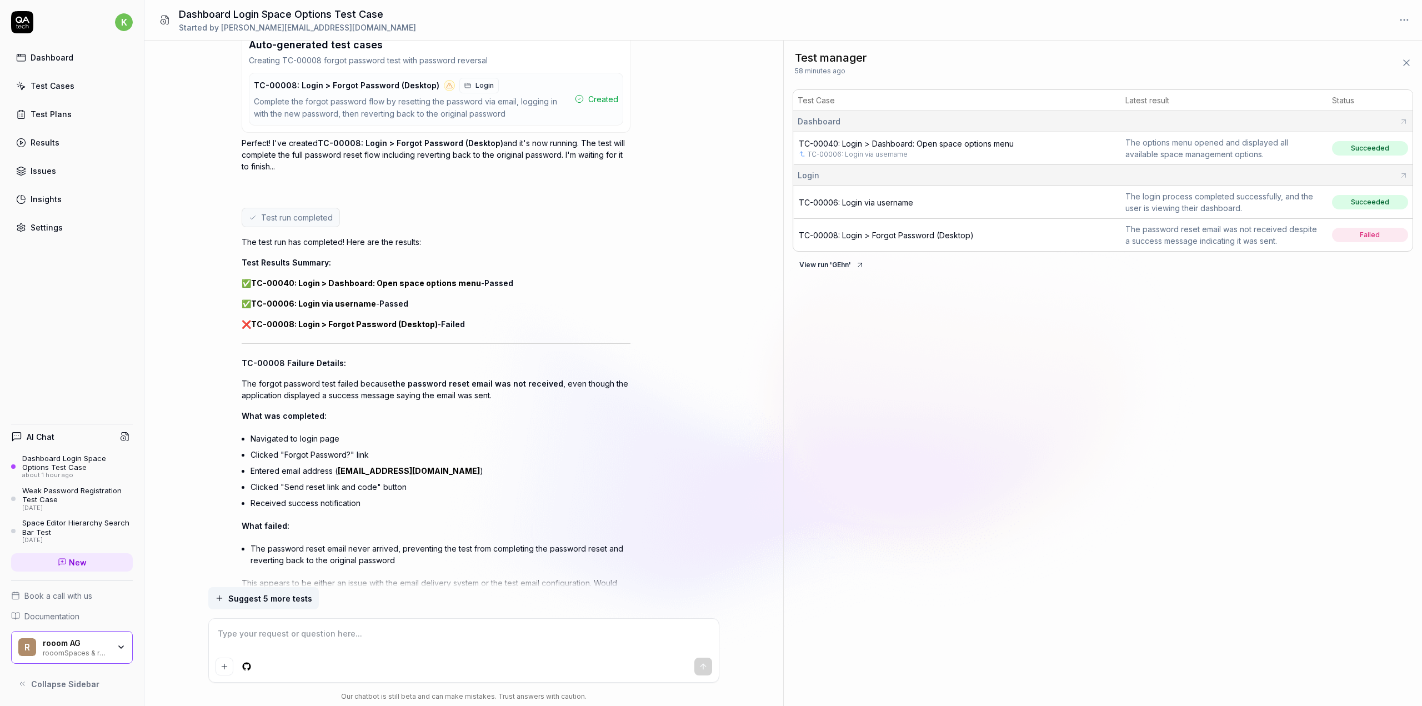
scroll to position [1480, 0]
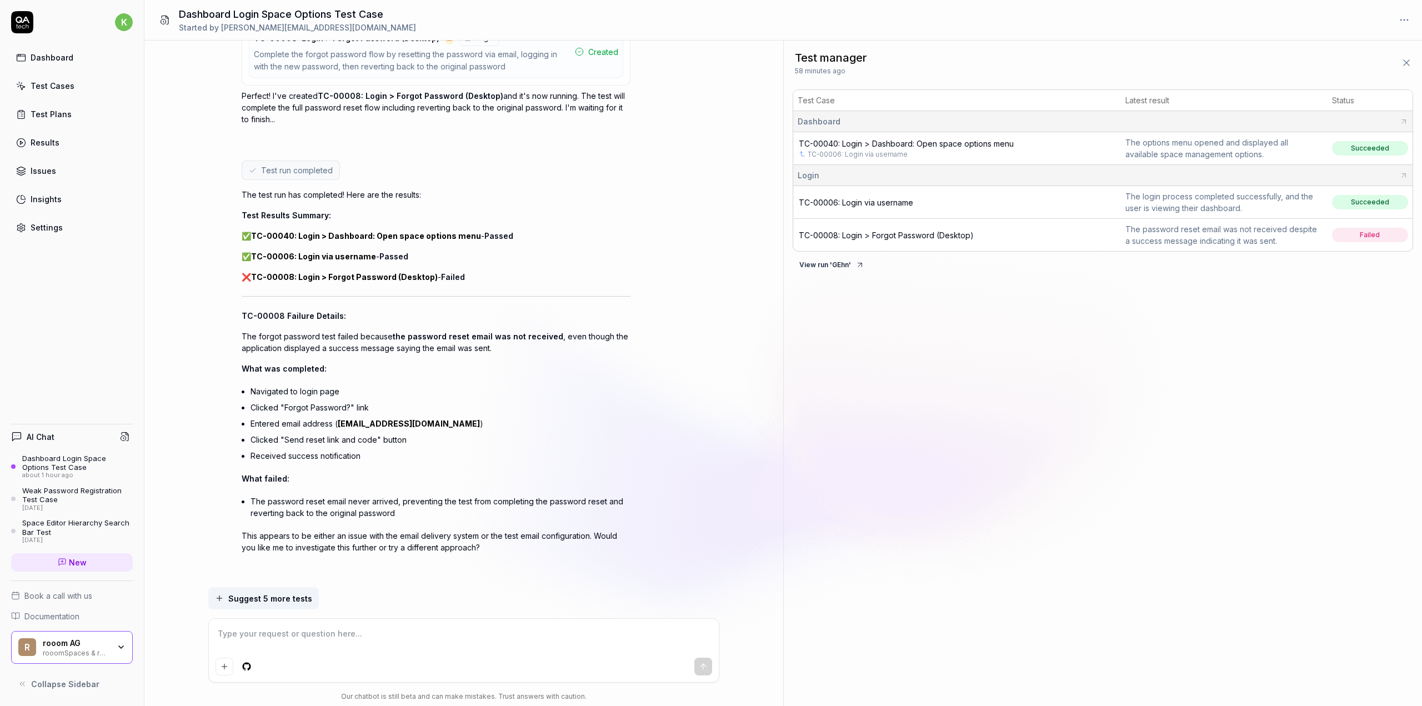
click at [917, 234] on span "TC-00008: Login > Forgot Password (Desktop)" at bounding box center [886, 234] width 175 height 9
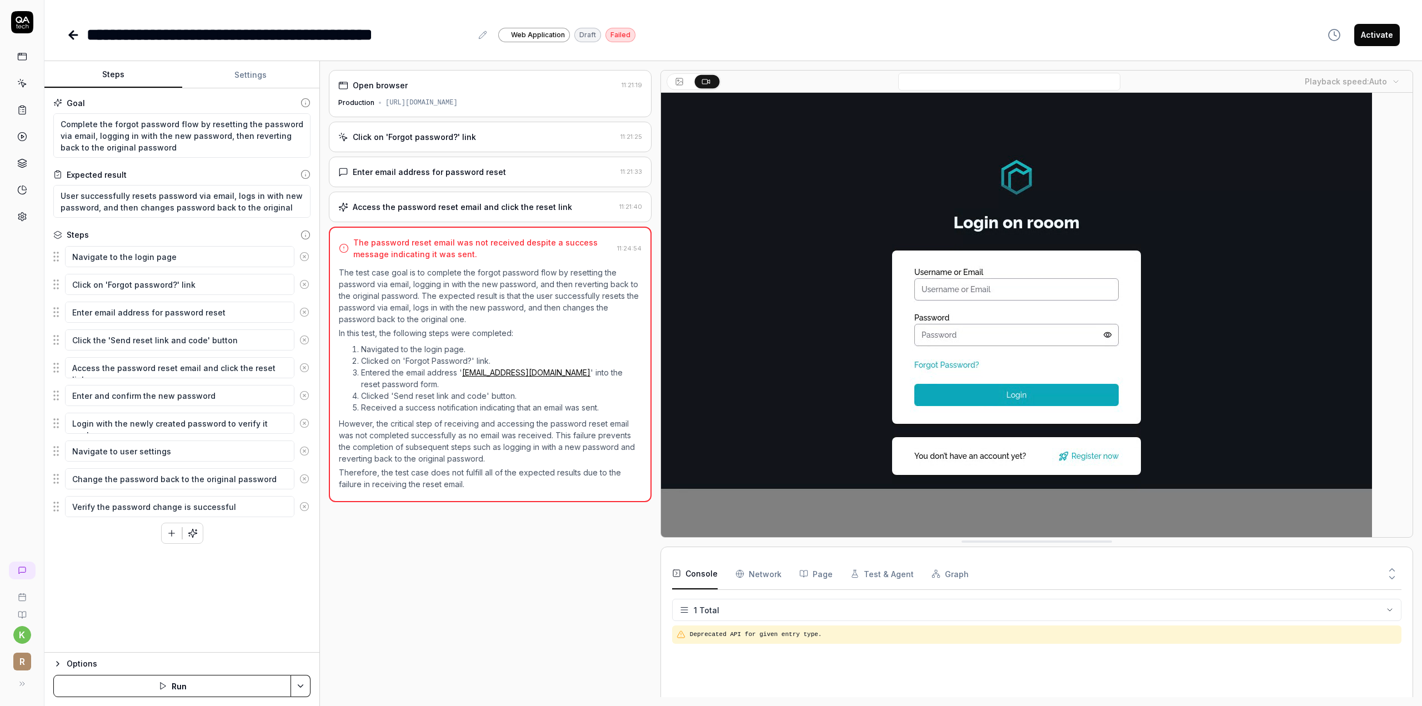
click at [82, 36] on div "**********" at bounding box center [351, 34] width 569 height 25
type textarea "*"
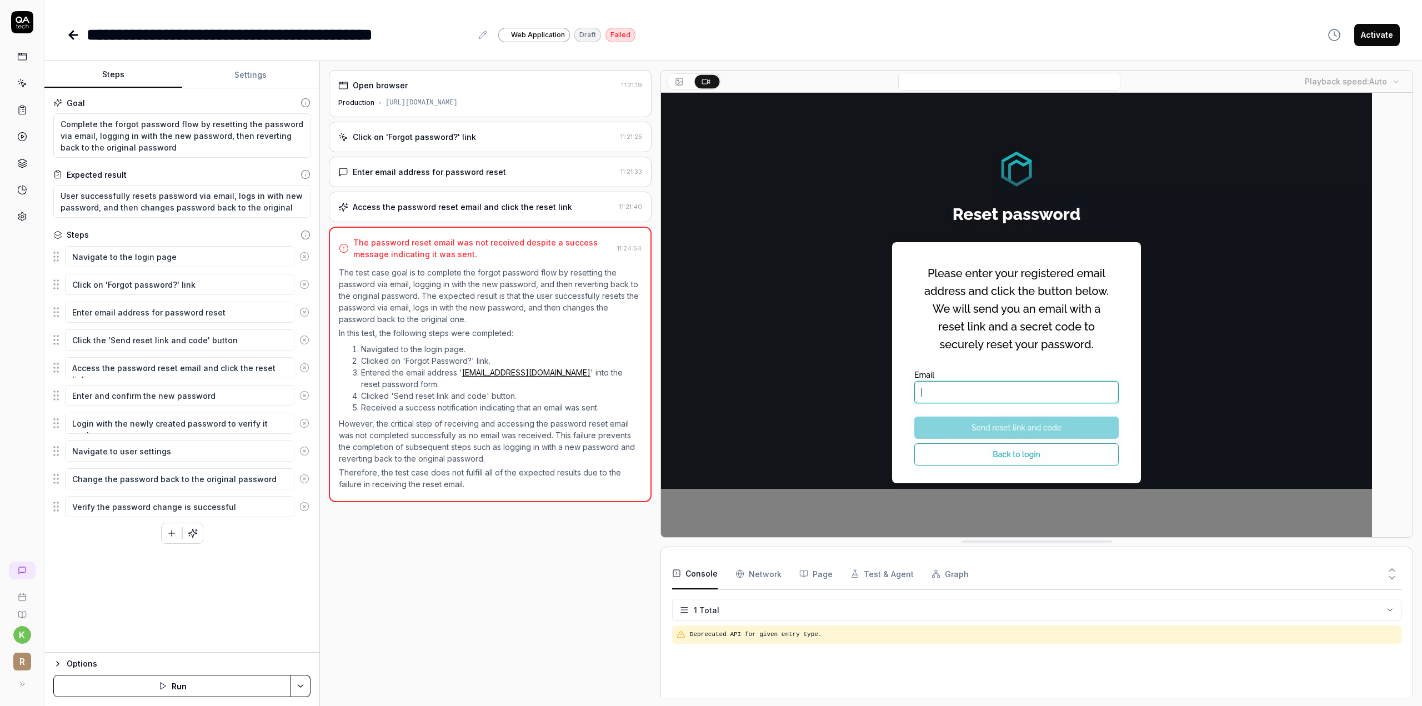
click at [73, 35] on icon at bounding box center [73, 35] width 8 height 0
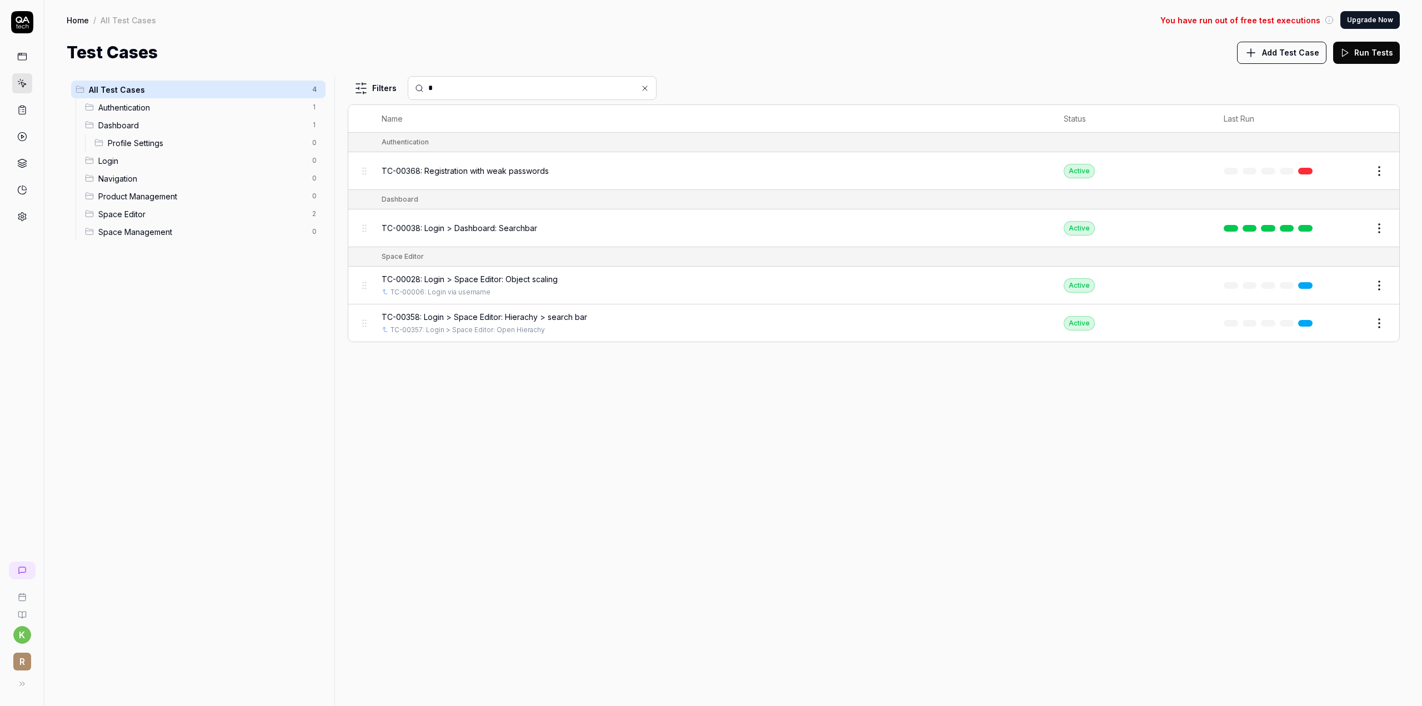
type input "*"
click at [120, 162] on span "Login" at bounding box center [201, 161] width 207 height 12
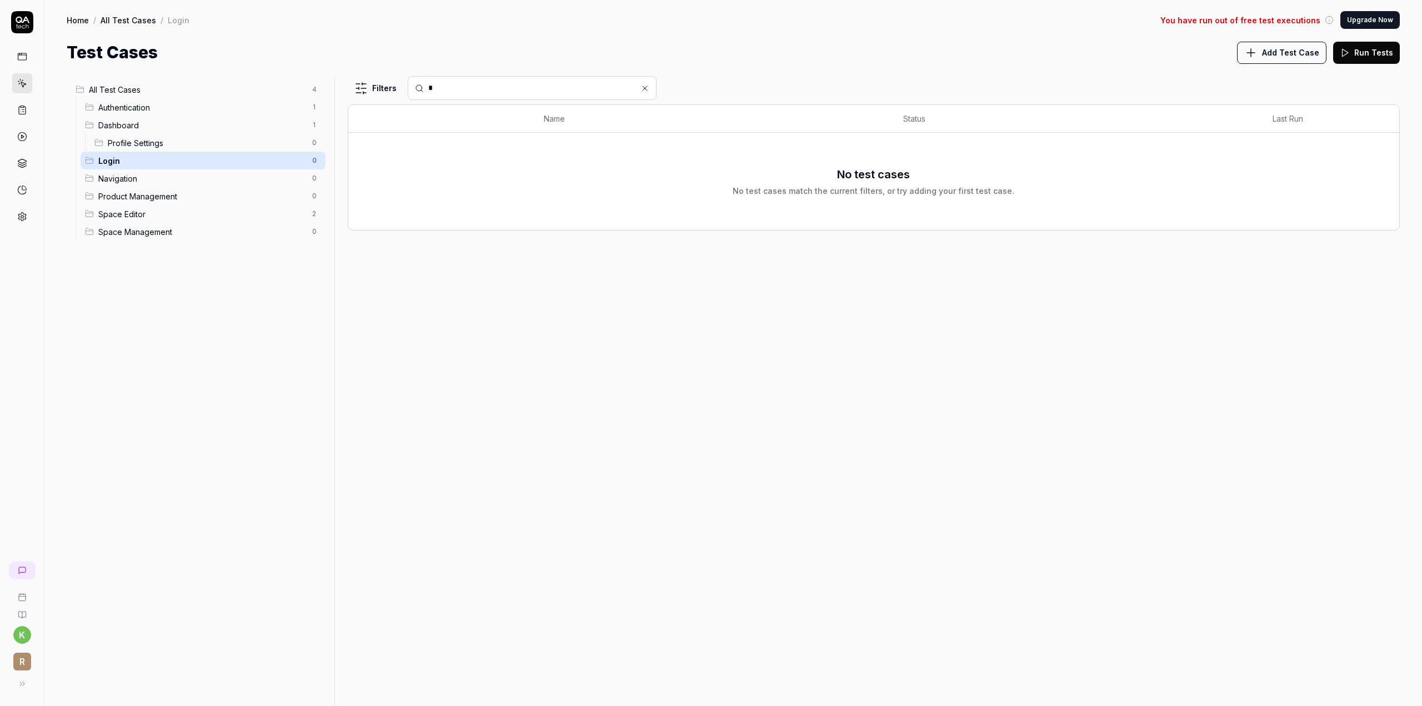
click at [647, 89] on icon at bounding box center [644, 88] width 9 height 9
